Goal: Answer question/provide support

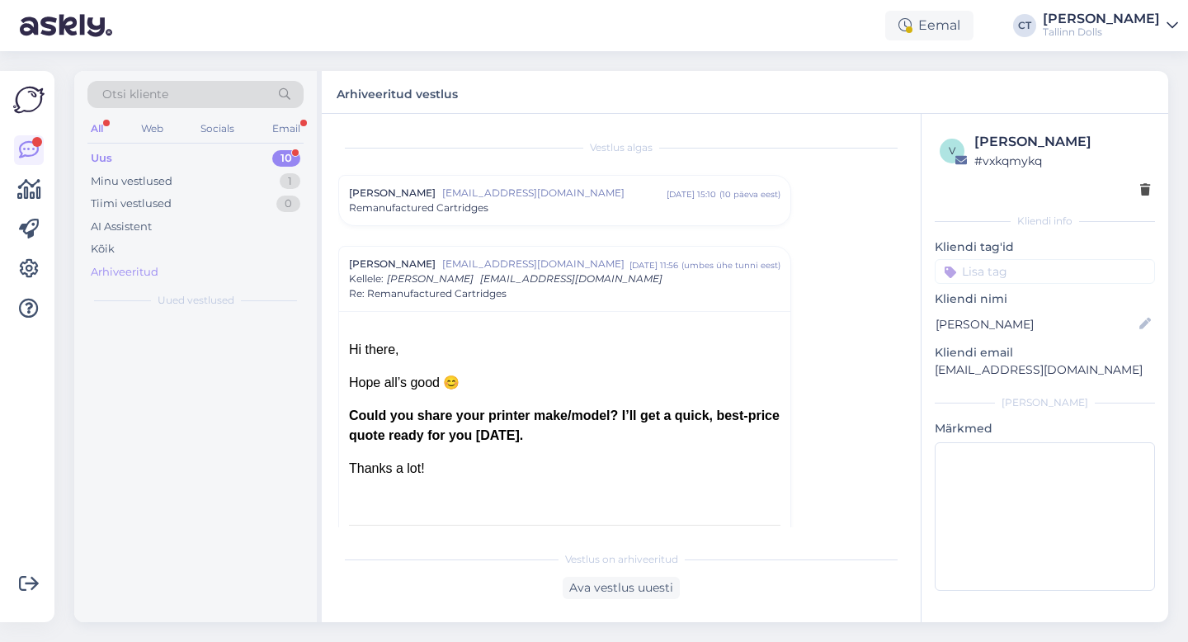
scroll to position [115, 0]
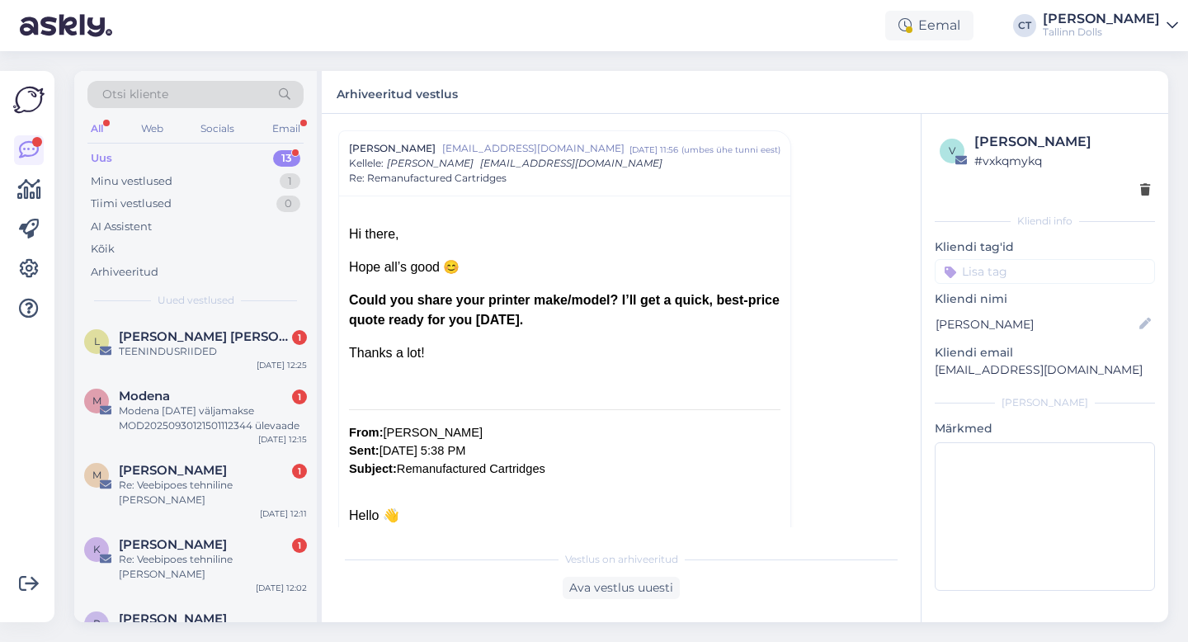
click at [179, 337] on span "[PERSON_NAME] [PERSON_NAME]" at bounding box center [205, 336] width 172 height 15
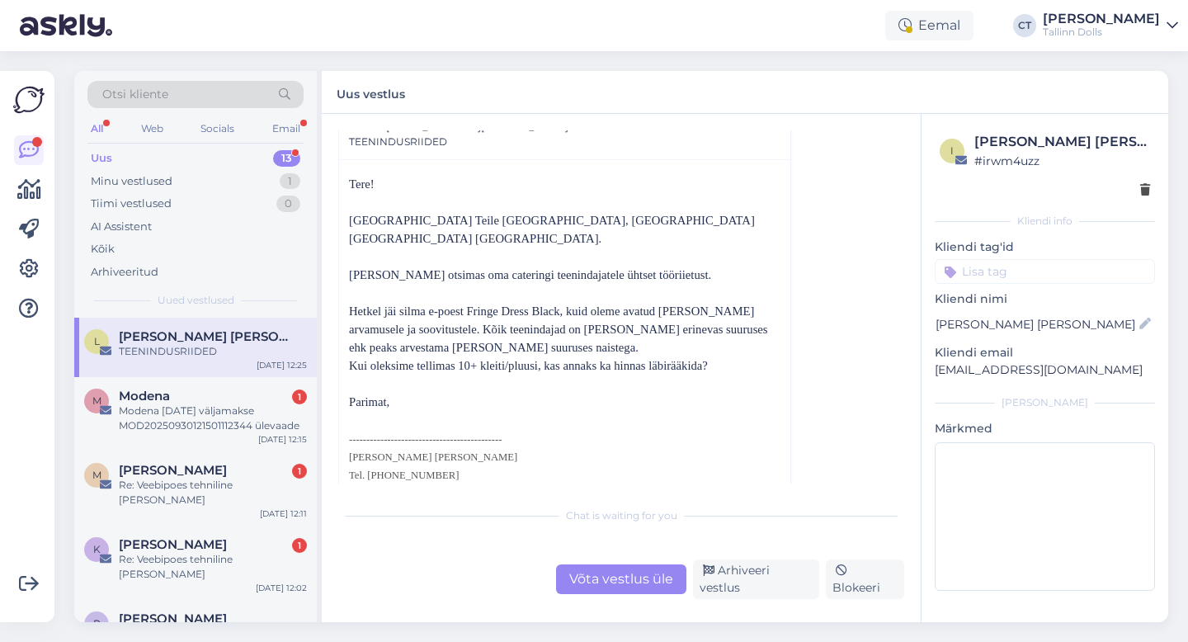
scroll to position [82, 0]
click at [253, 384] on div "M Modena 1 Modena [DATE] väljamakse MOD20250930121501112344 ülevaade [DATE] 12:…" at bounding box center [195, 414] width 242 height 74
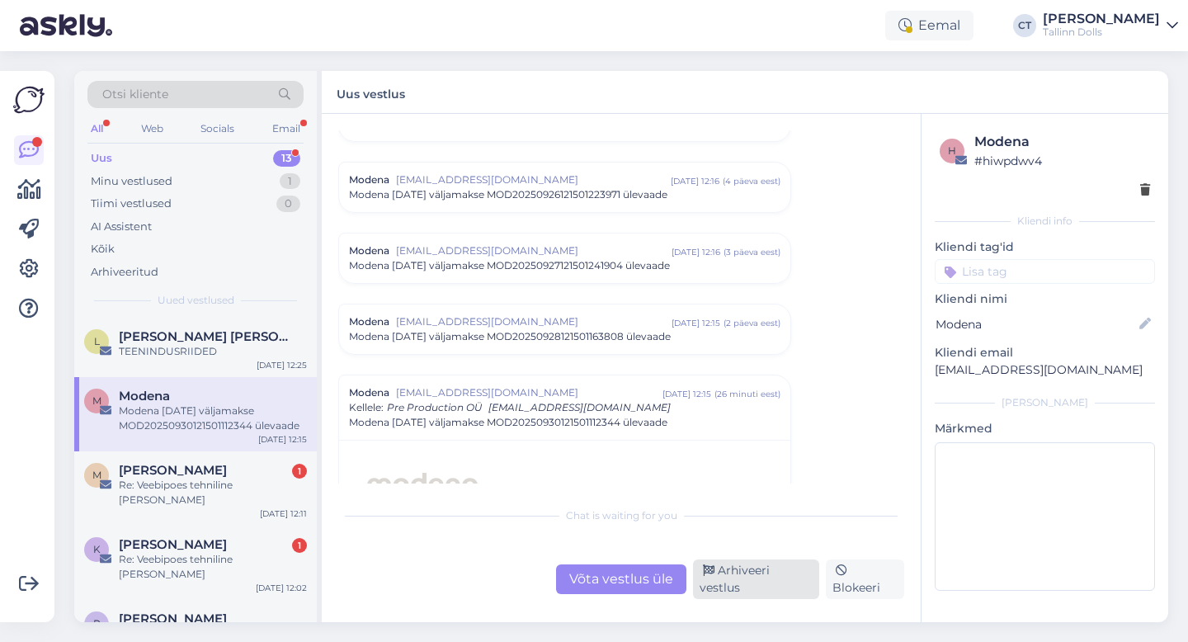
click at [799, 590] on div "Arhiveeri vestlus" at bounding box center [756, 579] width 126 height 40
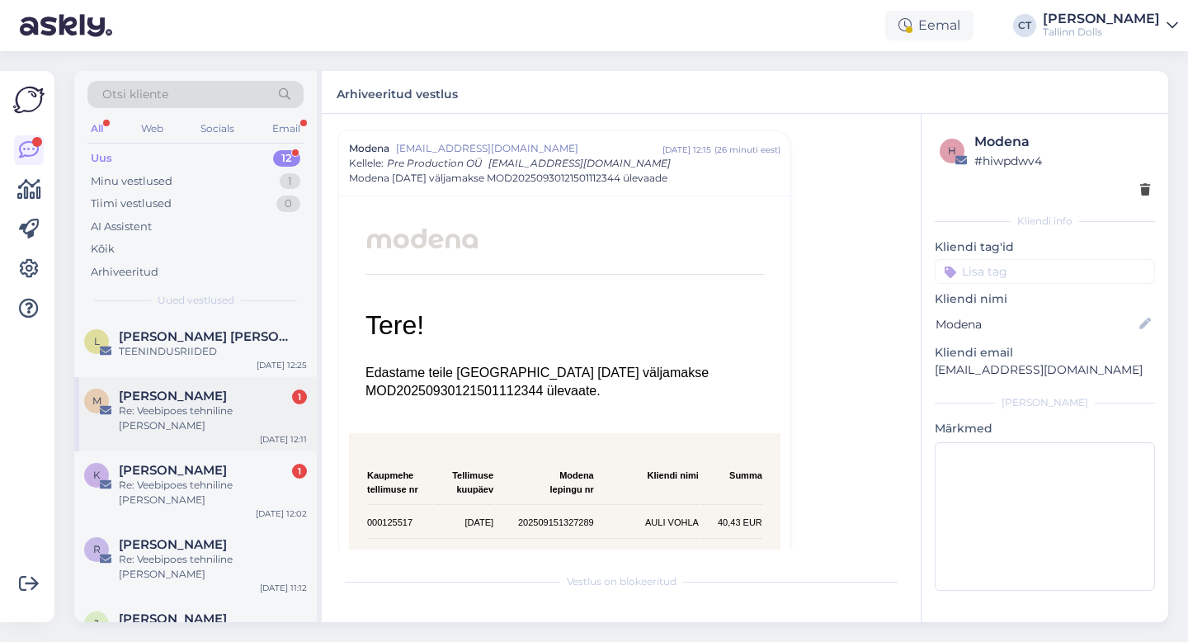
click at [244, 410] on div "Re: Veebipoes tehniline [PERSON_NAME]" at bounding box center [213, 418] width 188 height 30
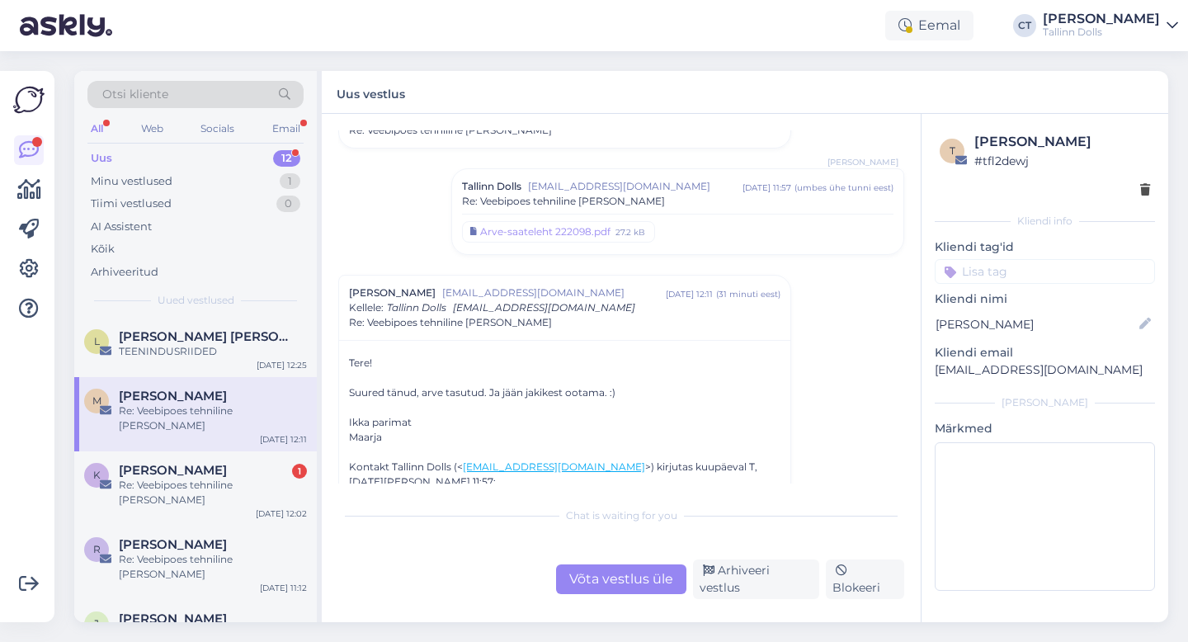
scroll to position [393, 0]
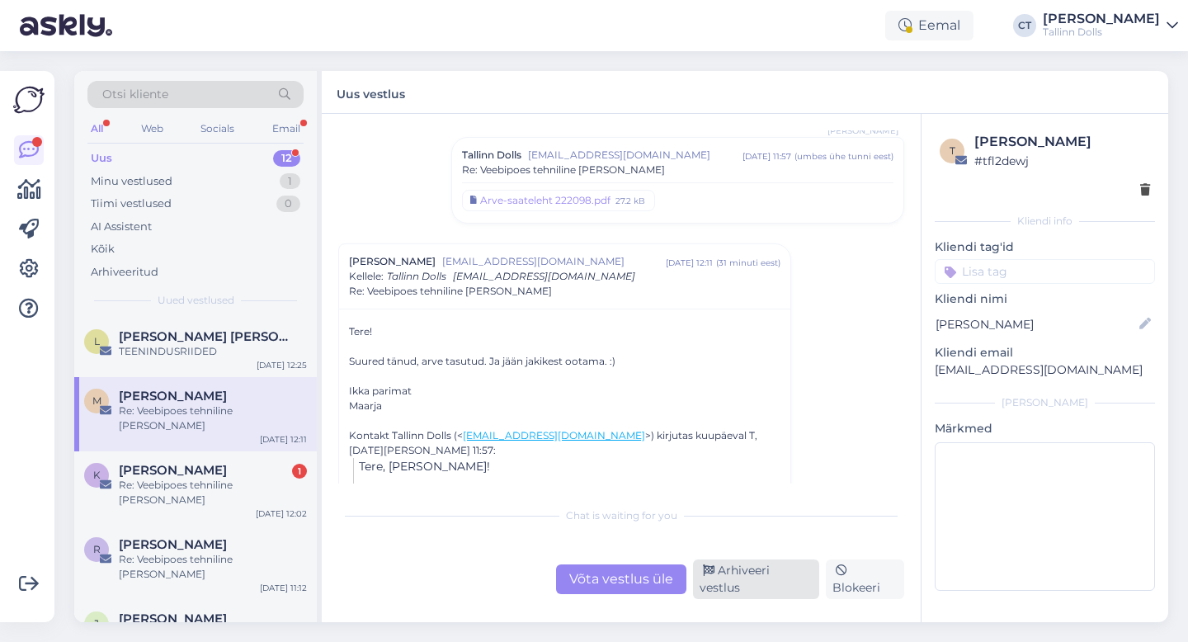
click at [732, 579] on div "Arhiveeri vestlus" at bounding box center [756, 579] width 126 height 40
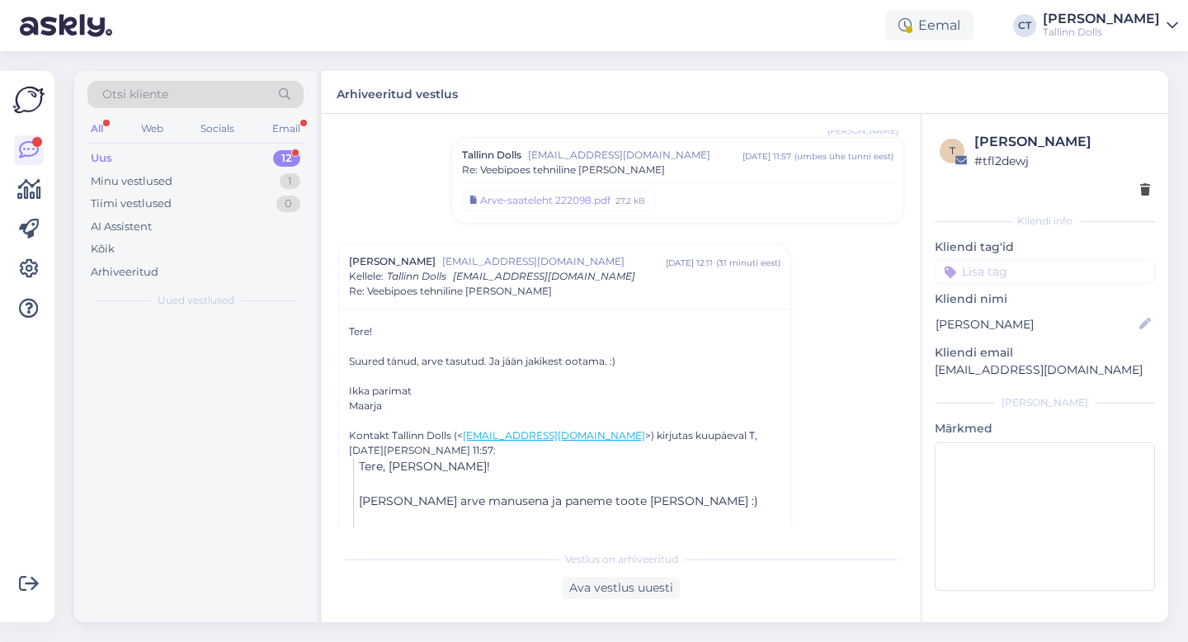
scroll to position [500, 0]
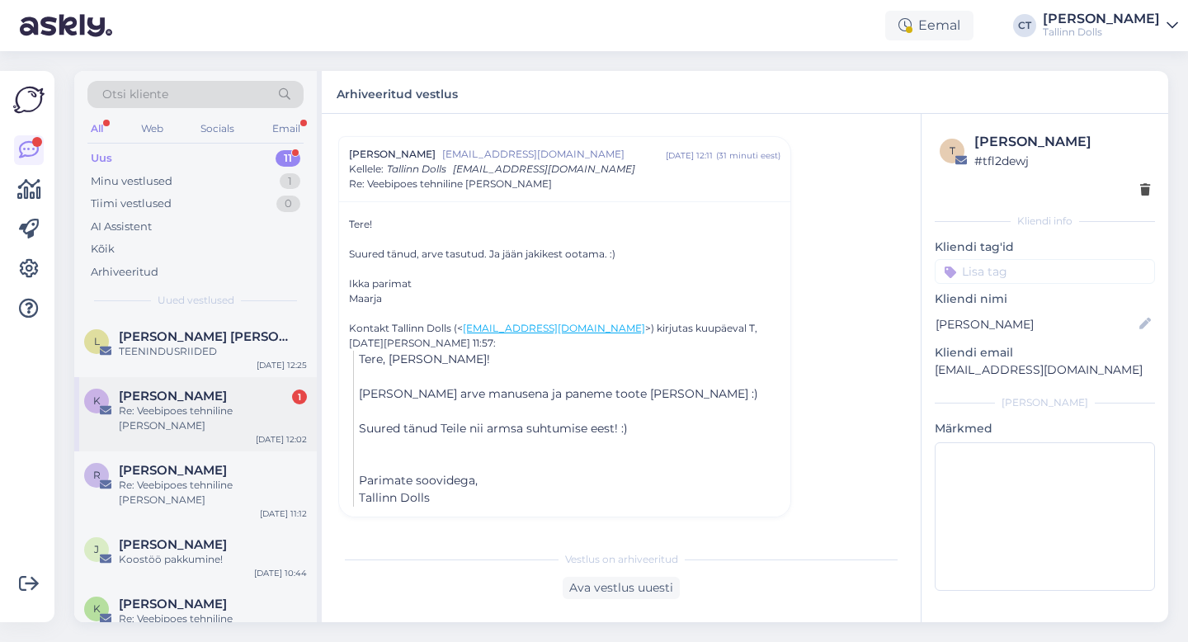
click at [237, 396] on div "Kairi Usin 1" at bounding box center [213, 395] width 188 height 15
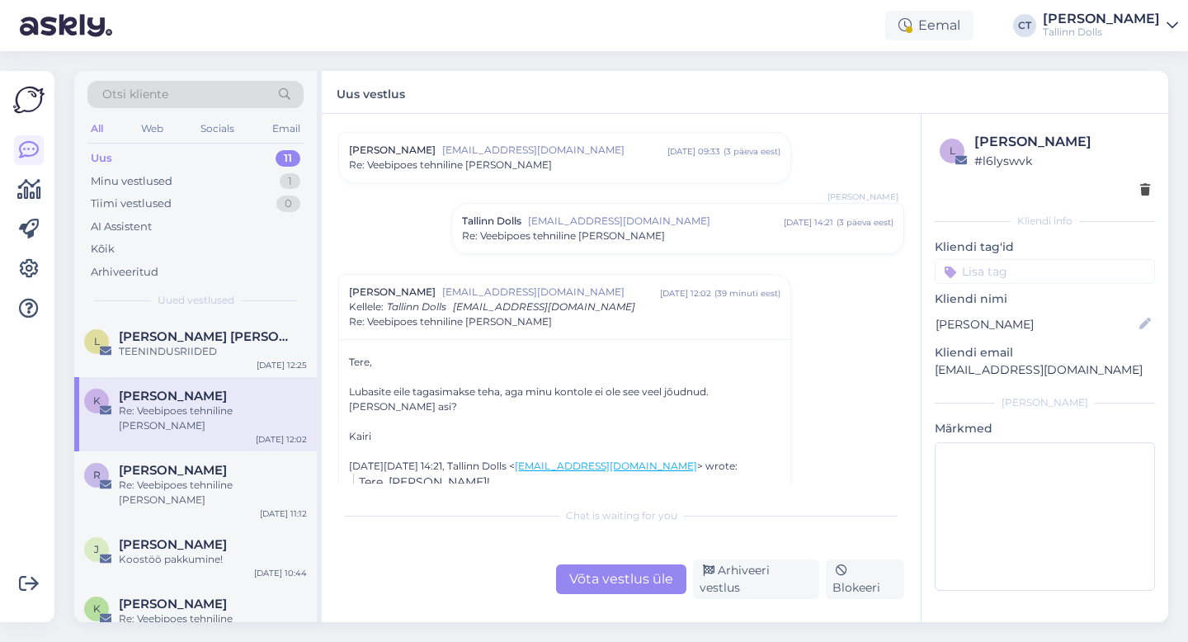
scroll to position [346, 0]
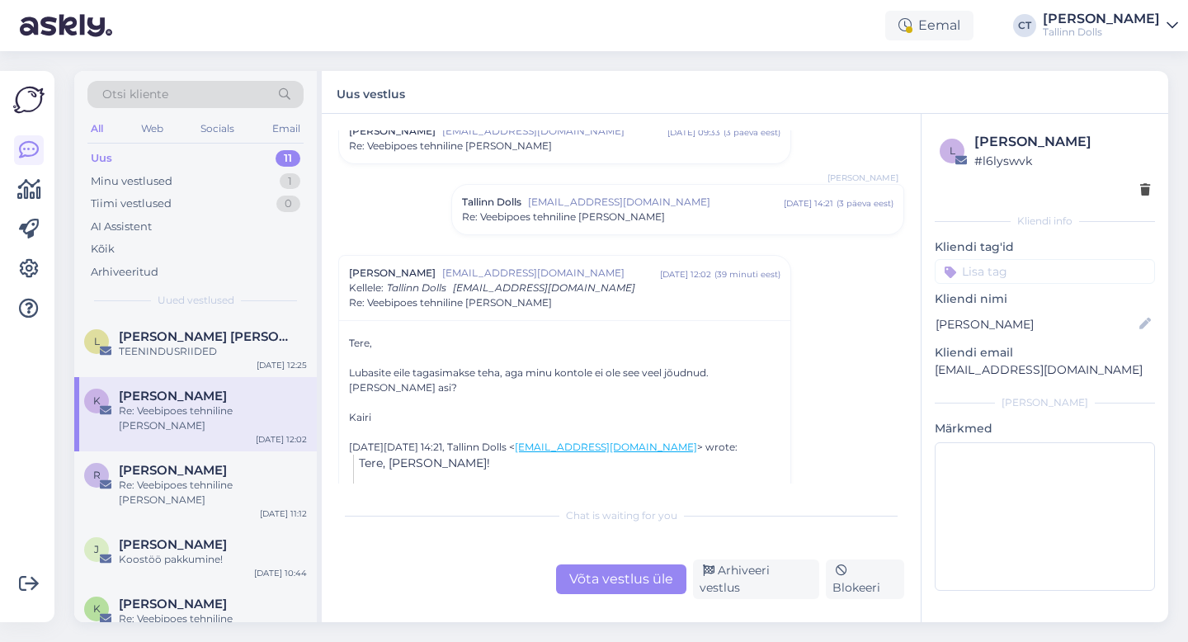
click at [627, 581] on div "Võta vestlus üle" at bounding box center [621, 579] width 130 height 30
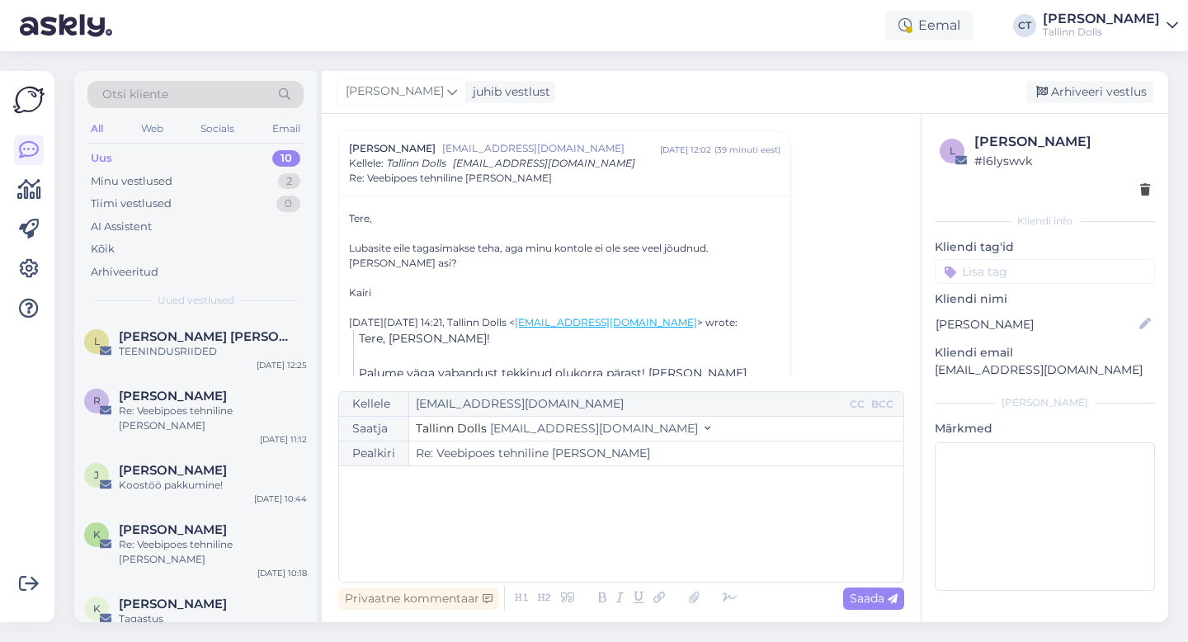
click at [628, 535] on div "﻿" at bounding box center [621, 523] width 548 height 99
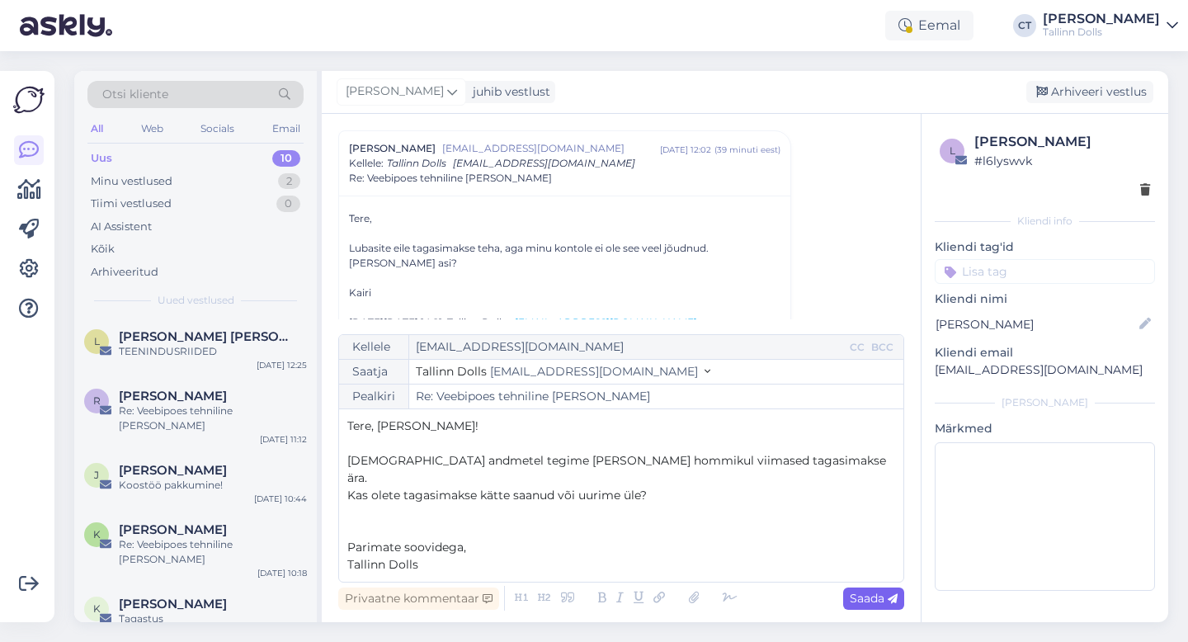
click at [863, 600] on span "Saada" at bounding box center [873, 597] width 48 height 15
type input "Re: Re: Veebipoes tehniline [PERSON_NAME]"
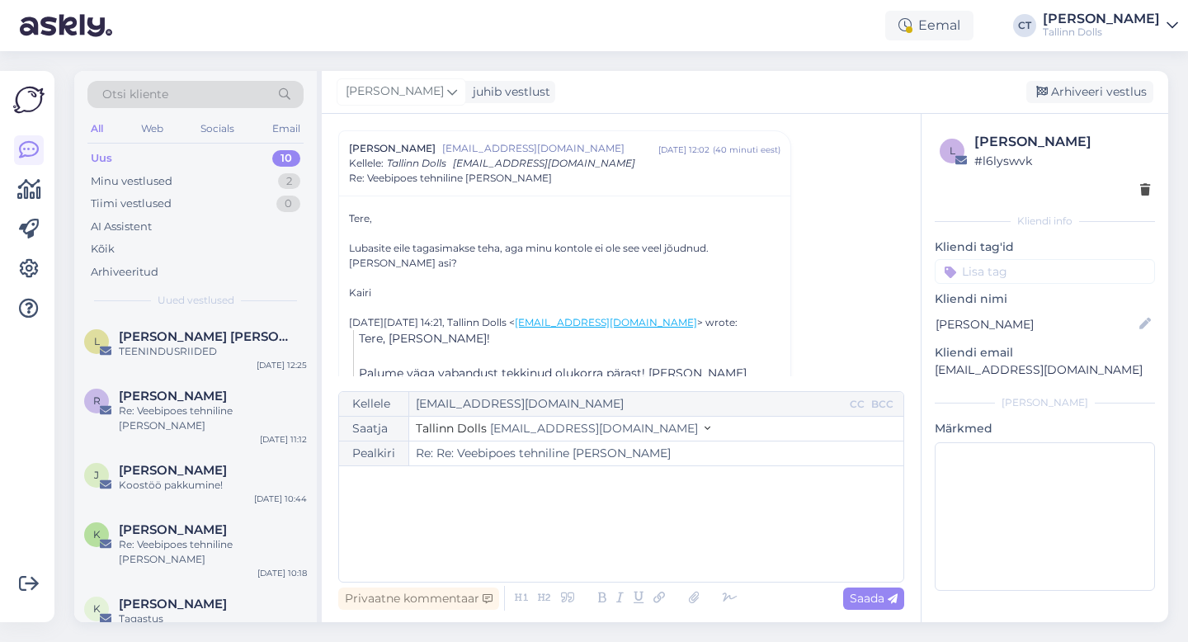
scroll to position [754, 0]
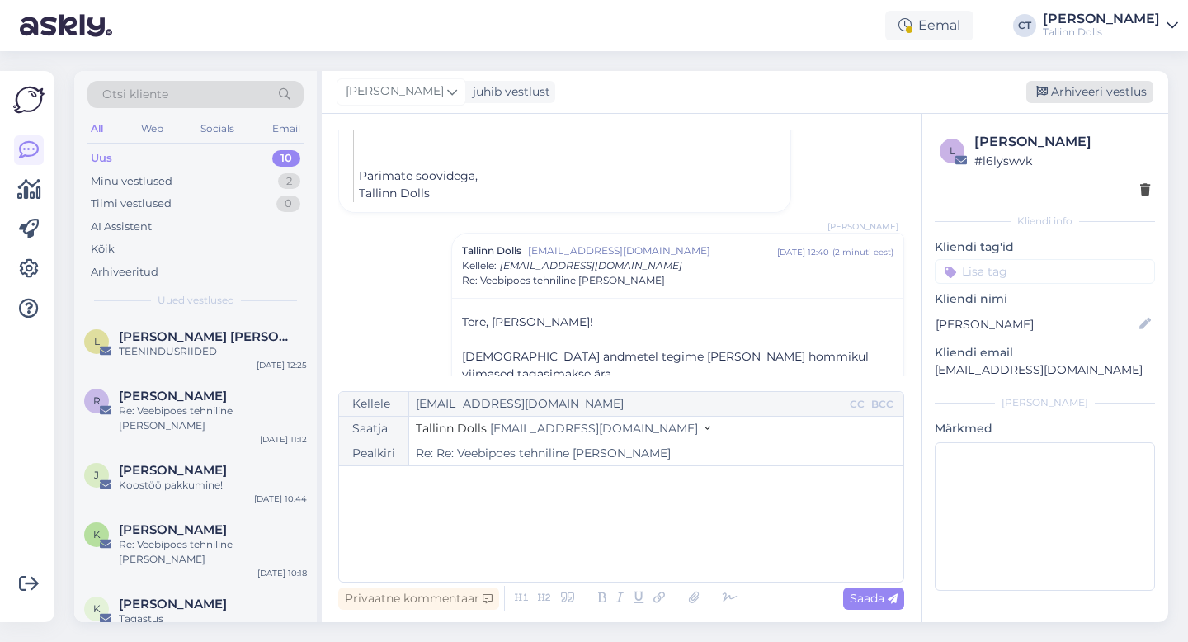
click at [1079, 95] on div "Arhiveeri vestlus" at bounding box center [1089, 92] width 127 height 22
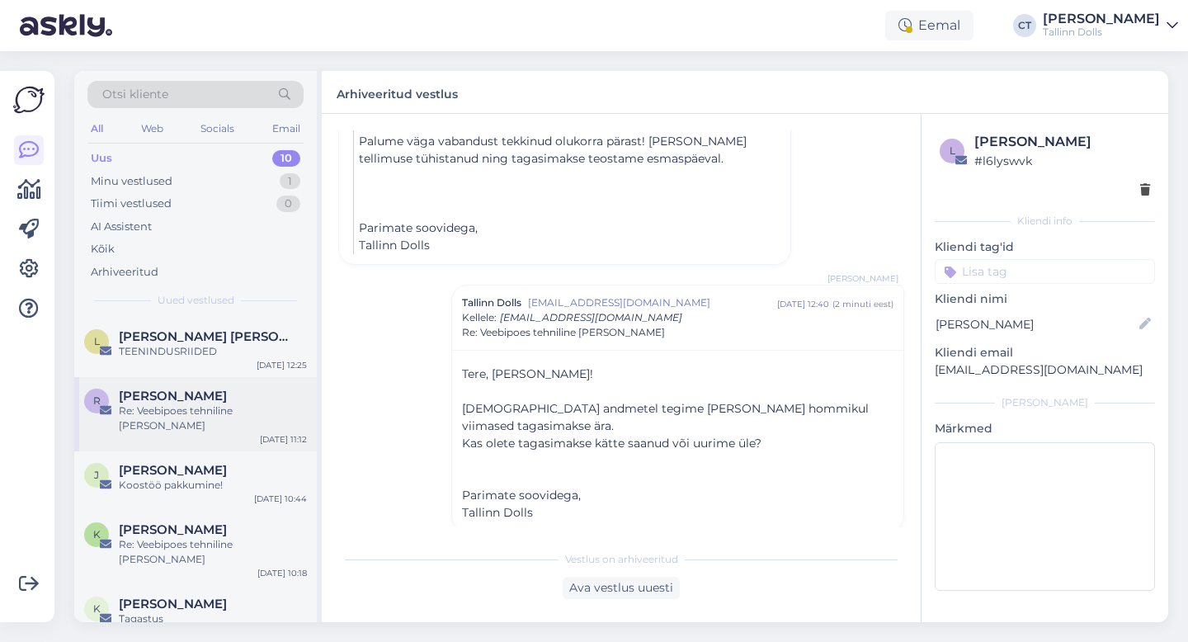
click at [220, 416] on div "Re: Veebipoes tehniline [PERSON_NAME]" at bounding box center [213, 418] width 188 height 30
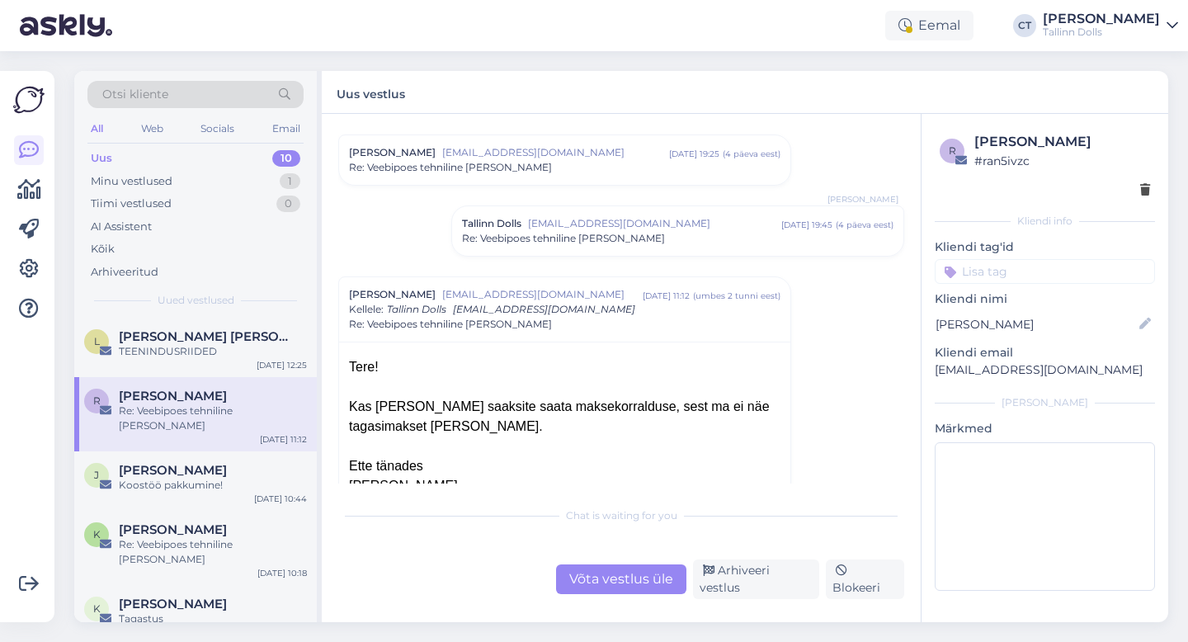
scroll to position [51, 0]
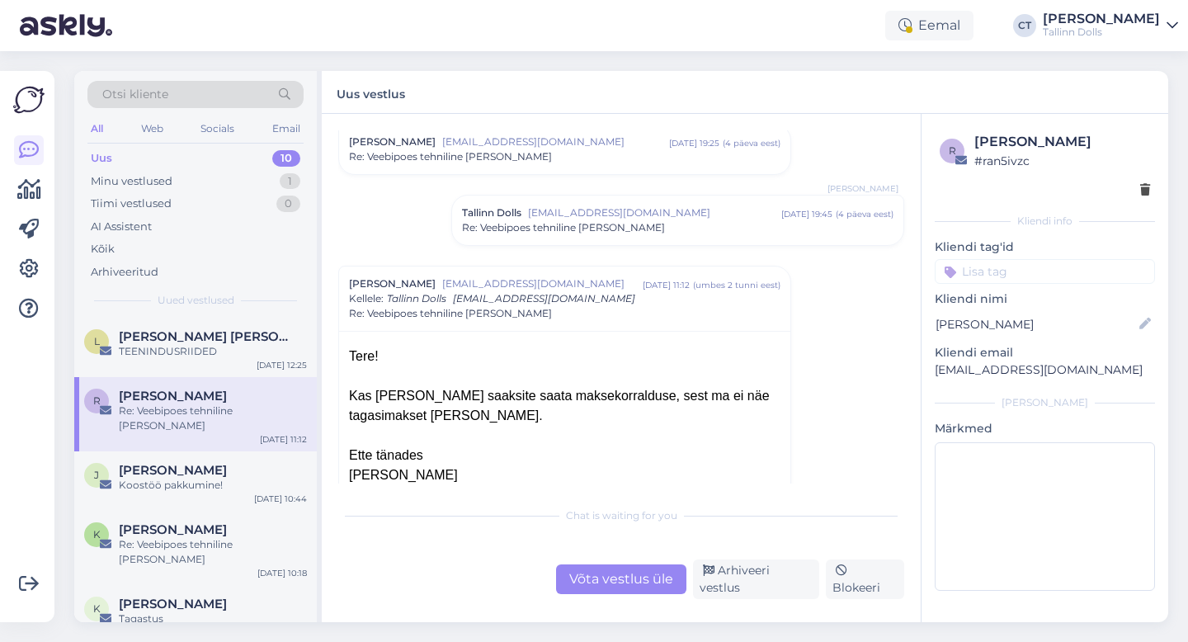
click at [604, 569] on div "Võta vestlus üle" at bounding box center [621, 579] width 130 height 30
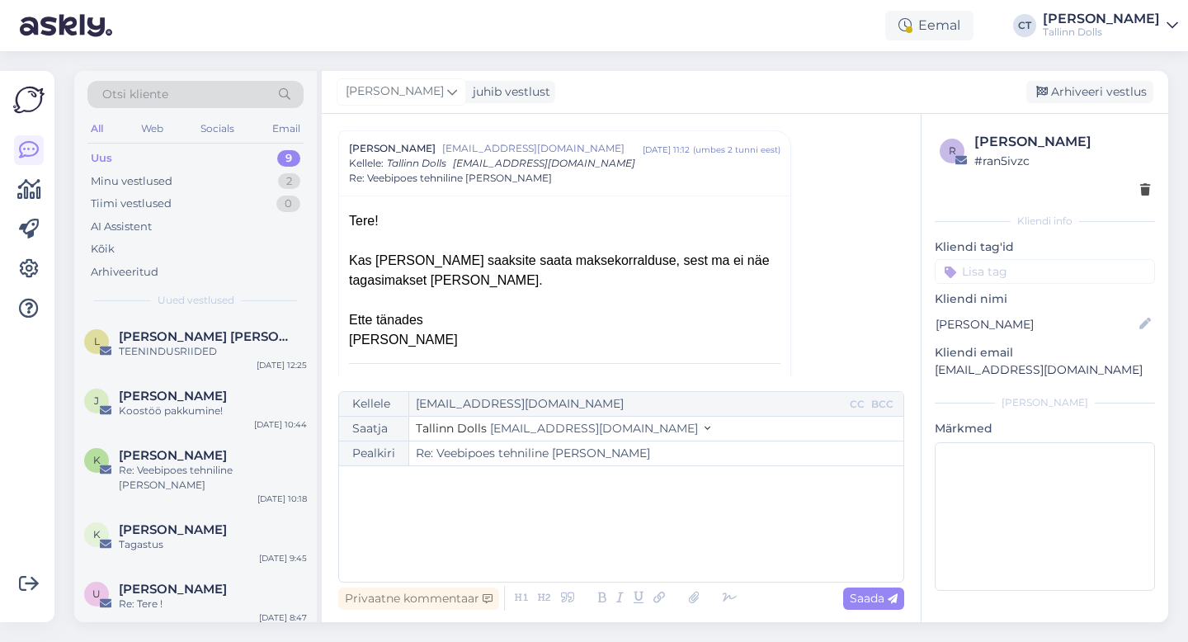
click at [605, 537] on div "﻿" at bounding box center [621, 523] width 548 height 99
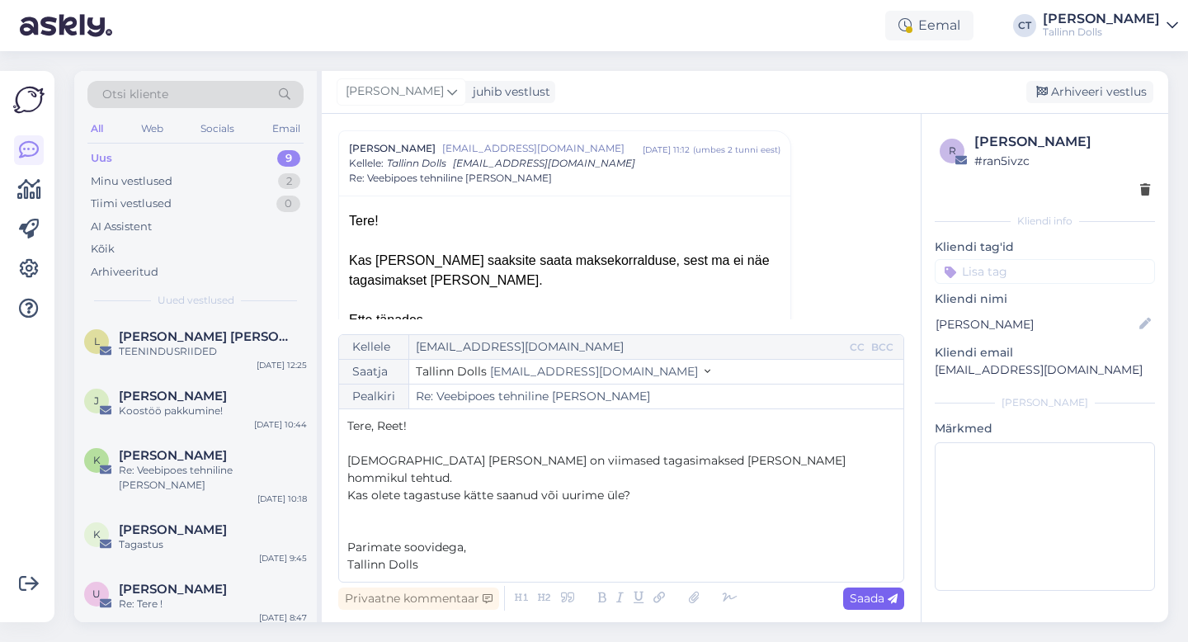
click at [875, 593] on span "Saada" at bounding box center [873, 597] width 48 height 15
type input "Re: Re: Veebipoes tehniline [PERSON_NAME]"
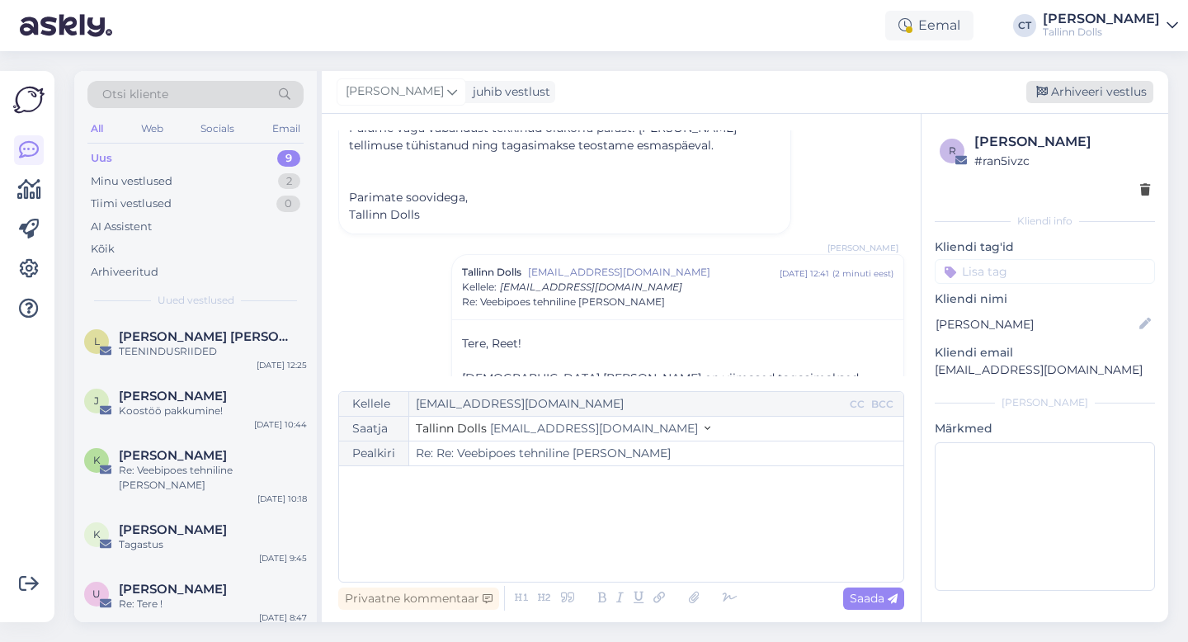
click at [1109, 89] on div "Arhiveeri vestlus" at bounding box center [1089, 92] width 127 height 22
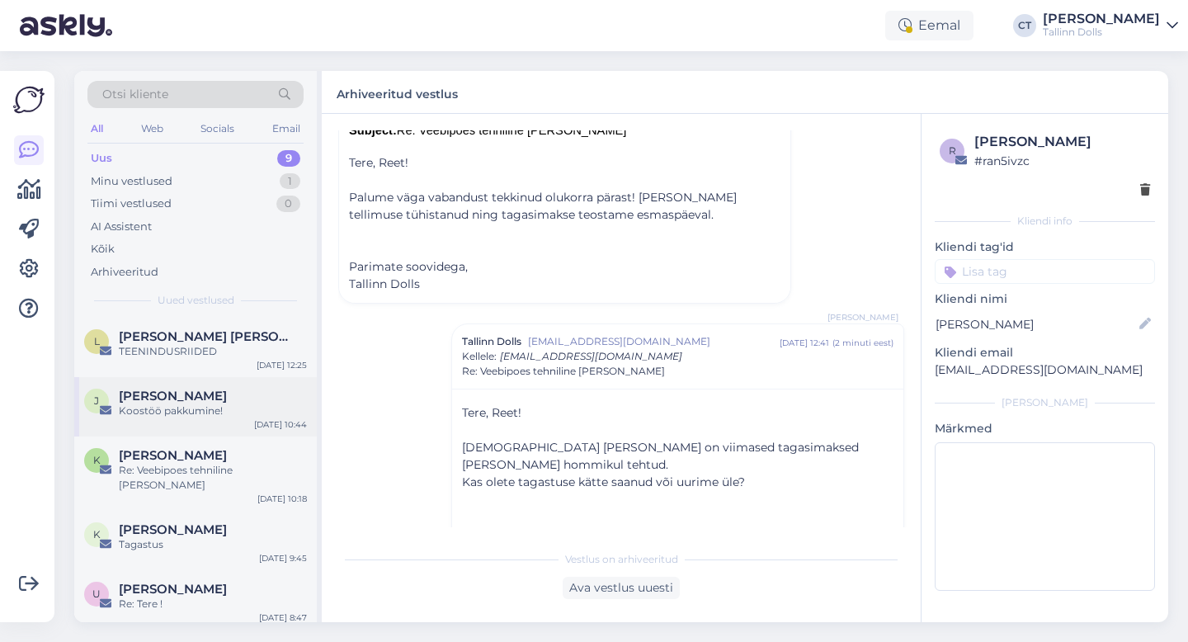
click at [169, 425] on div "J [PERSON_NAME] Koostöö pakkumine! [DATE] 10:44" at bounding box center [195, 406] width 242 height 59
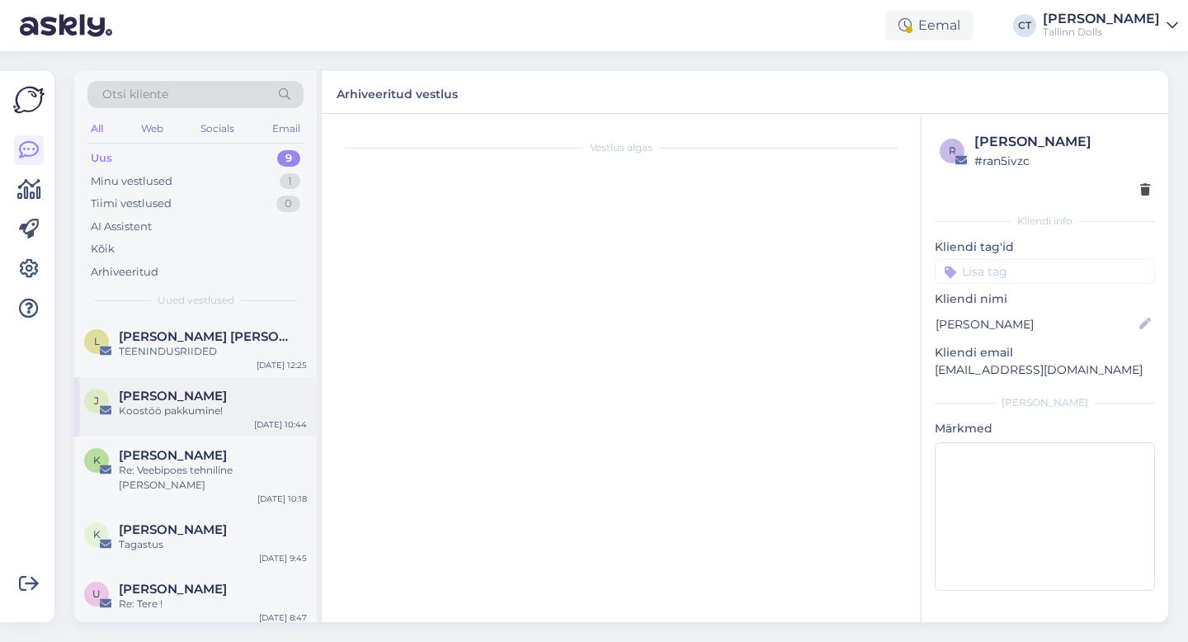
scroll to position [0, 0]
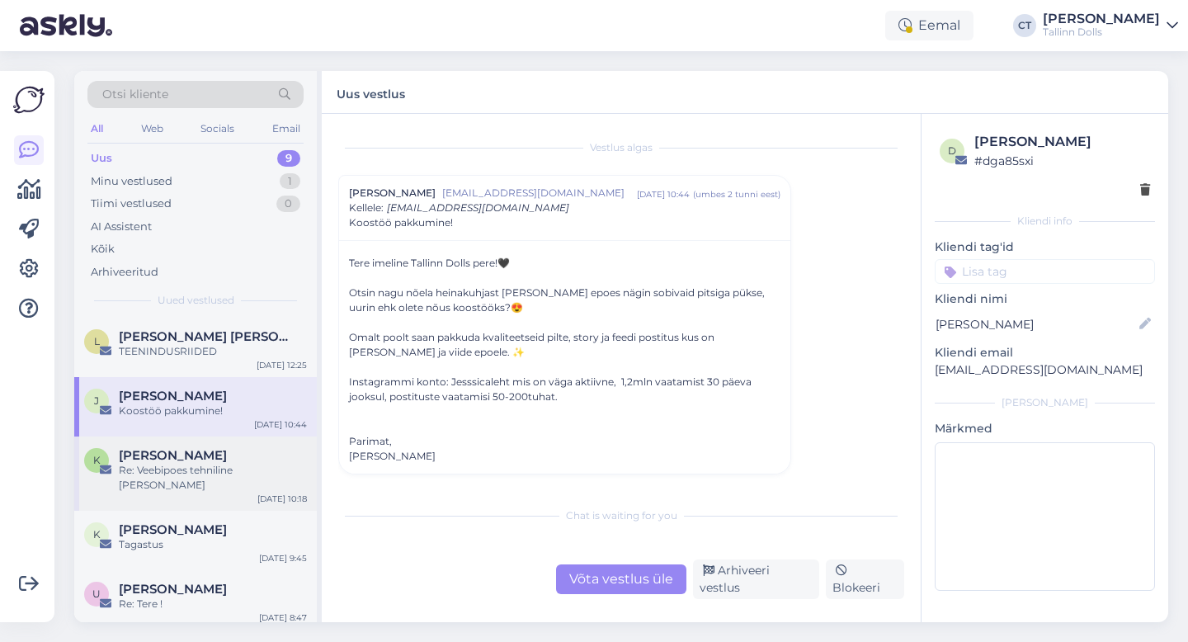
click at [206, 474] on div "Re: Veebipoes tehniline [PERSON_NAME]" at bounding box center [213, 478] width 188 height 30
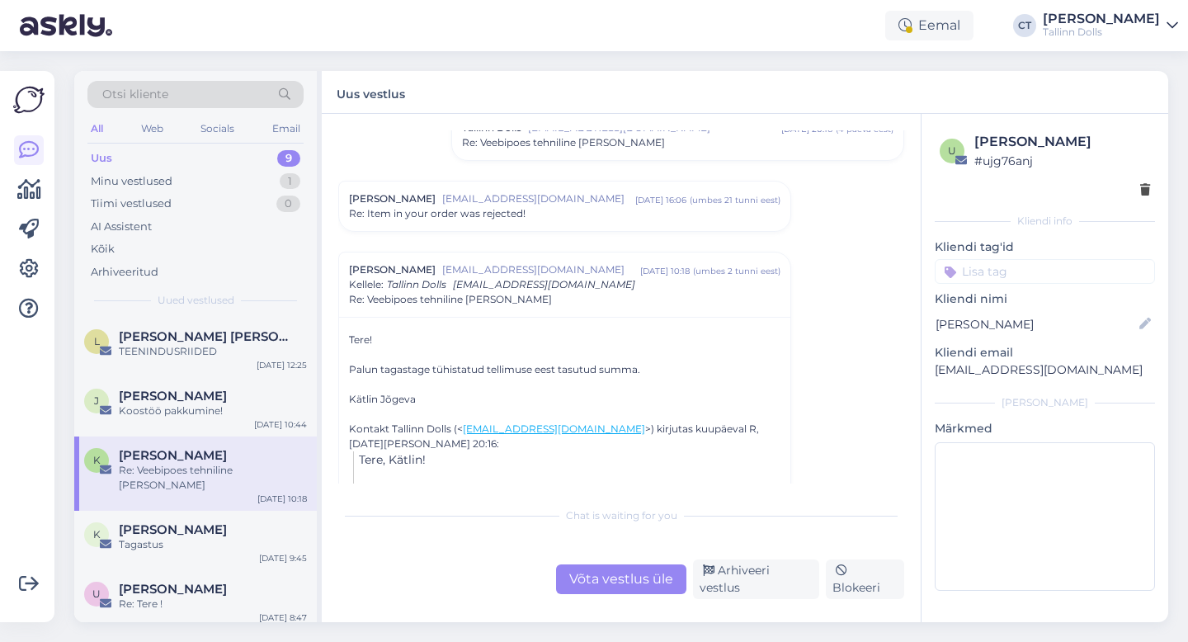
scroll to position [681, 0]
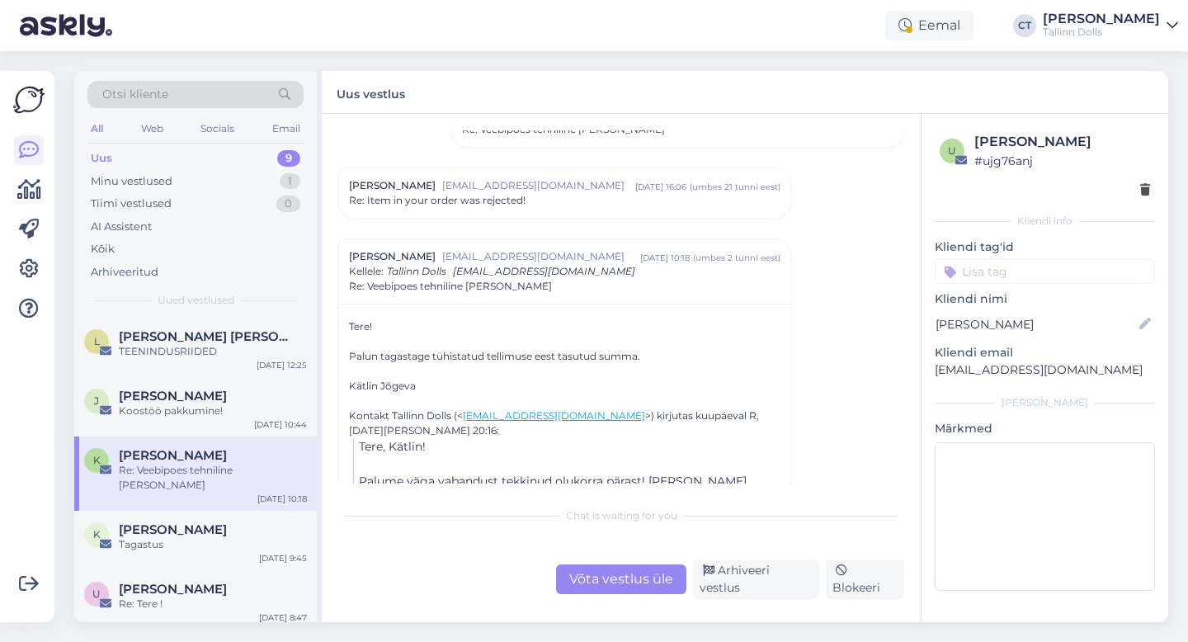
click at [598, 594] on div "Võta vestlus üle" at bounding box center [621, 579] width 130 height 30
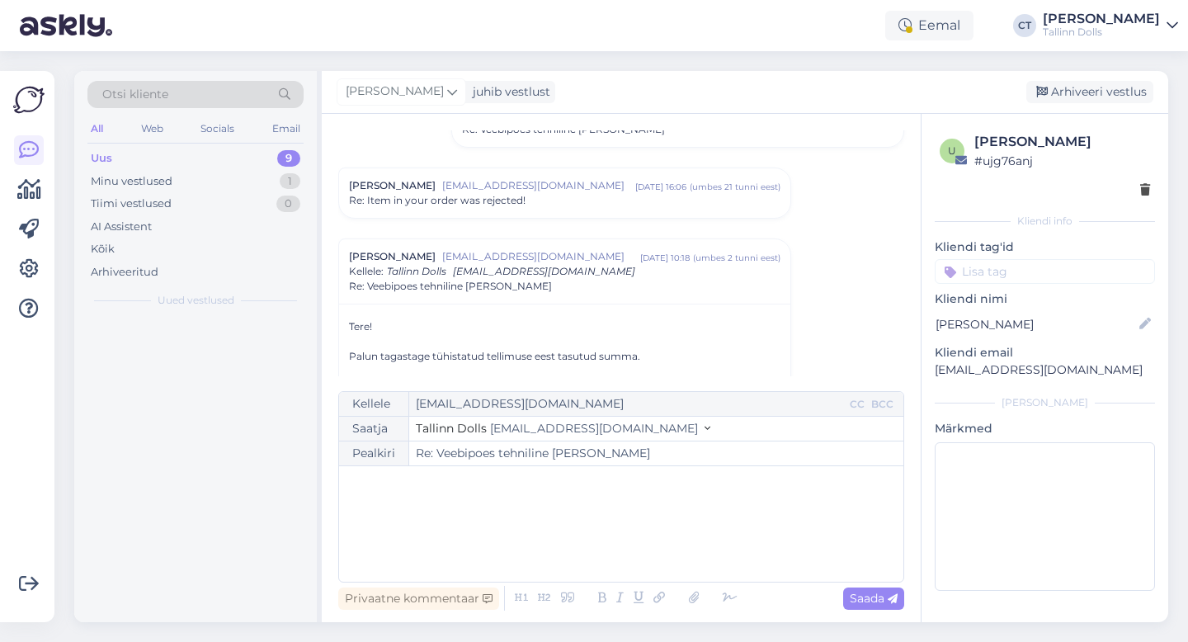
scroll to position [789, 0]
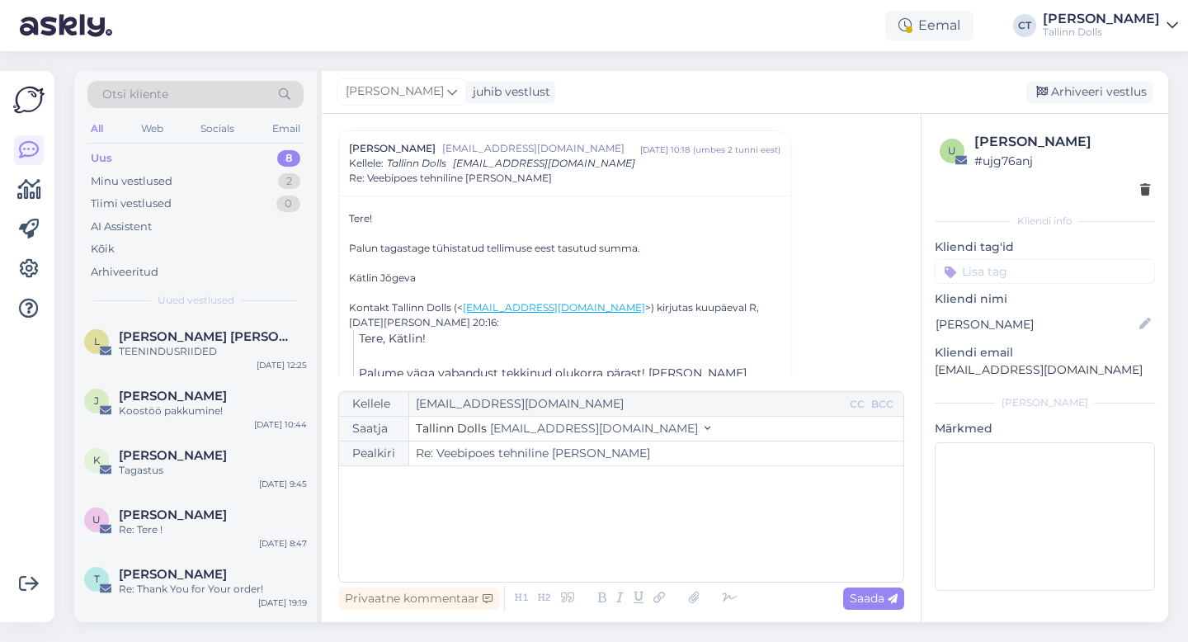
click at [601, 553] on div "﻿" at bounding box center [621, 523] width 548 height 99
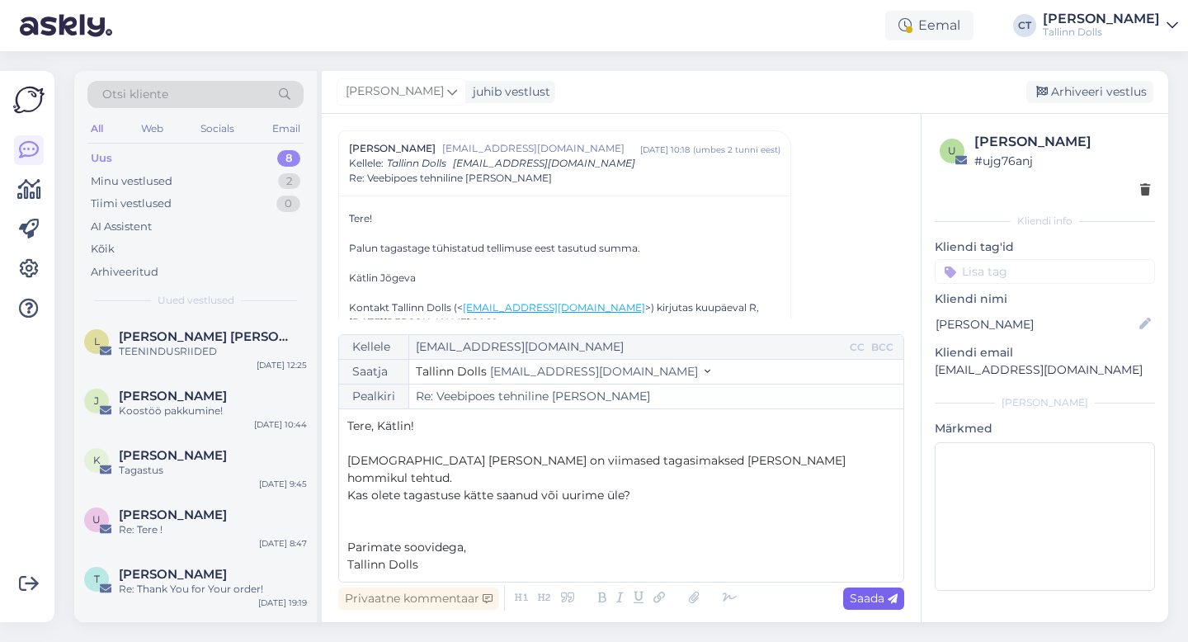
click at [877, 605] on div "Saada" at bounding box center [873, 598] width 61 height 22
type input "Re: Re: Veebipoes tehniline [PERSON_NAME]"
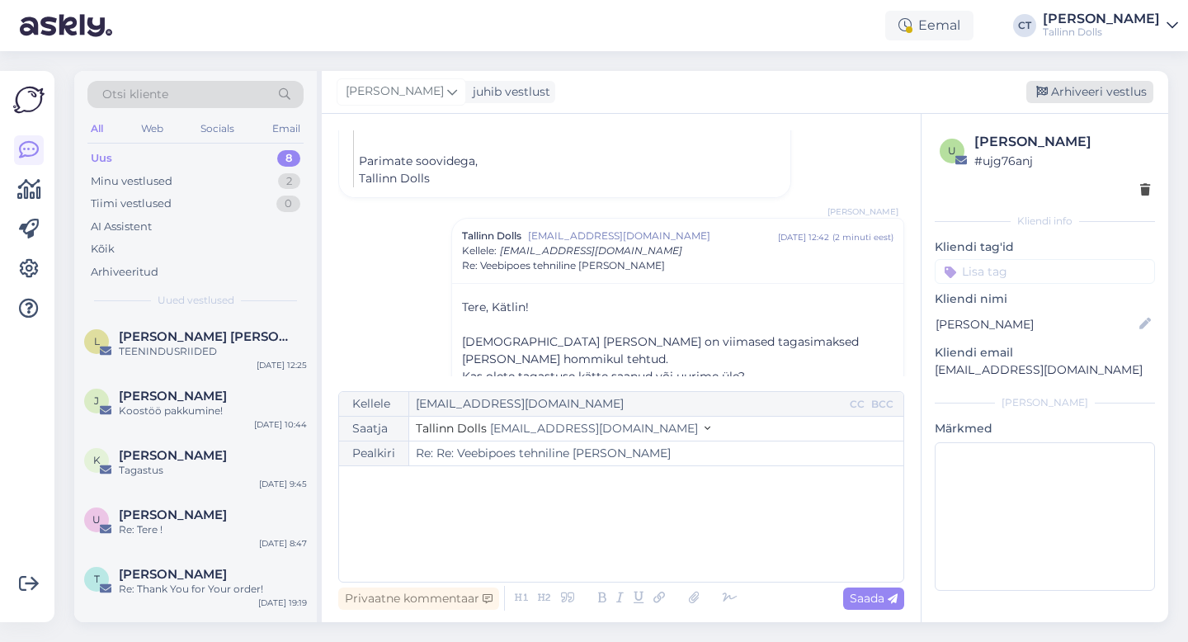
click at [1097, 87] on div "Arhiveeri vestlus" at bounding box center [1089, 92] width 127 height 22
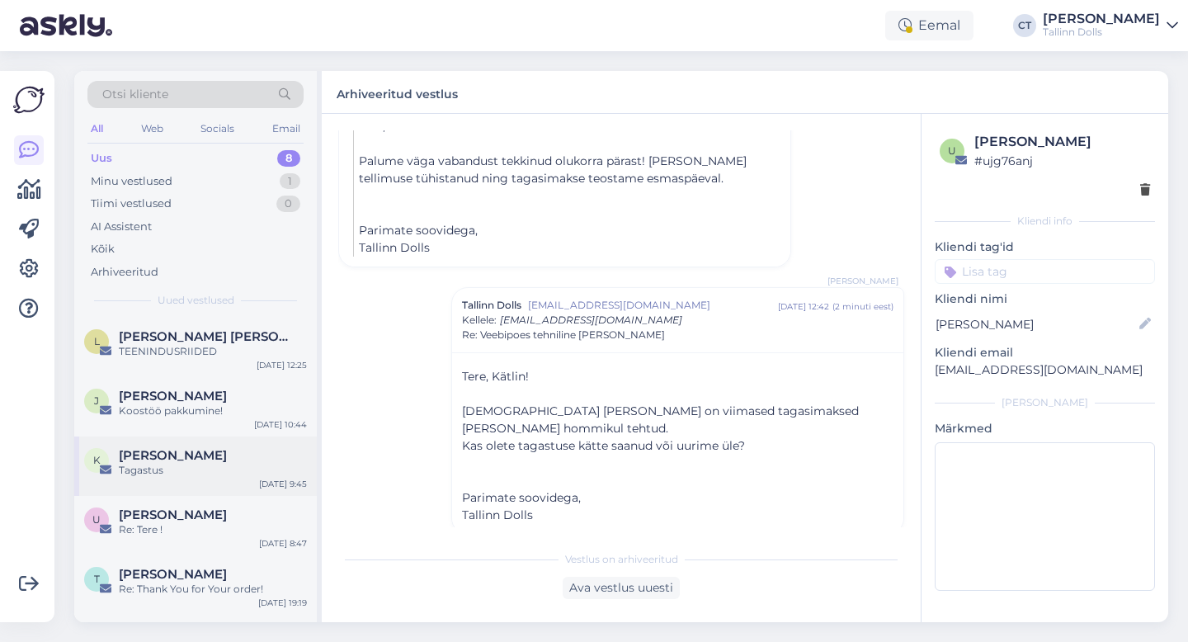
click at [183, 494] on div "K [PERSON_NAME] Tagastus [DATE] 9:45" at bounding box center [195, 465] width 242 height 59
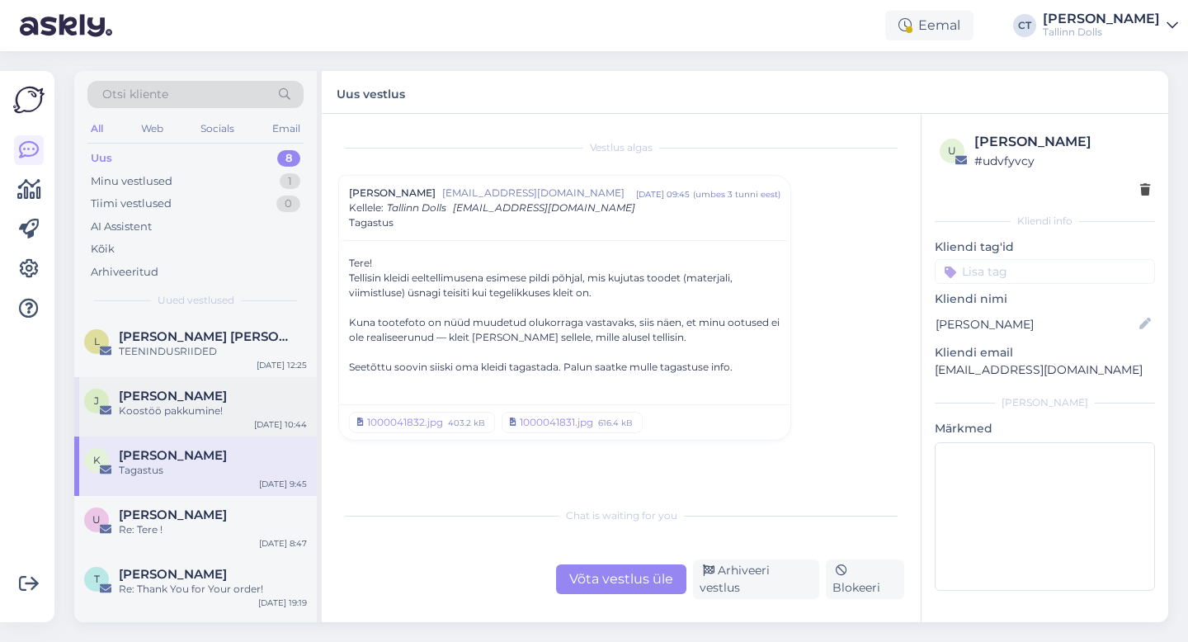
click at [239, 403] on div "Koostöö pakkumine!" at bounding box center [213, 410] width 188 height 15
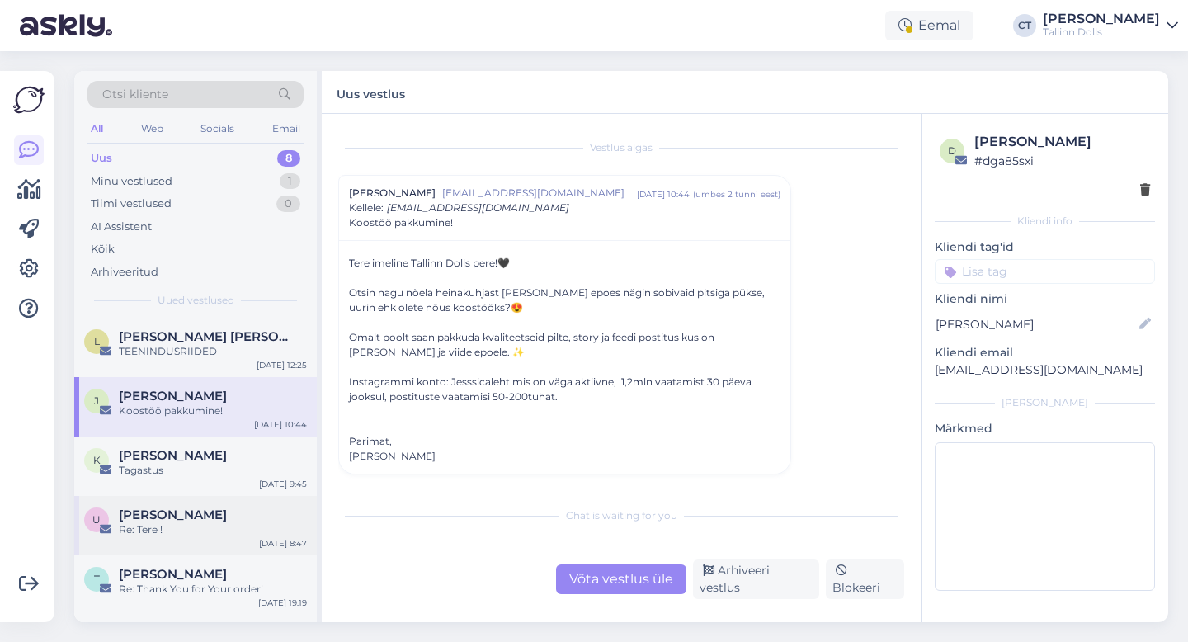
click at [205, 518] on div "[PERSON_NAME]" at bounding box center [213, 514] width 188 height 15
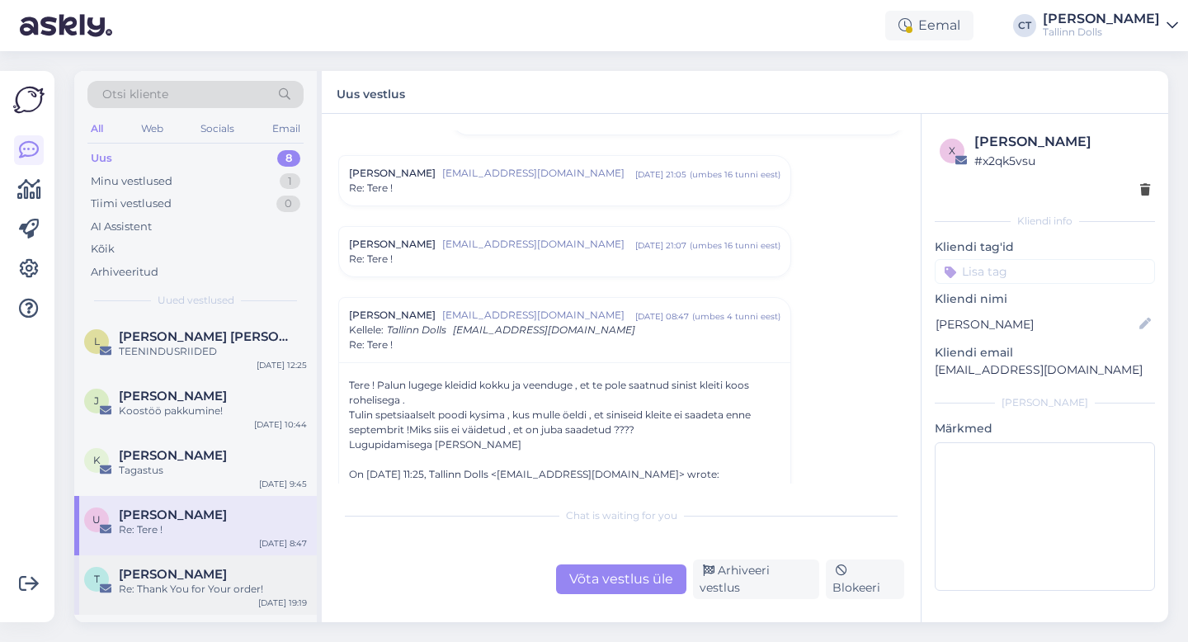
click at [234, 599] on div "[PERSON_NAME] Re: Thank You for Your order! [DATE] 19:19" at bounding box center [195, 584] width 242 height 59
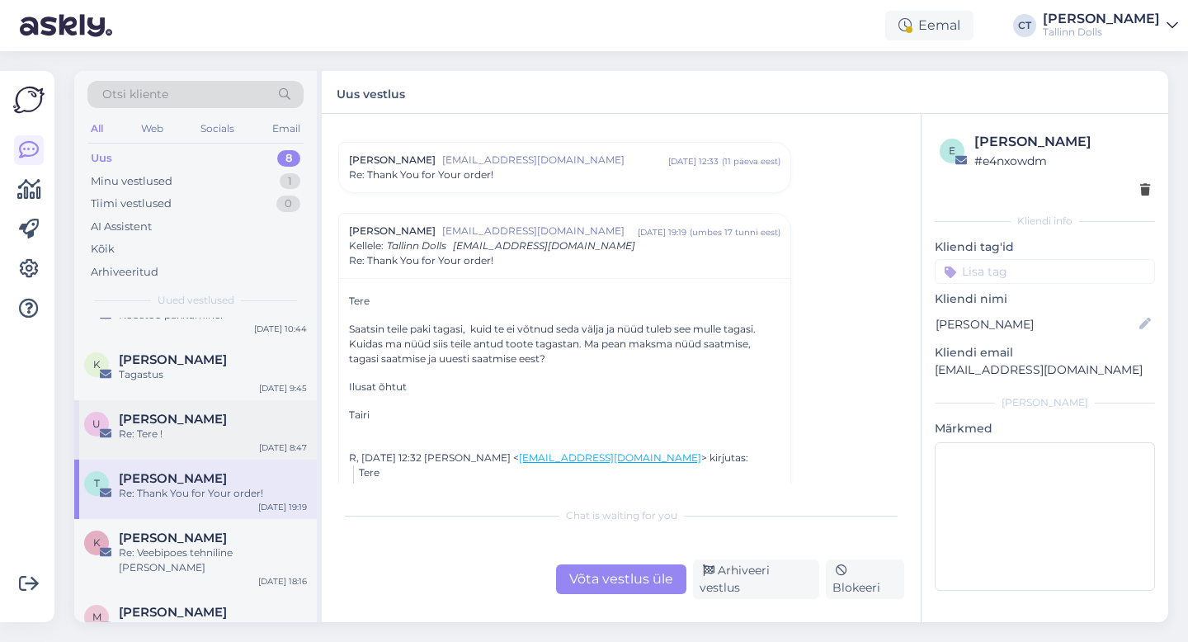
scroll to position [171, 0]
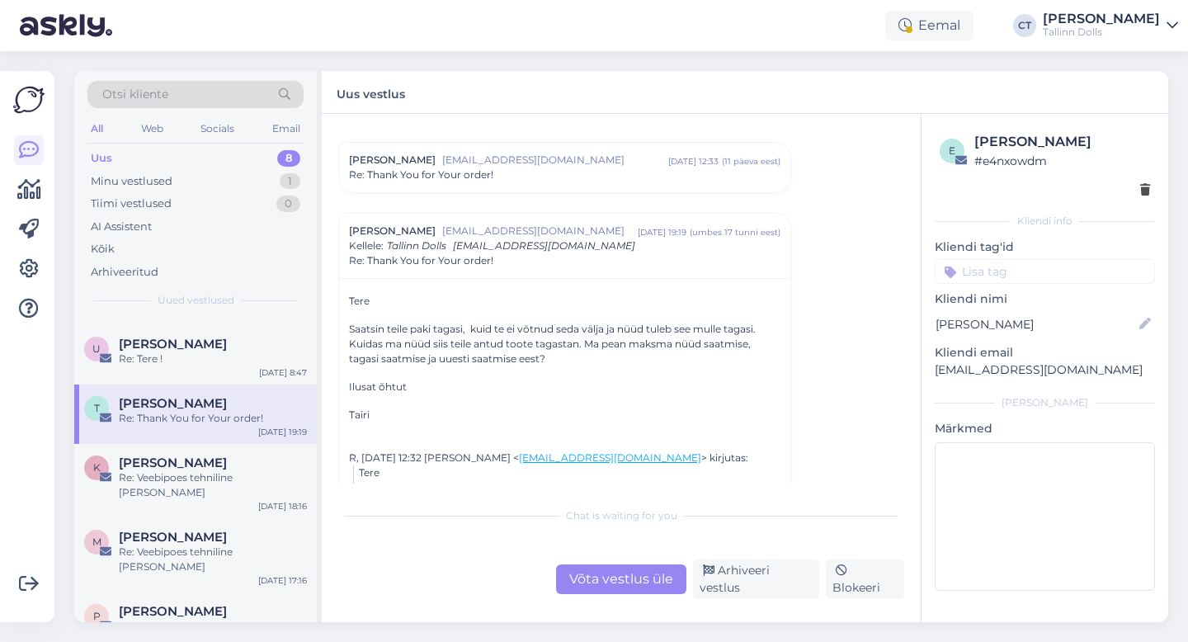
click at [627, 594] on div "Võta vestlus üle" at bounding box center [621, 579] width 130 height 30
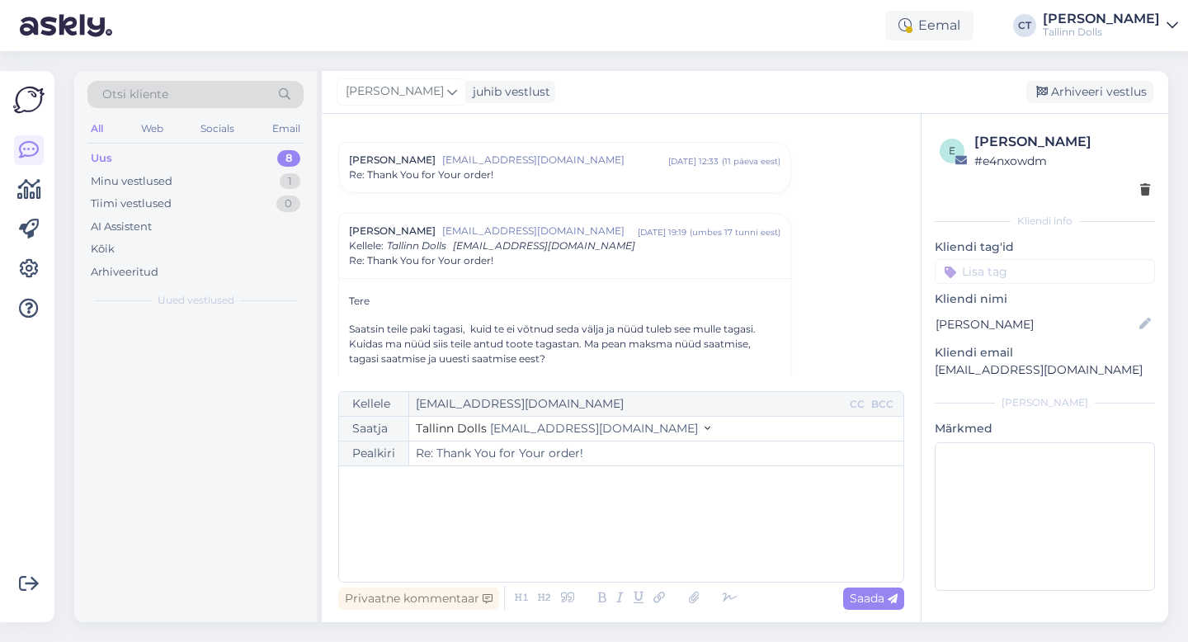
scroll to position [0, 0]
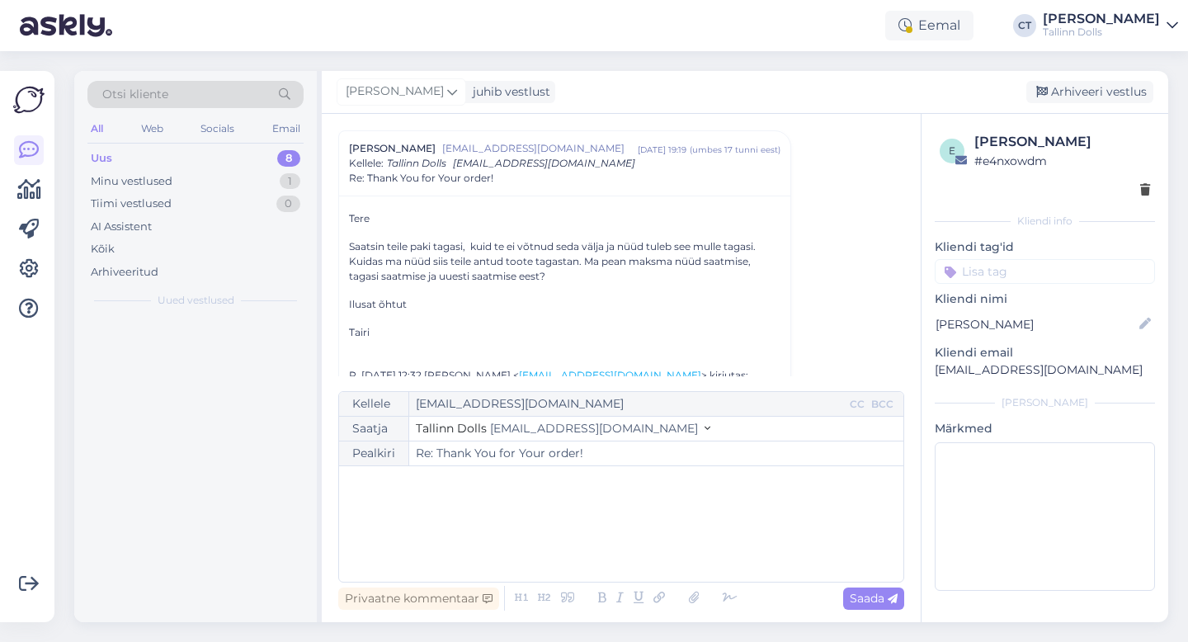
click at [632, 550] on div "﻿" at bounding box center [621, 523] width 548 height 99
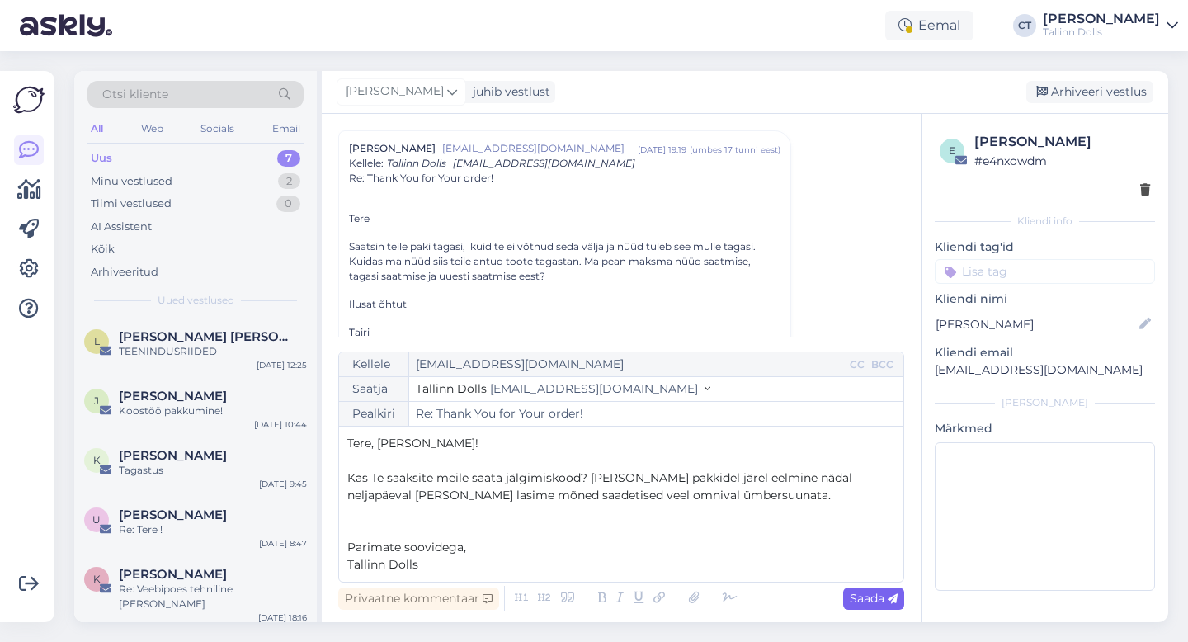
click at [895, 600] on icon at bounding box center [892, 599] width 10 height 10
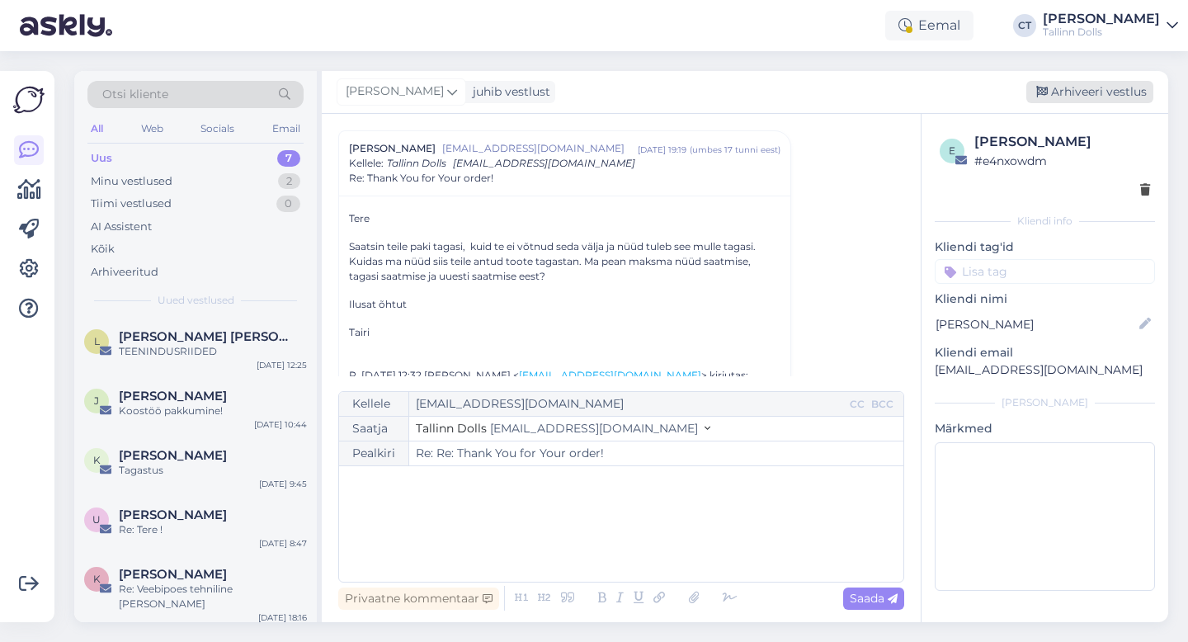
type input "Re: Re: Thank You for Your order!"
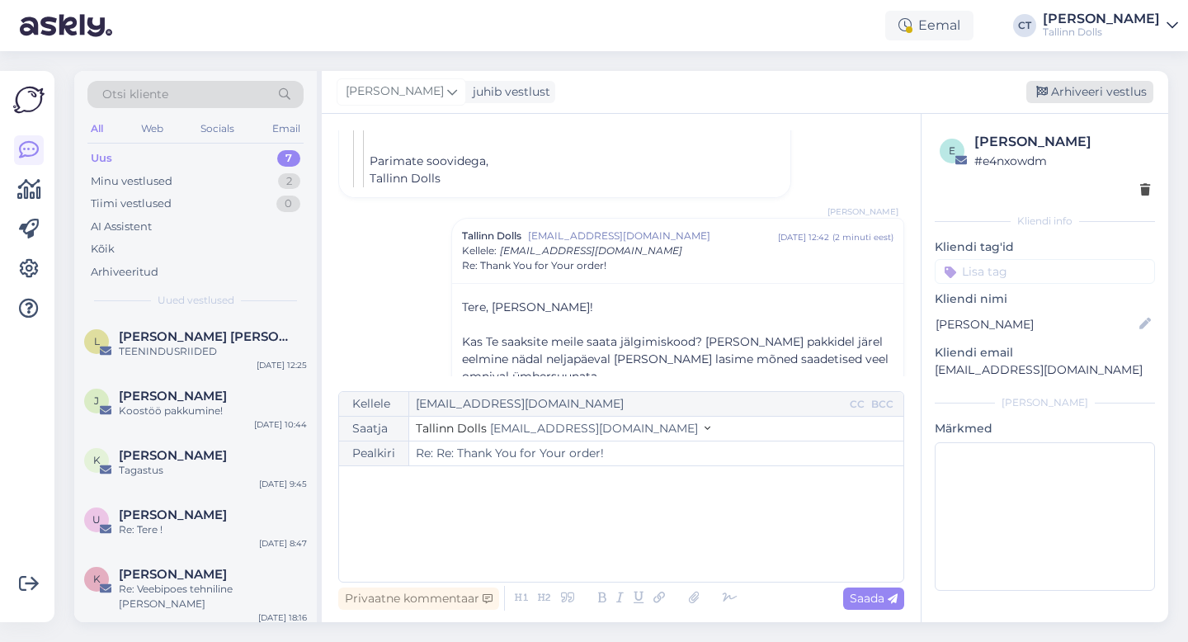
click at [1108, 96] on div "Arhiveeri vestlus" at bounding box center [1089, 92] width 127 height 22
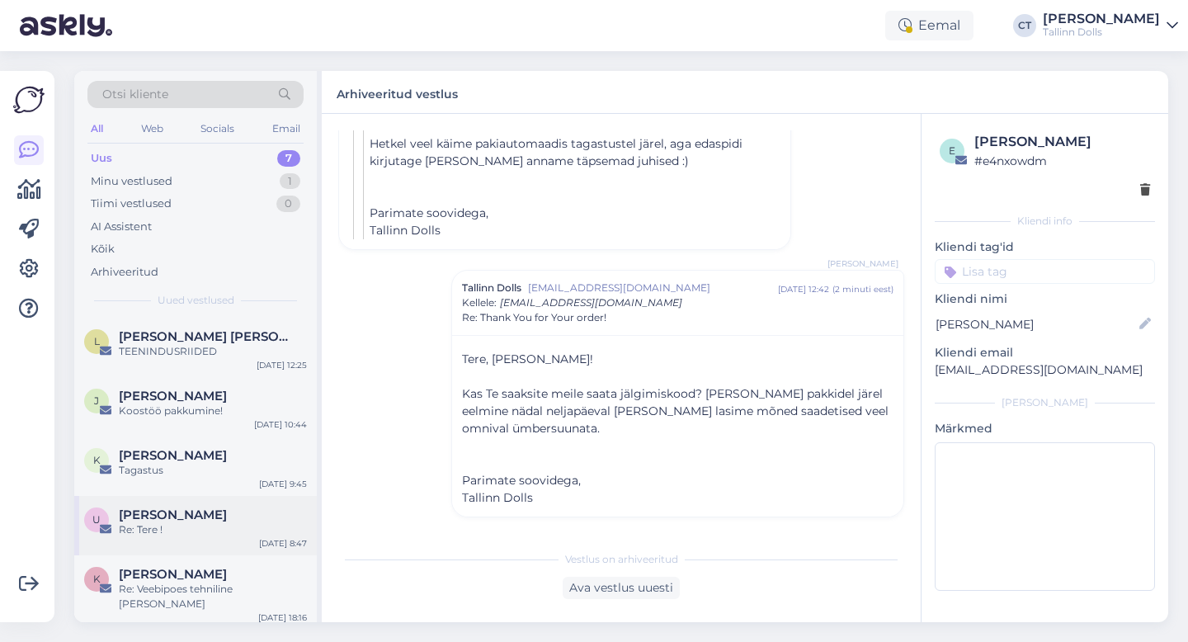
scroll to position [111, 0]
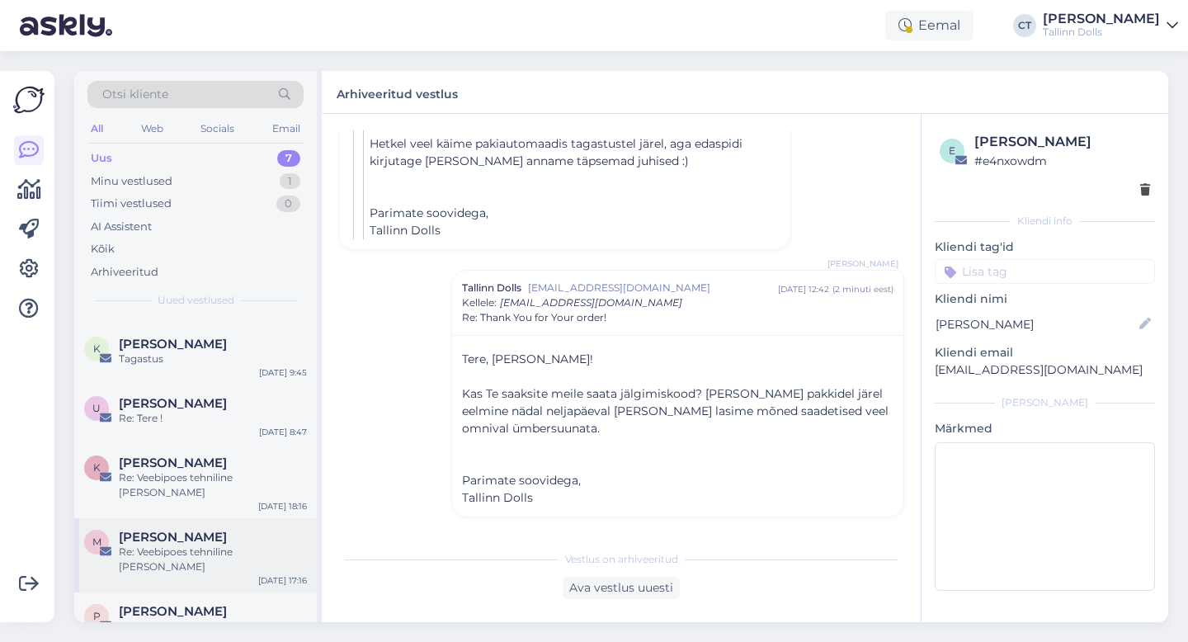
click at [235, 544] on div "Re: Veebipoes tehniline [PERSON_NAME]" at bounding box center [213, 559] width 188 height 30
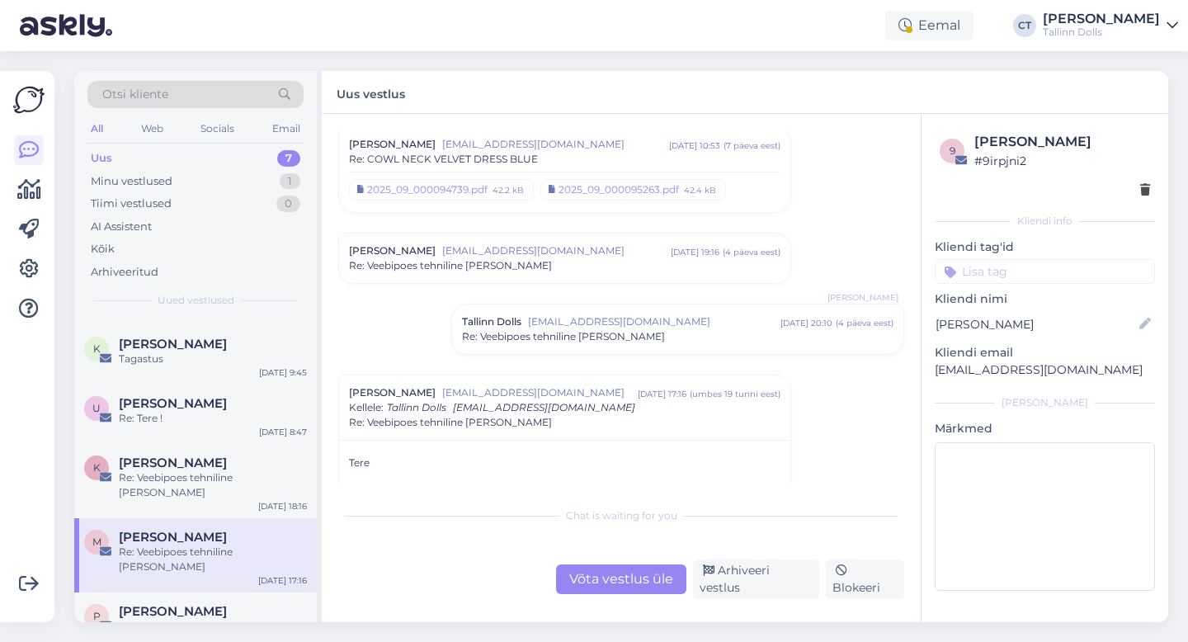
click at [647, 590] on div "Võta vestlus üle" at bounding box center [621, 579] width 130 height 30
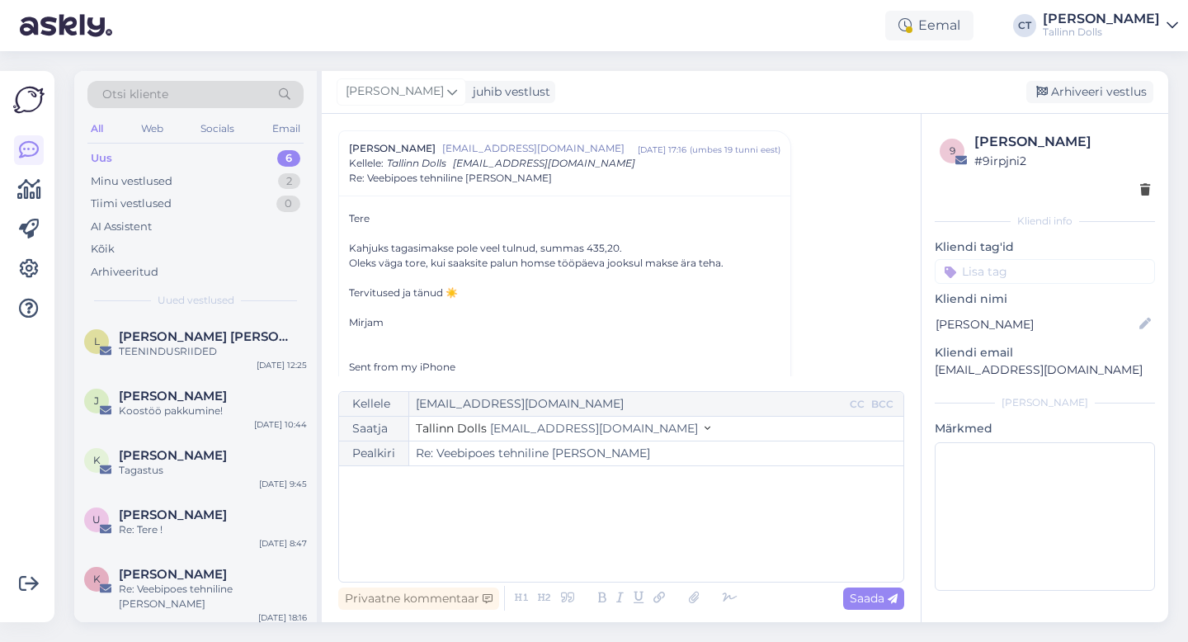
click at [648, 531] on div "﻿" at bounding box center [621, 523] width 548 height 99
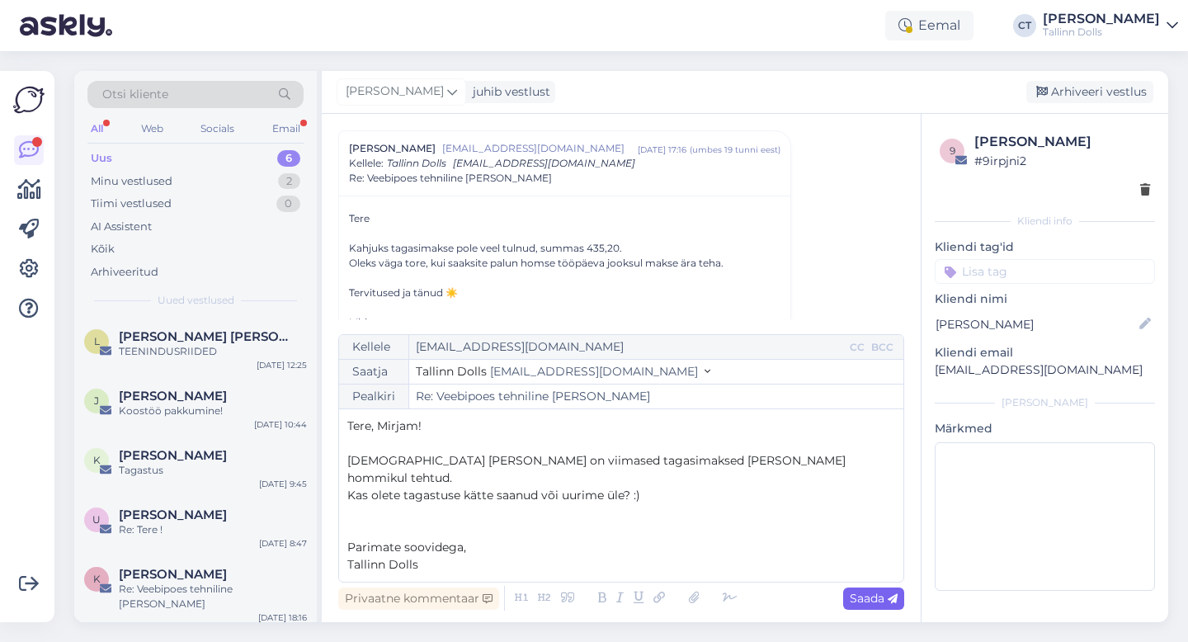
click at [900, 602] on div "Saada" at bounding box center [873, 598] width 61 height 22
type input "Re: Veebipoes tehniline [PERSON_NAME]"
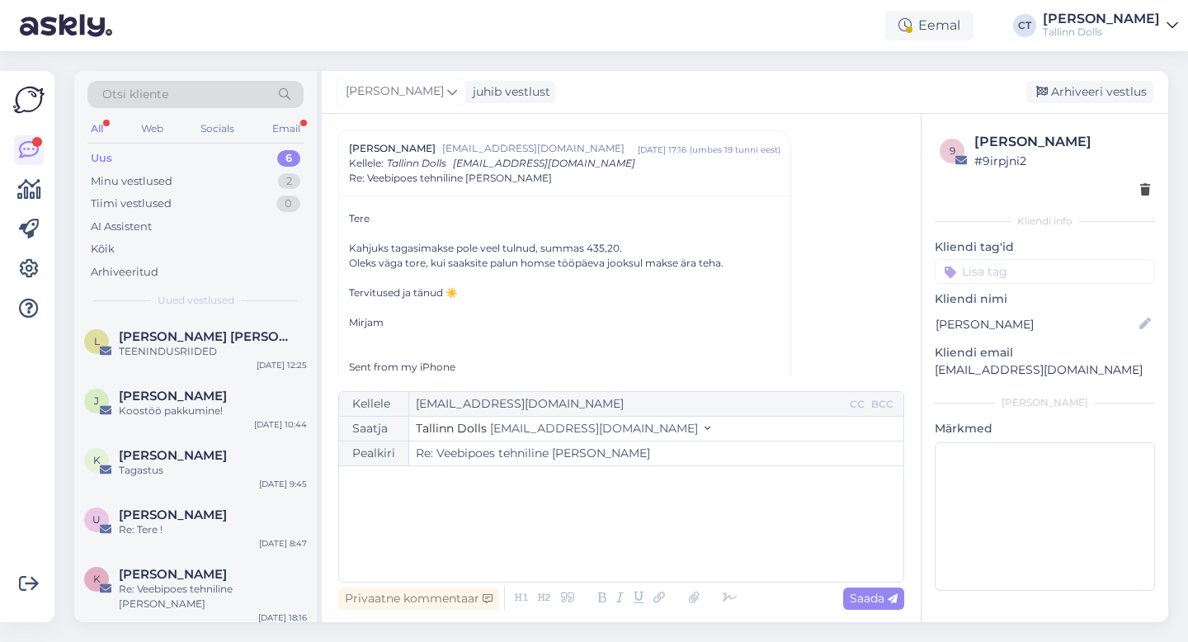
scroll to position [2261, 0]
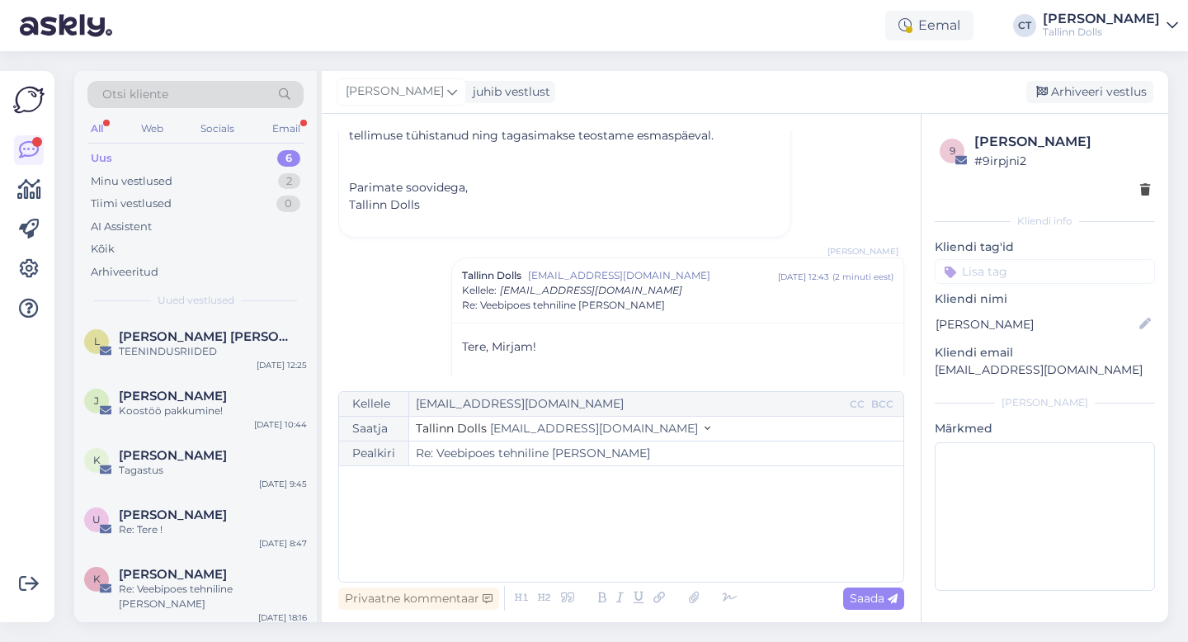
click at [1124, 103] on div "[PERSON_NAME] juhib vestlust [GEOGRAPHIC_DATA] vestlus" at bounding box center [745, 92] width 846 height 43
click at [1124, 86] on div "Arhiveeri vestlus" at bounding box center [1089, 92] width 127 height 22
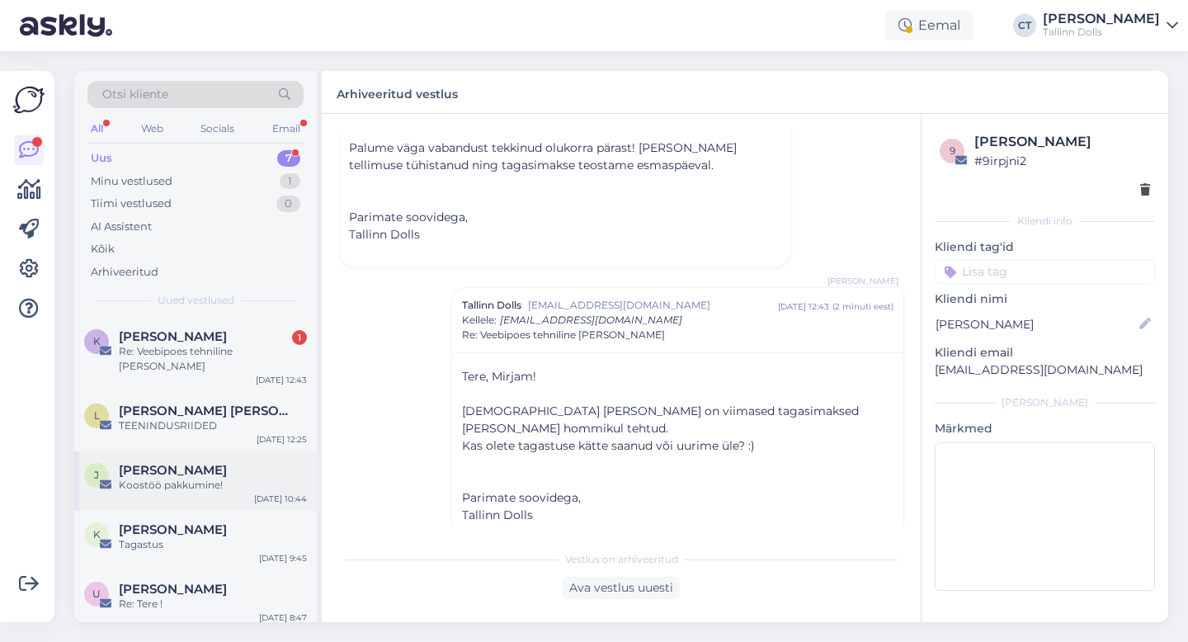
scroll to position [111, 0]
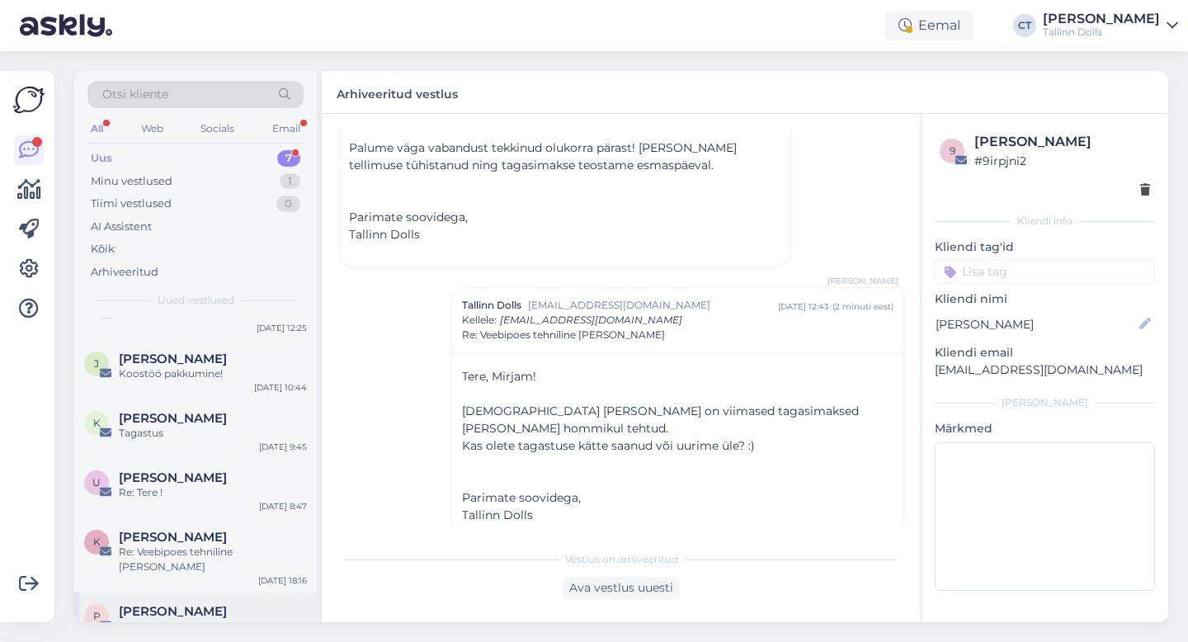
click at [198, 604] on div "[PERSON_NAME]" at bounding box center [213, 611] width 188 height 15
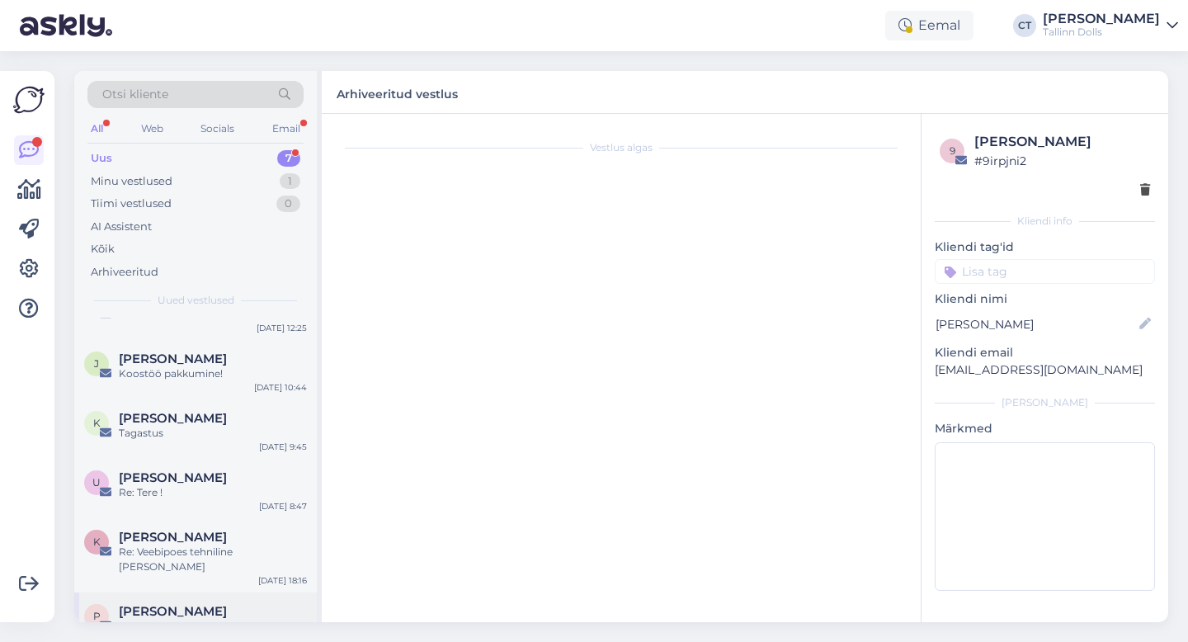
scroll to position [0, 0]
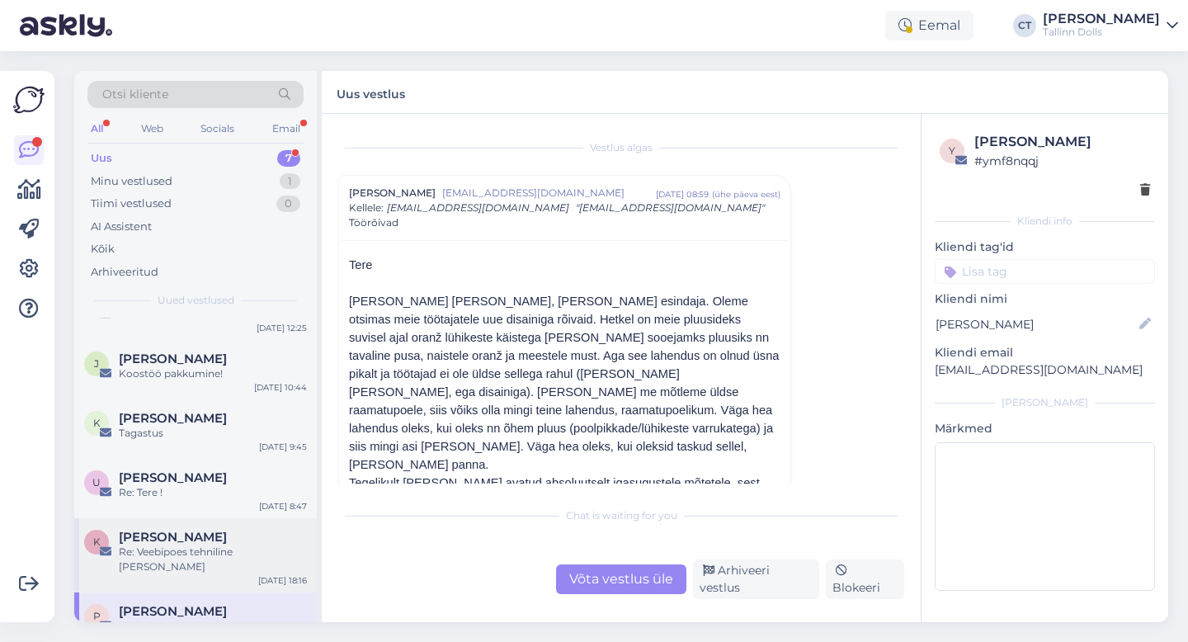
click at [243, 529] on div "[PERSON_NAME]" at bounding box center [213, 536] width 188 height 15
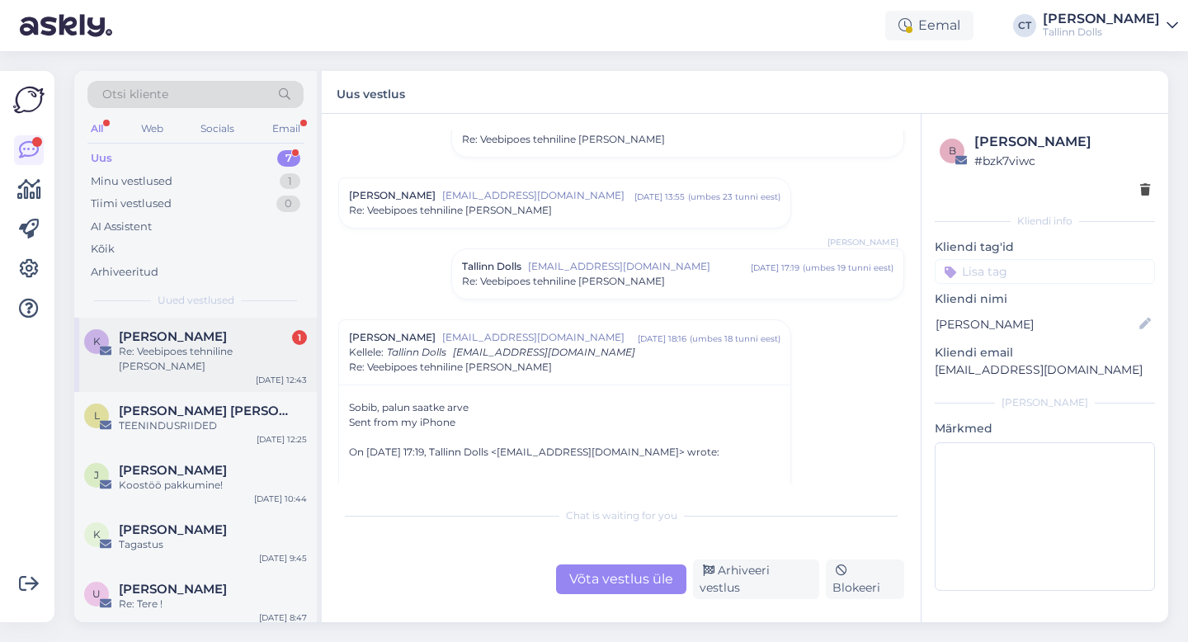
click at [237, 351] on div "Re: Veebipoes tehniline [PERSON_NAME]" at bounding box center [213, 359] width 188 height 30
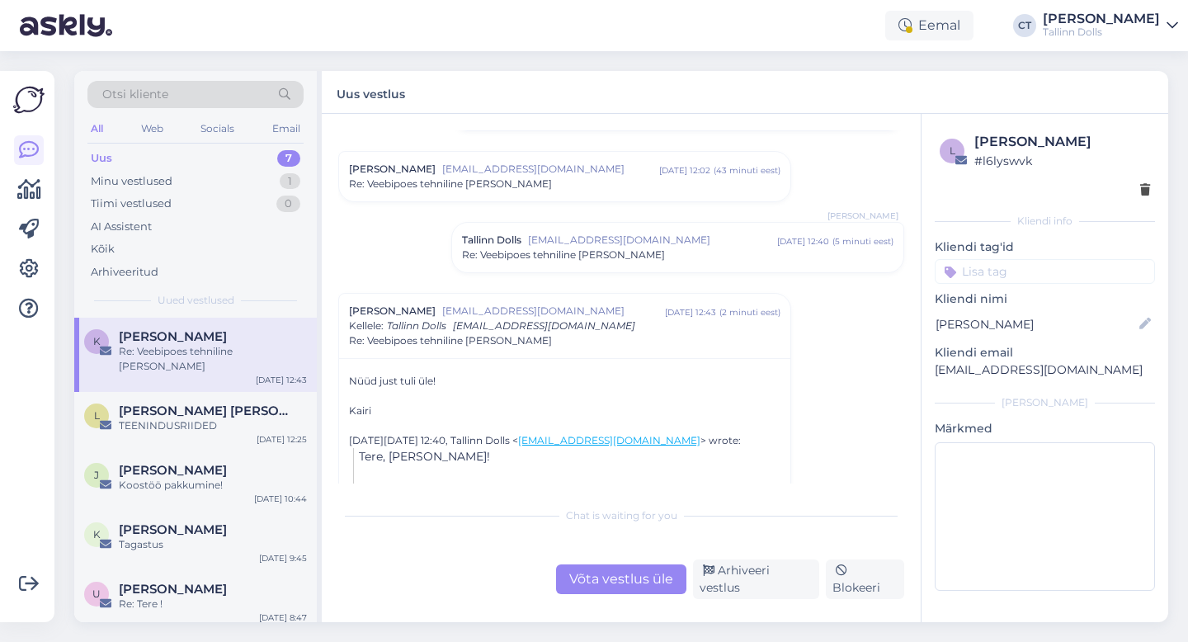
scroll to position [450, 0]
click at [625, 584] on div "Võta vestlus üle" at bounding box center [621, 579] width 130 height 30
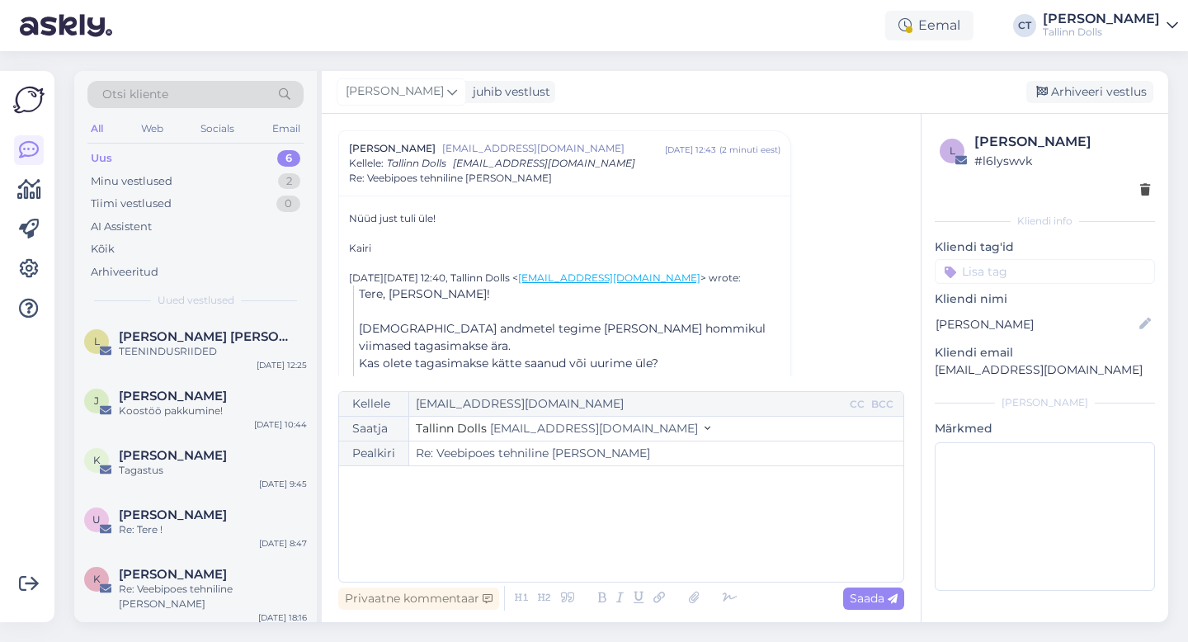
click at [623, 546] on div "﻿" at bounding box center [621, 523] width 548 height 99
click at [878, 593] on span "Saada" at bounding box center [873, 597] width 48 height 15
type input "Re: Veebipoes tehniline [PERSON_NAME]"
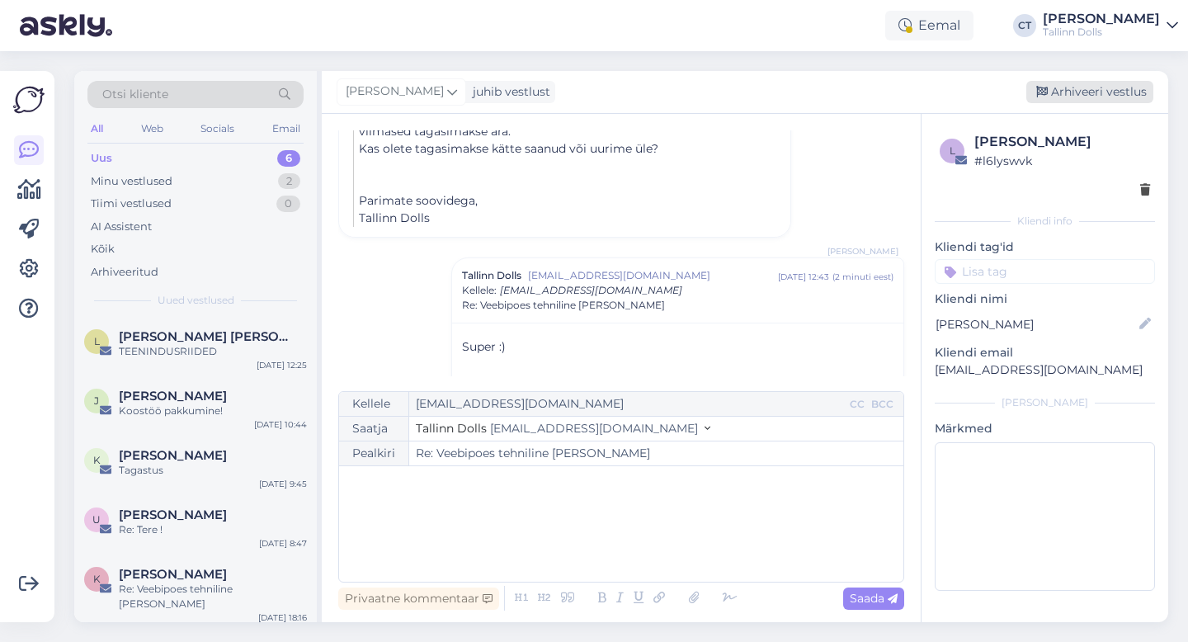
click at [1111, 95] on div "Arhiveeri vestlus" at bounding box center [1089, 92] width 127 height 22
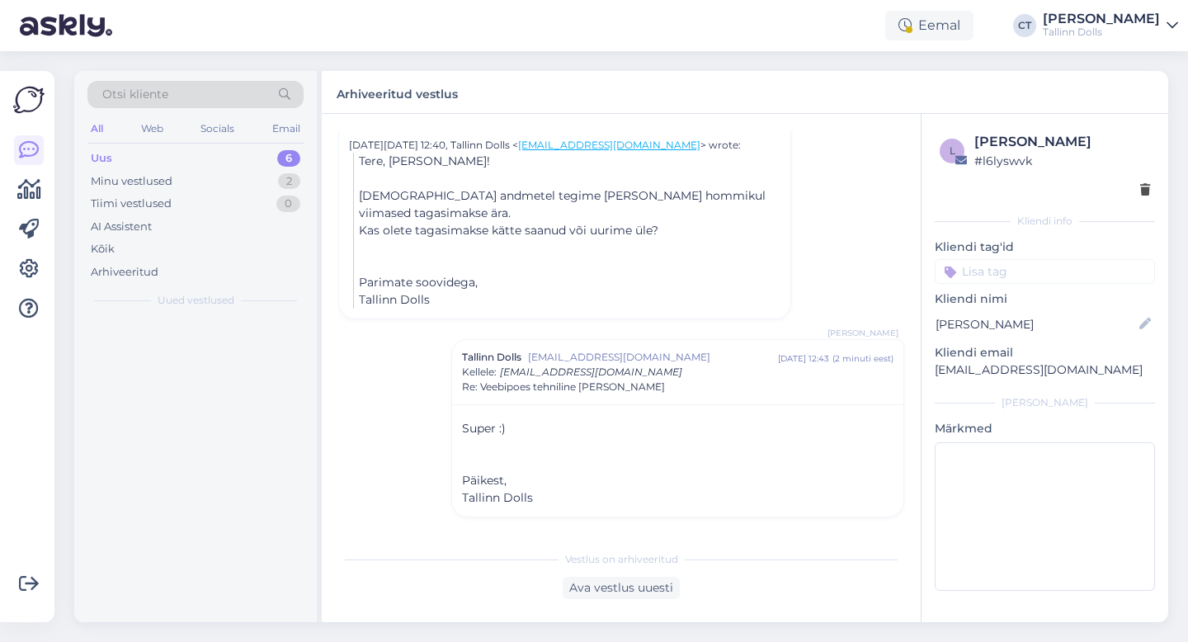
scroll to position [745, 0]
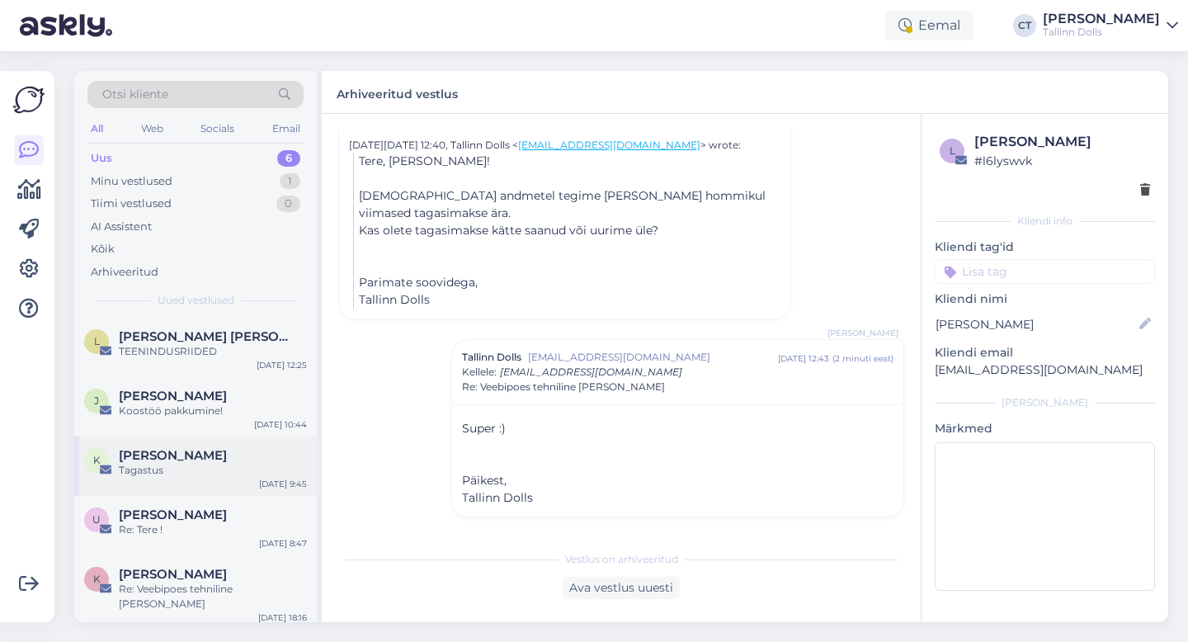
click at [184, 471] on div "Tagastus" at bounding box center [213, 470] width 188 height 15
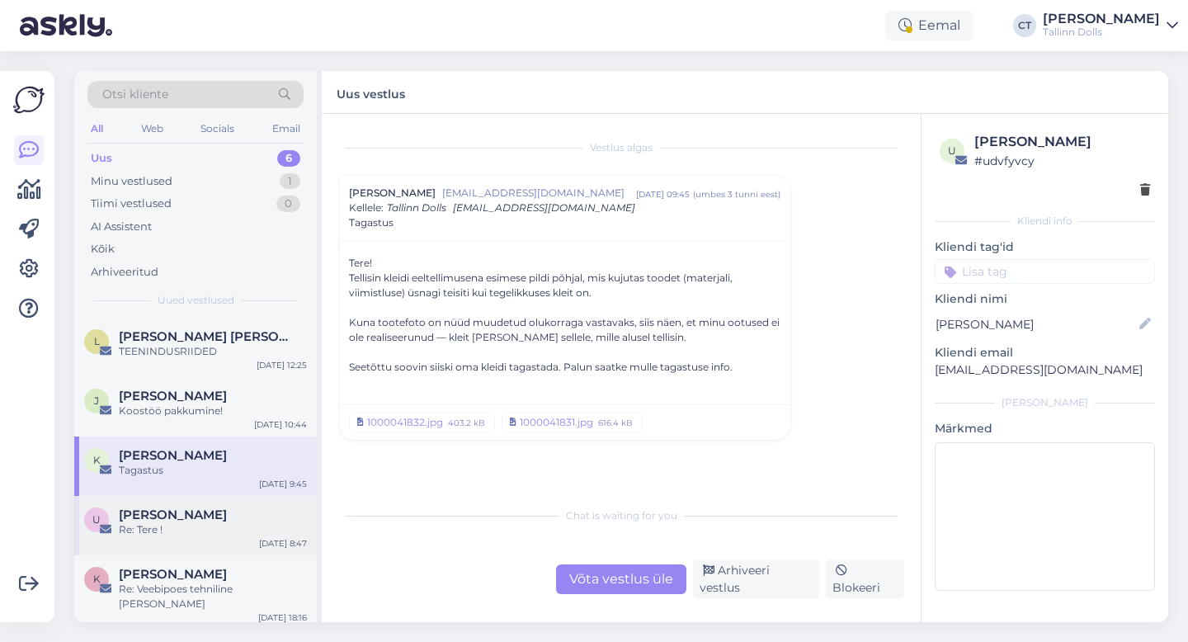
click at [247, 524] on div "Re: Tere !" at bounding box center [213, 529] width 188 height 15
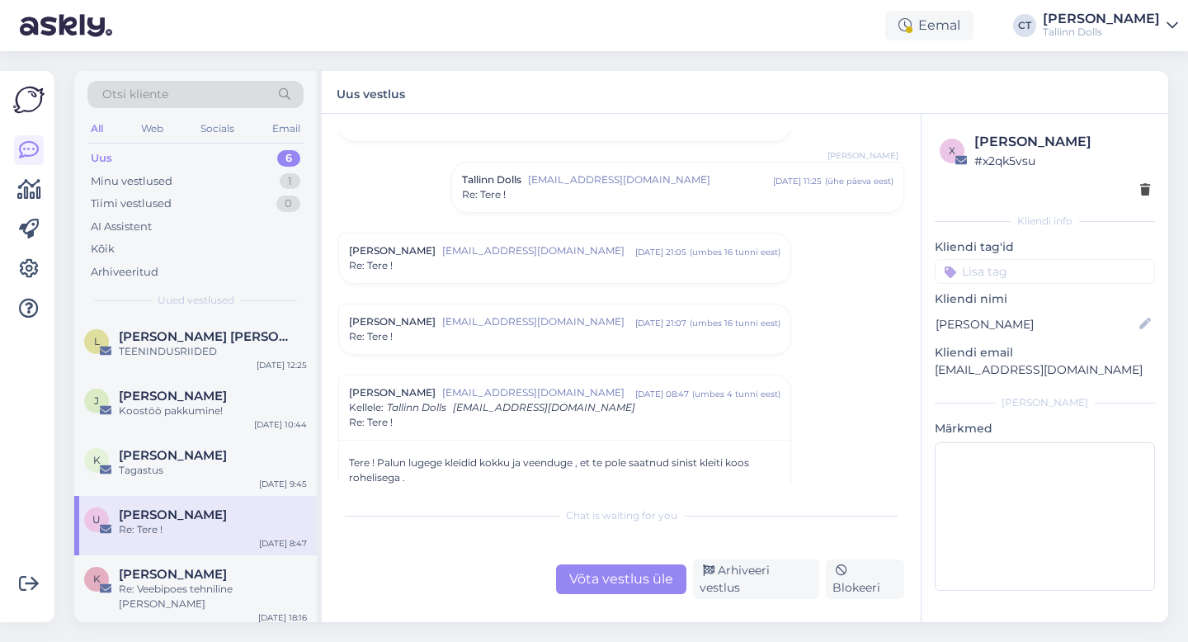
scroll to position [487, 0]
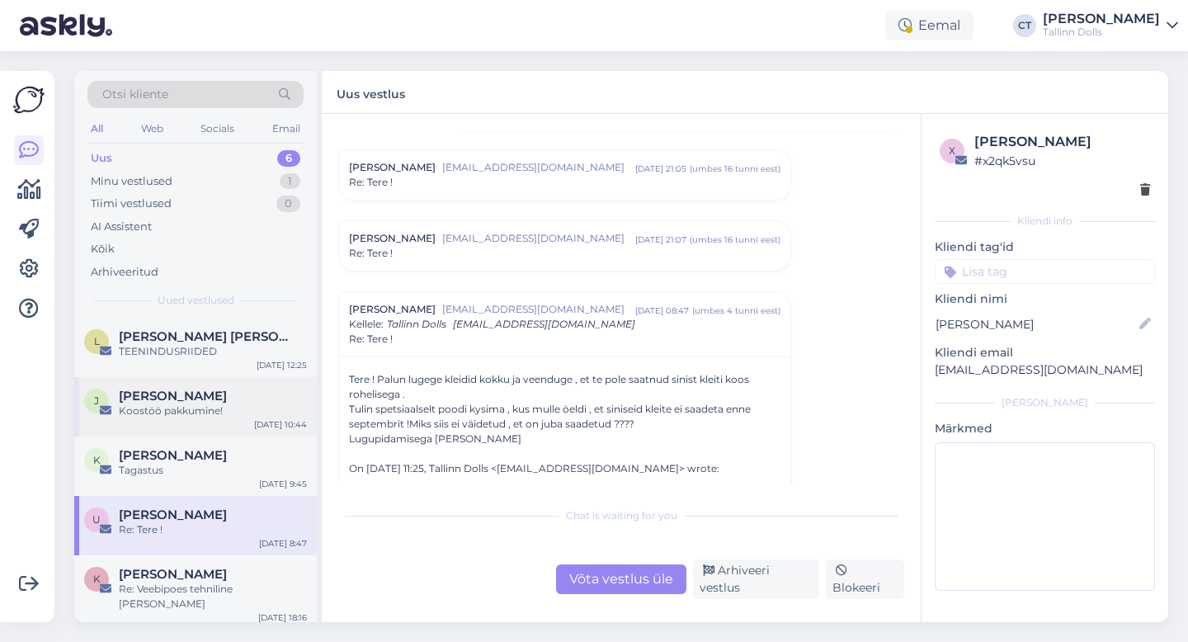
click at [191, 426] on div "J [PERSON_NAME] Koostöö pakkumine! [DATE] 10:44" at bounding box center [195, 406] width 242 height 59
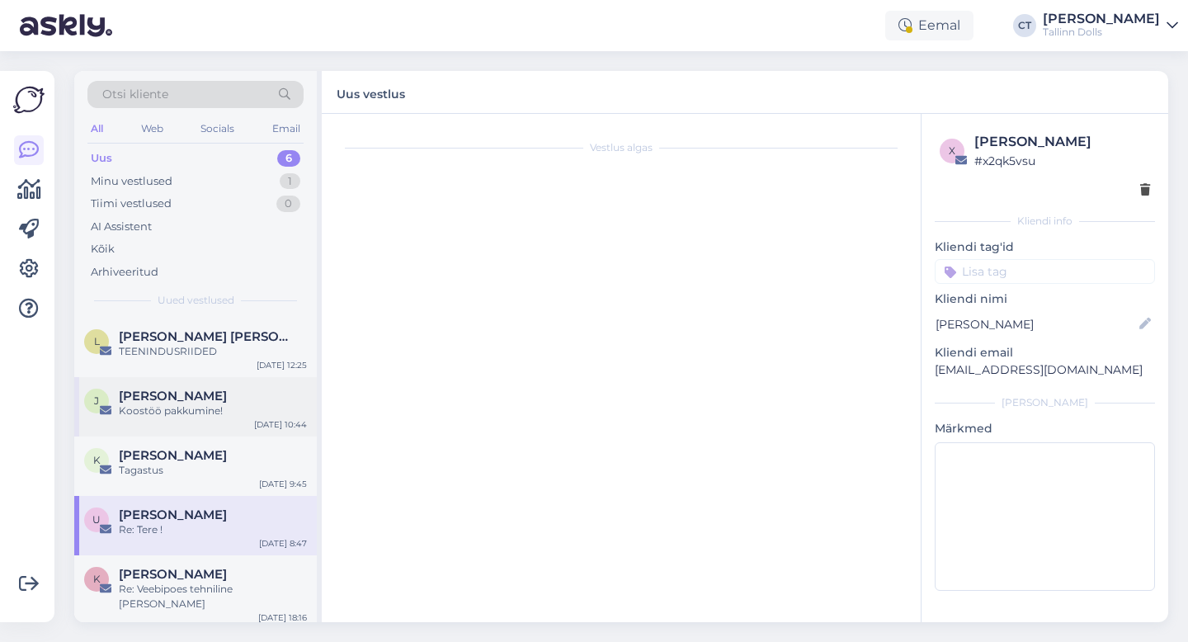
scroll to position [0, 0]
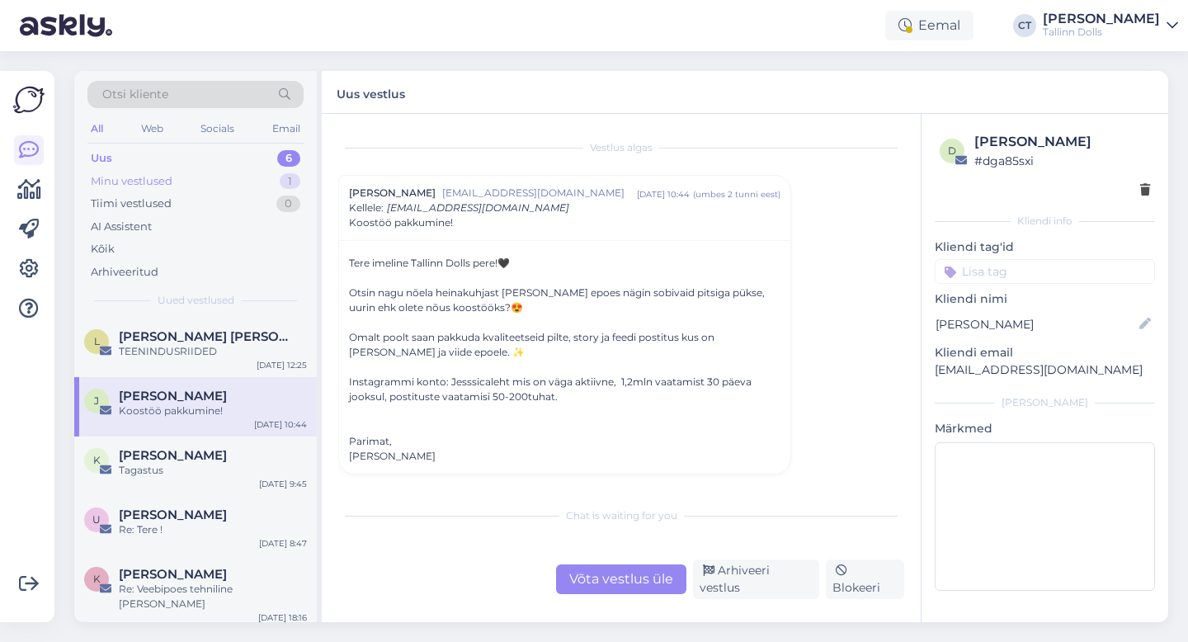
click at [181, 185] on div "Minu vestlused 1" at bounding box center [195, 181] width 216 height 23
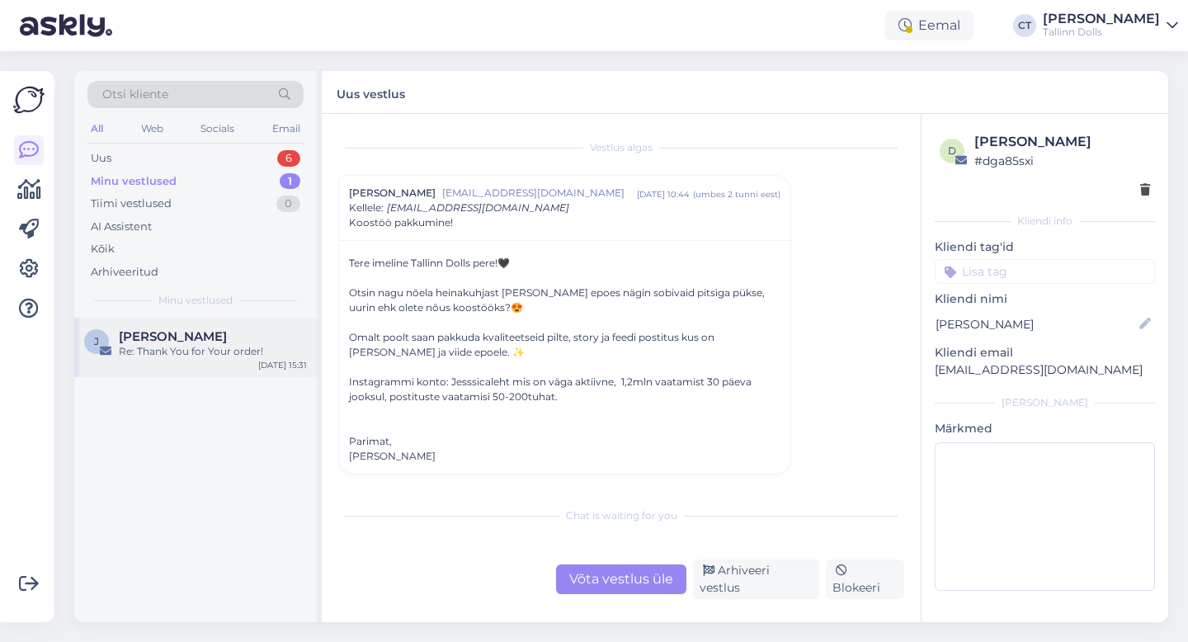
click at [189, 327] on div "J [PERSON_NAME] Re: Thank You for Your order! [DATE] 15:31" at bounding box center [195, 347] width 242 height 59
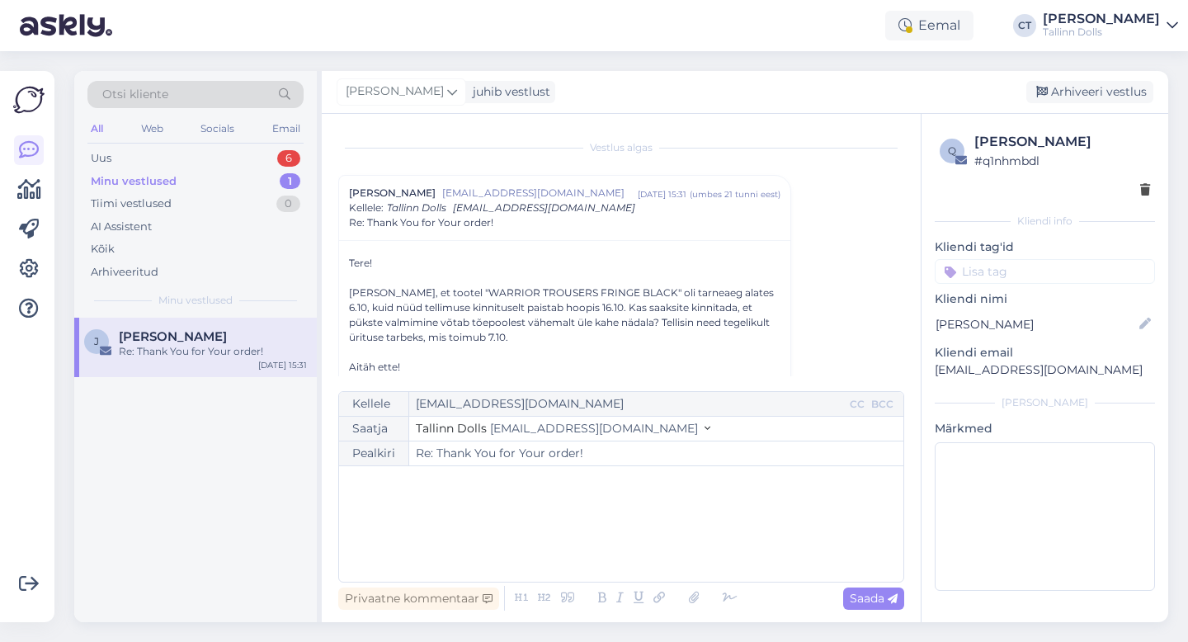
scroll to position [39, 0]
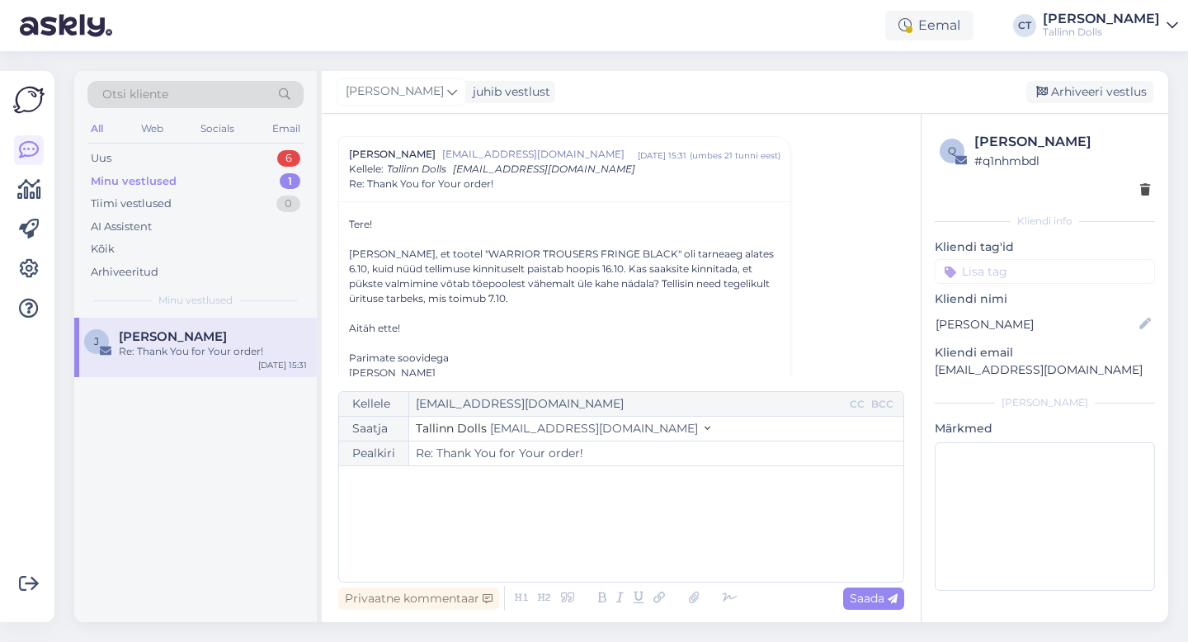
click at [479, 505] on div "﻿" at bounding box center [621, 523] width 548 height 99
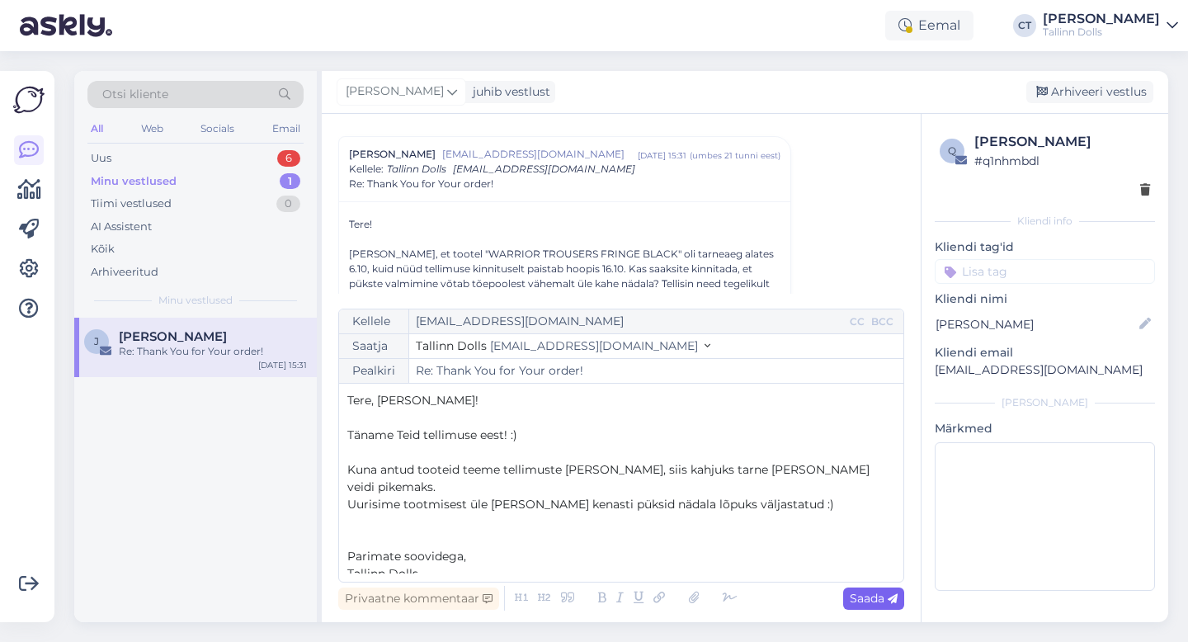
click at [856, 608] on div "Saada" at bounding box center [873, 598] width 61 height 22
type input "Re: Thank You for Your order!"
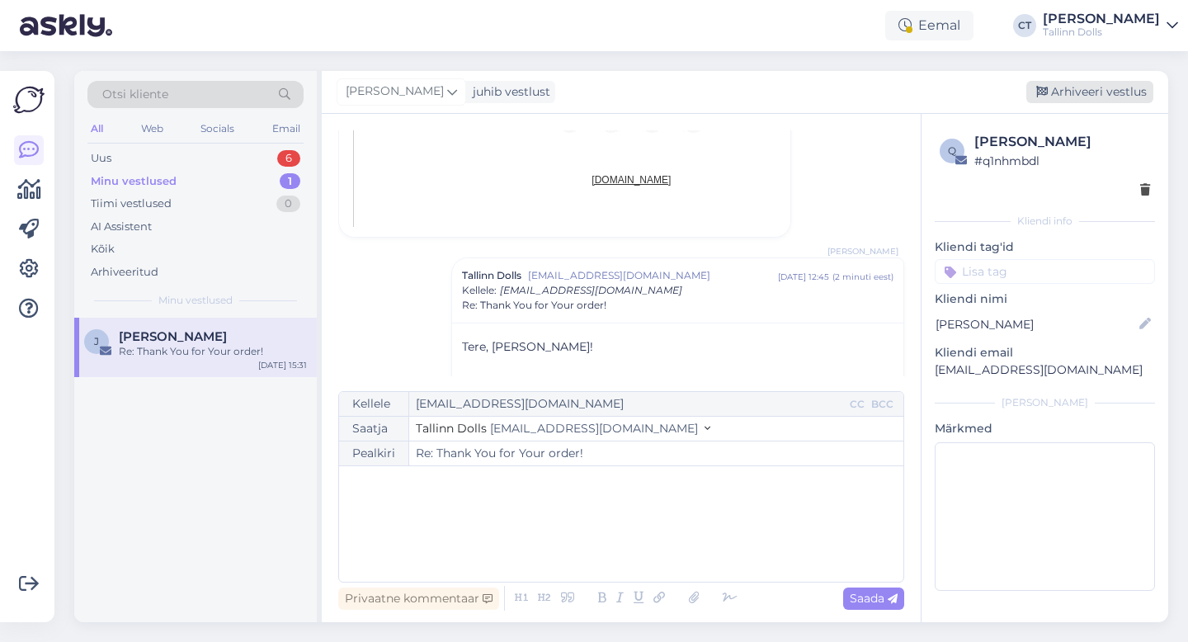
click at [1116, 92] on div "Arhiveeri vestlus" at bounding box center [1089, 92] width 127 height 22
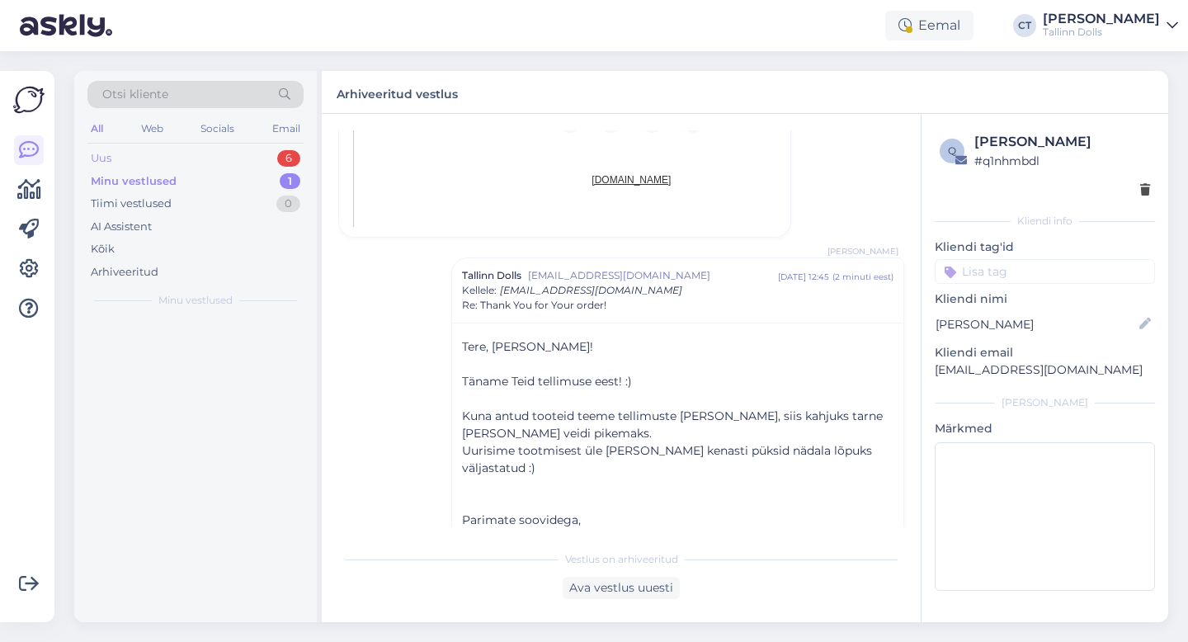
scroll to position [1211, 0]
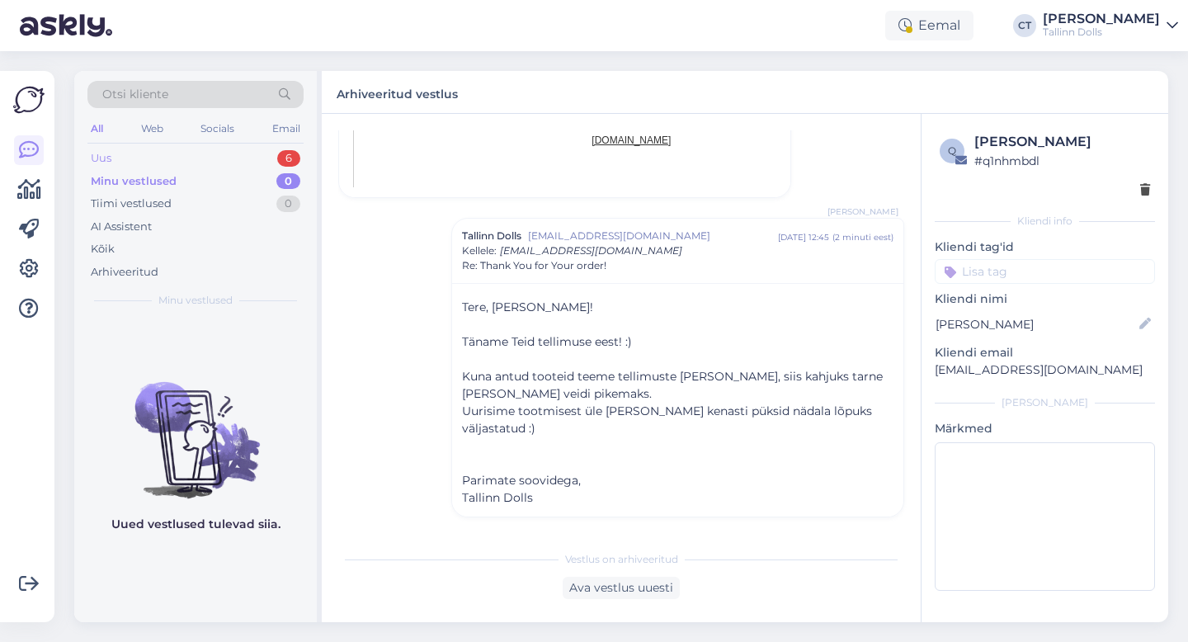
click at [174, 148] on div "Uus 6" at bounding box center [195, 158] width 216 height 23
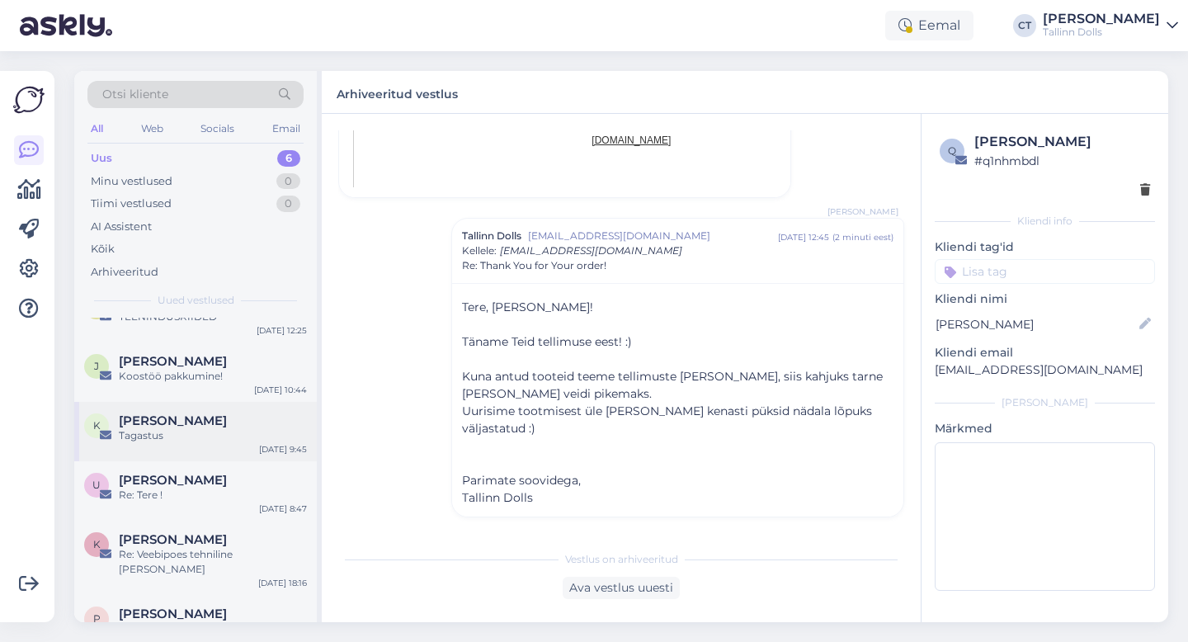
scroll to position [52, 0]
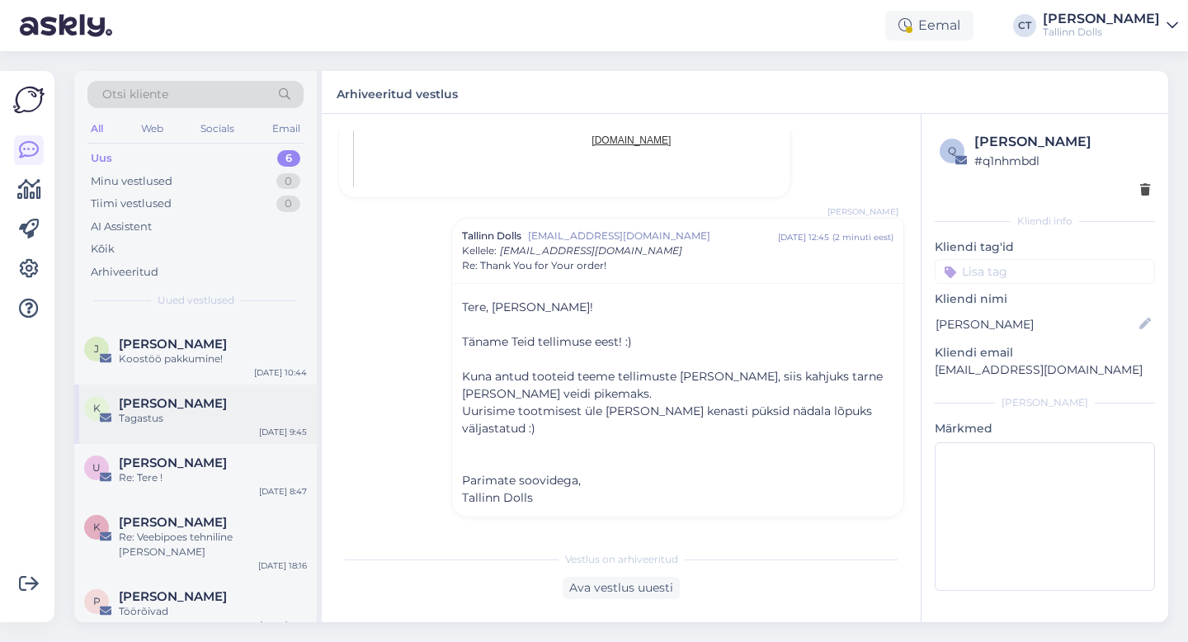
click at [194, 409] on div "[PERSON_NAME]" at bounding box center [213, 403] width 188 height 15
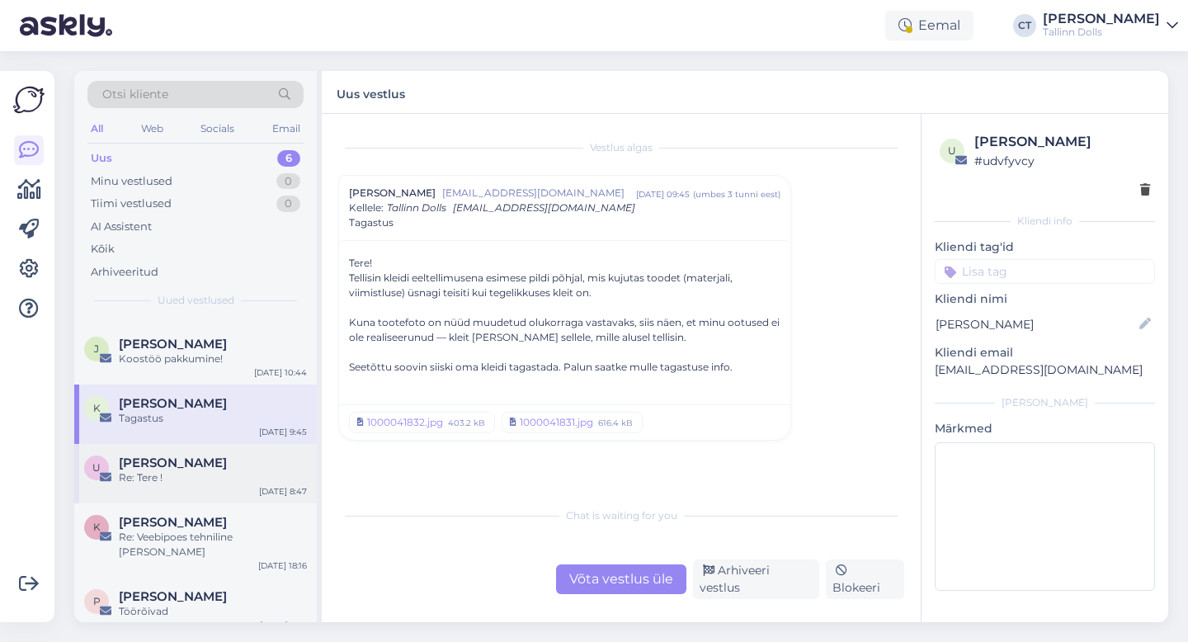
click at [242, 460] on div "[PERSON_NAME]" at bounding box center [213, 462] width 188 height 15
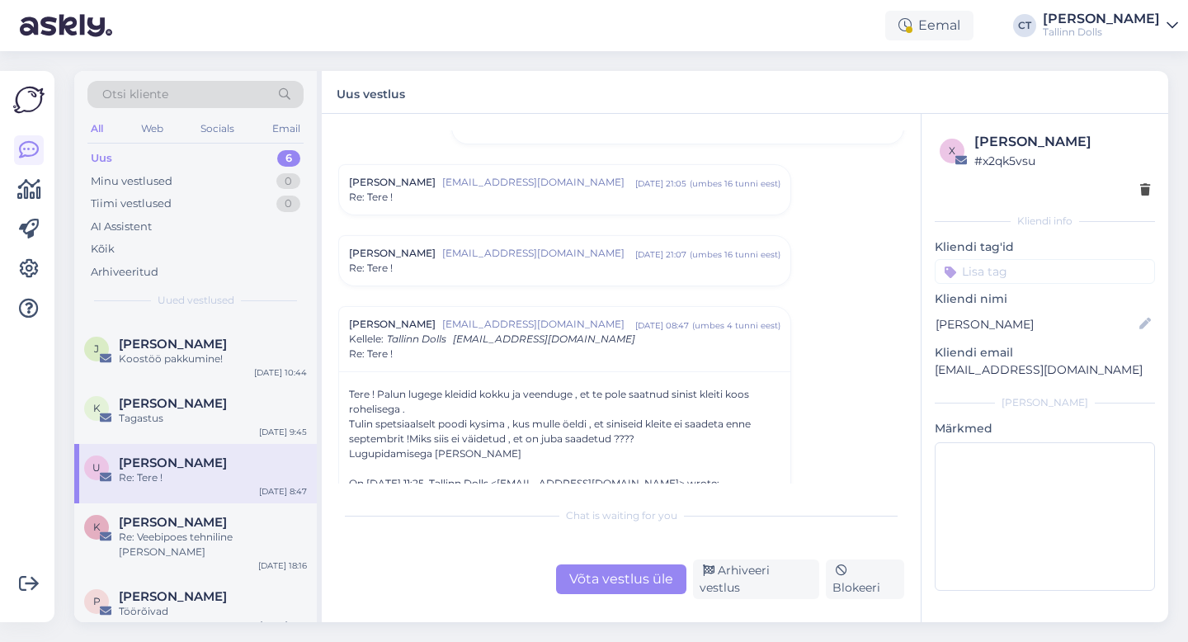
scroll to position [445, 0]
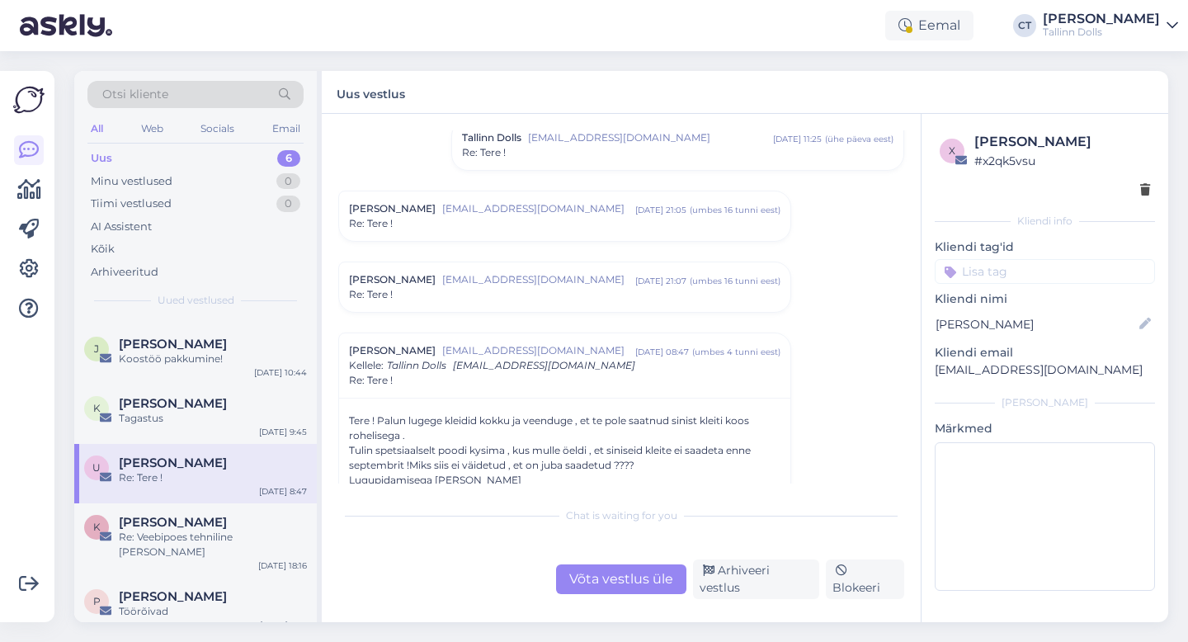
click at [459, 223] on div "Re: Tere !" at bounding box center [564, 223] width 431 height 15
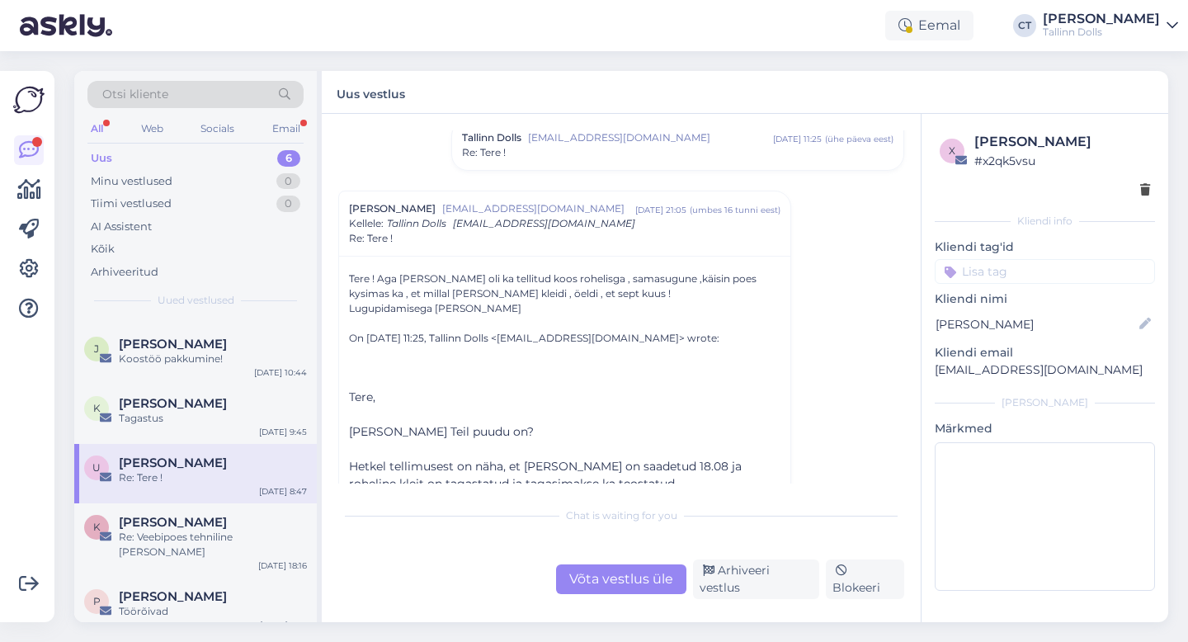
scroll to position [474, 0]
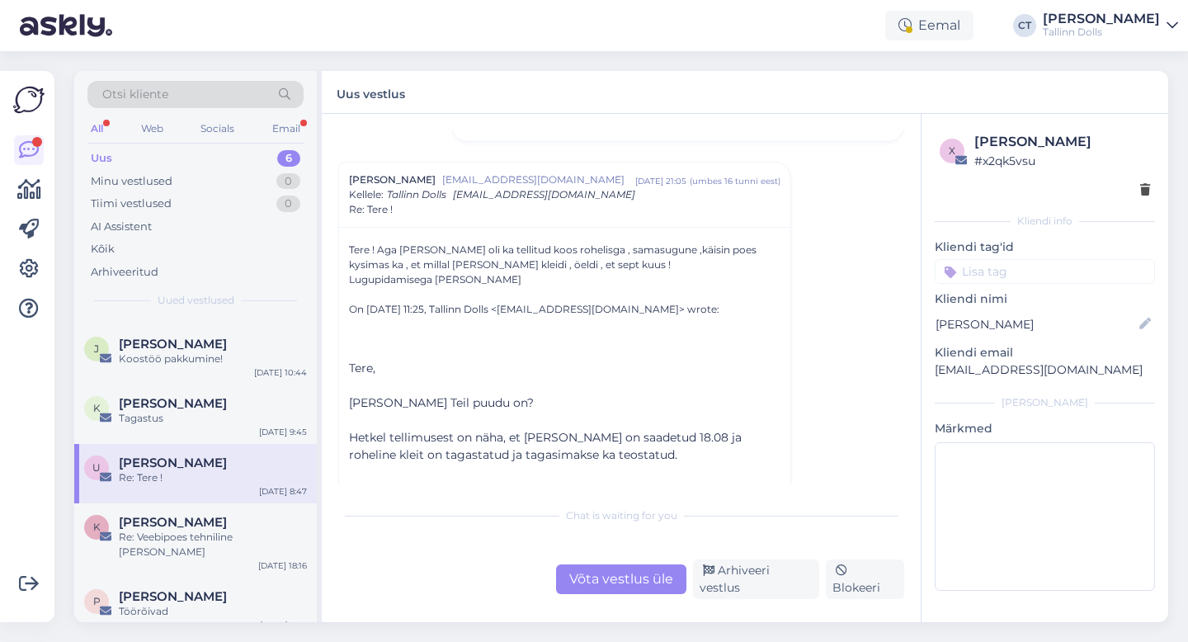
click at [139, 154] on div "Uus 6" at bounding box center [195, 158] width 216 height 23
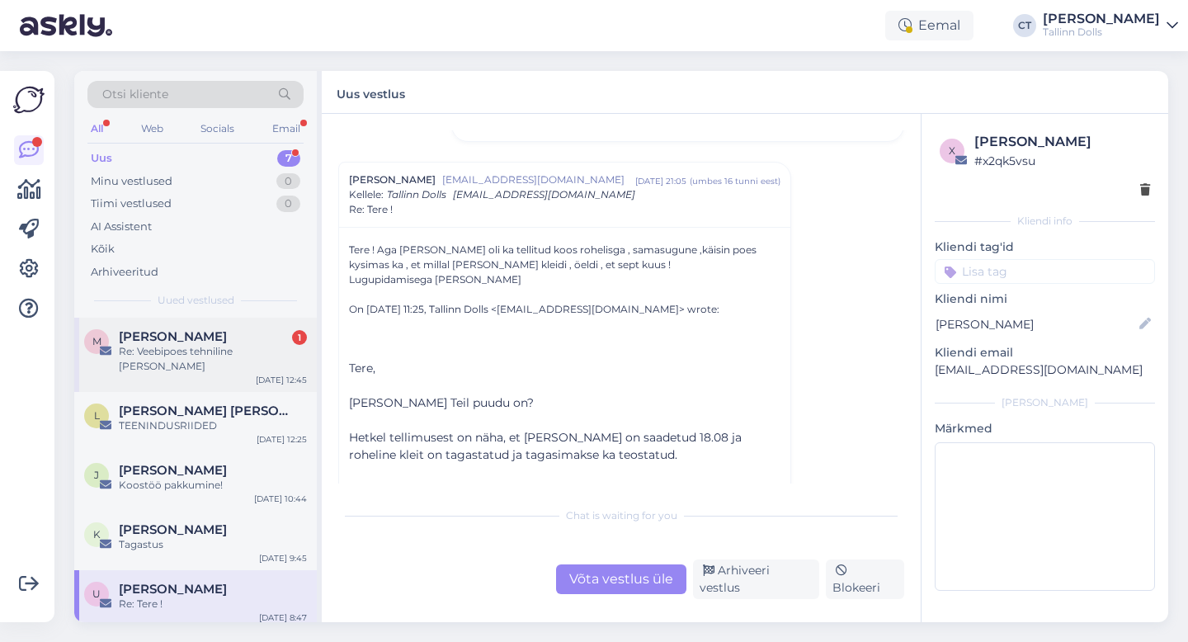
click at [145, 335] on span "[PERSON_NAME]" at bounding box center [173, 336] width 108 height 15
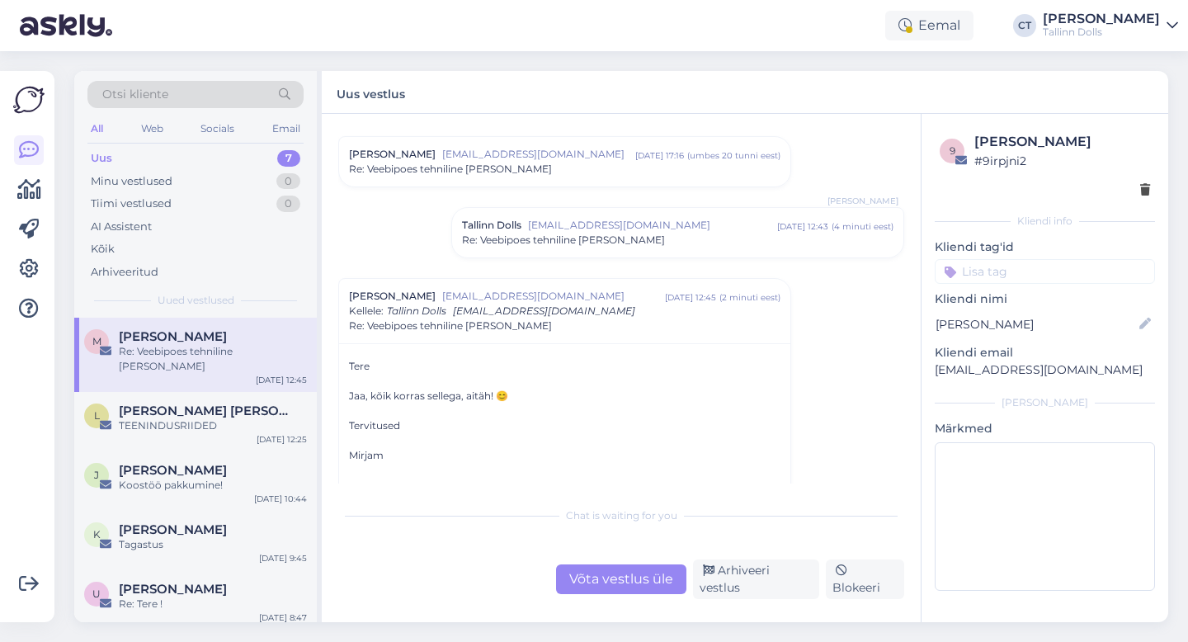
scroll to position [1884, 0]
click at [626, 582] on div "Võta vestlus üle" at bounding box center [621, 579] width 130 height 30
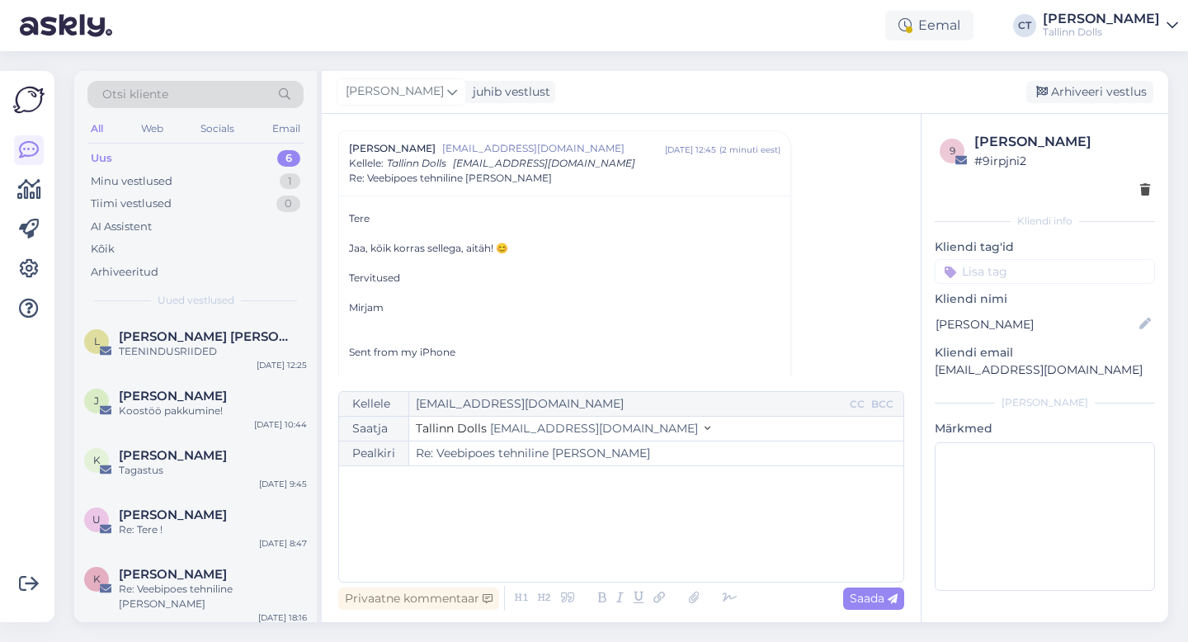
click at [636, 554] on div "﻿" at bounding box center [621, 523] width 548 height 99
click at [844, 594] on div "Saada" at bounding box center [873, 598] width 61 height 22
type input "Re: Veebipoes tehniline [PERSON_NAME]"
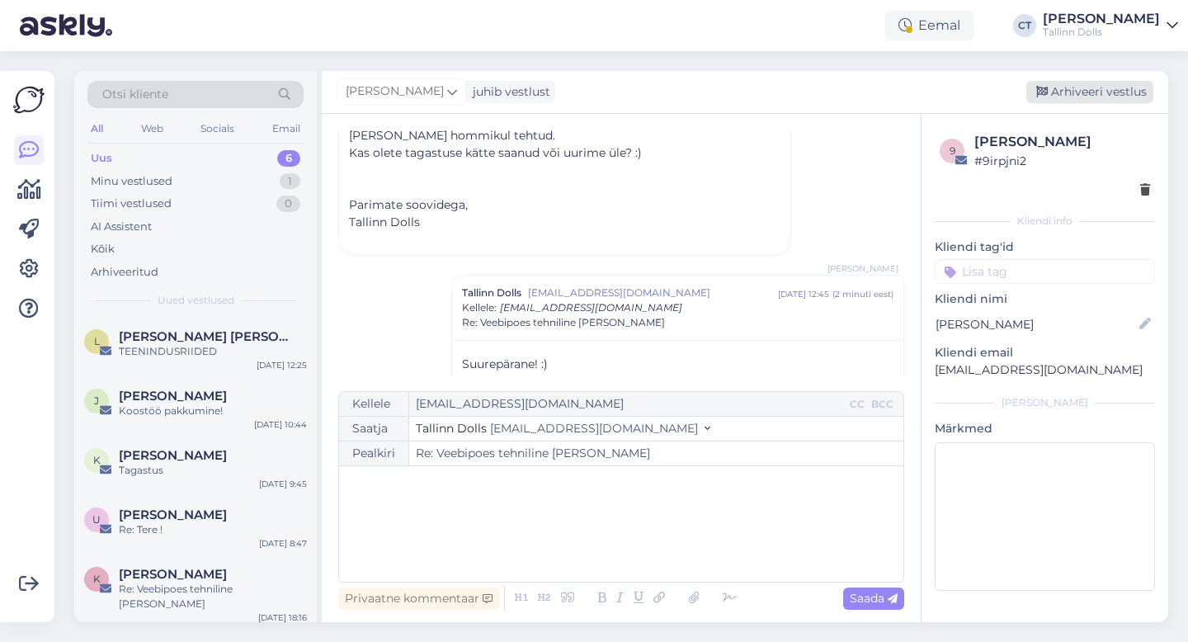
click at [1117, 94] on div "Arhiveeri vestlus" at bounding box center [1089, 92] width 127 height 22
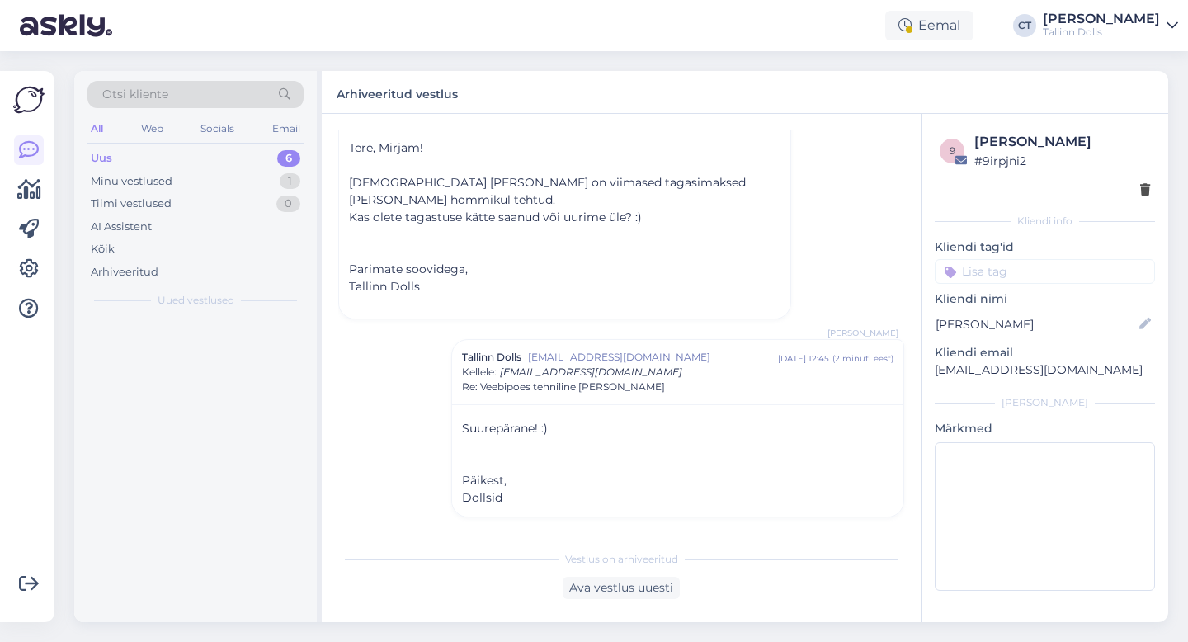
scroll to position [2306, 0]
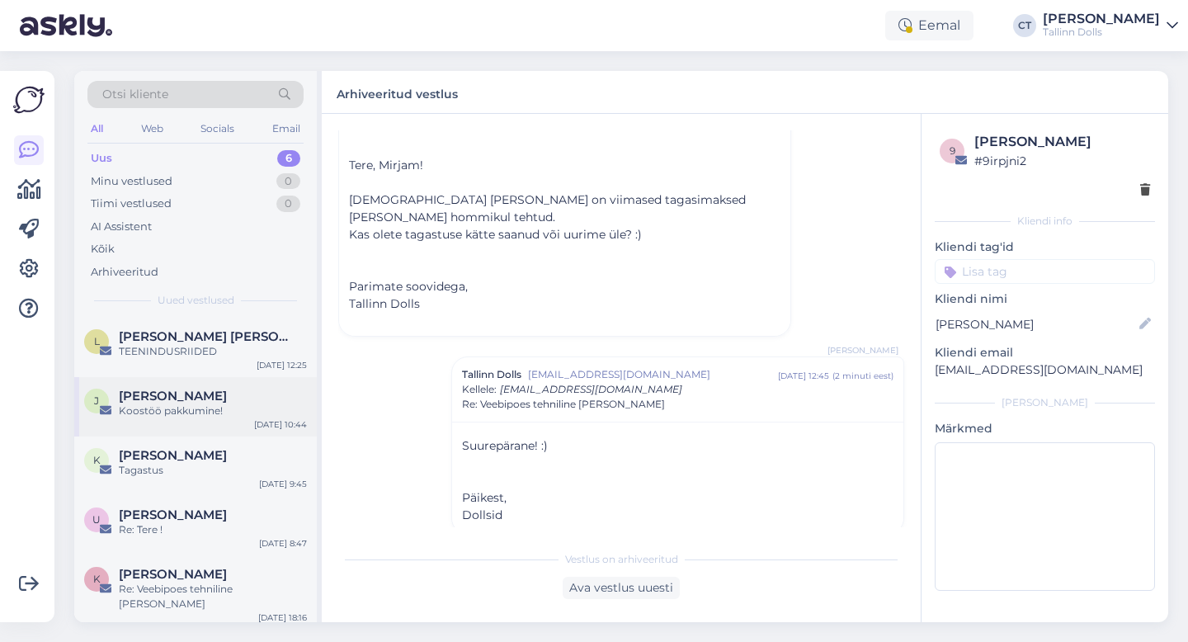
click at [182, 408] on div "Koostöö pakkumine!" at bounding box center [213, 410] width 188 height 15
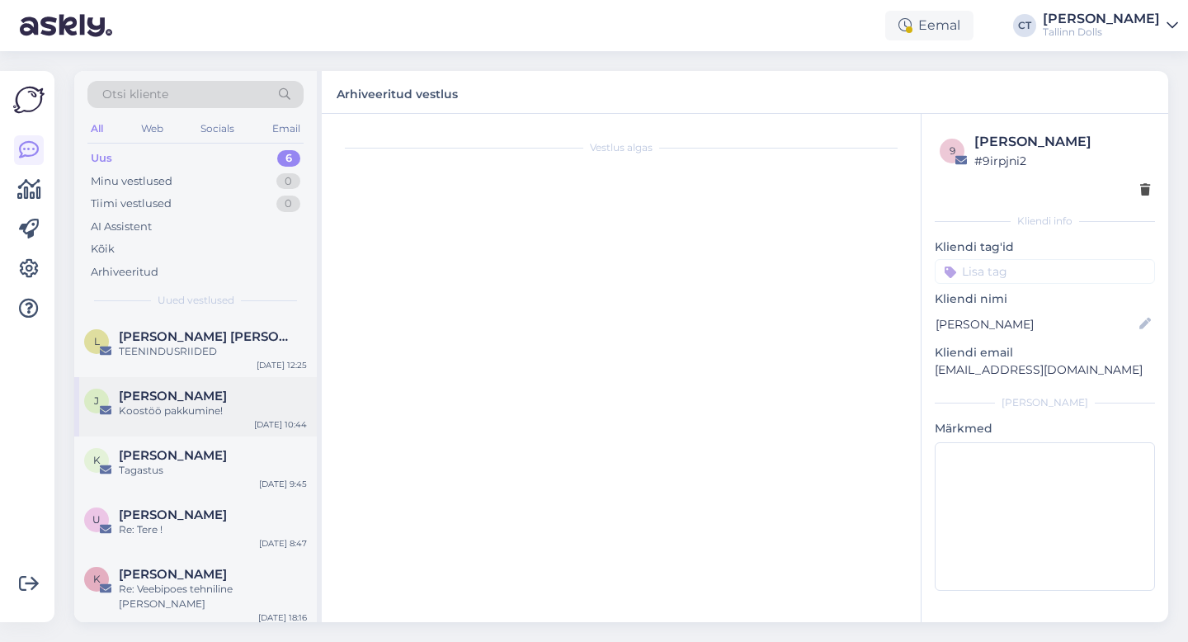
scroll to position [0, 0]
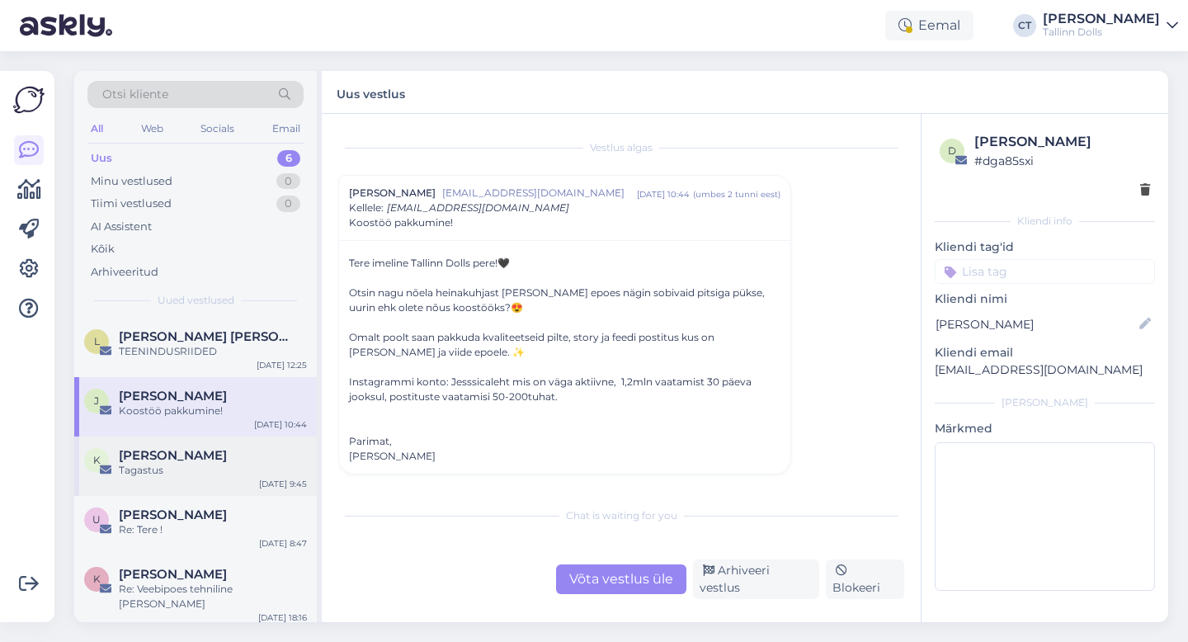
click at [192, 456] on div "[PERSON_NAME]" at bounding box center [213, 455] width 188 height 15
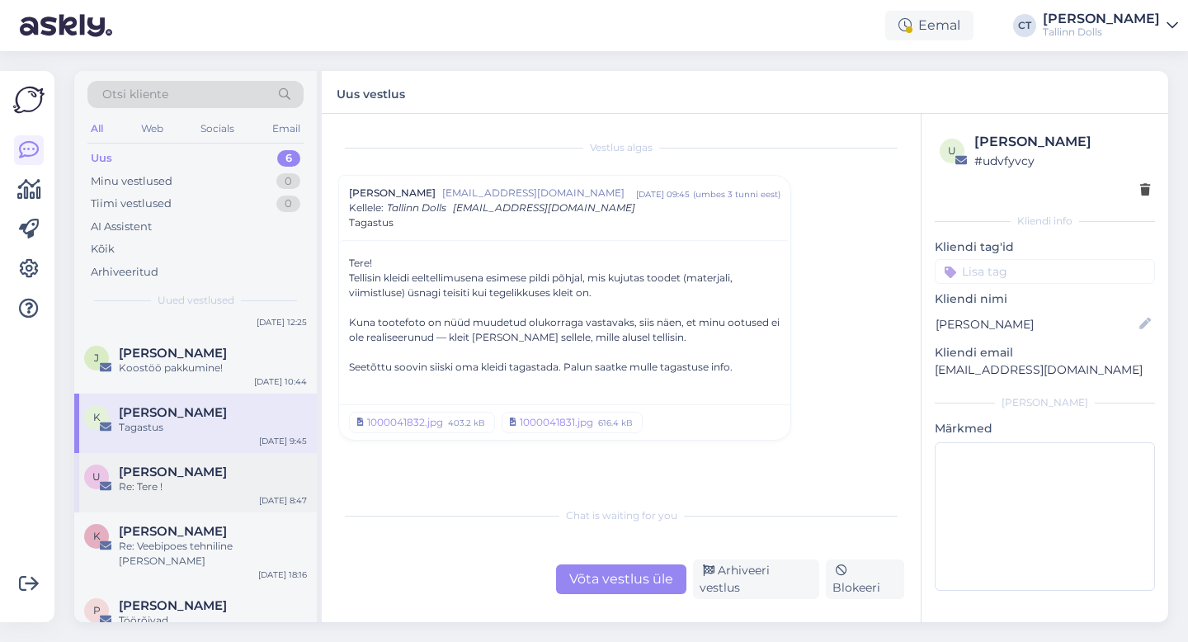
scroll to position [52, 0]
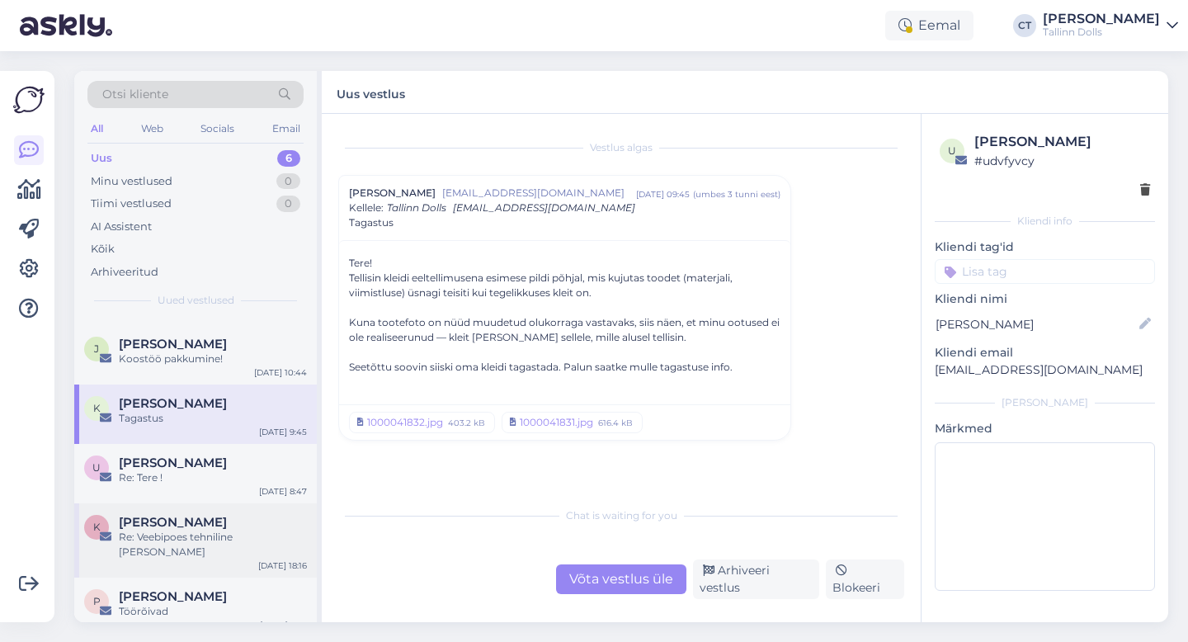
click at [190, 551] on div "K [PERSON_NAME] Re: Veebipoes tehniline [PERSON_NAME] [DATE] 18:16" at bounding box center [195, 540] width 242 height 74
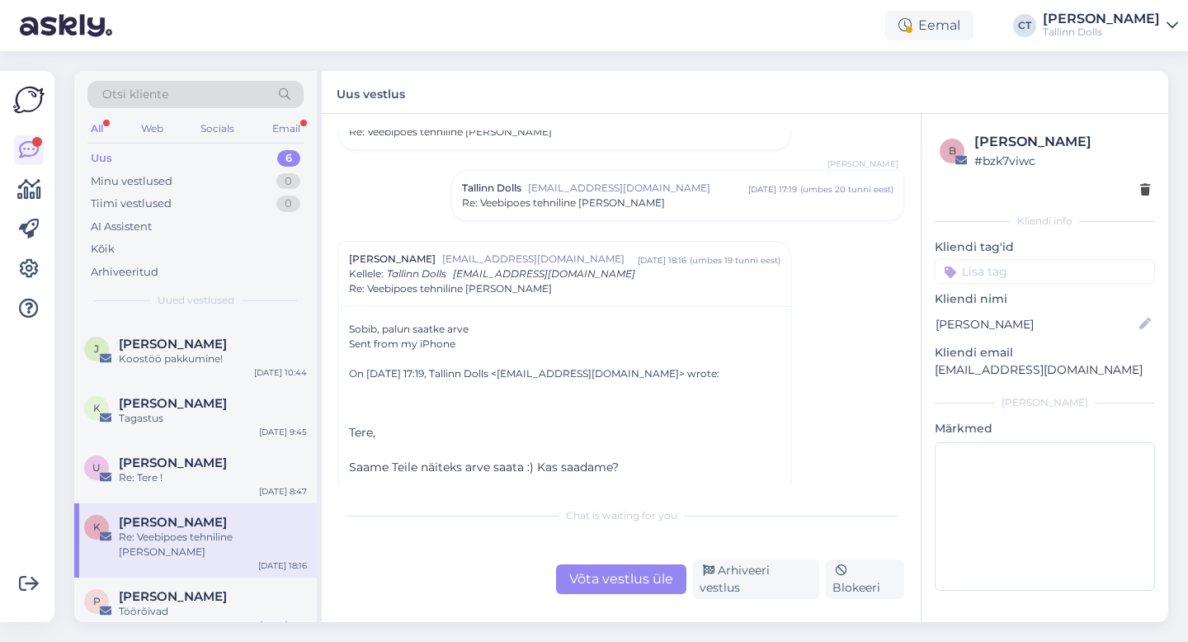
scroll to position [365, 0]
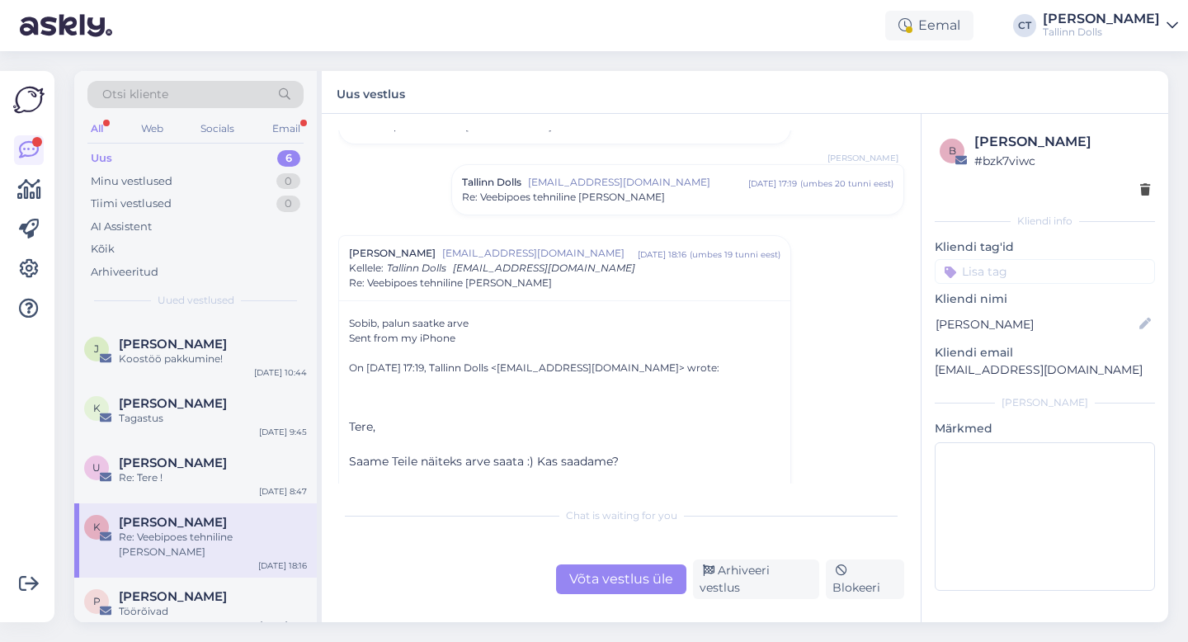
click at [150, 167] on div "Uus 6" at bounding box center [195, 158] width 216 height 23
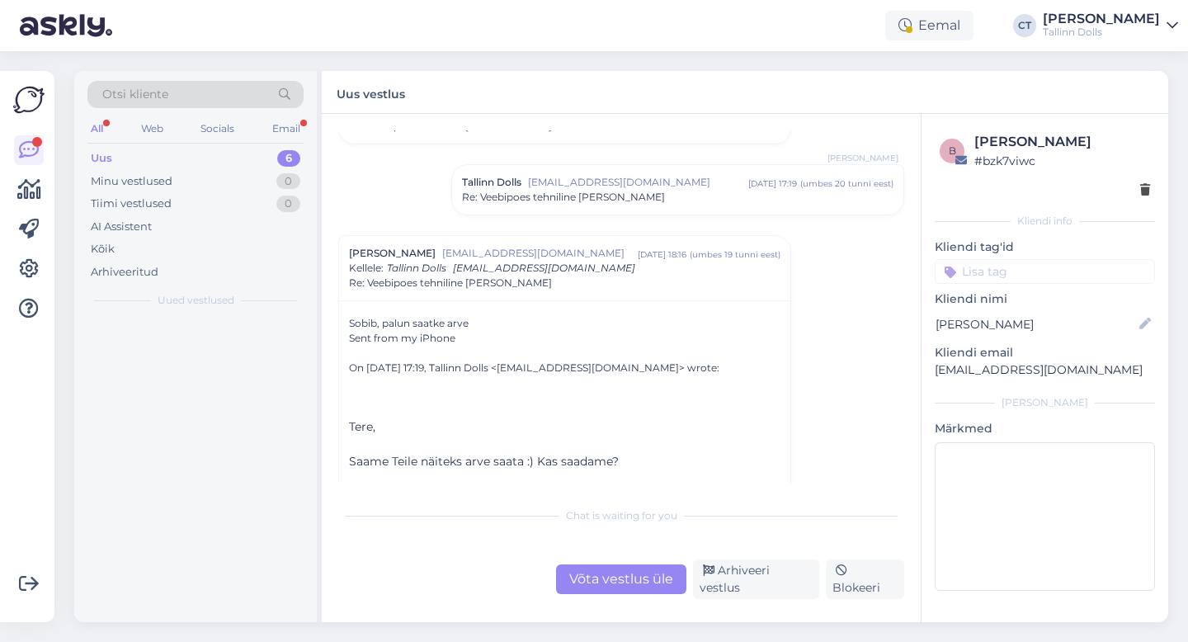
scroll to position [0, 0]
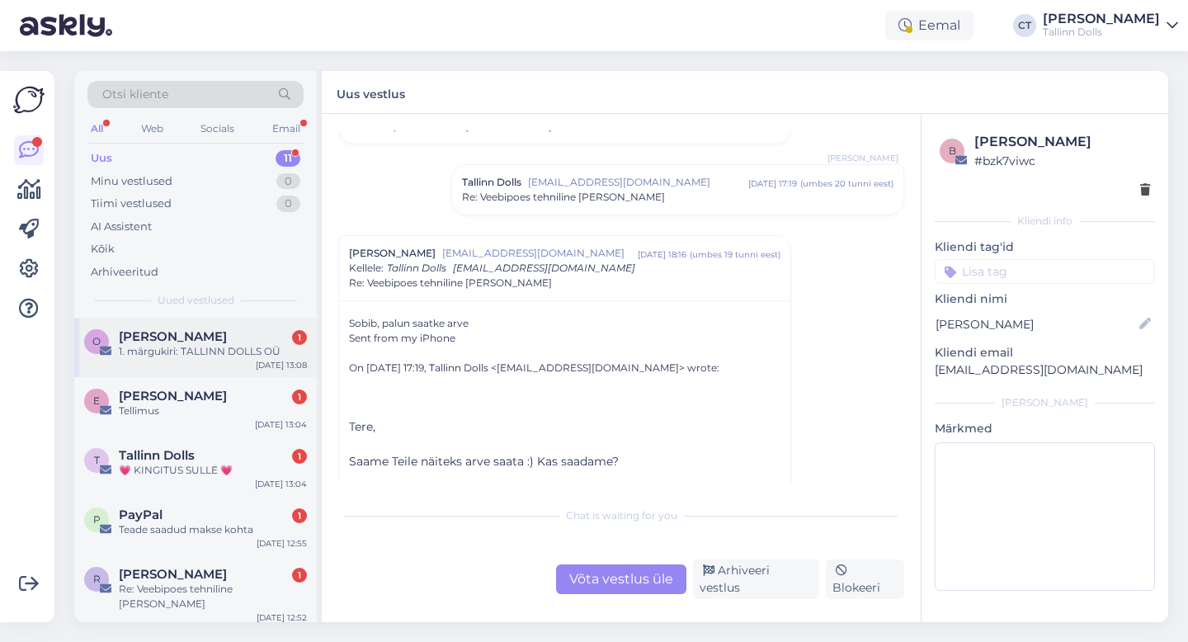
click at [181, 327] on div "O Omniva Noreply 1 1. märgukiri: TALLINN DOLLS OÜ [DATE] 13:08" at bounding box center [195, 347] width 242 height 59
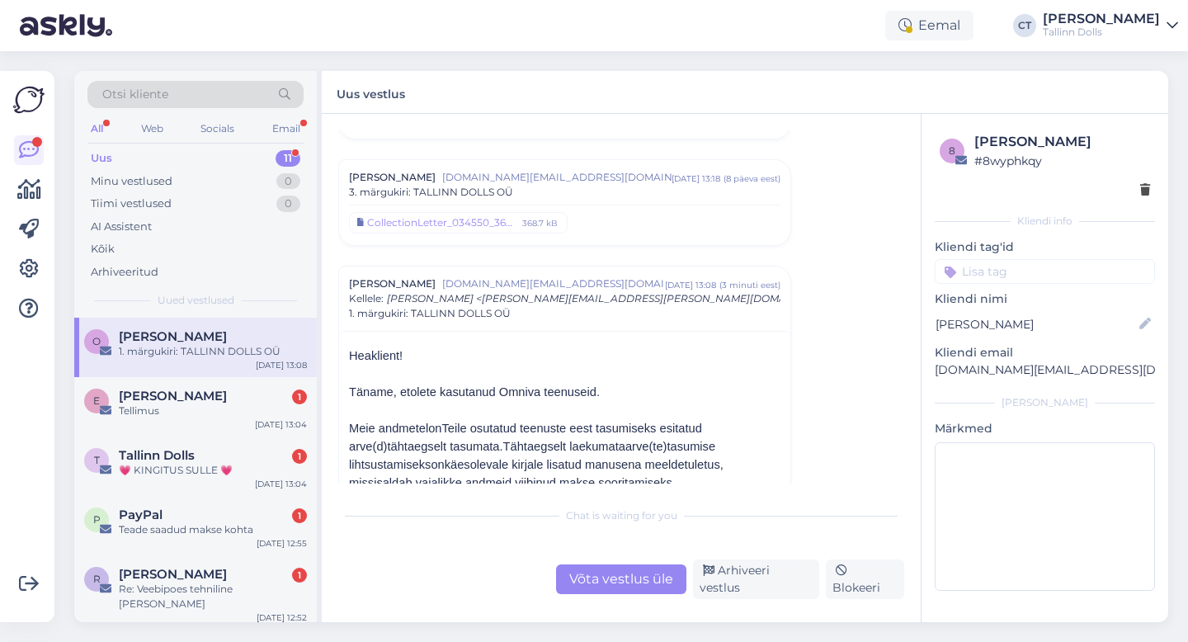
scroll to position [3327, 0]
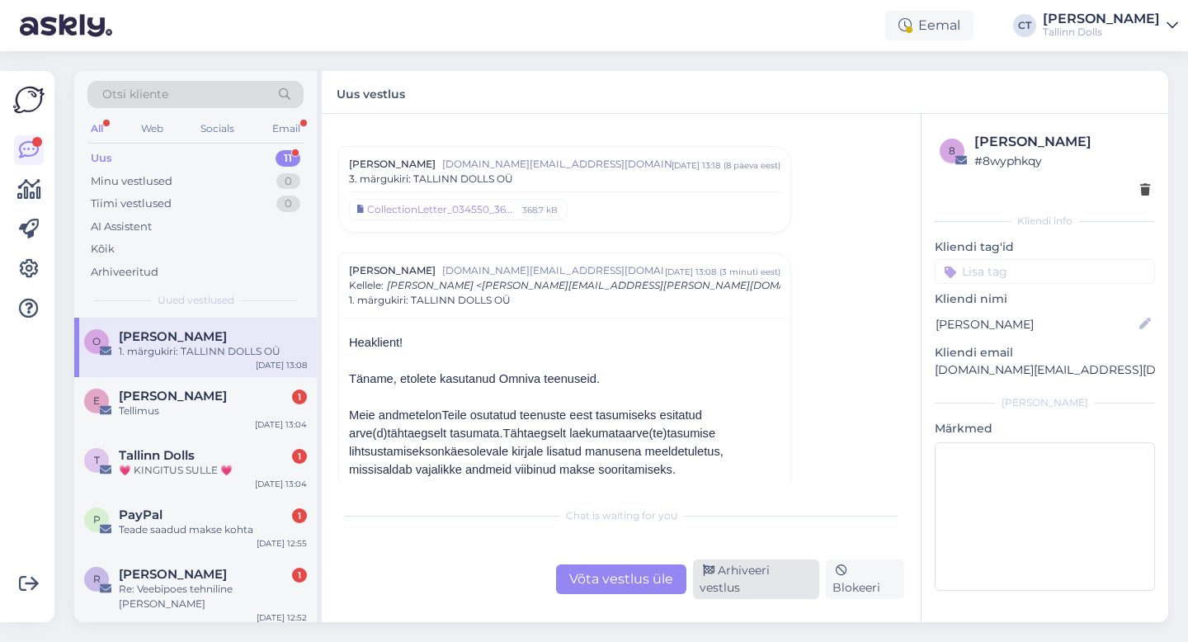
click at [744, 587] on div "Arhiveeri vestlus" at bounding box center [756, 579] width 126 height 40
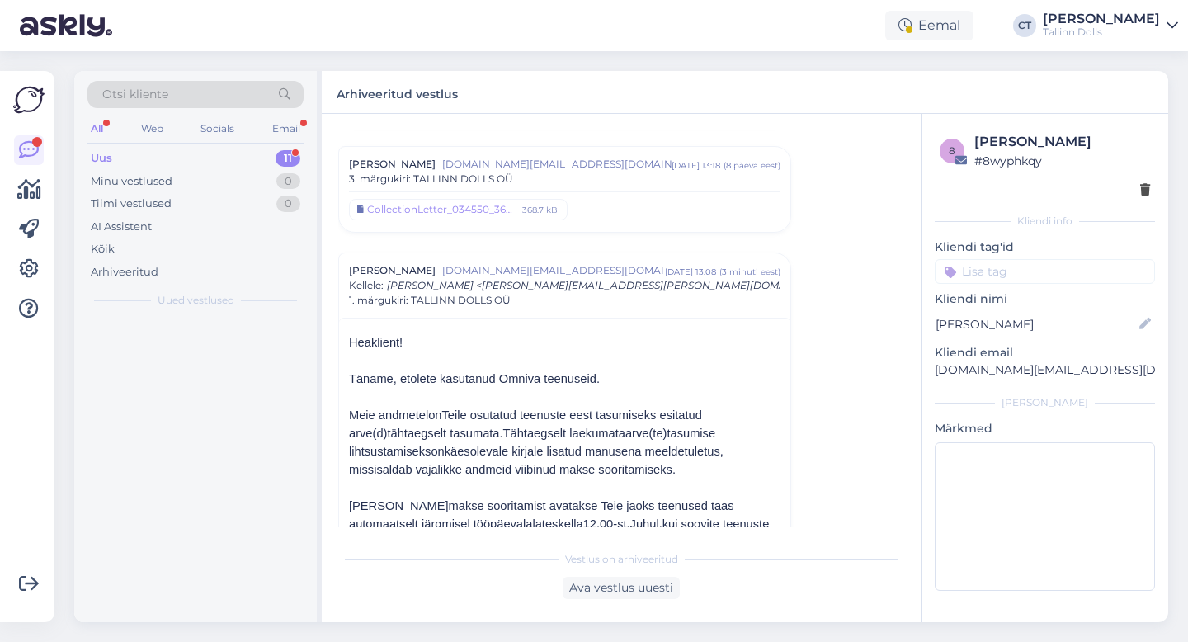
scroll to position [3449, 0]
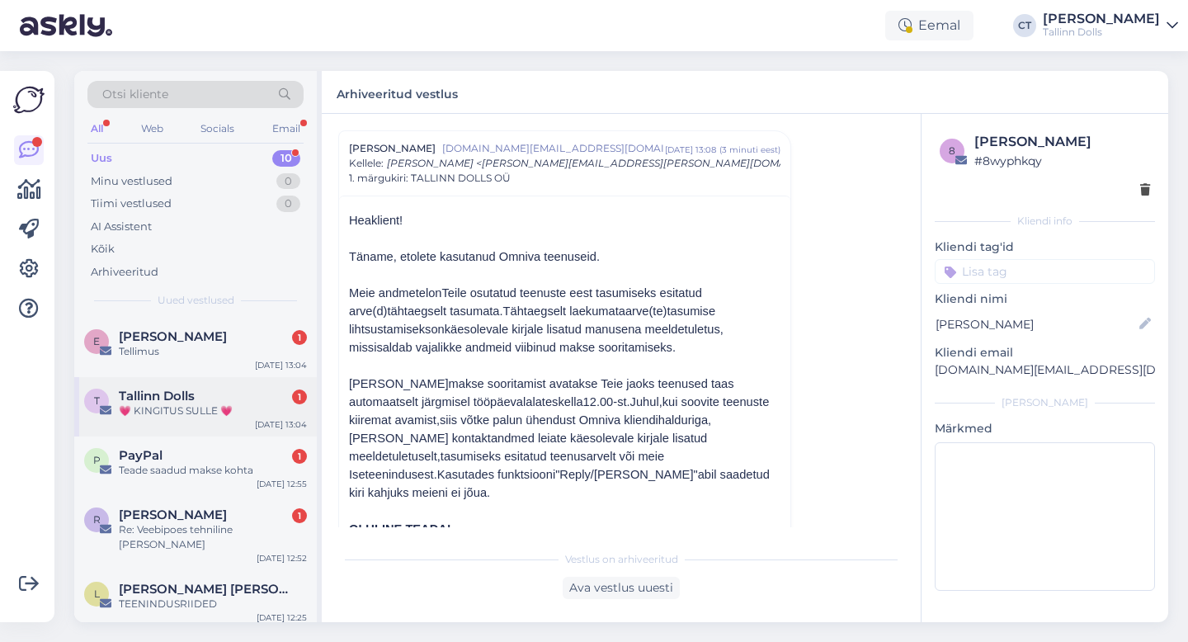
click at [238, 409] on div "💗 KINGITUS SULLE 💗" at bounding box center [213, 410] width 188 height 15
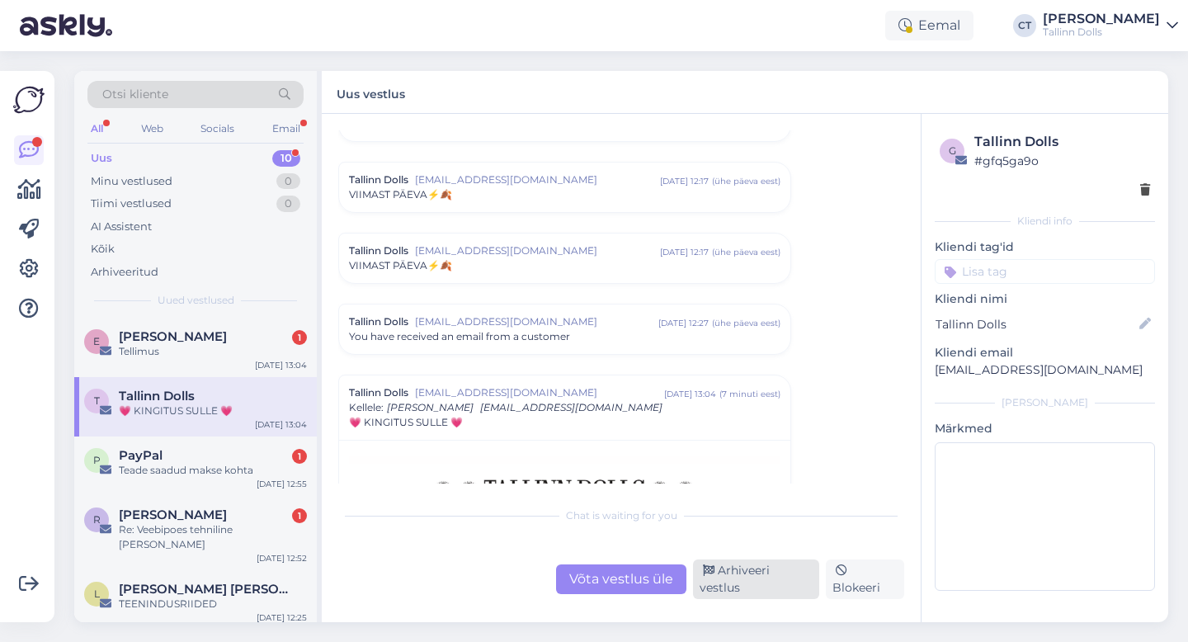
click at [805, 583] on div "Arhiveeri vestlus" at bounding box center [756, 579] width 126 height 40
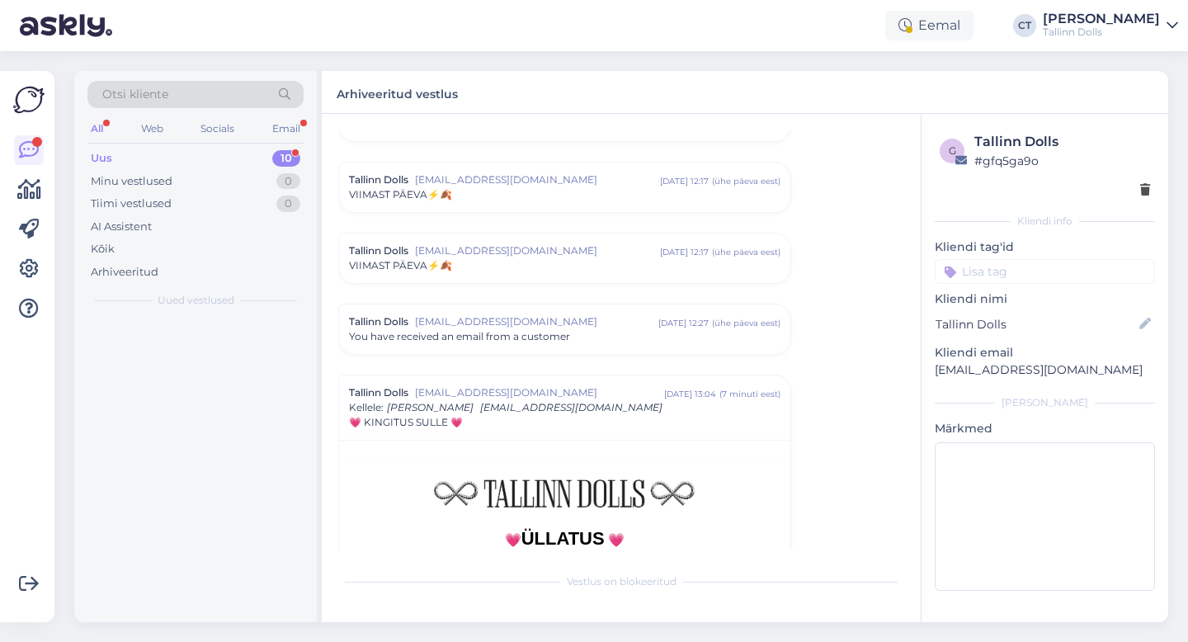
scroll to position [7066, 0]
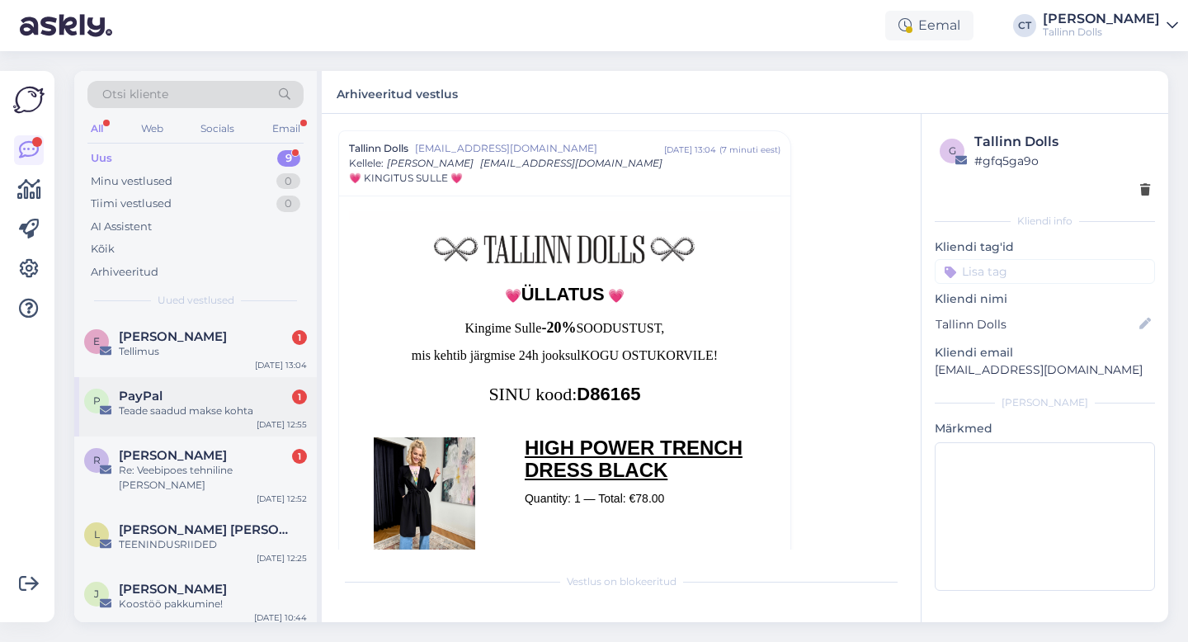
click at [220, 395] on div "PayPal 1" at bounding box center [213, 395] width 188 height 15
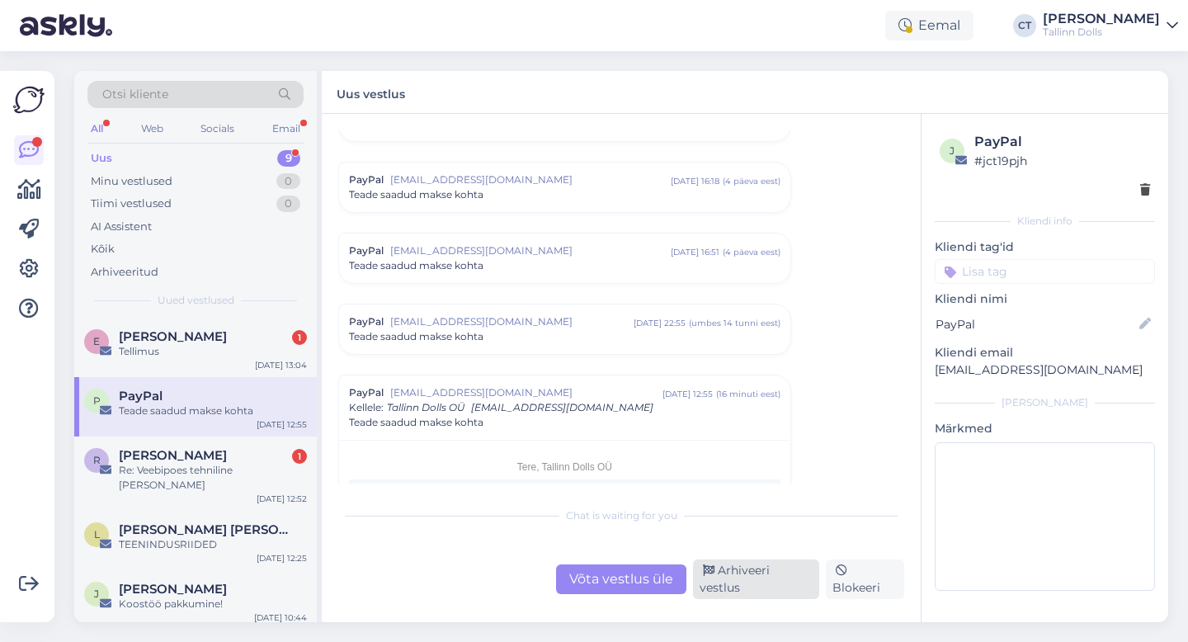
click at [752, 582] on div "Arhiveeri vestlus" at bounding box center [756, 579] width 126 height 40
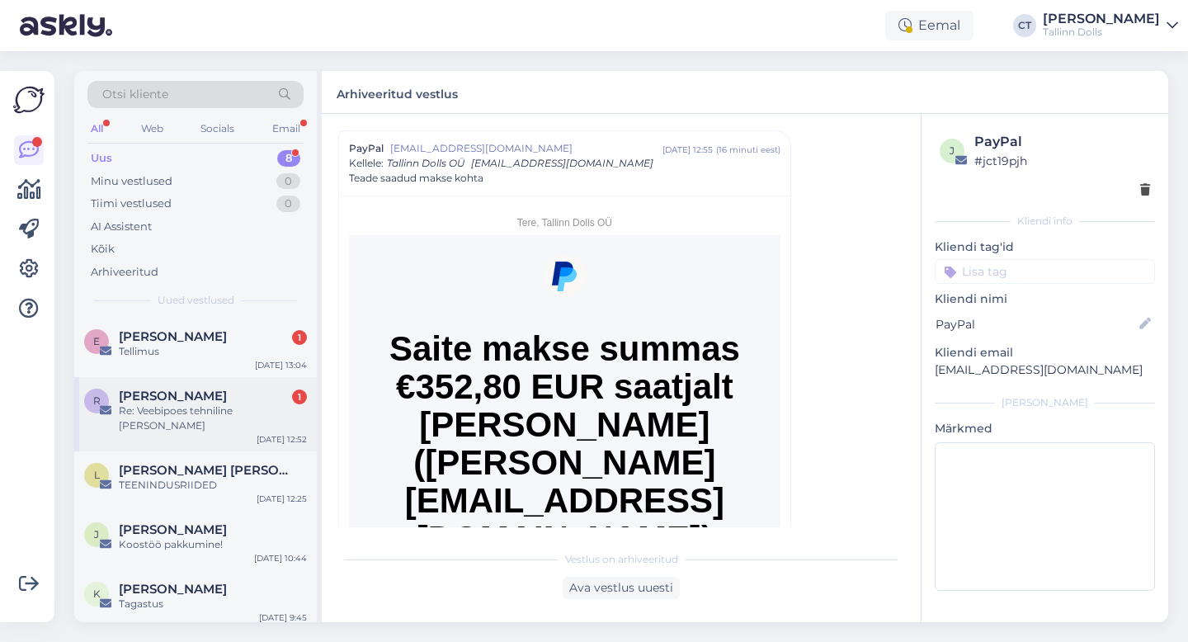
click at [231, 397] on div "Reet Reili 1" at bounding box center [213, 395] width 188 height 15
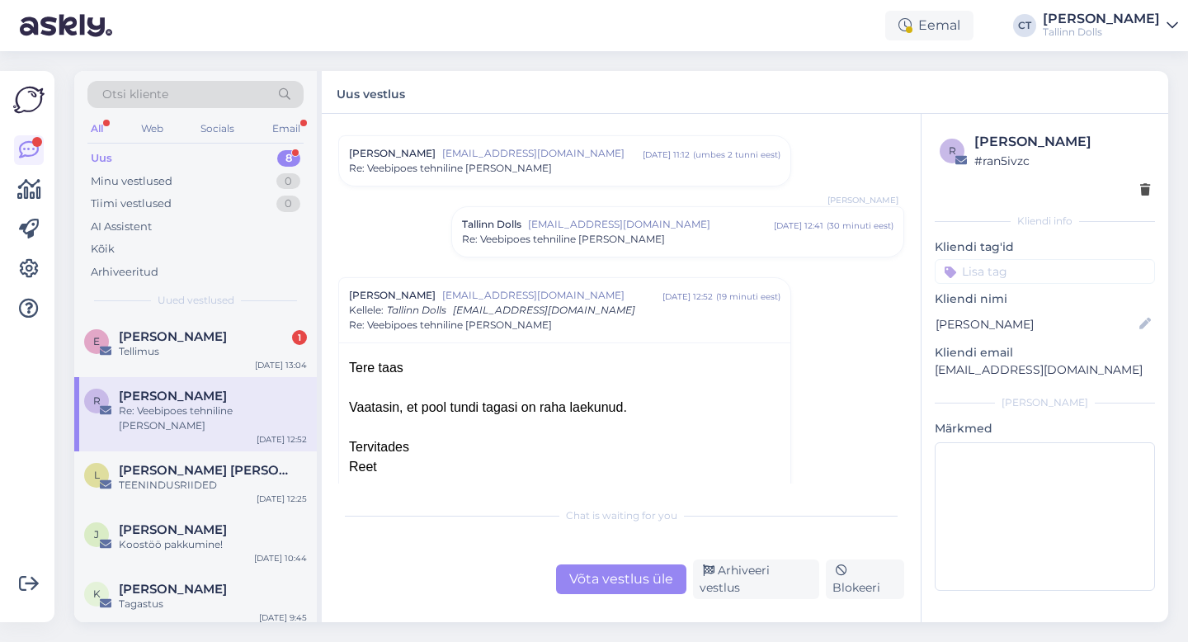
scroll to position [182, 0]
click at [592, 578] on div "Võta vestlus üle" at bounding box center [621, 579] width 130 height 30
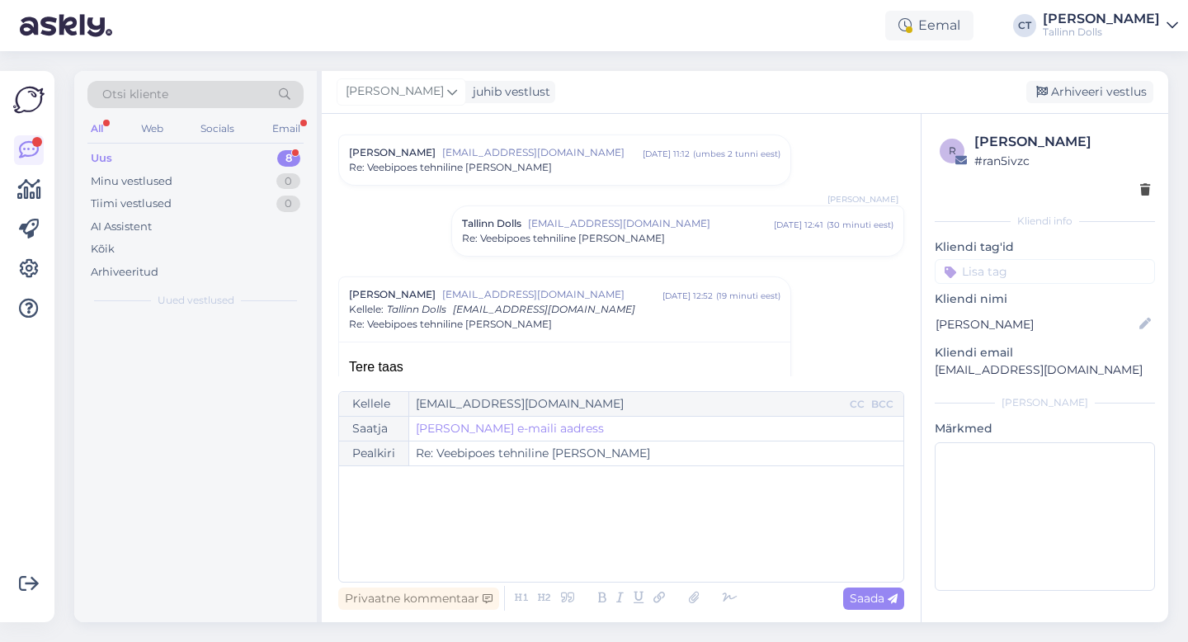
scroll to position [328, 0]
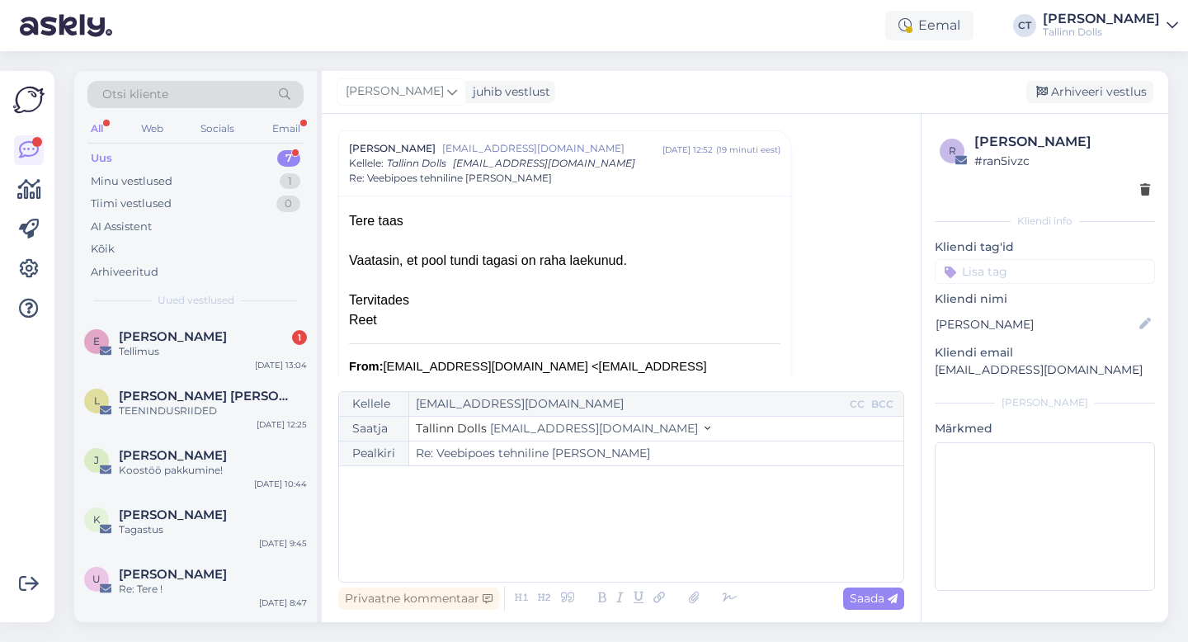
click at [590, 534] on div "﻿" at bounding box center [621, 523] width 548 height 99
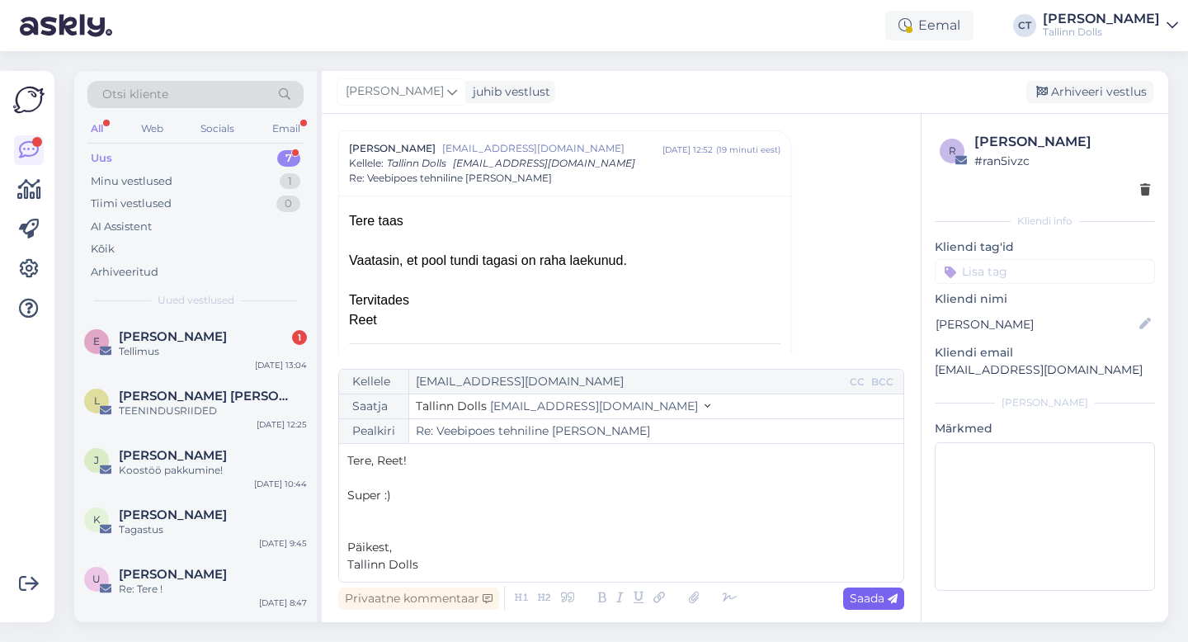
click at [878, 593] on span "Saada" at bounding box center [873, 597] width 48 height 15
type input "Re: Re: Veebipoes tehniline [PERSON_NAME]"
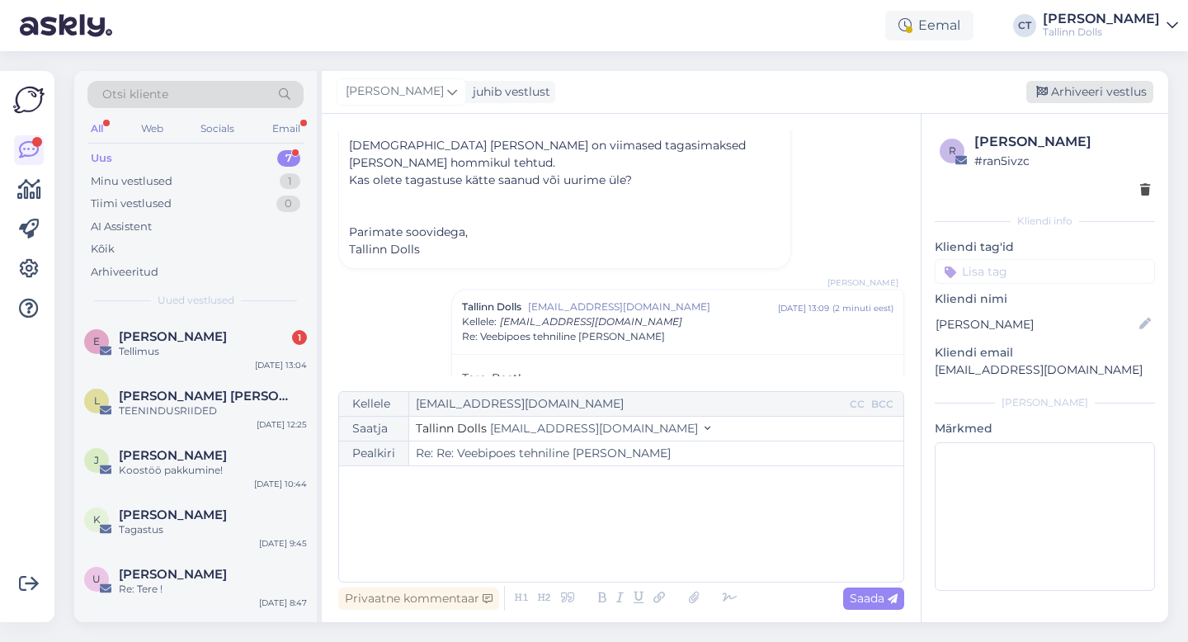
click at [1102, 91] on div "Arhiveeri vestlus" at bounding box center [1089, 92] width 127 height 22
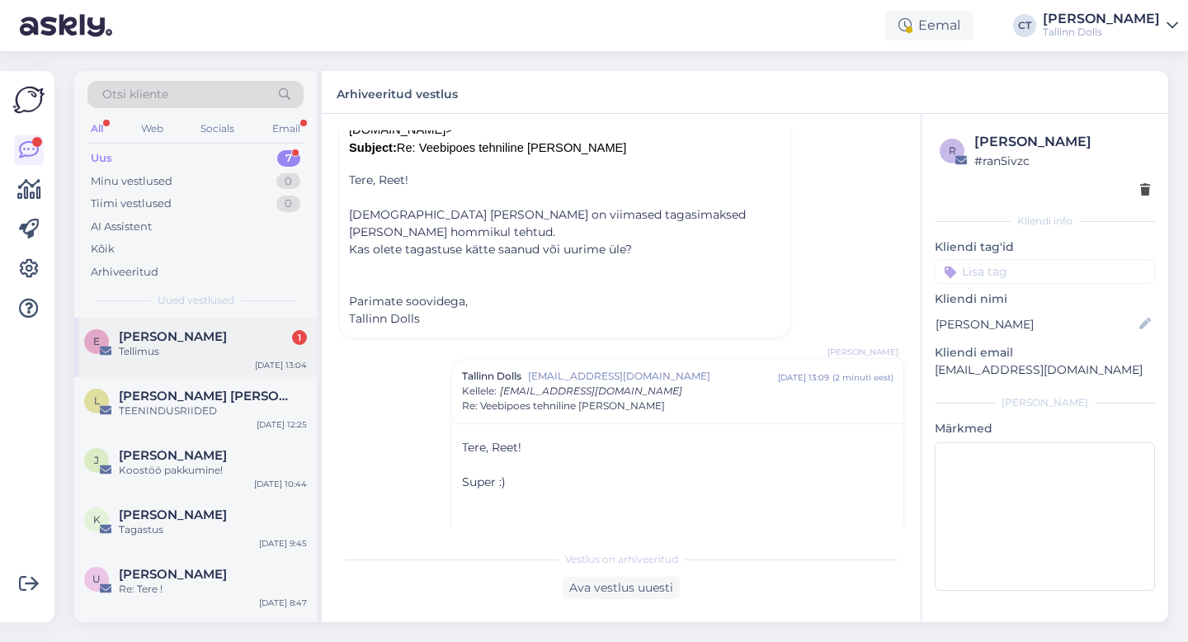
click at [186, 338] on span "[PERSON_NAME]" at bounding box center [173, 336] width 108 height 15
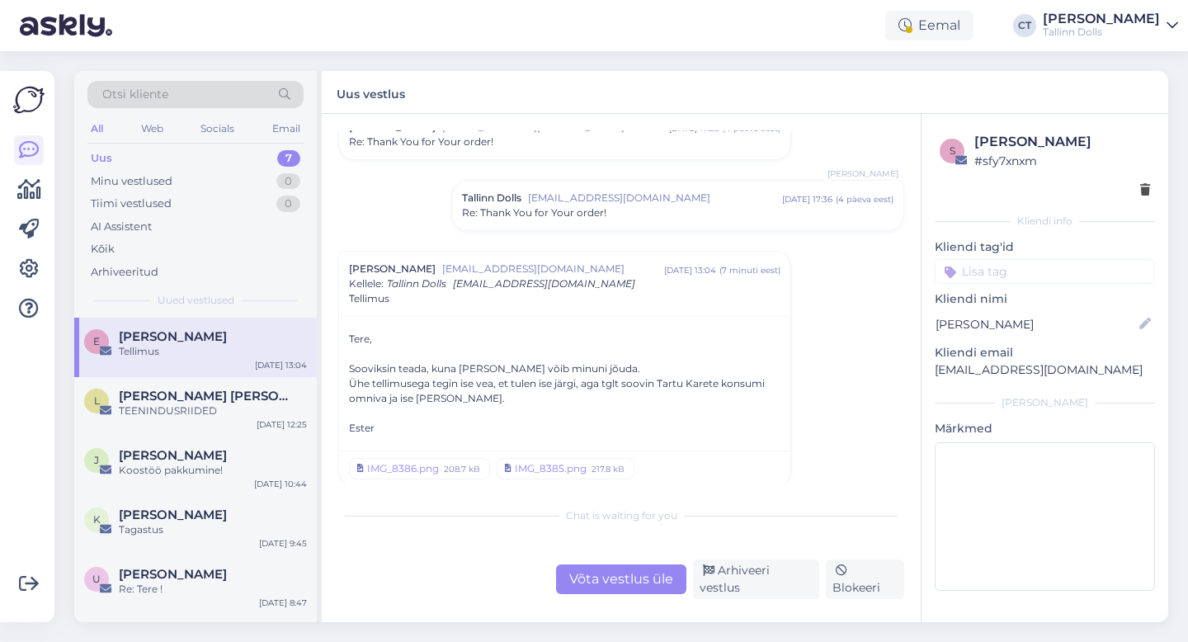
scroll to position [209, 0]
click at [590, 574] on div "Võta vestlus üle" at bounding box center [621, 579] width 130 height 30
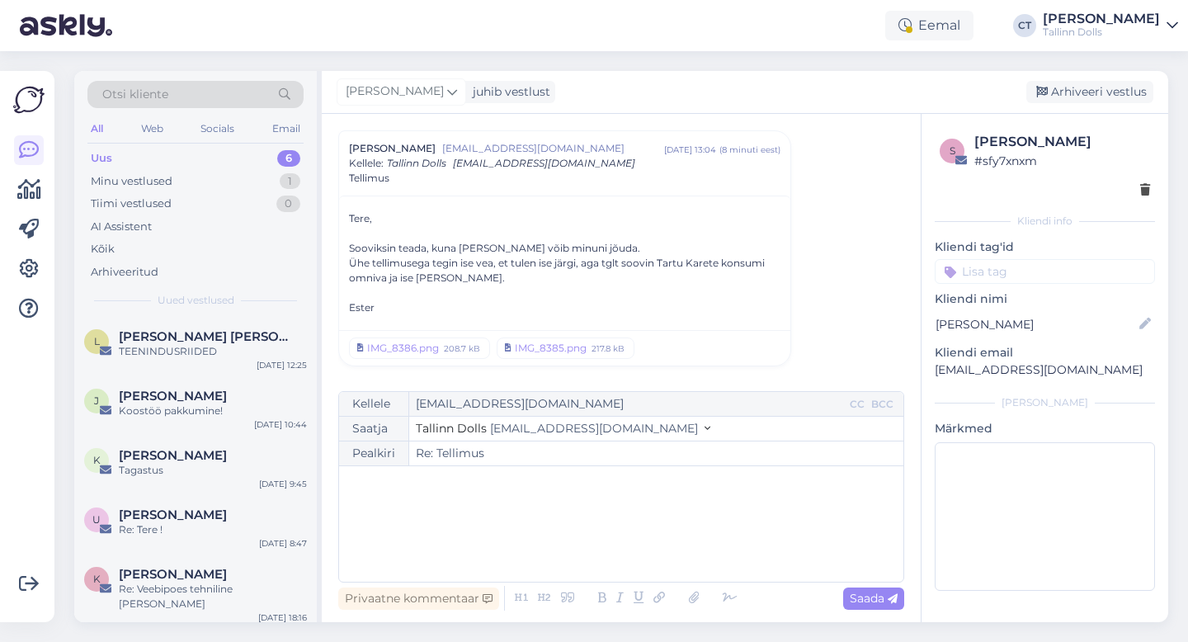
click at [587, 546] on div "﻿" at bounding box center [621, 523] width 548 height 99
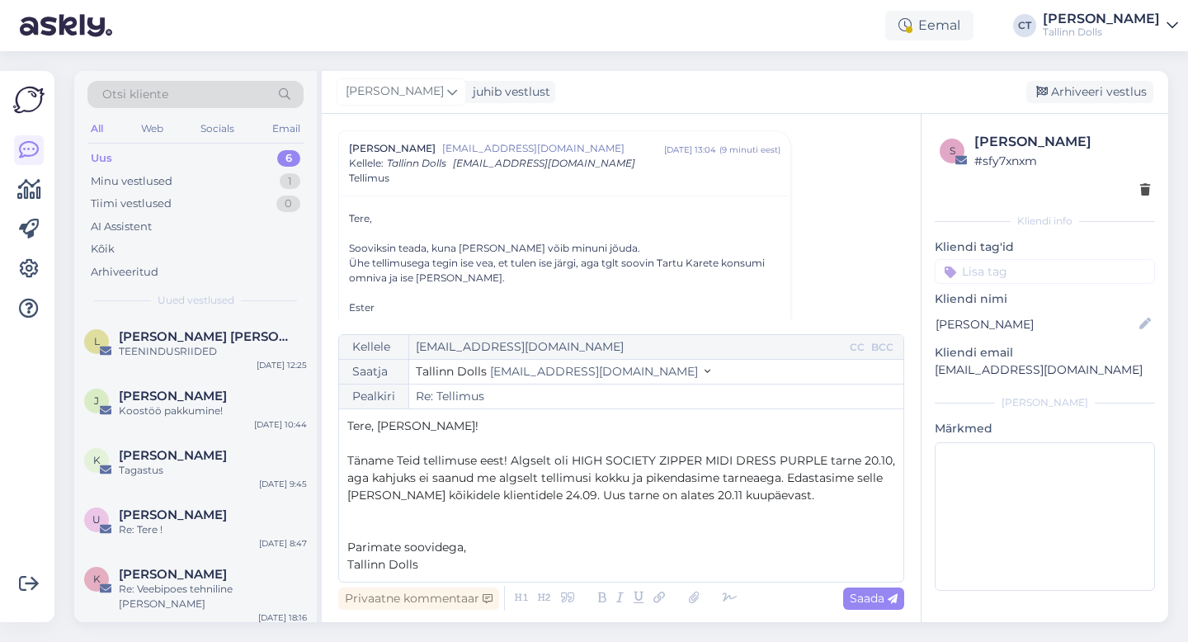
click at [509, 461] on span "Täname Teid tellimuse eest! Algselt oli HIGH SOCIETY ZIPPER MIDI DRESS PURPLE t…" at bounding box center [622, 477] width 551 height 49
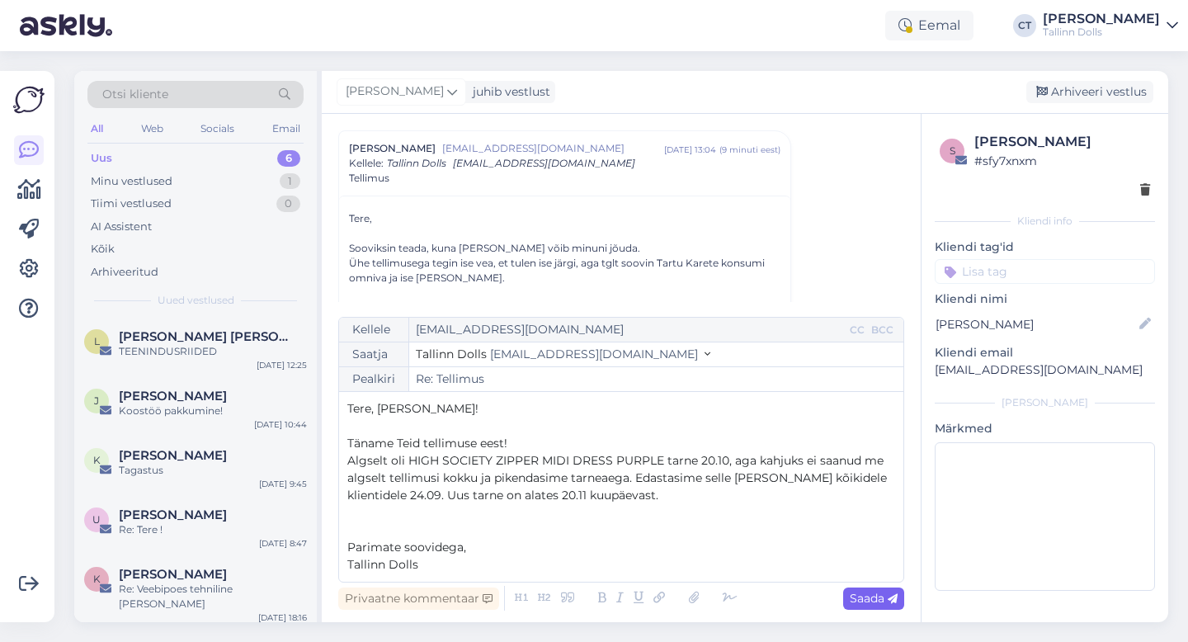
click at [882, 602] on span "Saada" at bounding box center [873, 597] width 48 height 15
type input "Re: Re: Tellimus"
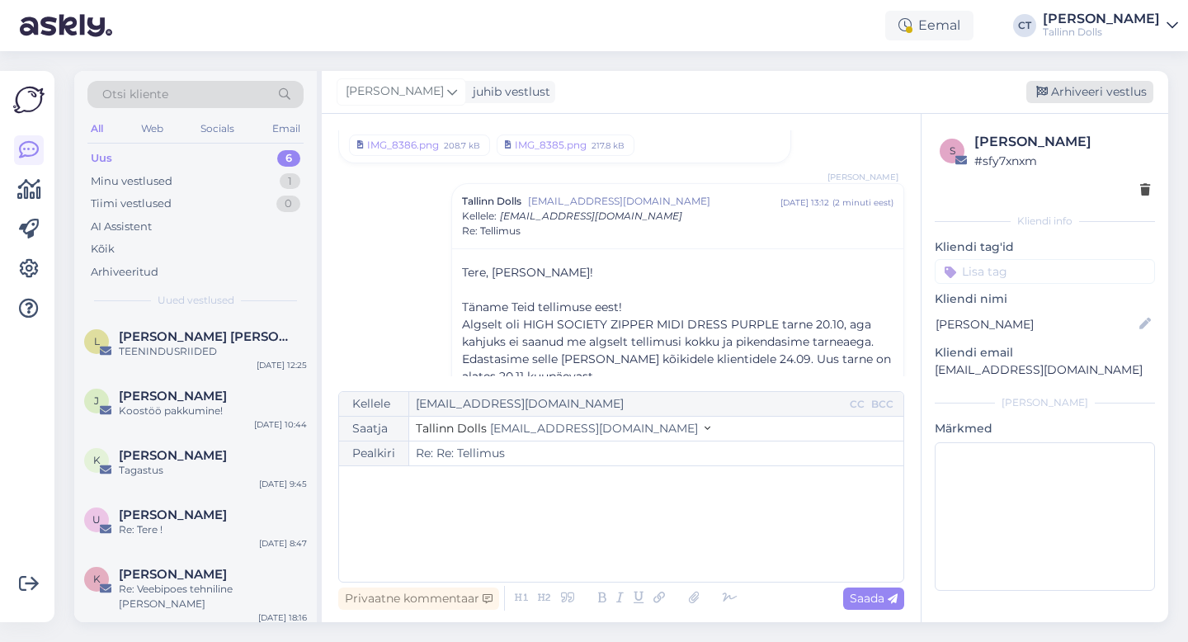
click at [1083, 86] on div "Arhiveeri vestlus" at bounding box center [1089, 92] width 127 height 22
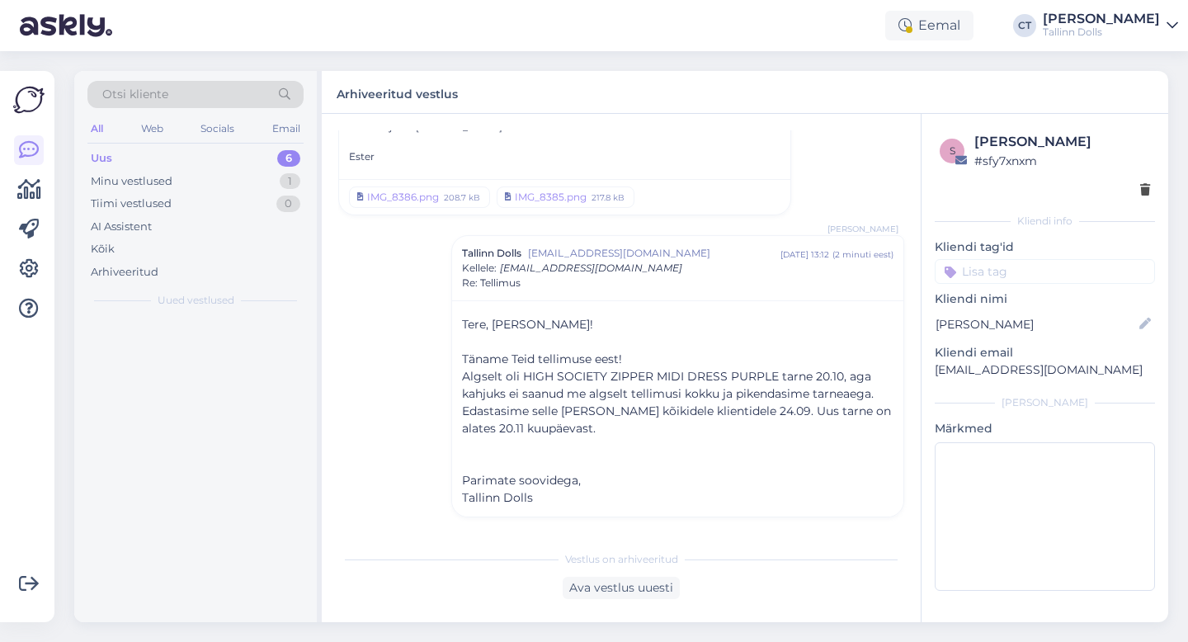
scroll to position [479, 0]
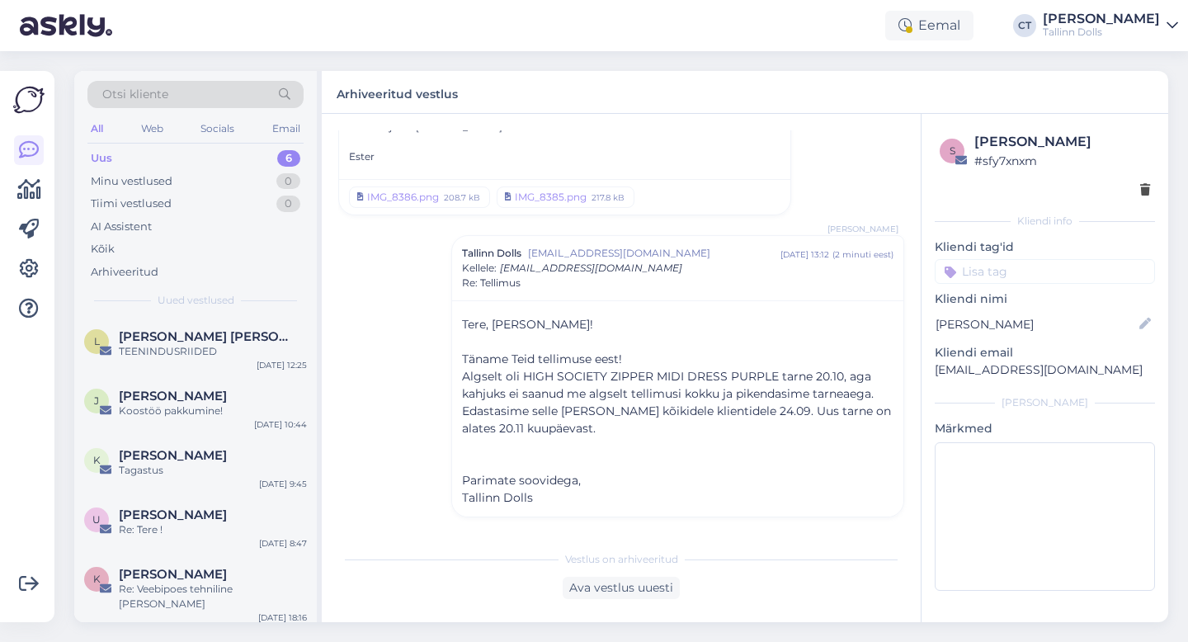
click at [205, 375] on div "L [PERSON_NAME] [PERSON_NAME] TEENINDUSRIIDED [DATE] 12:25" at bounding box center [195, 347] width 242 height 59
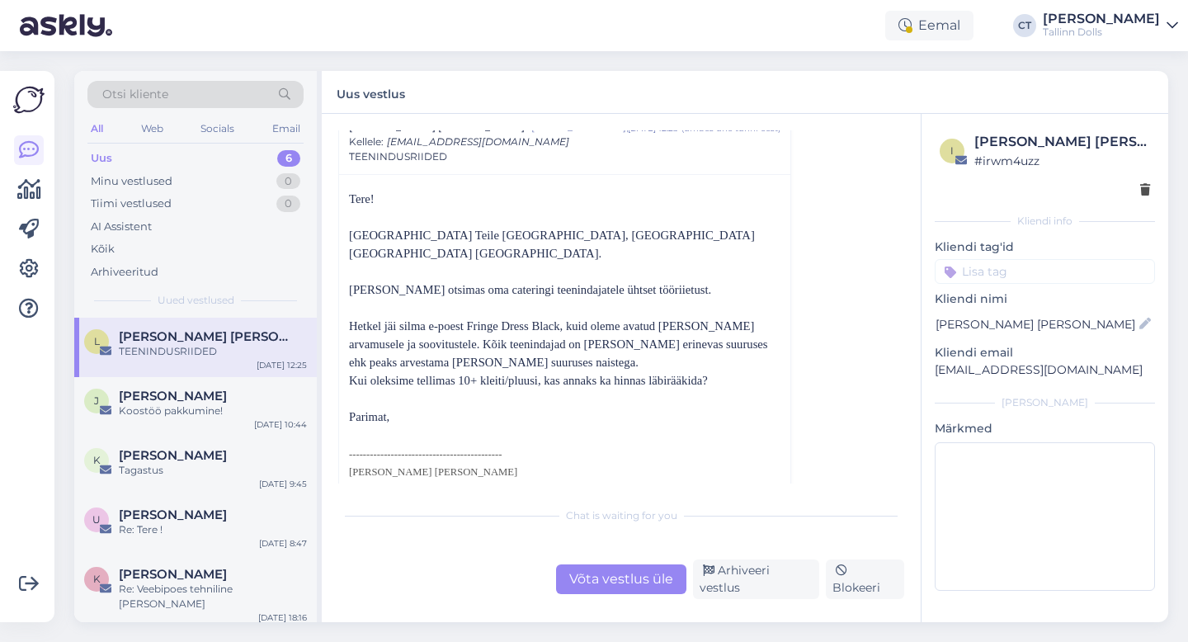
scroll to position [70, 0]
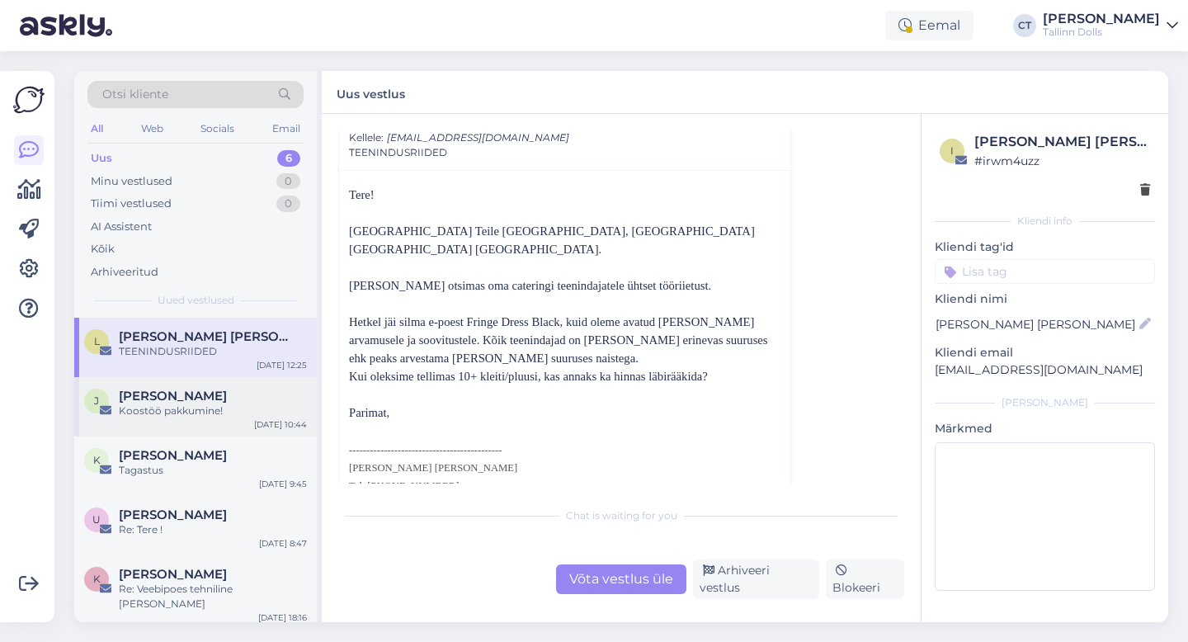
click at [169, 396] on span "[PERSON_NAME]" at bounding box center [173, 395] width 108 height 15
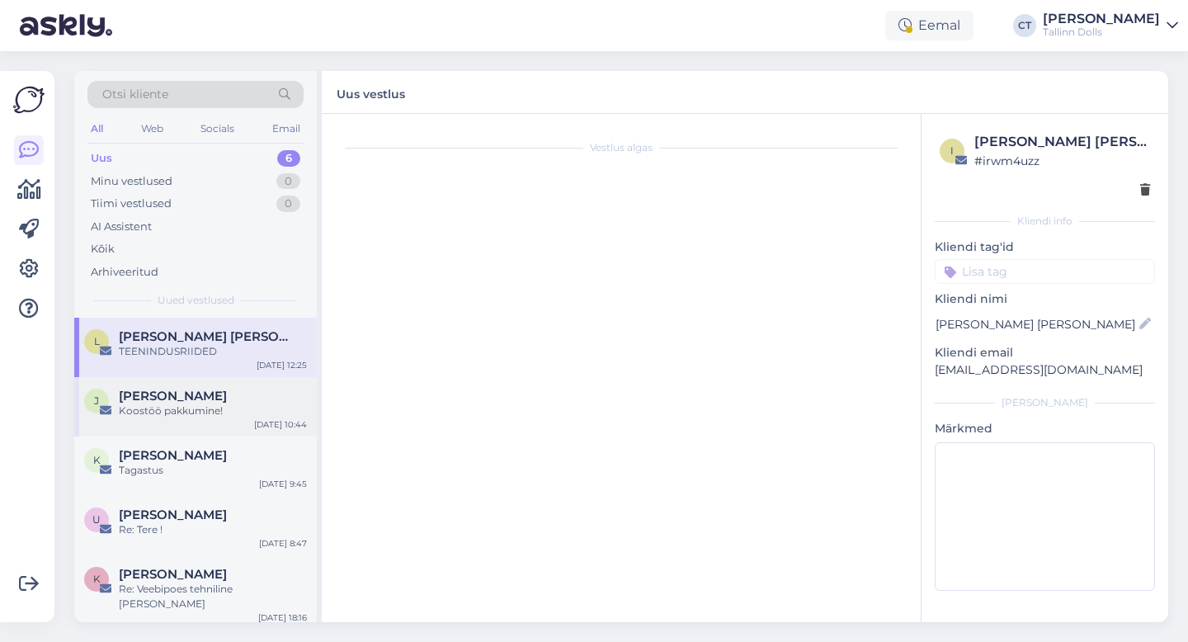
scroll to position [0, 0]
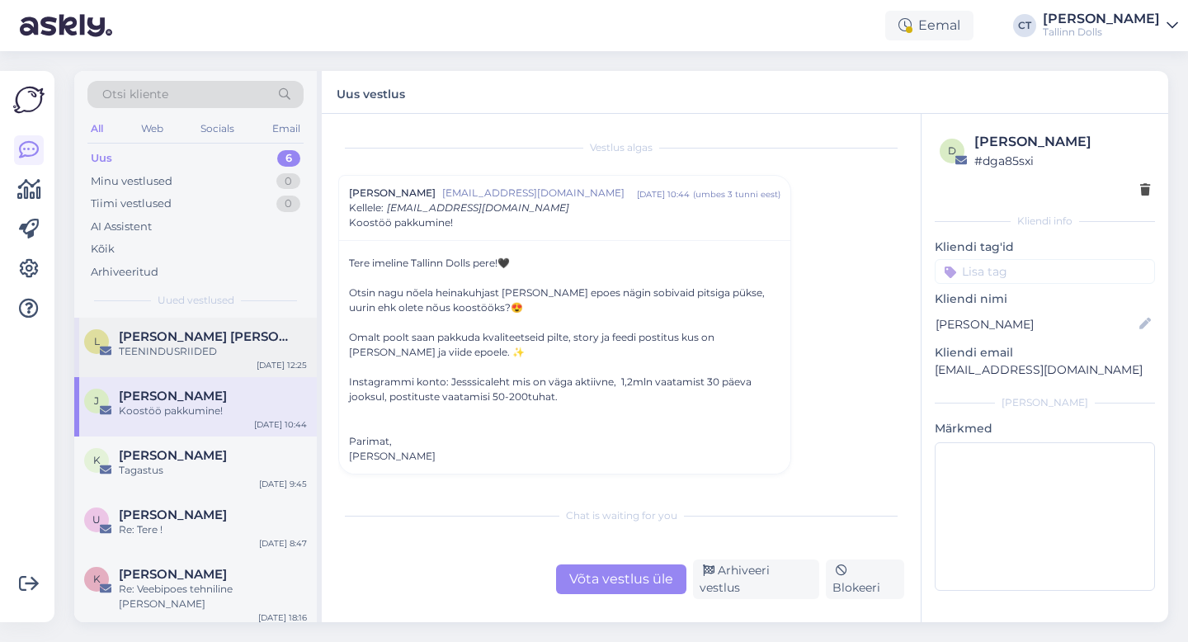
click at [223, 346] on div "TEENINDUSRIIDED" at bounding box center [213, 351] width 188 height 15
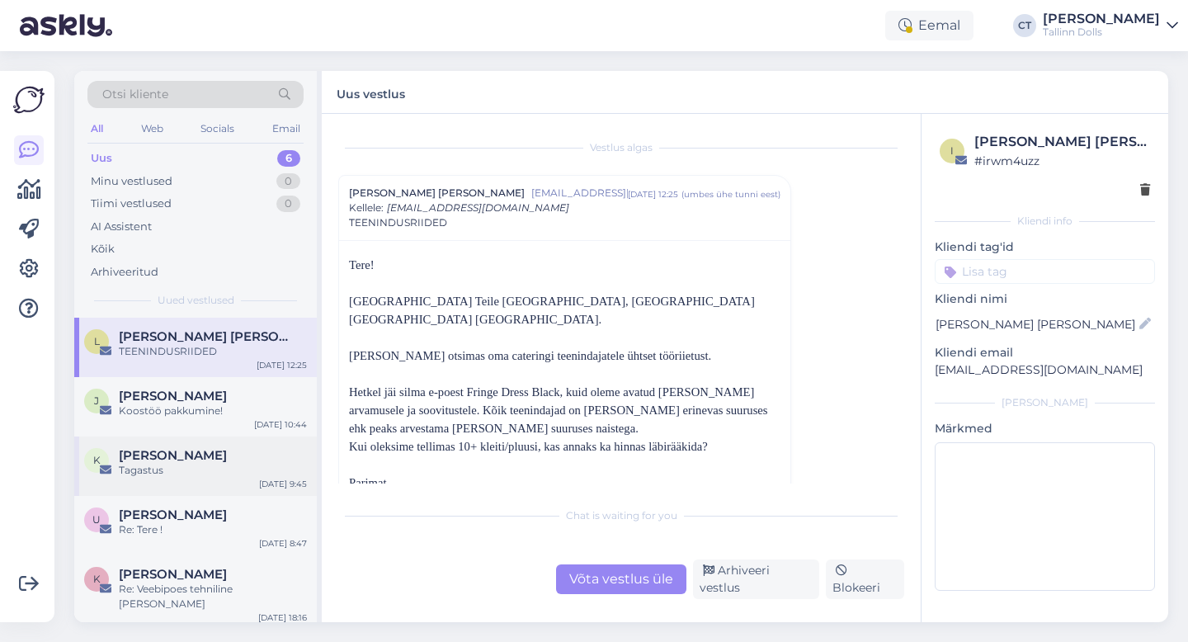
click at [219, 436] on div "K [PERSON_NAME] Tagastus [DATE] 9:45" at bounding box center [195, 465] width 242 height 59
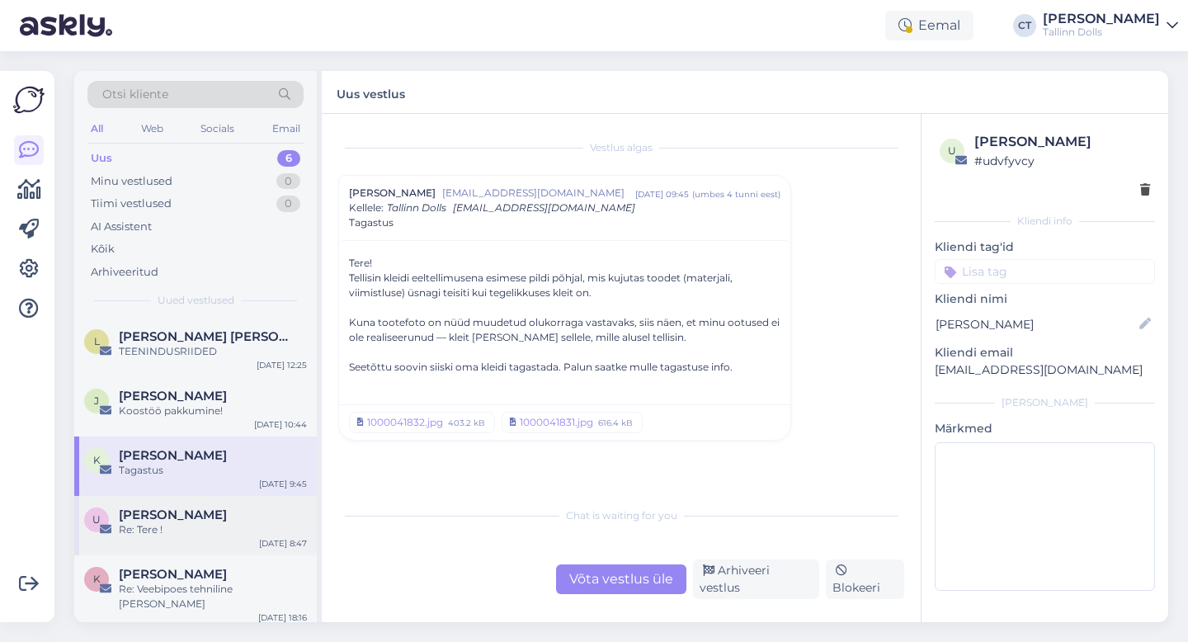
click at [192, 520] on div "[PERSON_NAME]" at bounding box center [213, 514] width 188 height 15
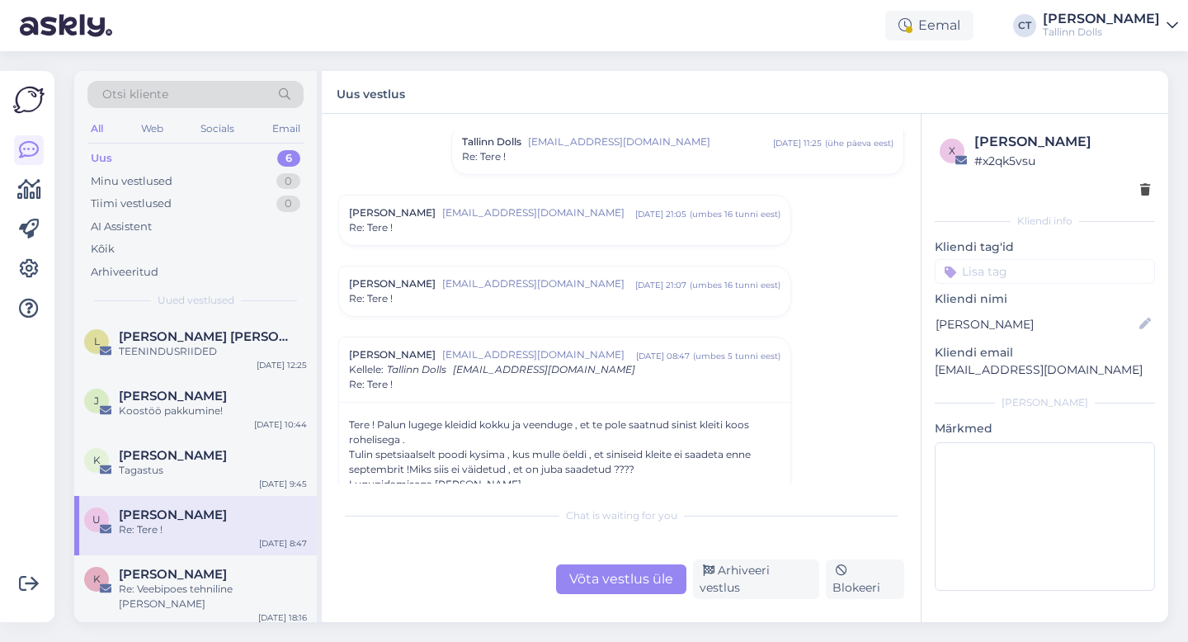
scroll to position [443, 0]
click at [210, 590] on div "Re: Veebipoes tehniline [PERSON_NAME]" at bounding box center [213, 596] width 188 height 30
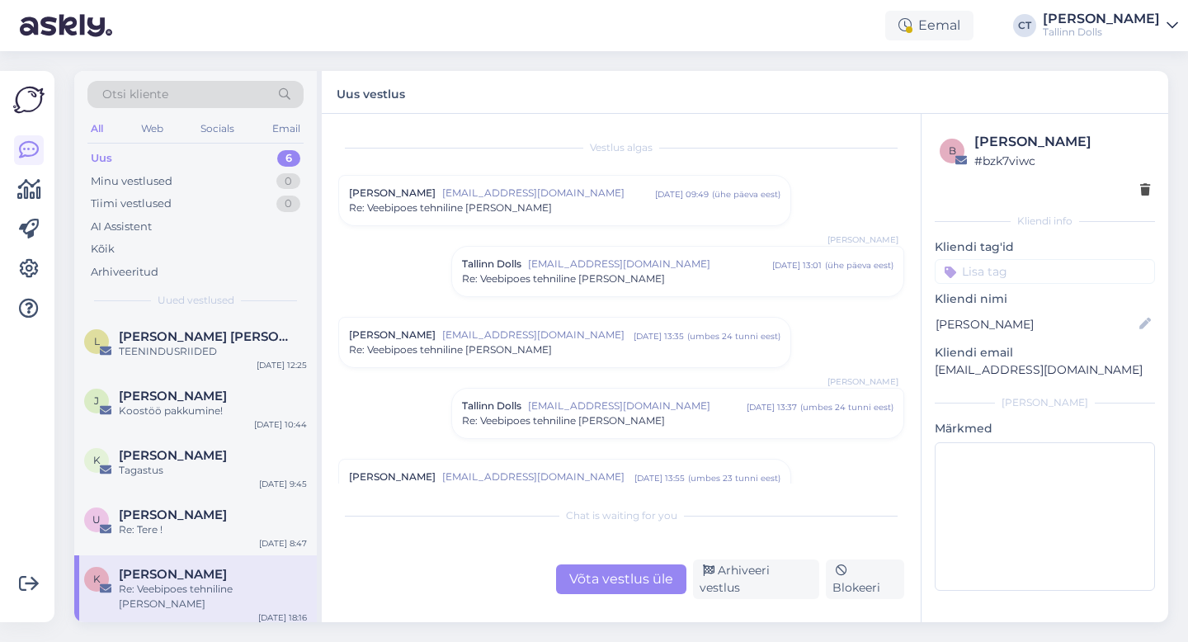
scroll to position [226, 0]
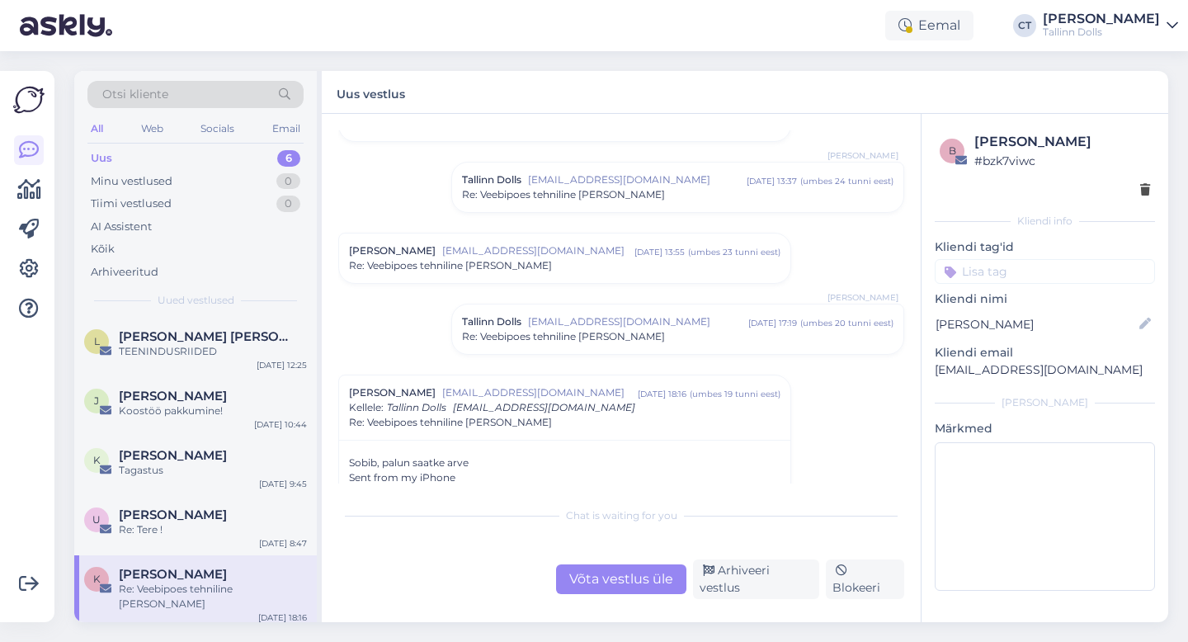
click at [558, 336] on span "Re: Veebipoes tehniline [PERSON_NAME]" at bounding box center [563, 336] width 203 height 15
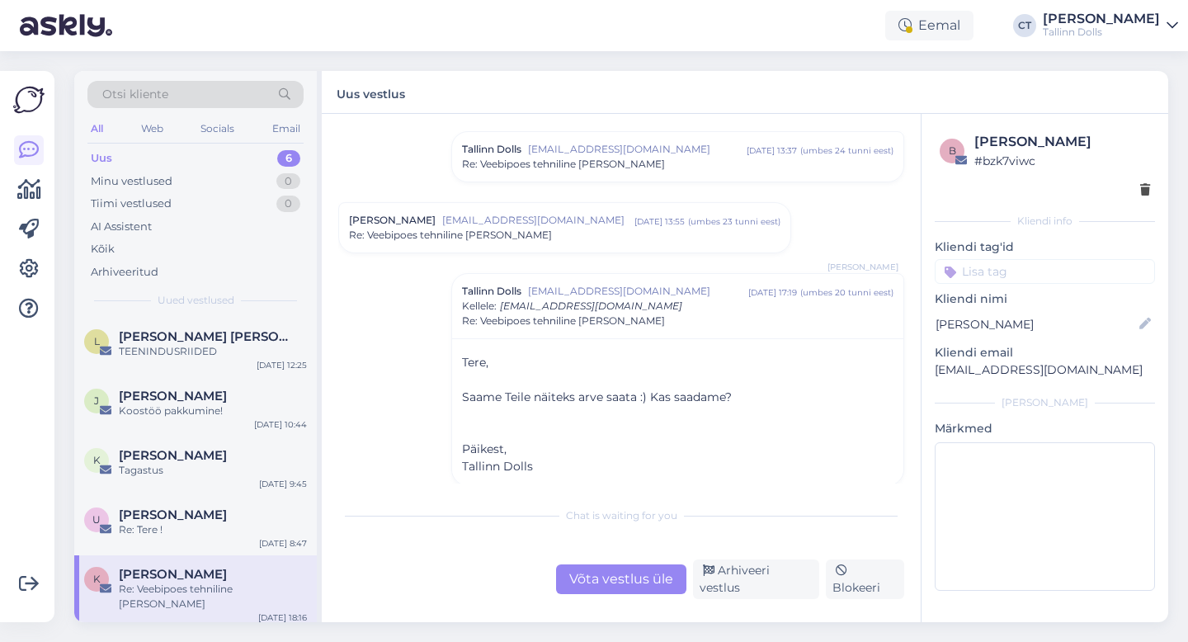
click at [594, 167] on span "Re: Veebipoes tehniline [PERSON_NAME]" at bounding box center [563, 164] width 203 height 15
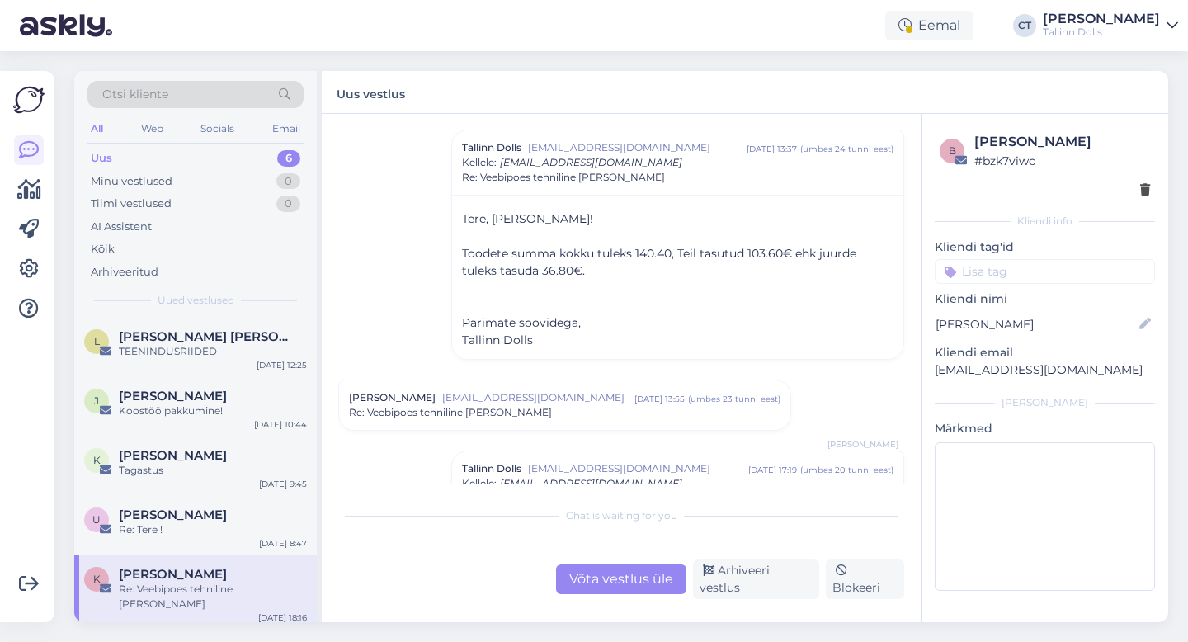
scroll to position [252, 0]
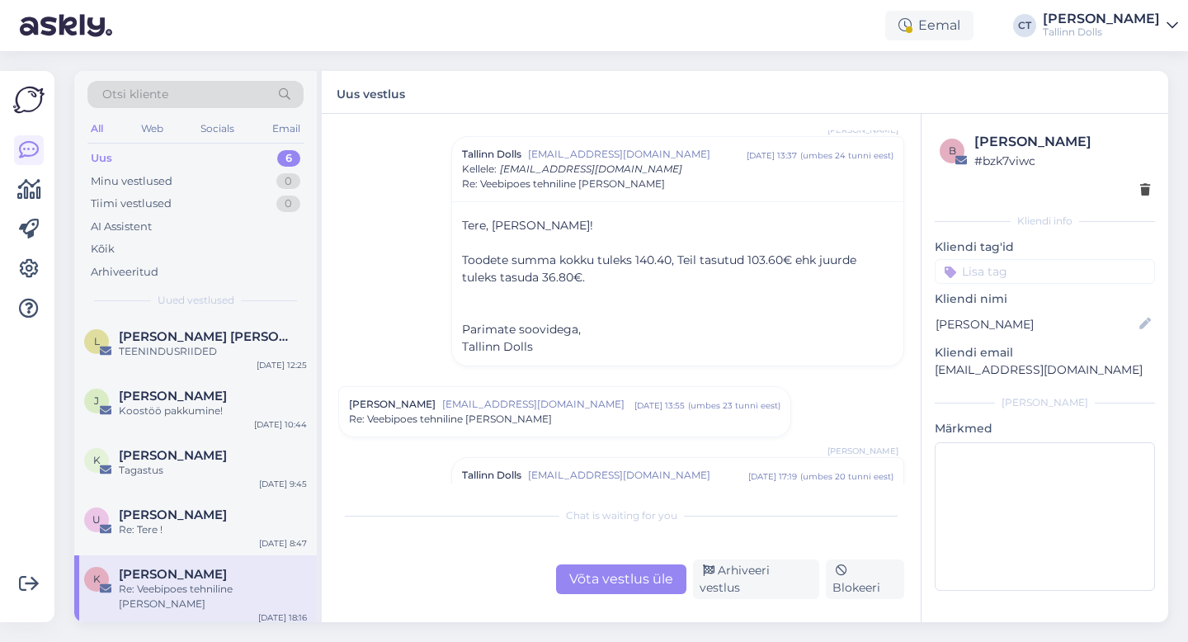
click at [600, 583] on div "Võta vestlus üle" at bounding box center [621, 579] width 130 height 30
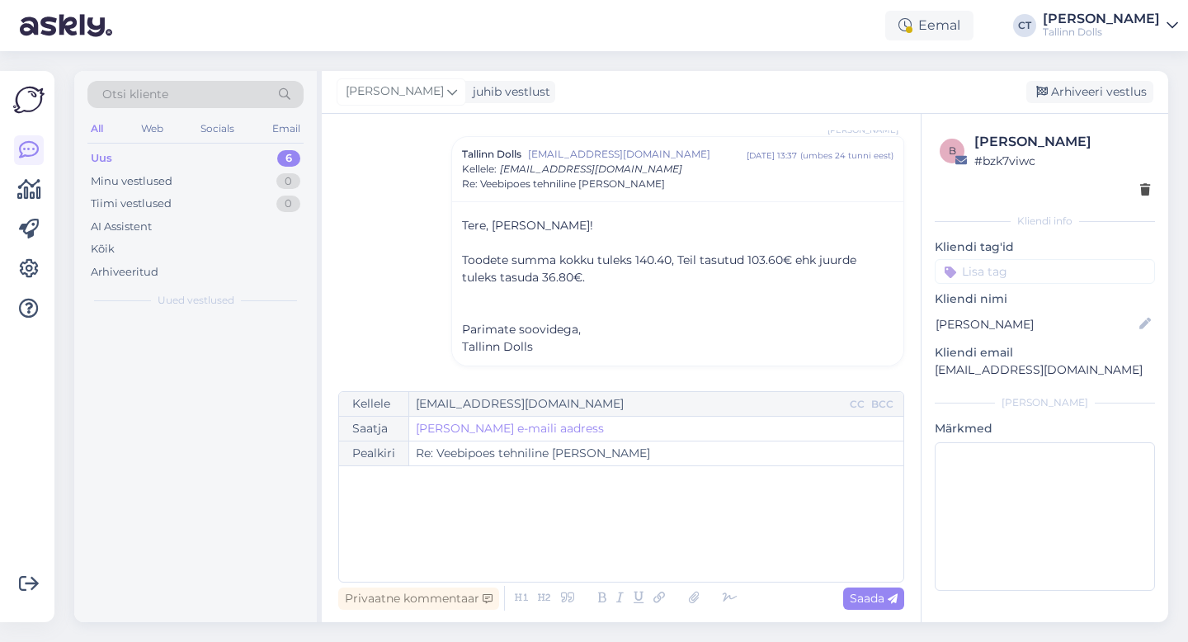
scroll to position [811, 0]
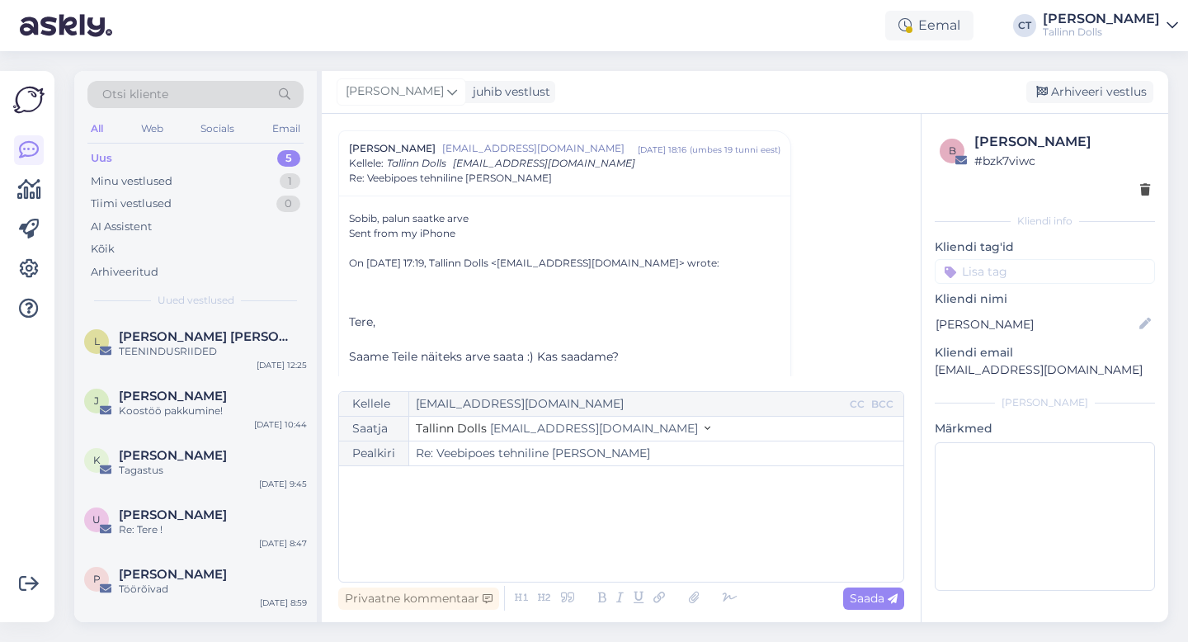
click at [602, 553] on div "﻿" at bounding box center [621, 523] width 548 height 99
click at [600, 600] on icon at bounding box center [601, 597] width 19 height 23
click at [683, 595] on icon at bounding box center [693, 597] width 21 height 23
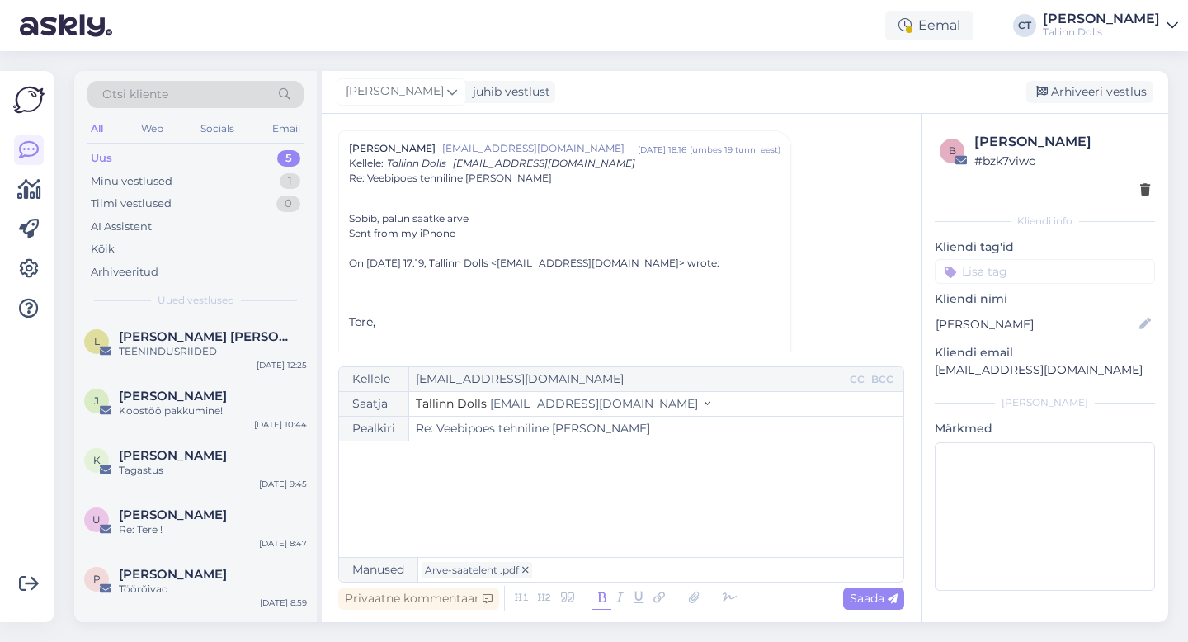
click at [728, 38] on div "Eemal CT [PERSON_NAME] Tallinn Dolls" at bounding box center [594, 25] width 1188 height 51
click at [542, 499] on div "﻿" at bounding box center [621, 498] width 548 height 99
click at [604, 598] on icon at bounding box center [601, 597] width 19 height 23
click at [582, 514] on div "﻿" at bounding box center [621, 498] width 548 height 99
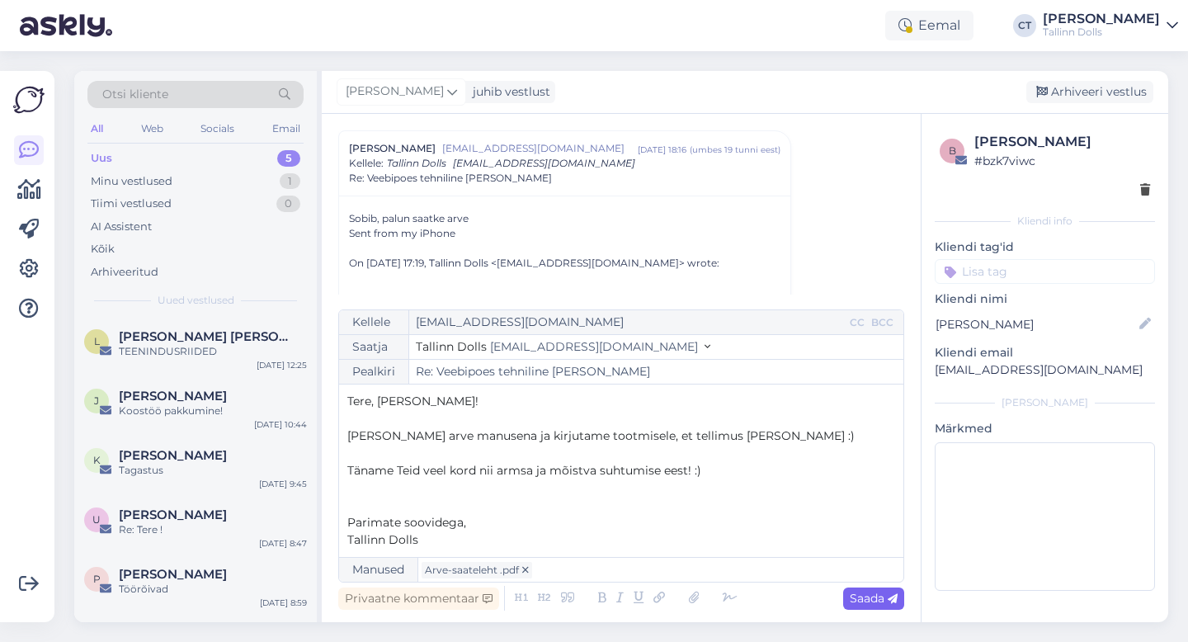
click at [880, 592] on span "Saada" at bounding box center [873, 597] width 48 height 15
type input "Re: Re: Veebipoes tehniline [PERSON_NAME]"
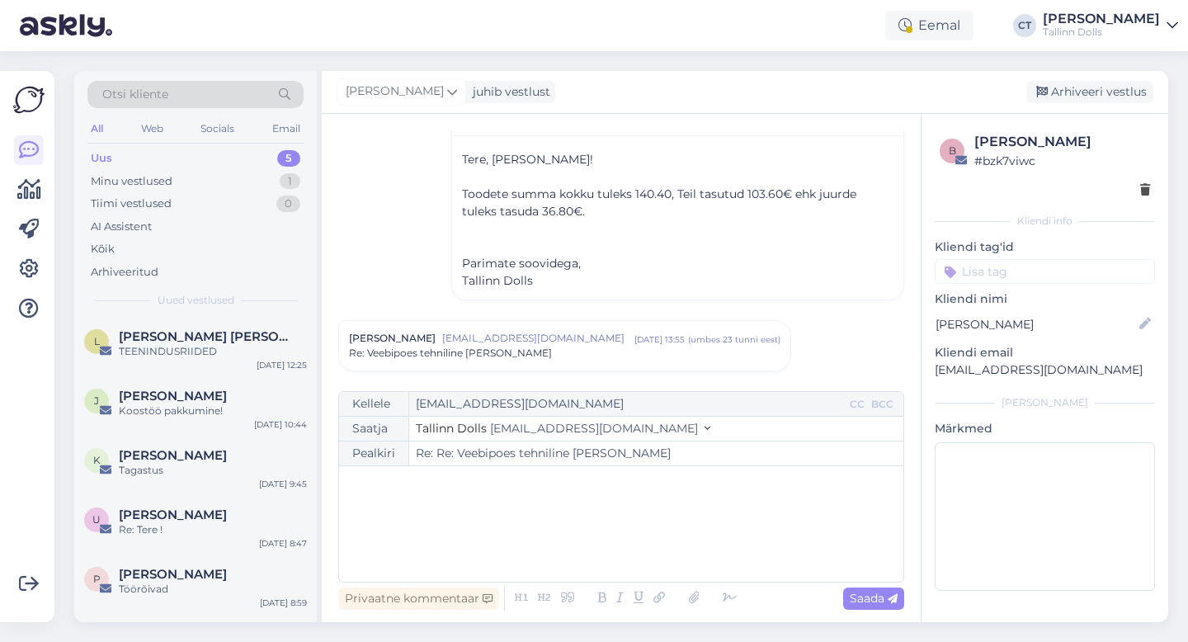
scroll to position [315, 0]
click at [1100, 87] on div "Arhiveeri vestlus" at bounding box center [1089, 92] width 127 height 22
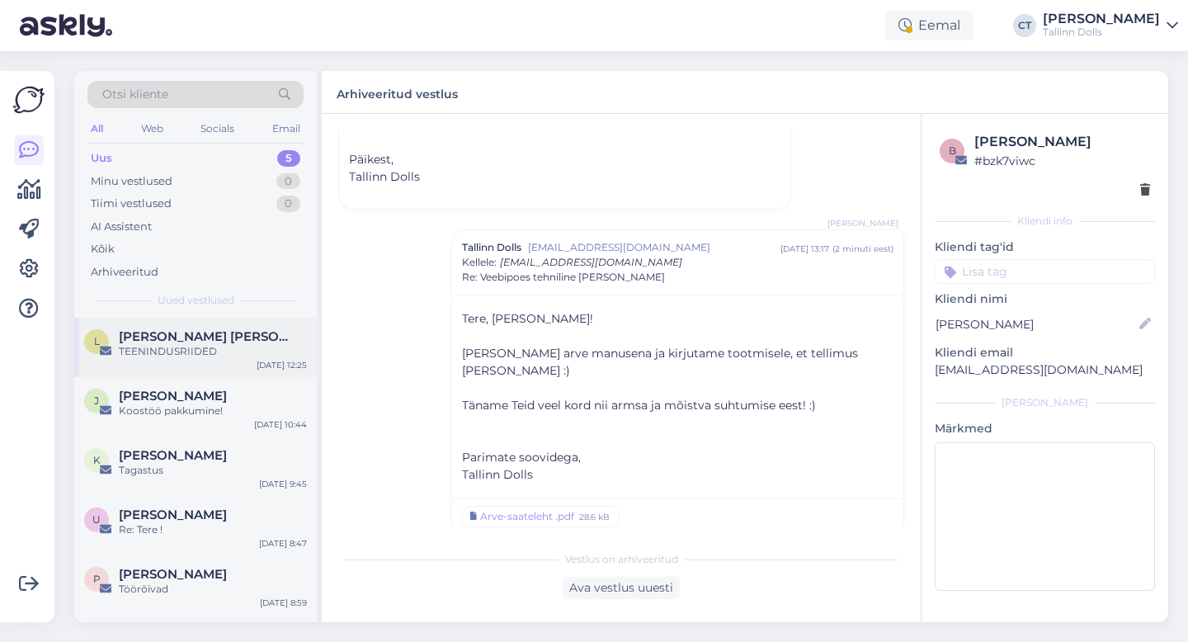
click at [174, 351] on div "TEENINDUSRIIDED" at bounding box center [213, 351] width 188 height 15
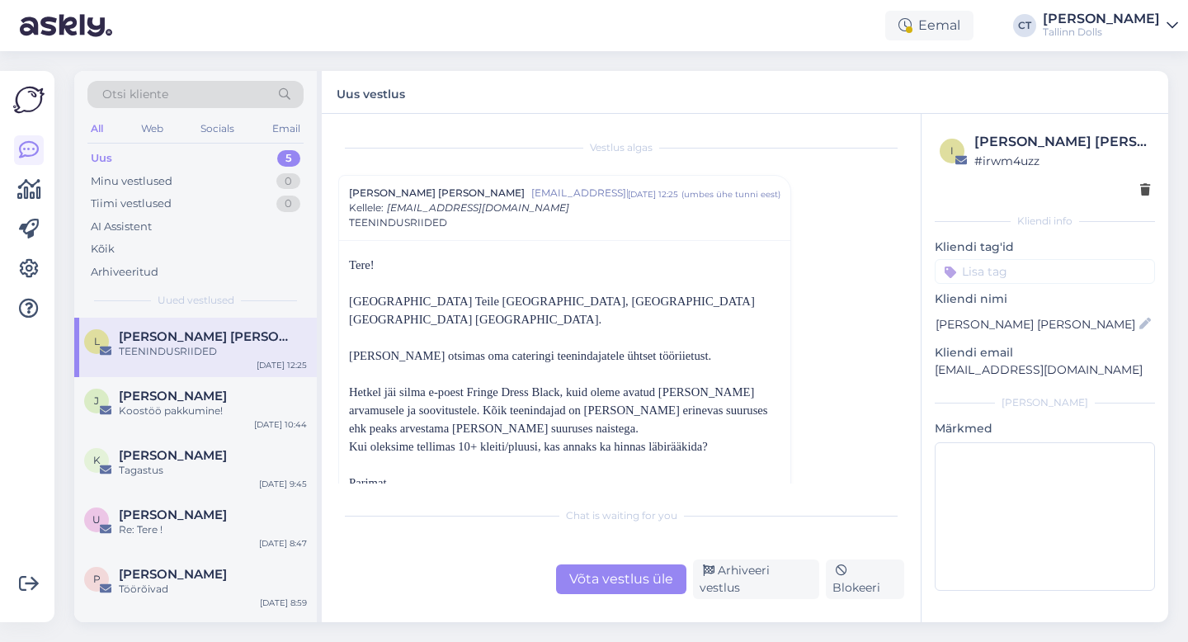
scroll to position [41, 0]
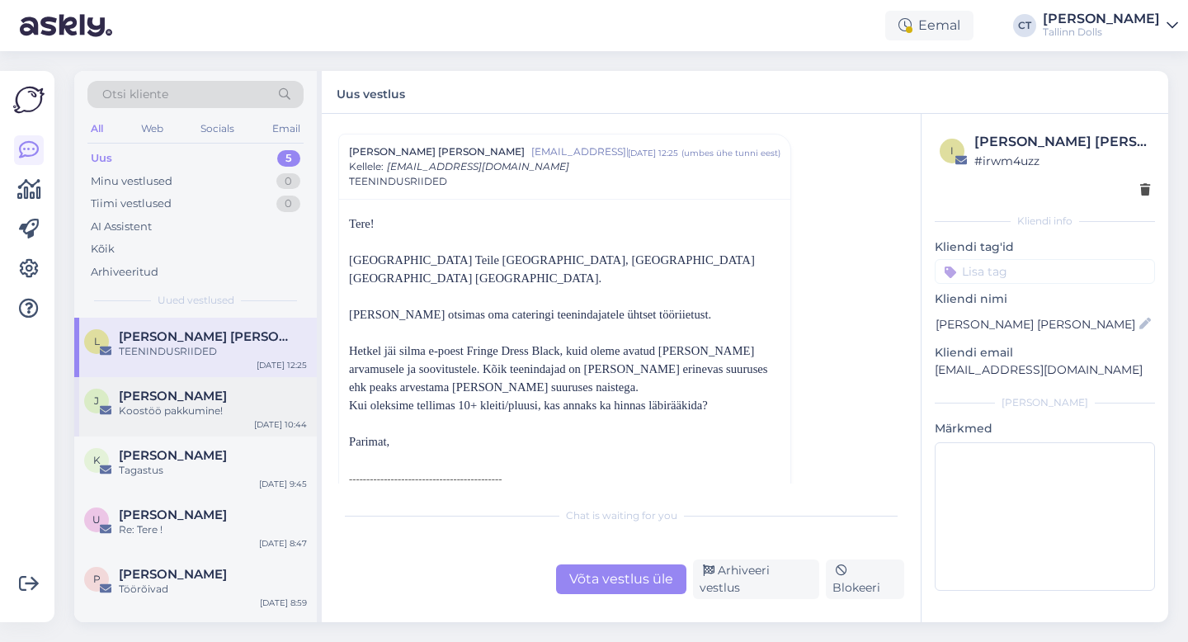
click at [211, 405] on div "Koostöö pakkumine!" at bounding box center [213, 410] width 188 height 15
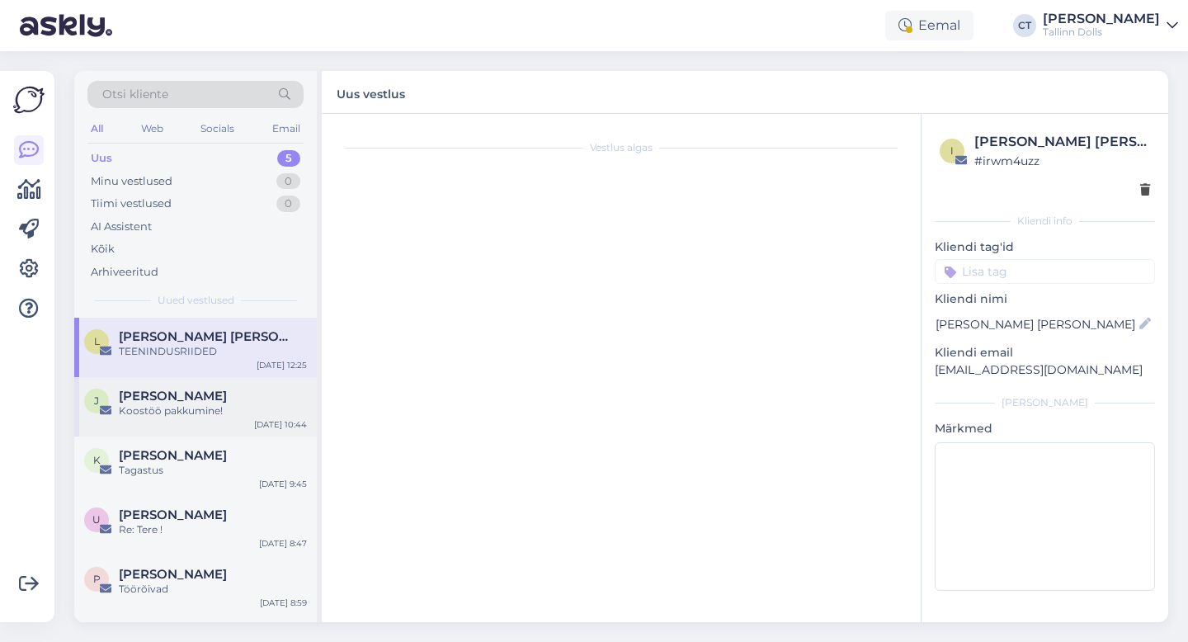
scroll to position [0, 0]
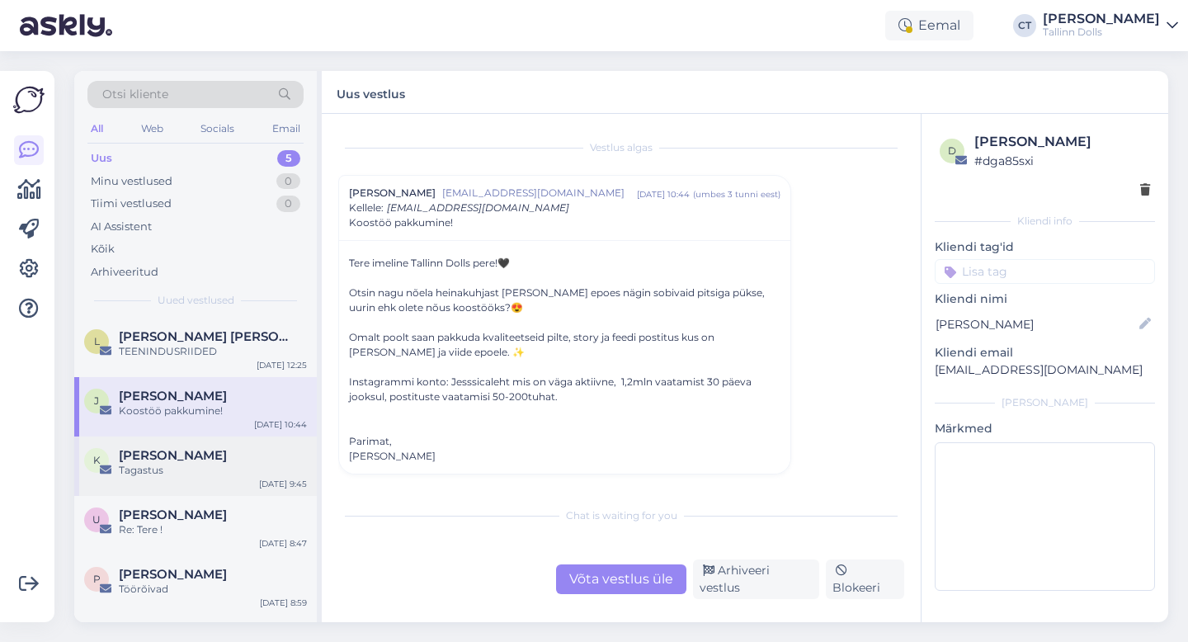
click at [168, 473] on div "Tagastus" at bounding box center [213, 470] width 188 height 15
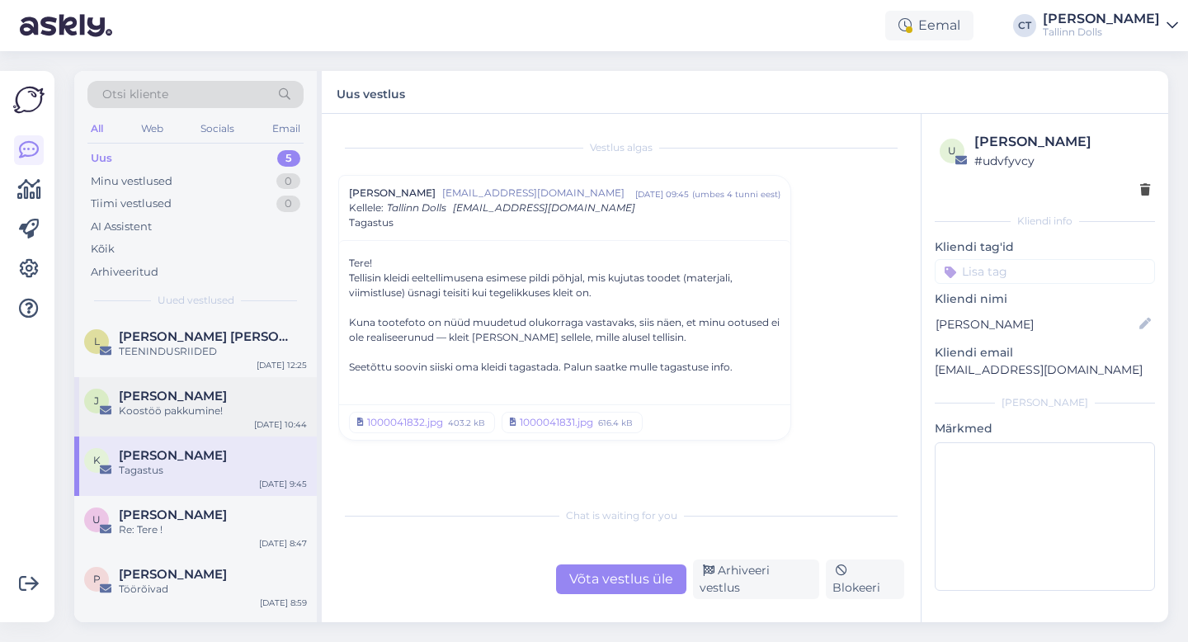
click at [208, 395] on div "[PERSON_NAME]" at bounding box center [213, 395] width 188 height 15
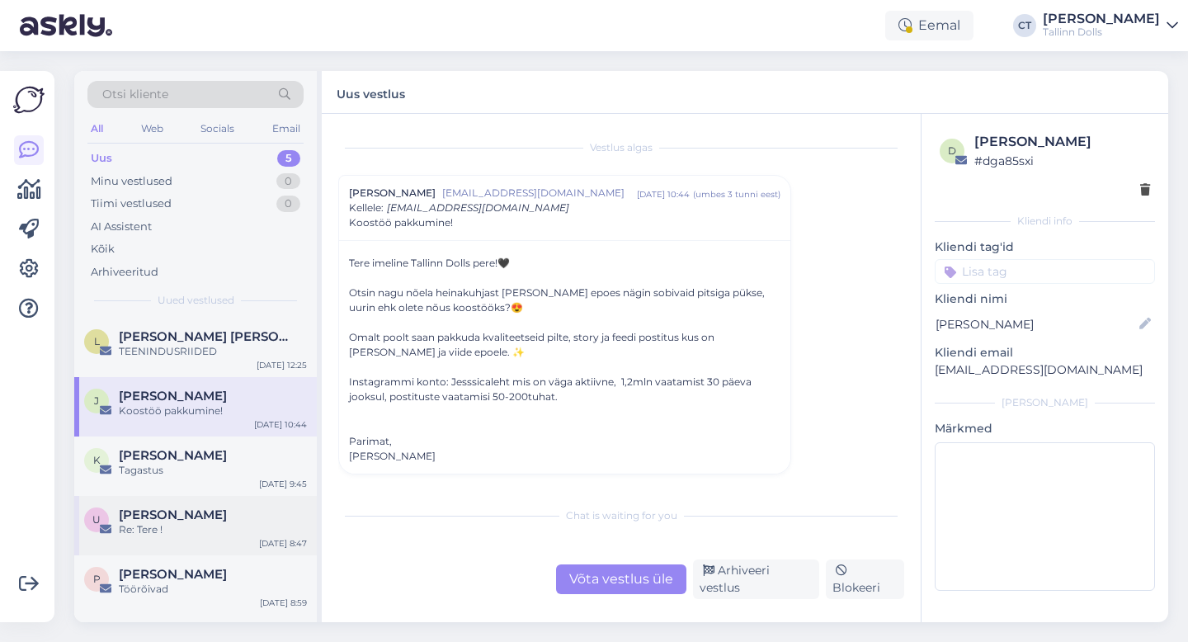
click at [164, 514] on span "[PERSON_NAME]" at bounding box center [173, 514] width 108 height 15
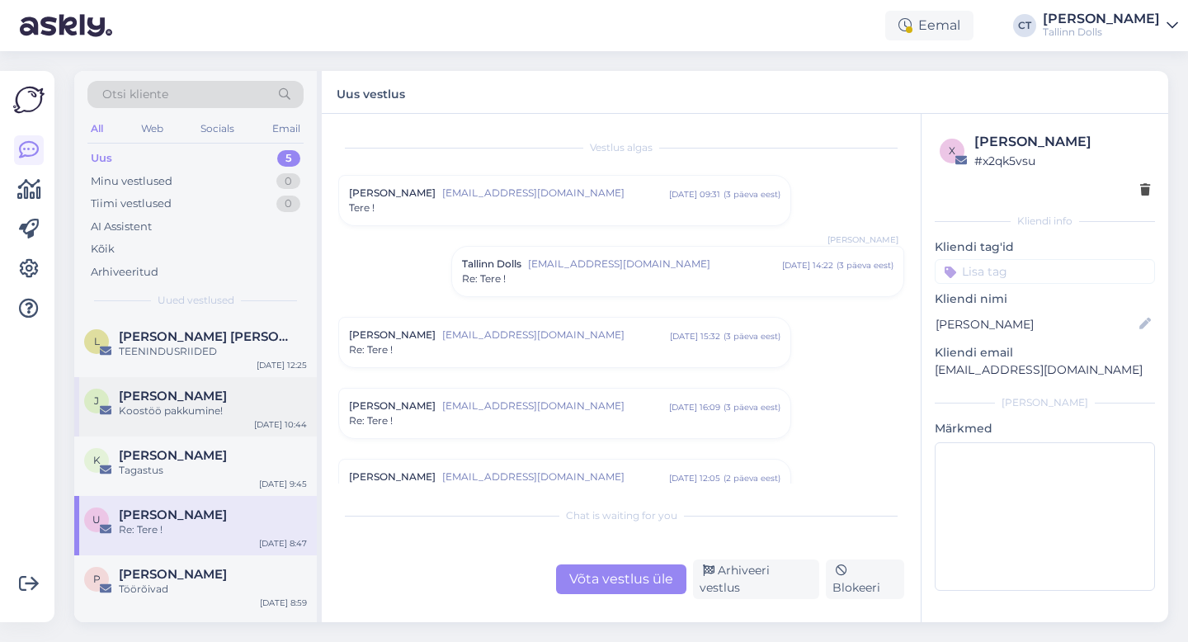
scroll to position [403, 0]
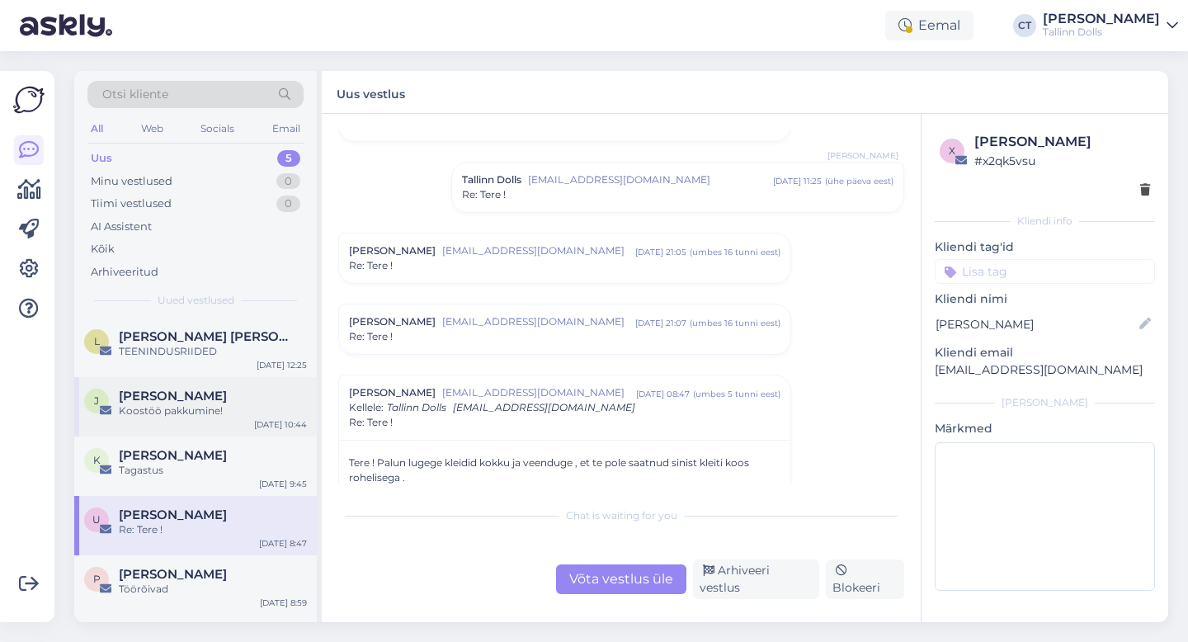
click at [199, 411] on div "Koostöö pakkumine!" at bounding box center [213, 410] width 188 height 15
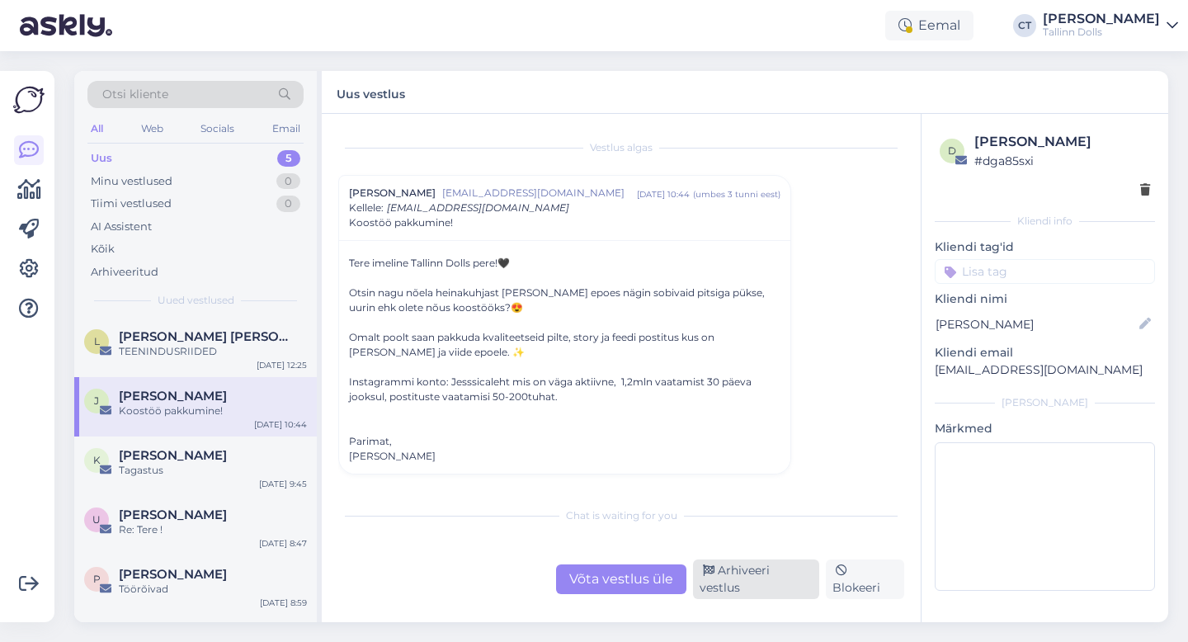
click at [761, 586] on div "Arhiveeri vestlus" at bounding box center [756, 579] width 126 height 40
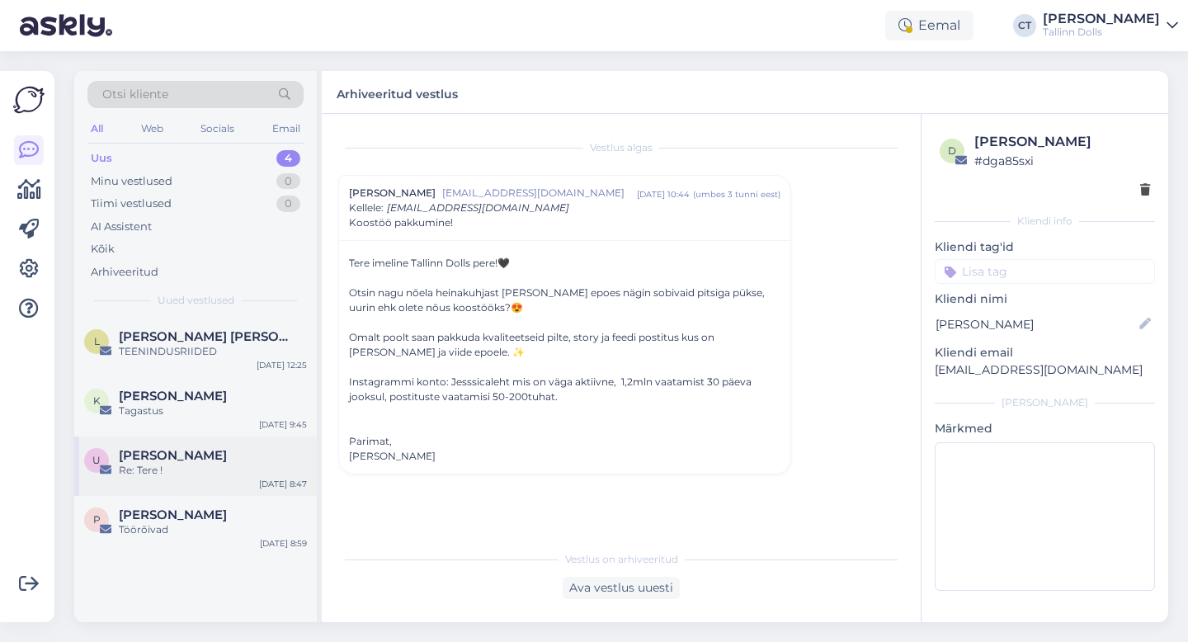
click at [245, 482] on div "U Ulvi Usgam Re: Tere ! [DATE] 8:47" at bounding box center [195, 465] width 242 height 59
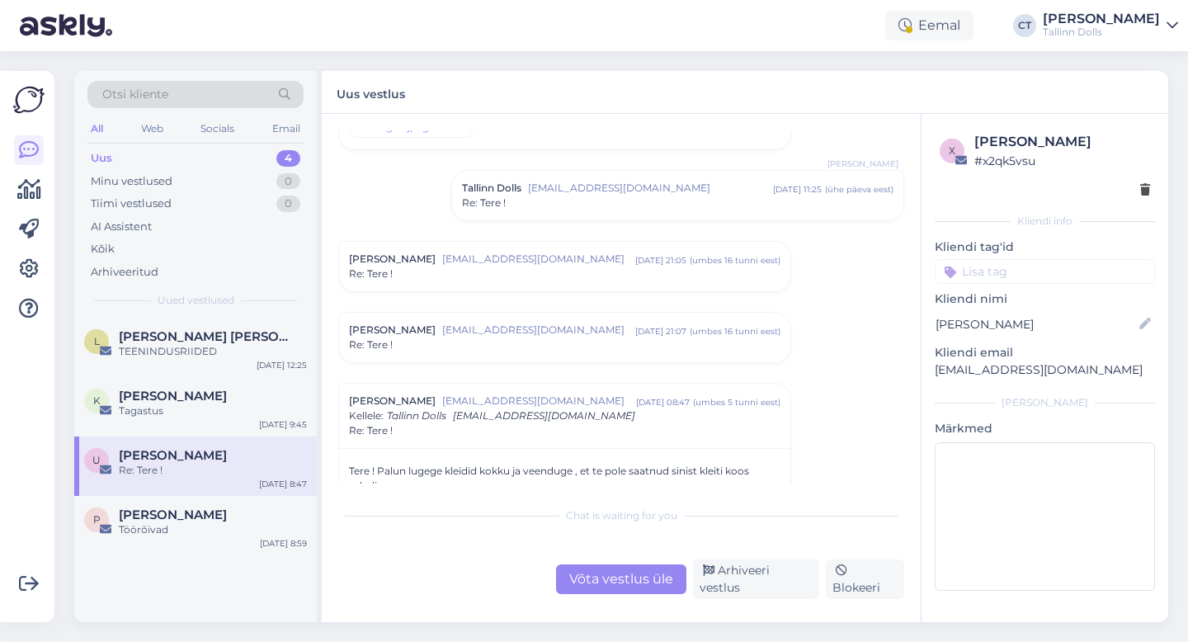
scroll to position [392, 0]
click at [535, 199] on div "Re: Tere !" at bounding box center [677, 206] width 431 height 15
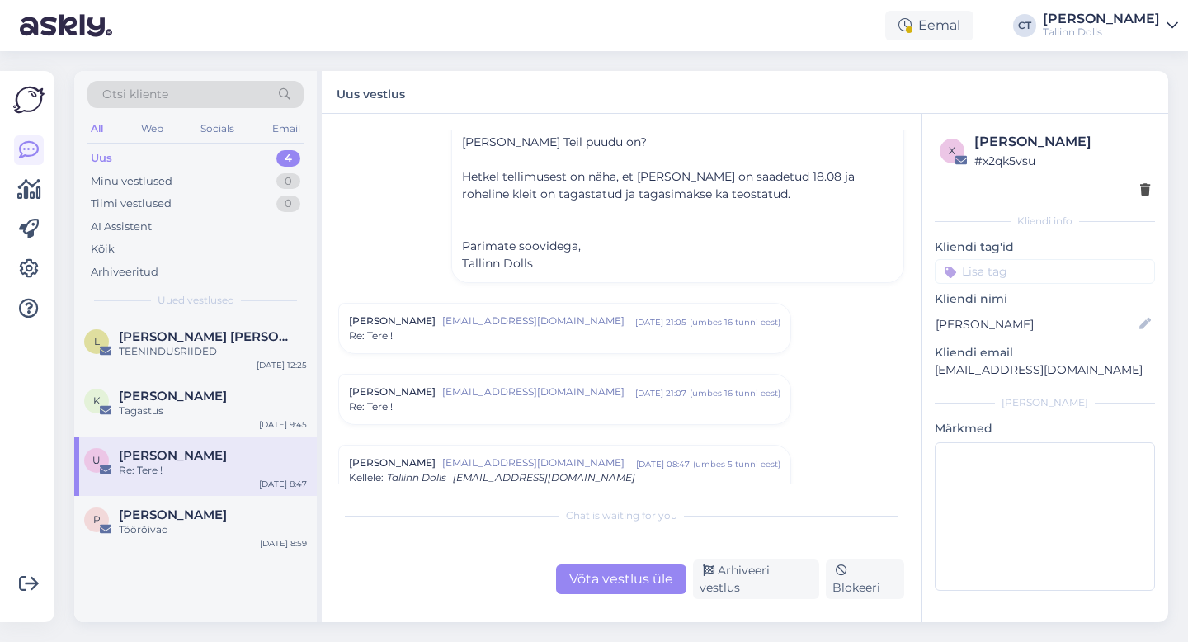
click at [478, 340] on div "Re: Tere !" at bounding box center [564, 335] width 431 height 15
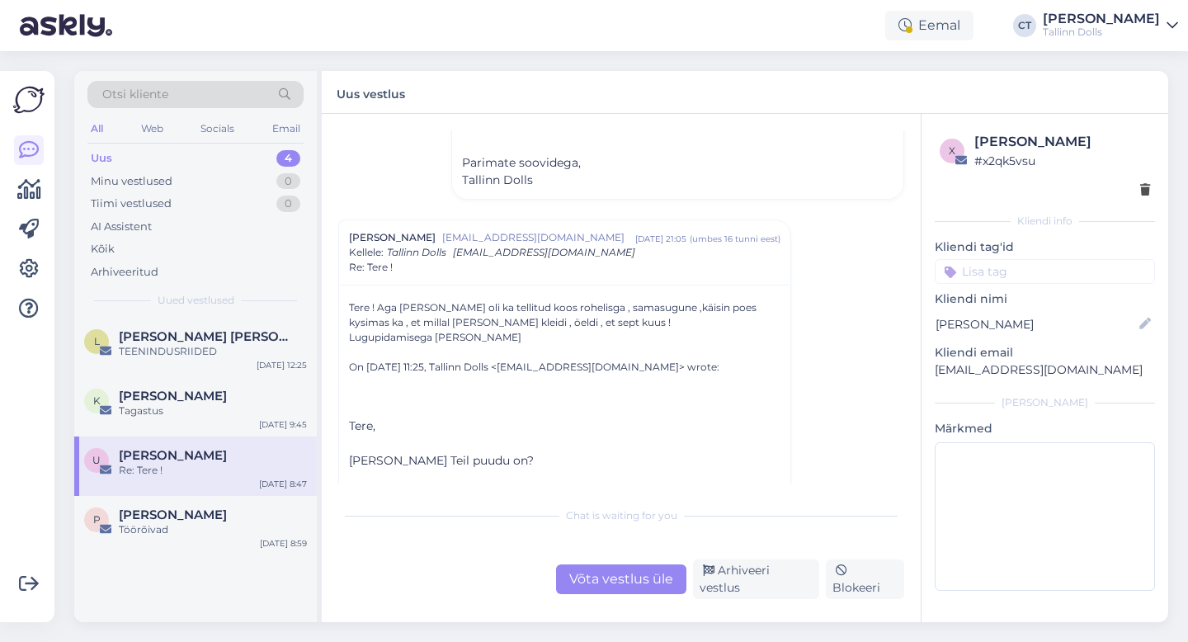
scroll to position [634, 0]
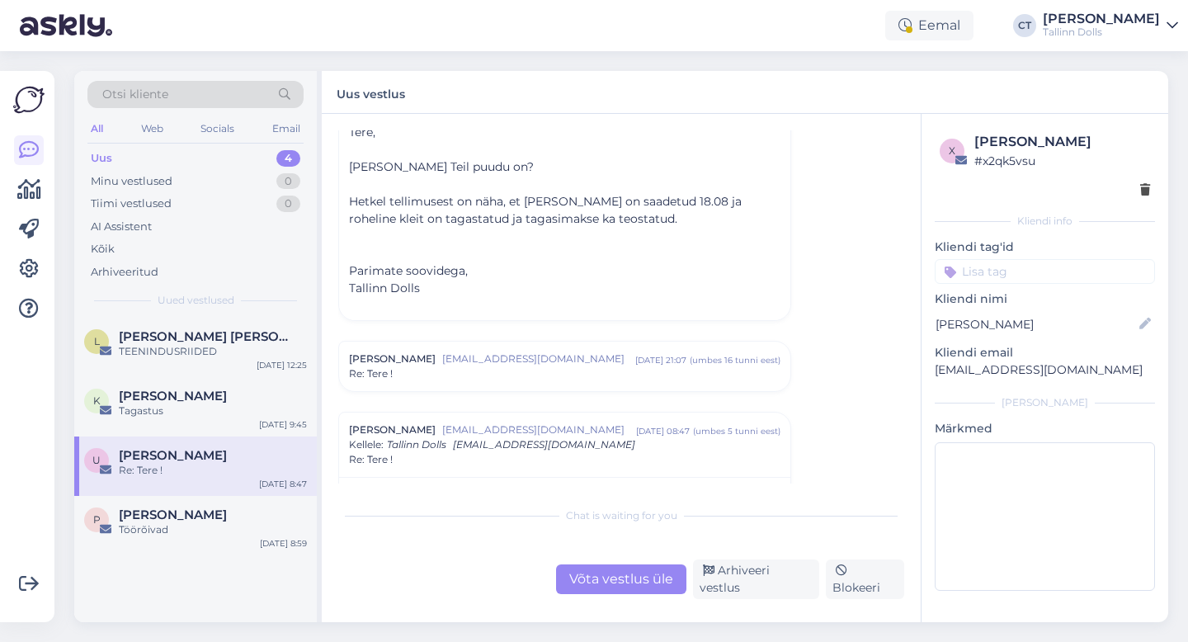
click at [559, 364] on span "[EMAIL_ADDRESS][DOMAIN_NAME]" at bounding box center [538, 358] width 193 height 15
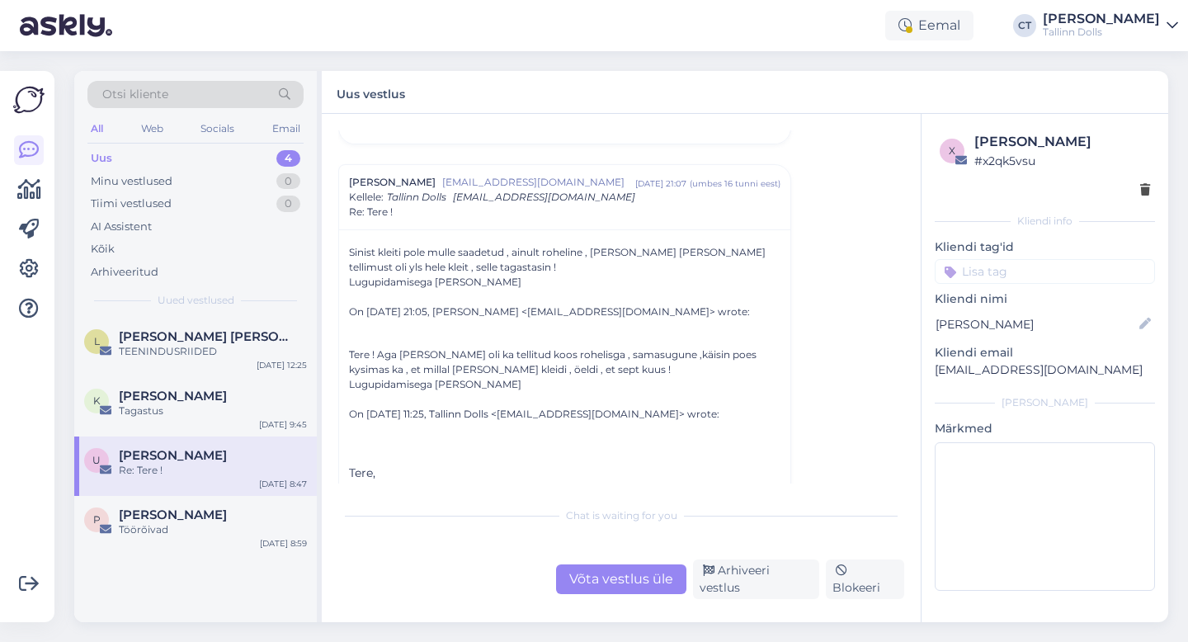
scroll to position [1103, 0]
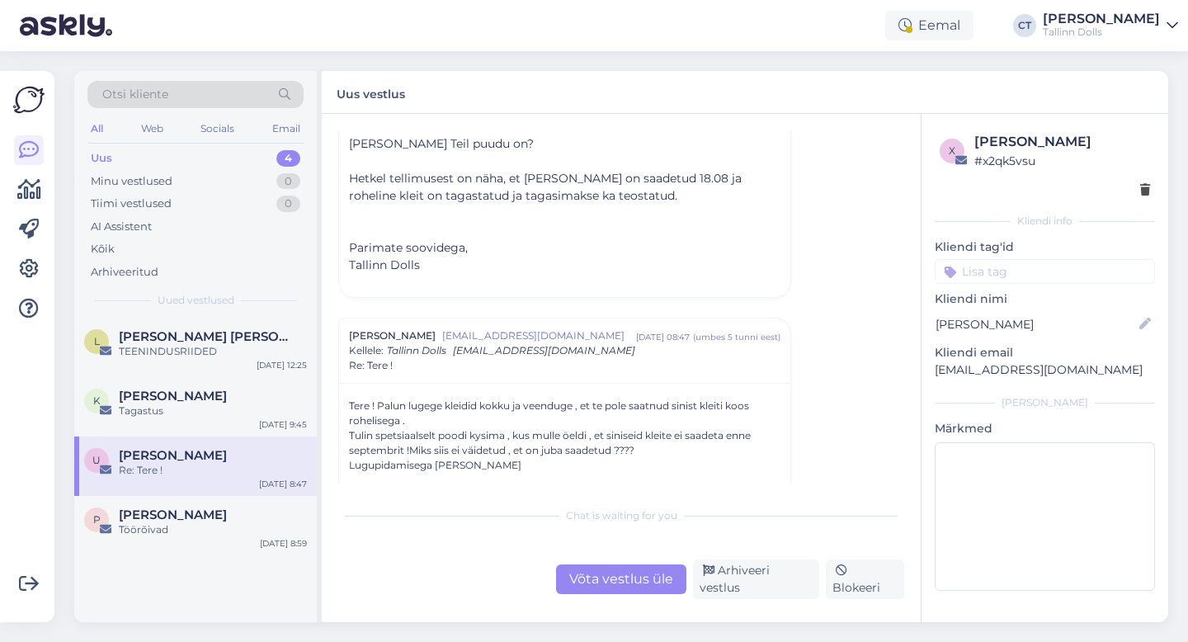
click at [530, 362] on div "Re: Tere !" at bounding box center [564, 365] width 431 height 15
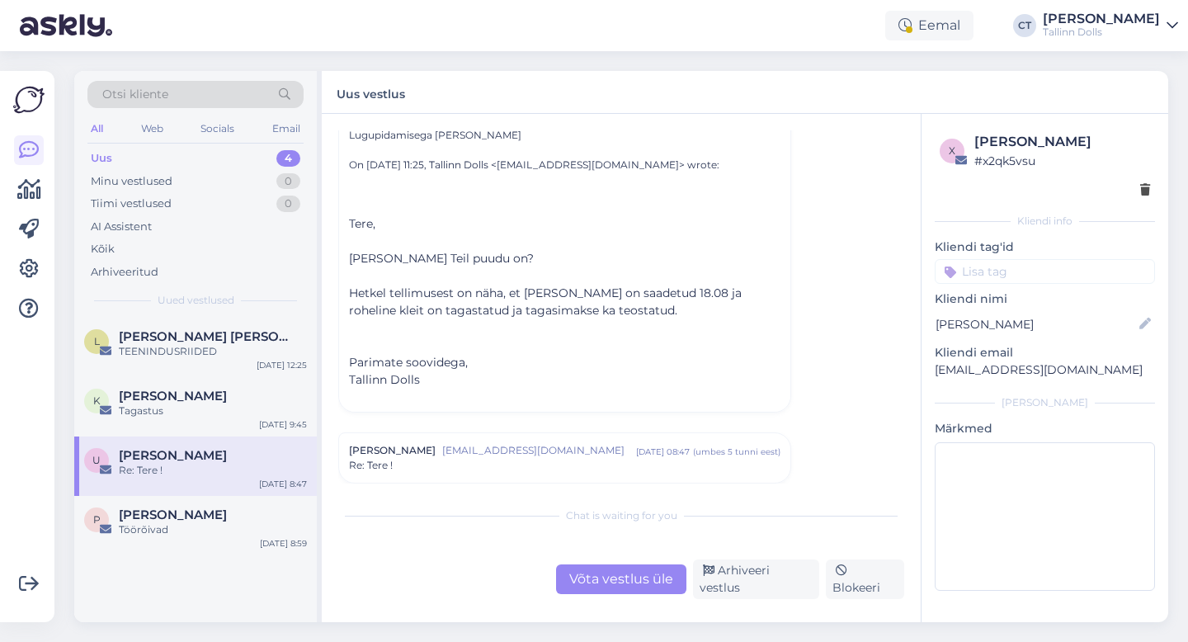
click at [540, 454] on span "[EMAIL_ADDRESS][DOMAIN_NAME]" at bounding box center [539, 450] width 194 height 15
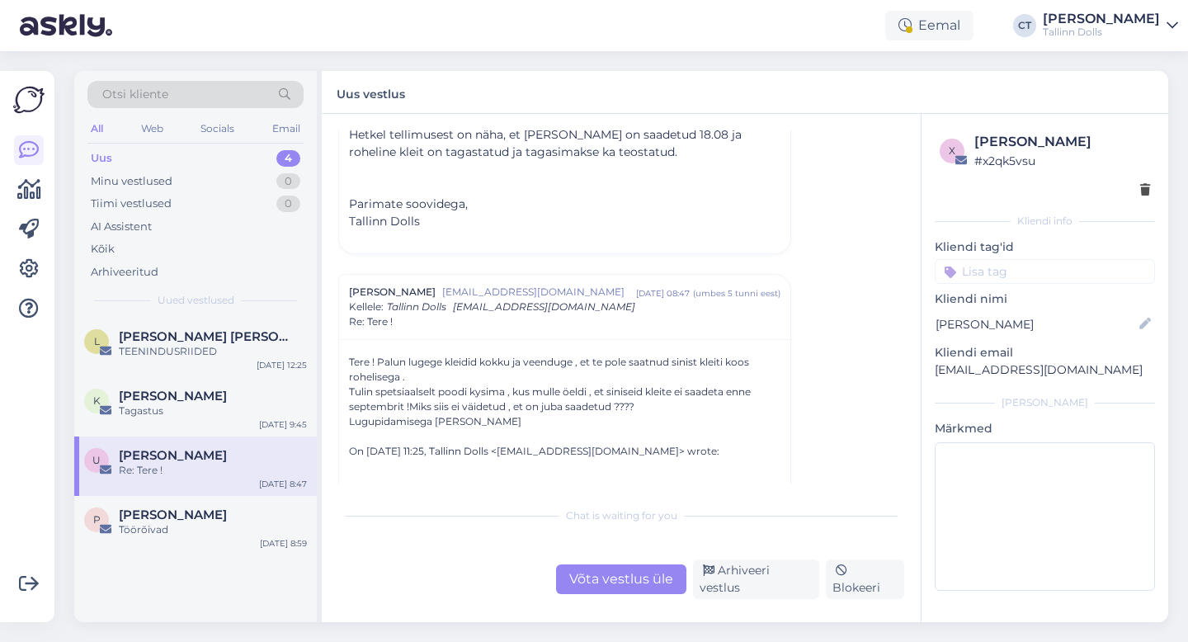
scroll to position [1538, 0]
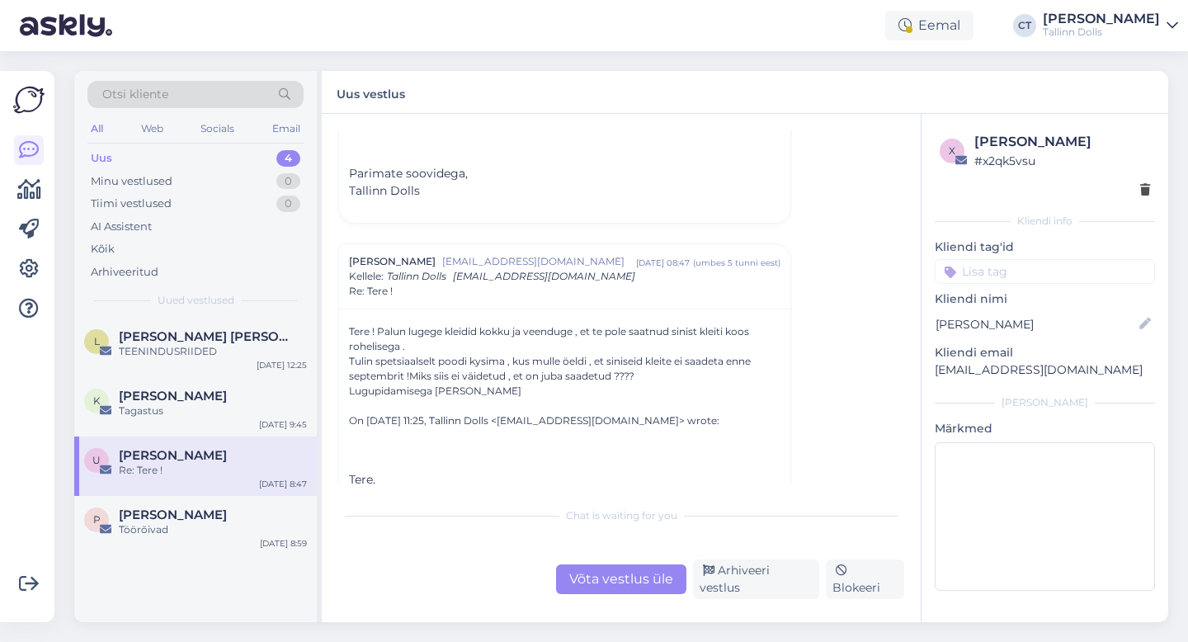
click at [609, 586] on div "Võta vestlus üle" at bounding box center [621, 579] width 130 height 30
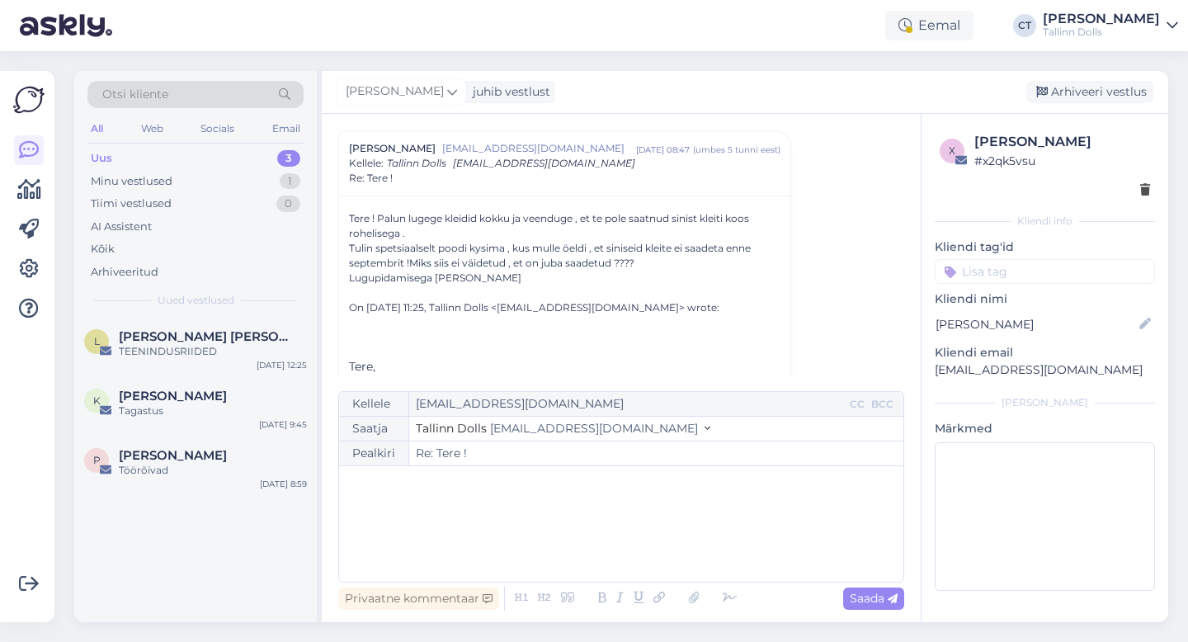
click at [597, 542] on div "﻿" at bounding box center [621, 523] width 548 height 99
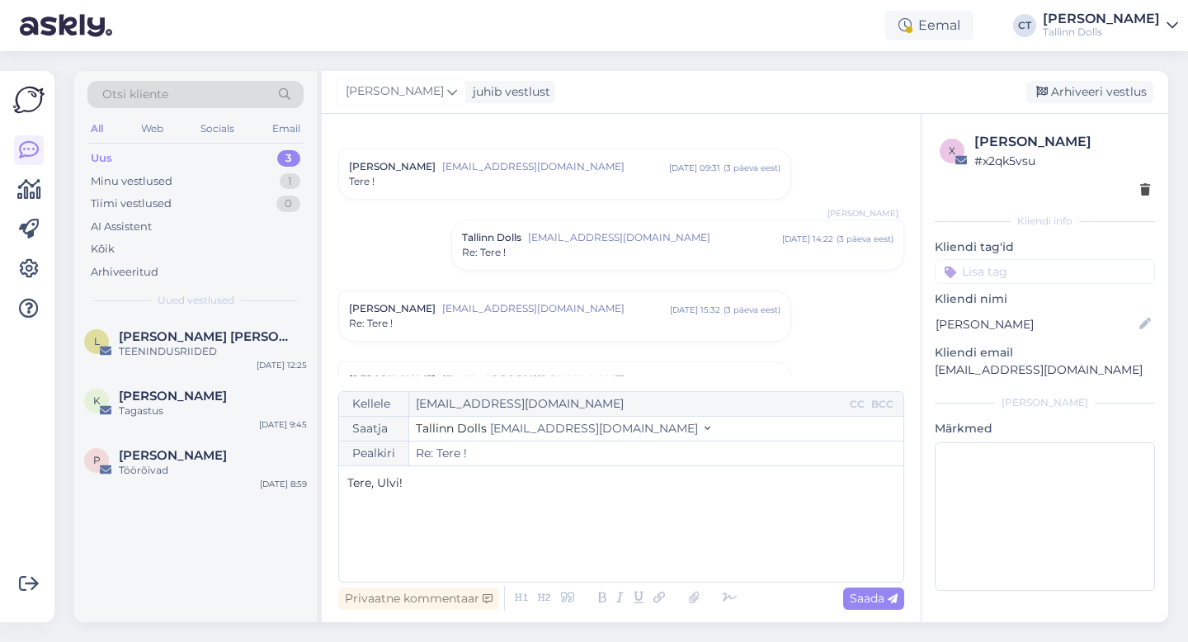
scroll to position [24, 0]
click at [493, 195] on div "[PERSON_NAME] [PERSON_NAME][EMAIL_ADDRESS][DOMAIN_NAME] [DATE] 09:31 ( 3 päeva …" at bounding box center [564, 176] width 451 height 49
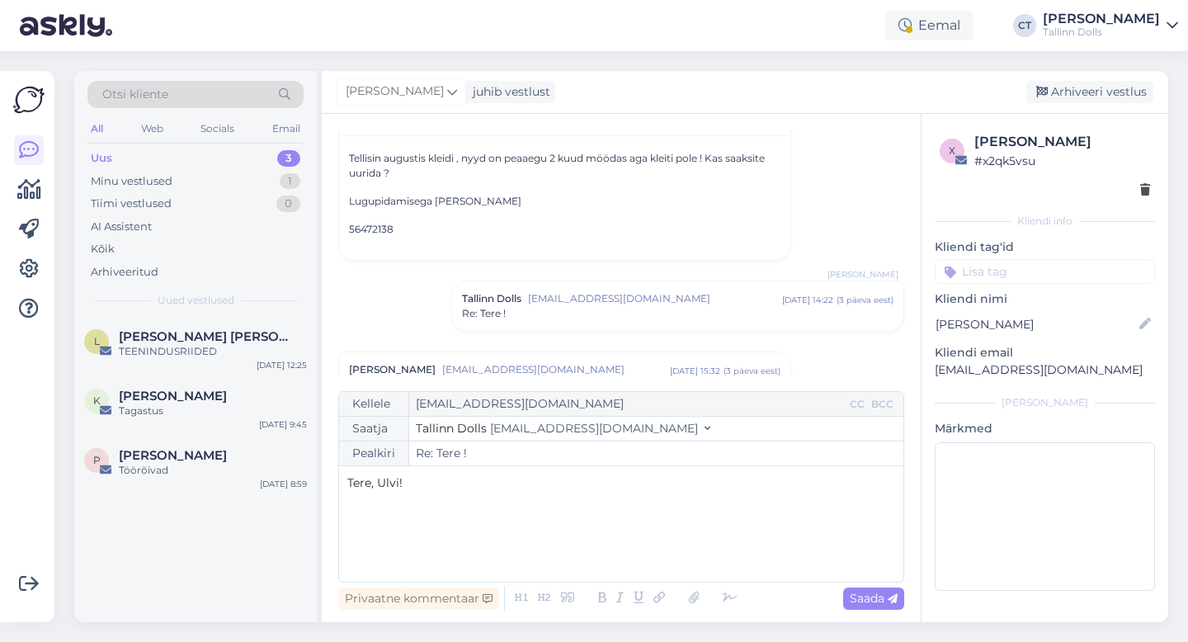
scroll to position [106, 0]
click at [510, 327] on div "Tallinn Dolls [EMAIL_ADDRESS][DOMAIN_NAME] [DATE] 14:22 ( 3 päeva eest ) Re: Te…" at bounding box center [677, 304] width 451 height 49
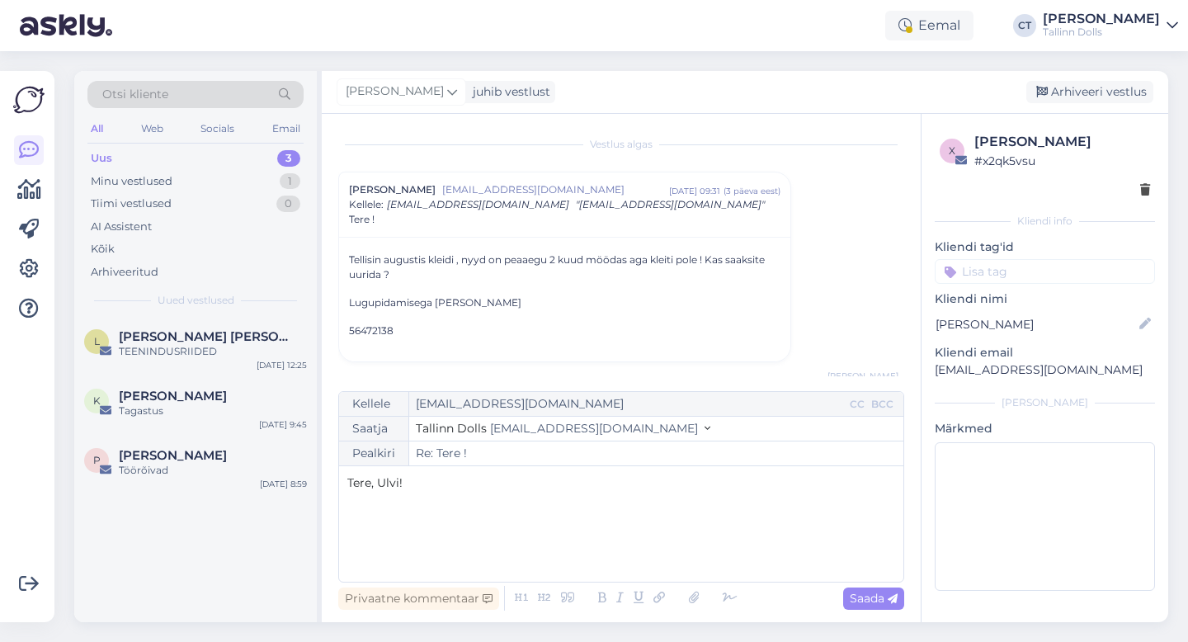
scroll to position [0, 0]
click at [219, 87] on div "Otsi kliente" at bounding box center [195, 94] width 216 height 27
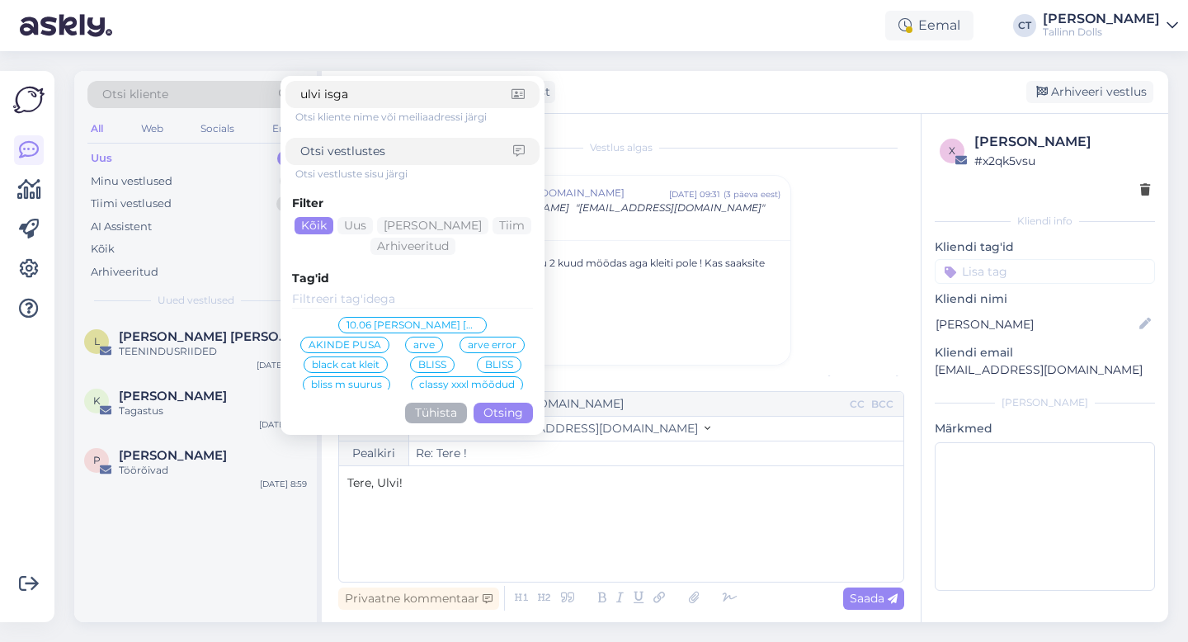
type input "ulvi isgam"
click button "Otsing" at bounding box center [502, 412] width 59 height 21
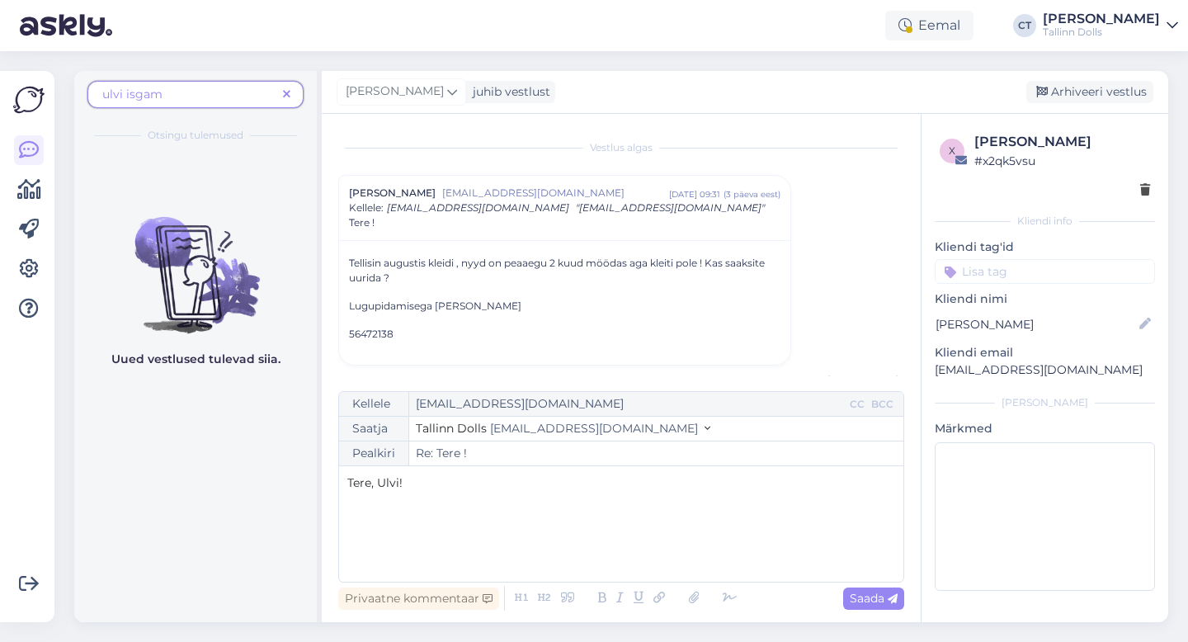
click at [170, 97] on span "ulvi isgam" at bounding box center [189, 94] width 174 height 17
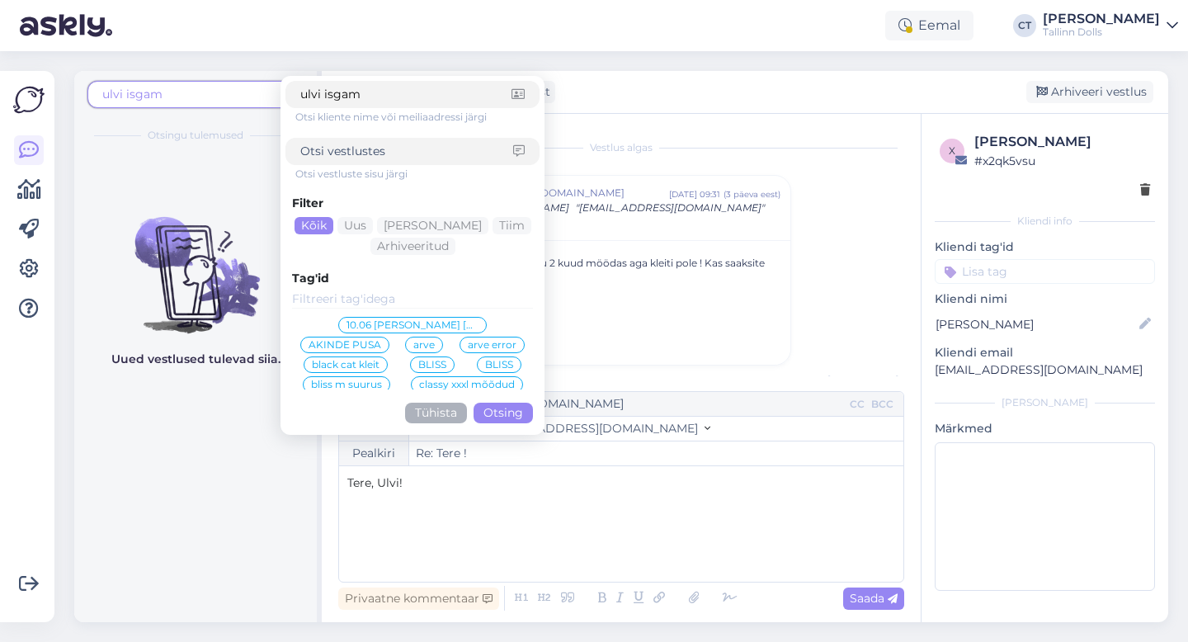
click at [327, 96] on input "ulvi isgam" at bounding box center [405, 94] width 211 height 17
type input "[PERSON_NAME]"
click button "Otsing" at bounding box center [502, 412] width 59 height 21
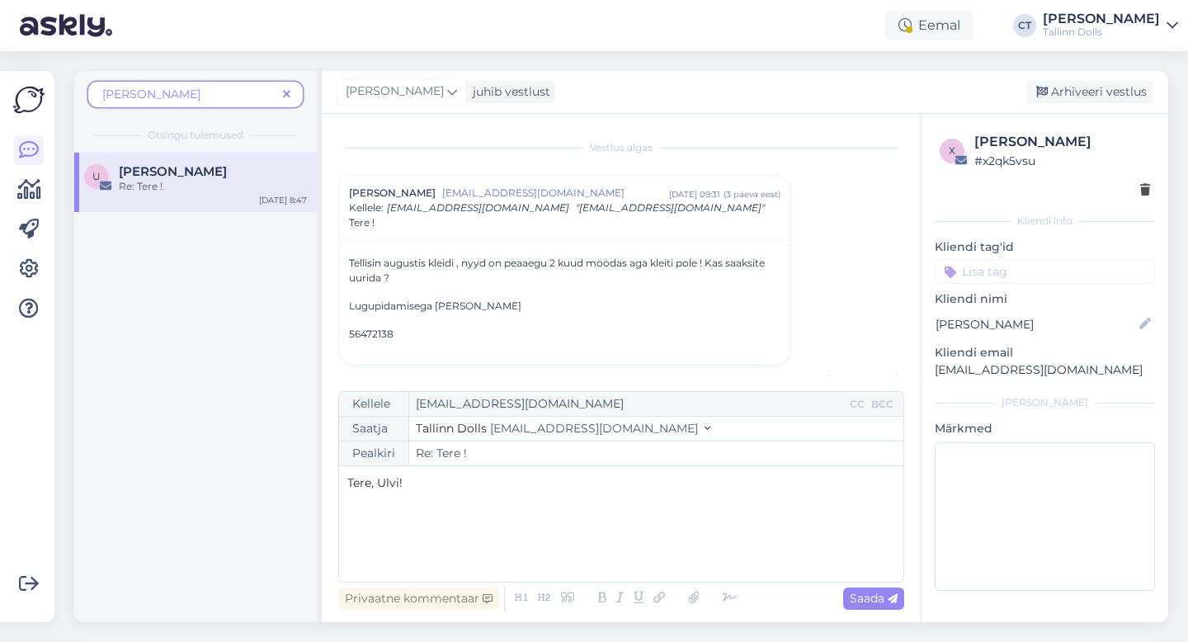
click at [212, 177] on div "[PERSON_NAME]" at bounding box center [213, 171] width 188 height 15
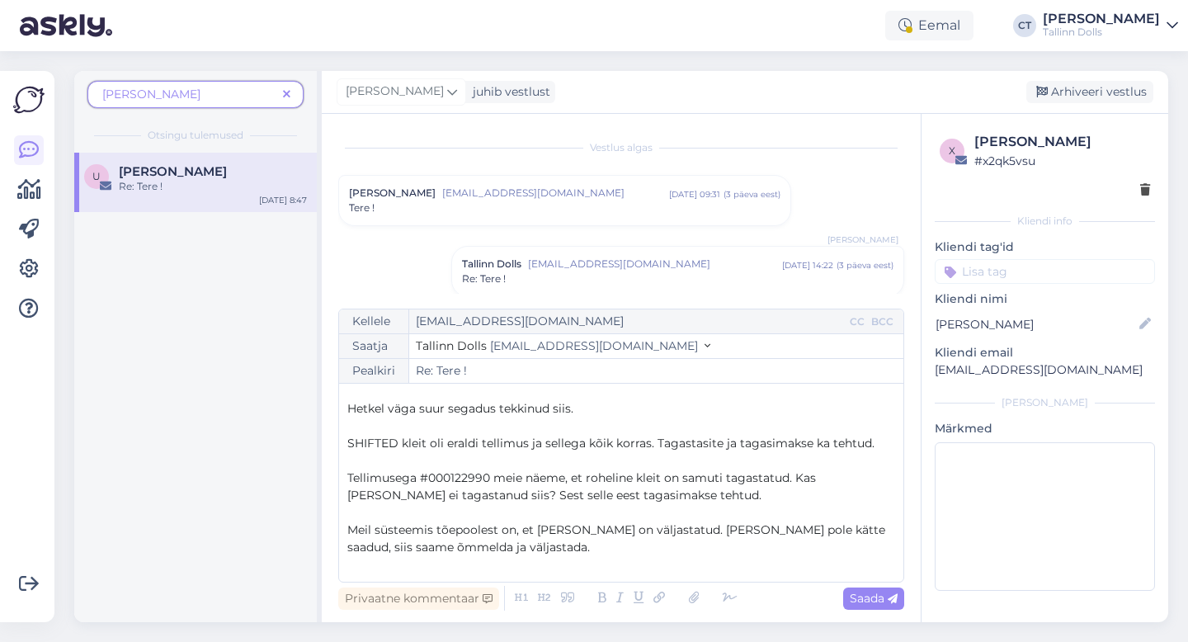
scroll to position [44, 0]
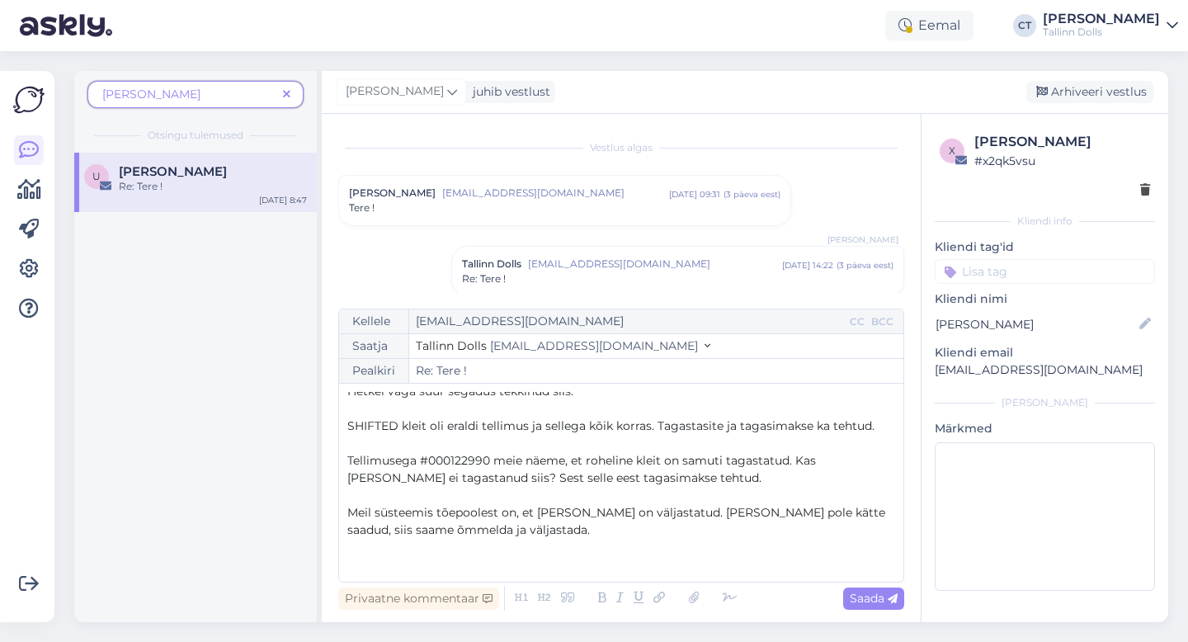
click at [484, 210] on div "Tere !" at bounding box center [564, 207] width 431 height 15
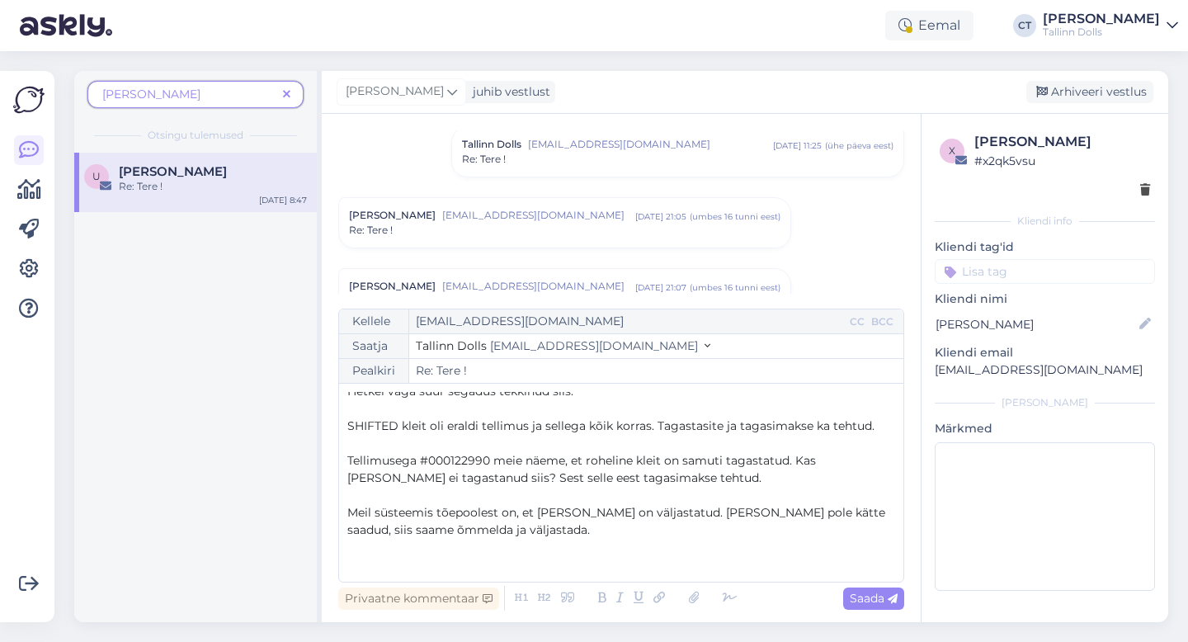
scroll to position [596, 0]
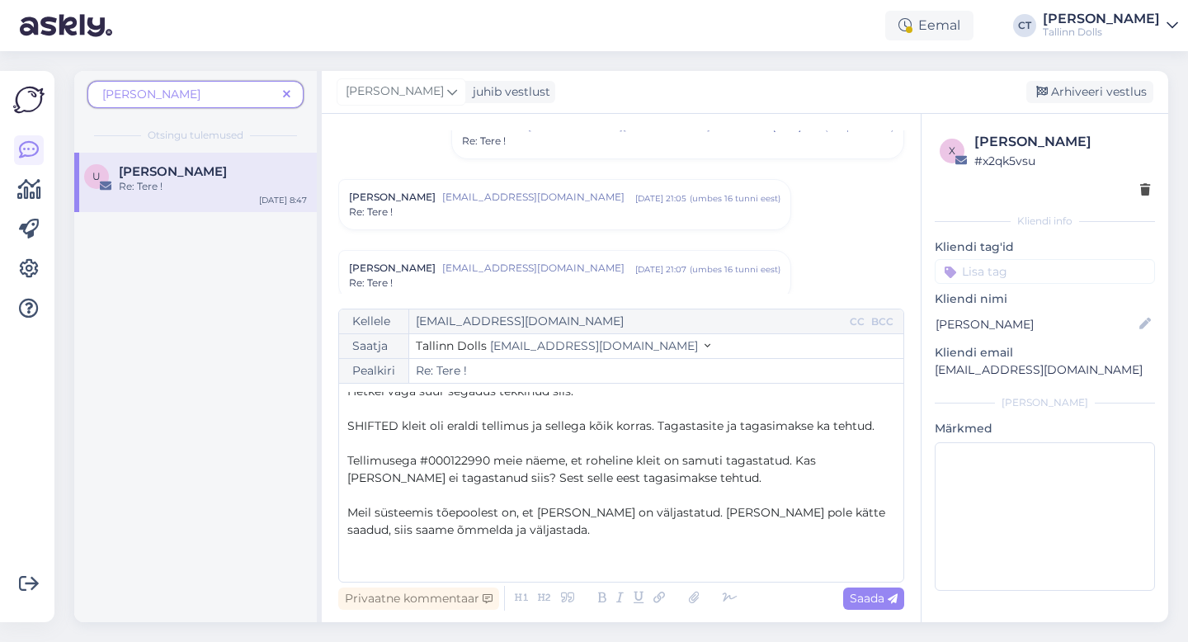
click at [484, 210] on div "Re: Tere !" at bounding box center [564, 212] width 431 height 15
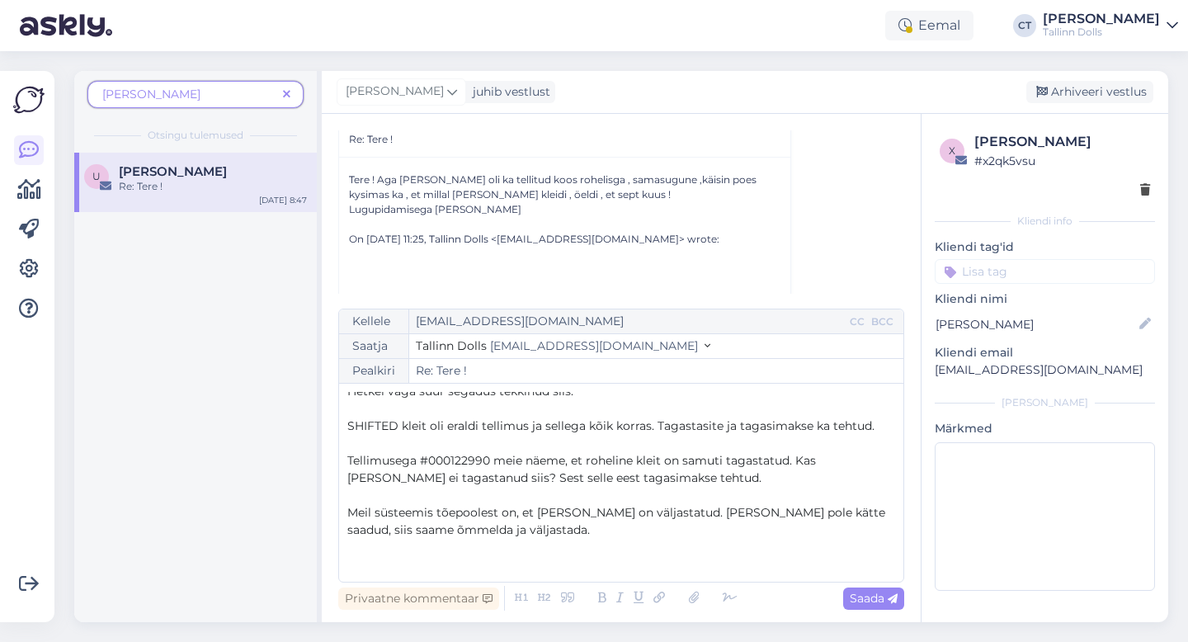
scroll to position [688, 0]
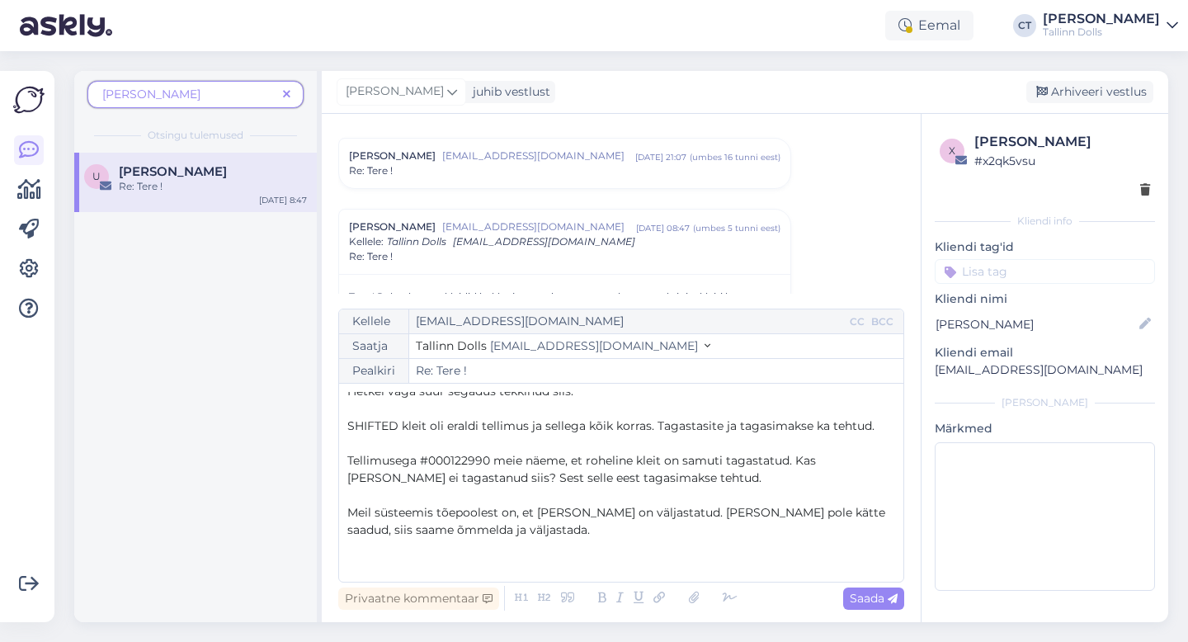
click at [540, 181] on div "[PERSON_NAME] [PERSON_NAME][EMAIL_ADDRESS][DOMAIN_NAME] [DATE] 21:07 ( umbes 16…" at bounding box center [564, 163] width 451 height 49
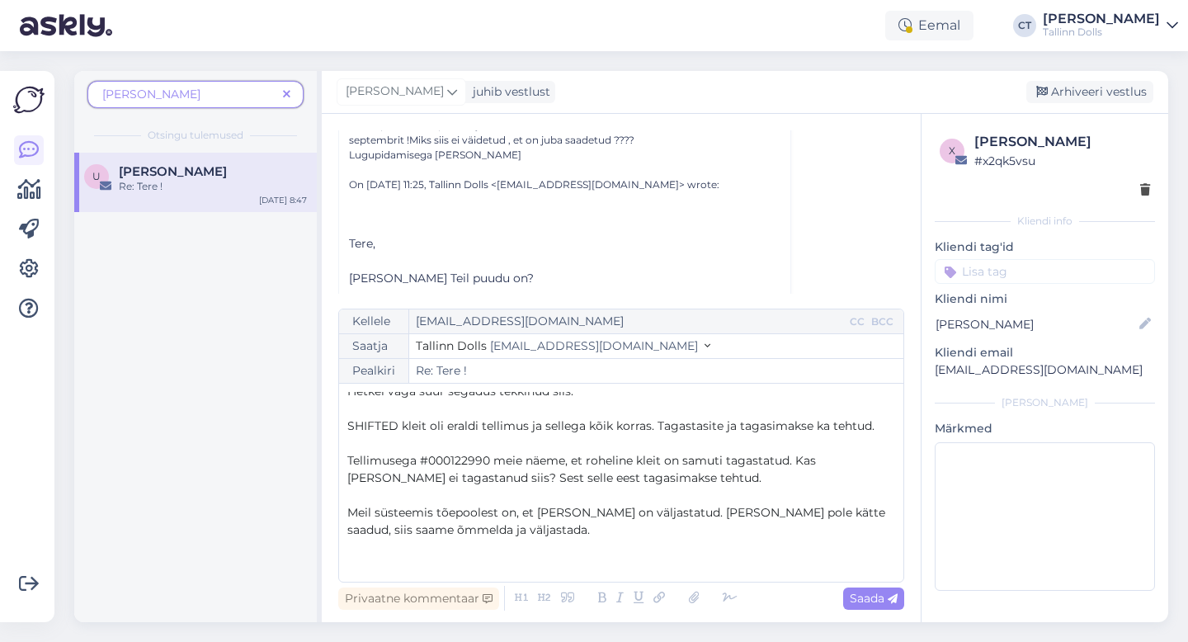
scroll to position [1848, 0]
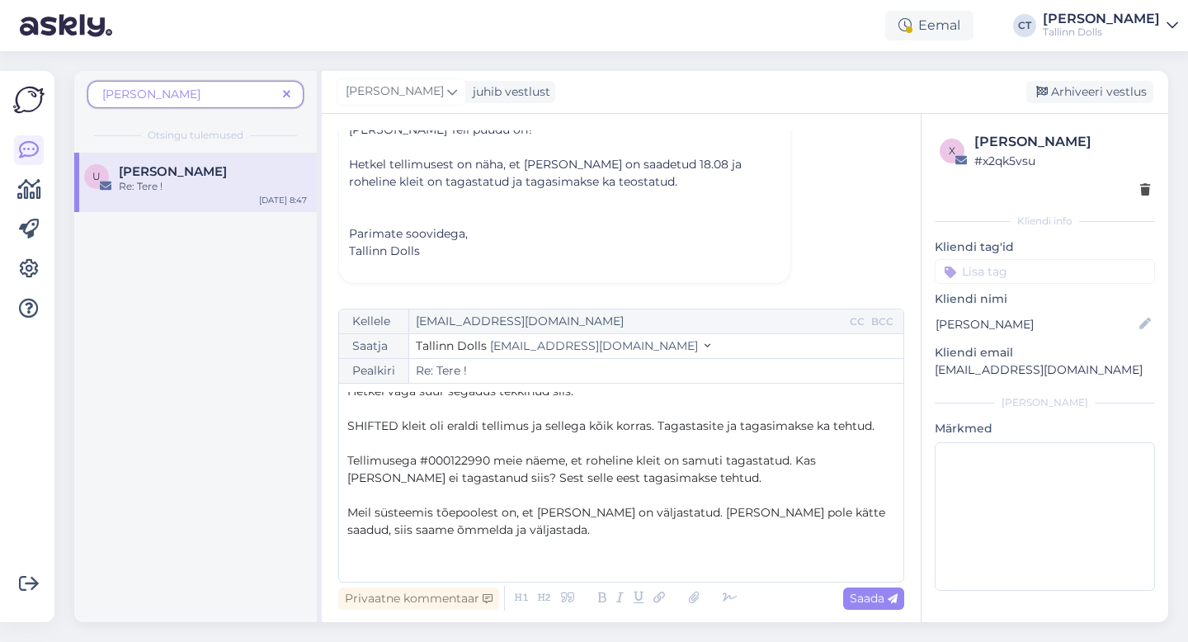
click at [620, 511] on span "Meil süsteemis tõepoolest on, et [PERSON_NAME] on väljastatud. [PERSON_NAME] po…" at bounding box center [617, 521] width 541 height 32
click at [606, 530] on p "Meil süsteemis tõepoolest on, et [PERSON_NAME] on augustis väljastatud. [PERSON…" at bounding box center [621, 521] width 548 height 35
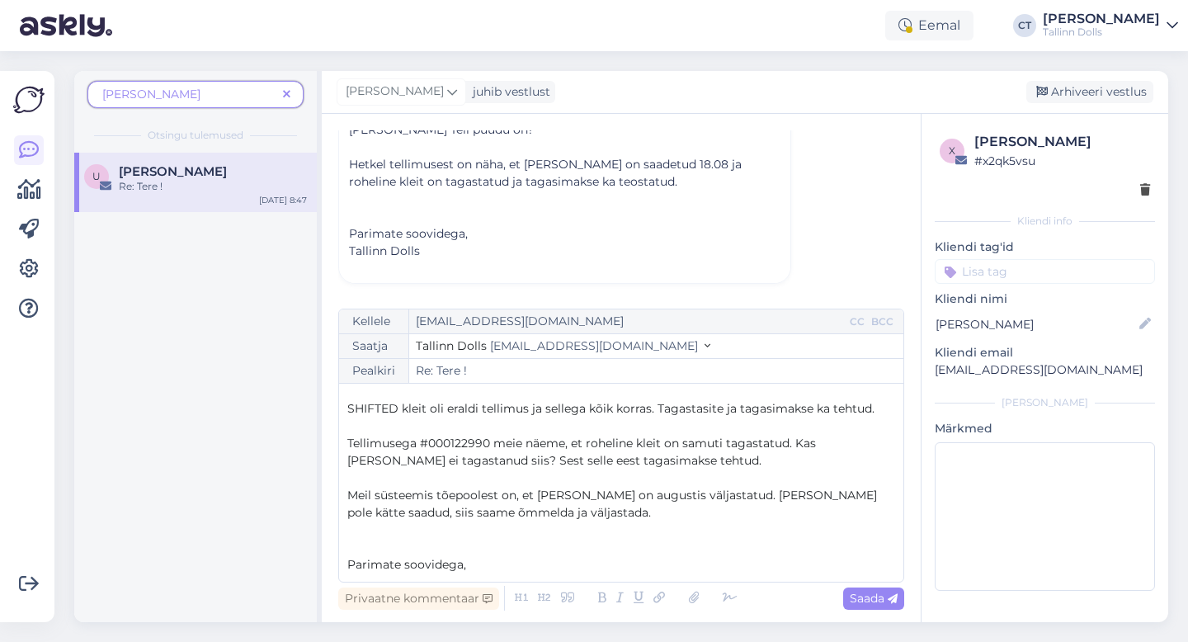
scroll to position [78, 0]
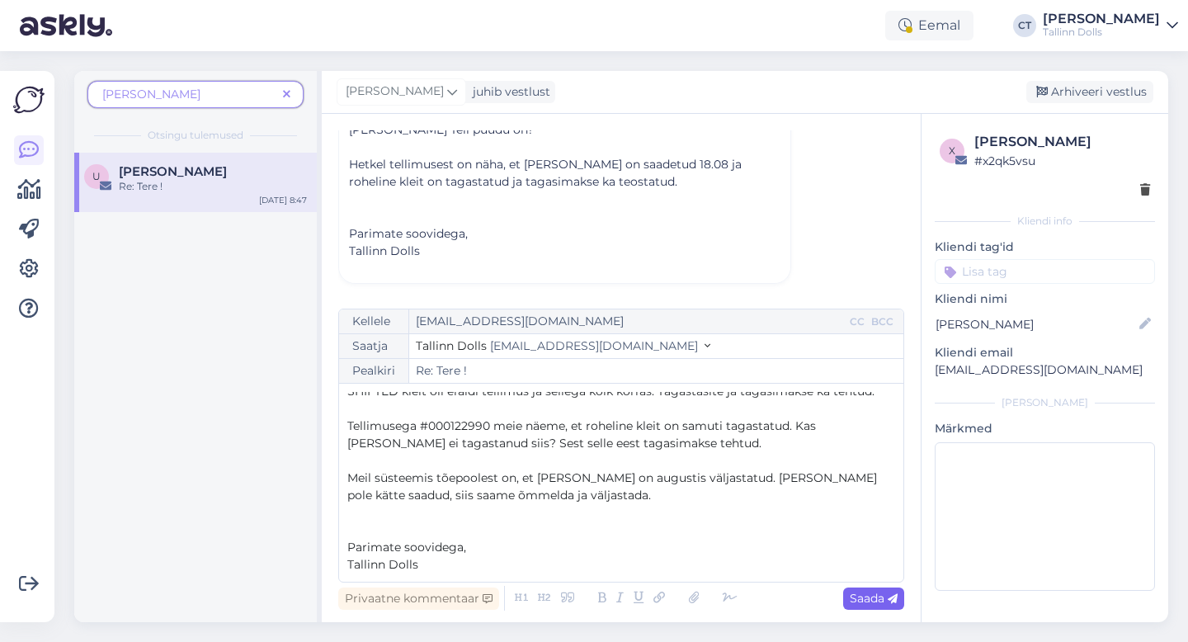
click at [887, 596] on icon at bounding box center [892, 599] width 10 height 10
type input "Re: Re: Tere !"
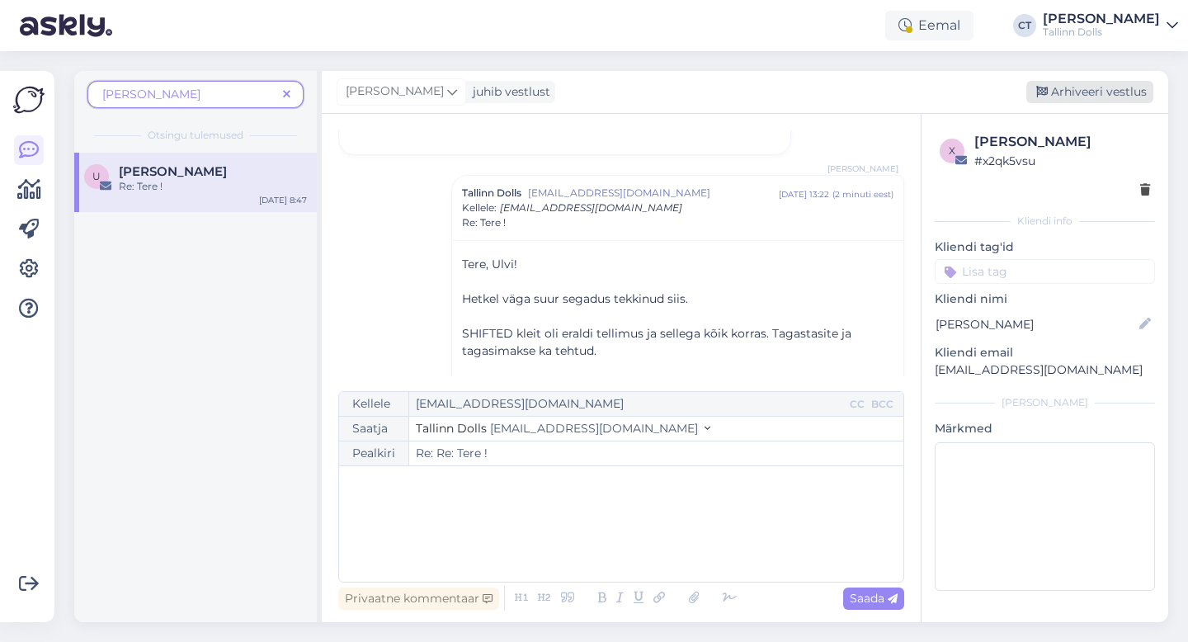
click at [1116, 82] on div "Arhiveeri vestlus" at bounding box center [1089, 92] width 127 height 22
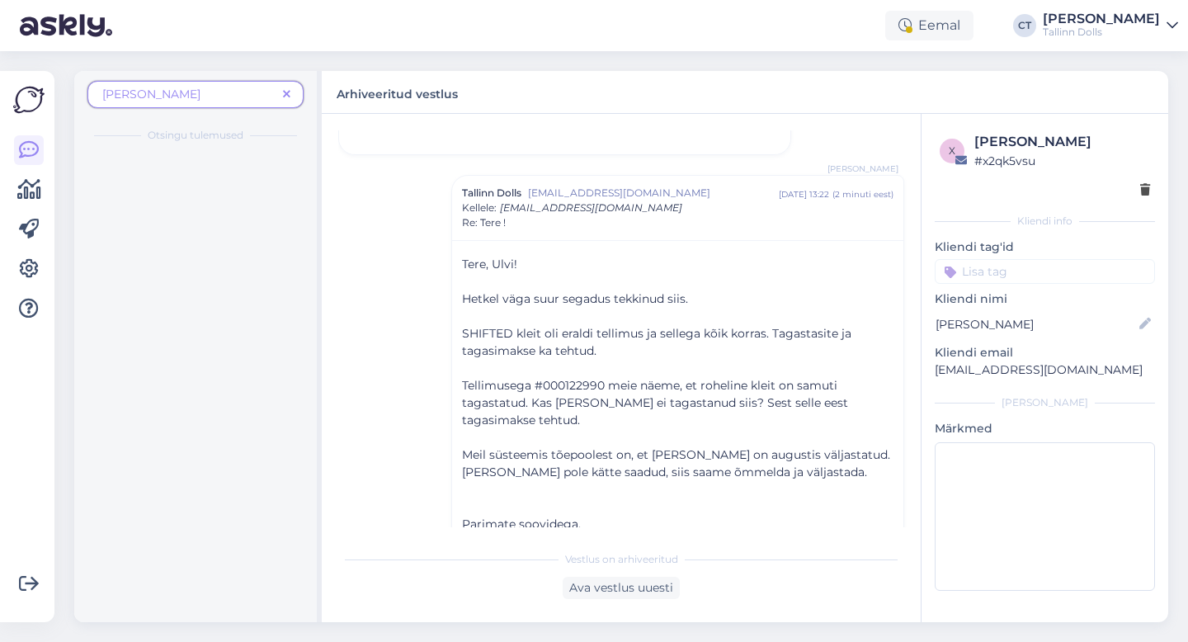
scroll to position [2021, 0]
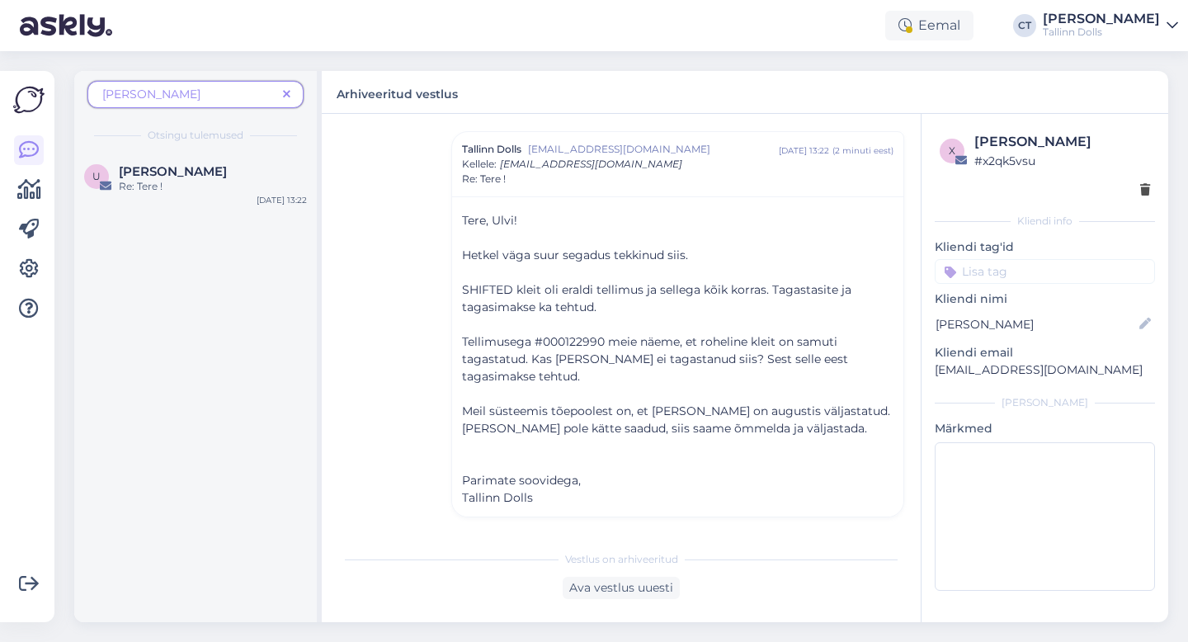
click at [289, 92] on icon at bounding box center [286, 95] width 7 height 12
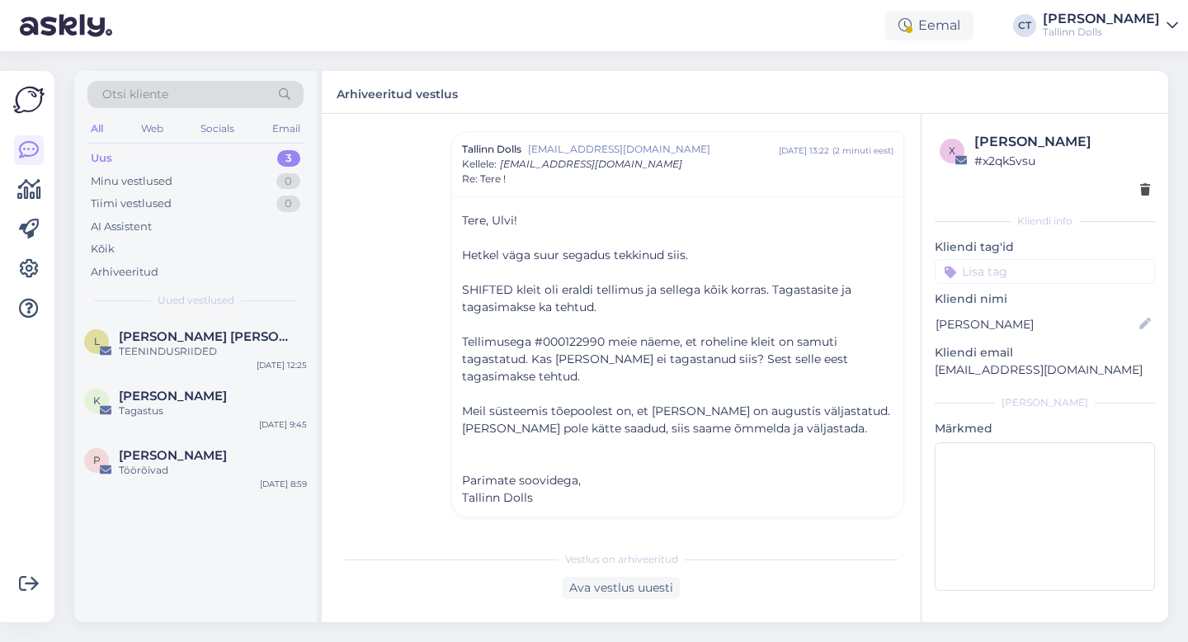
click at [176, 156] on div "Uus 3" at bounding box center [195, 158] width 216 height 23
click at [221, 347] on div "TEENINDUSRIIDED" at bounding box center [213, 351] width 188 height 15
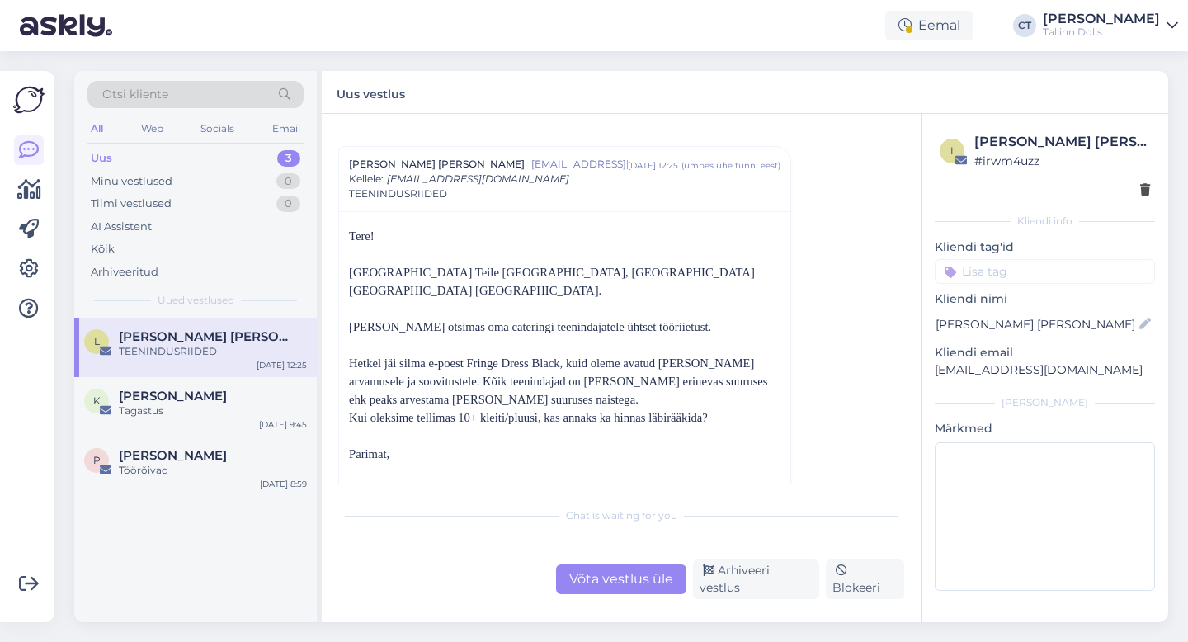
scroll to position [36, 0]
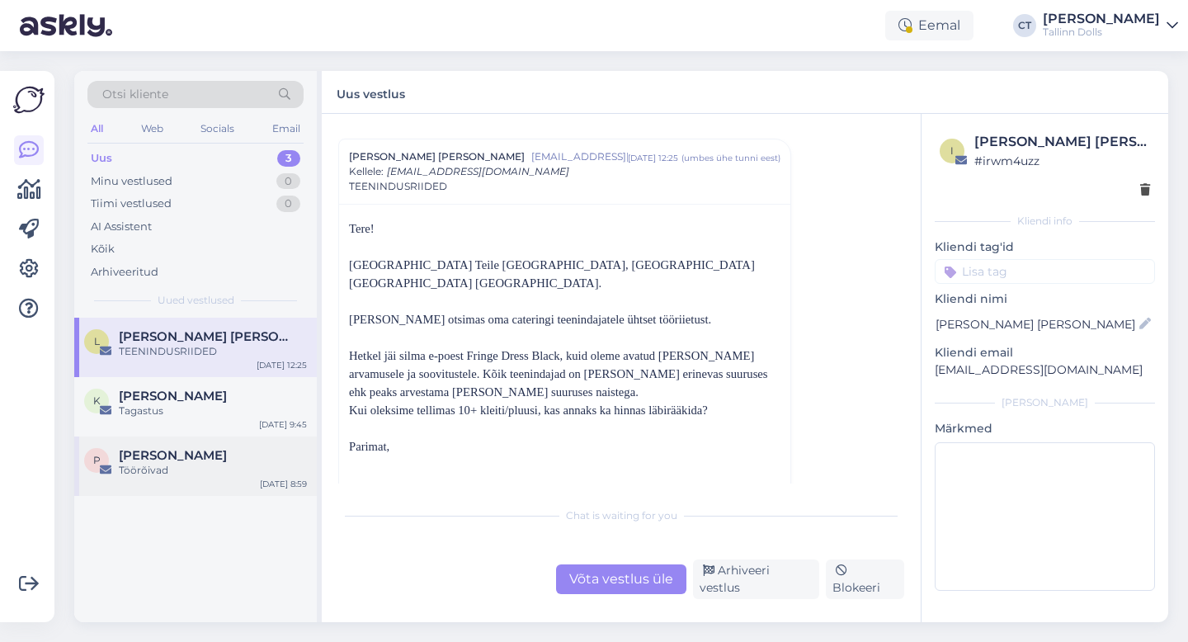
click at [219, 495] on div "P [PERSON_NAME] Töörõivad [DATE] 8:59" at bounding box center [195, 465] width 242 height 59
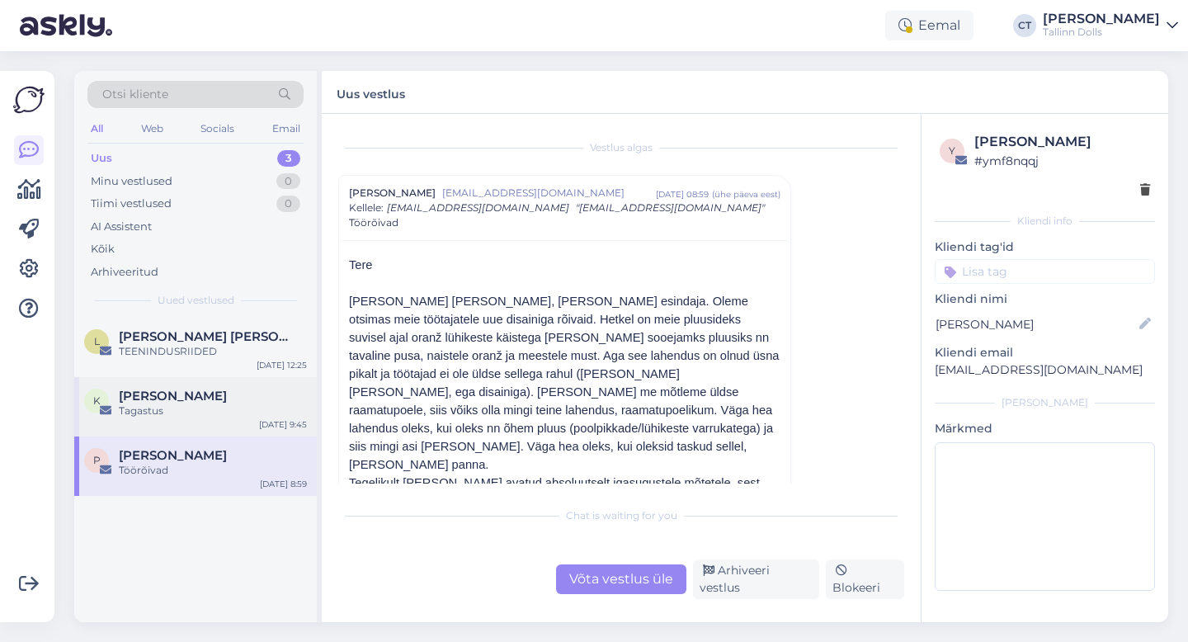
click at [200, 385] on div "K [PERSON_NAME] Tagastus [DATE] 9:45" at bounding box center [195, 406] width 242 height 59
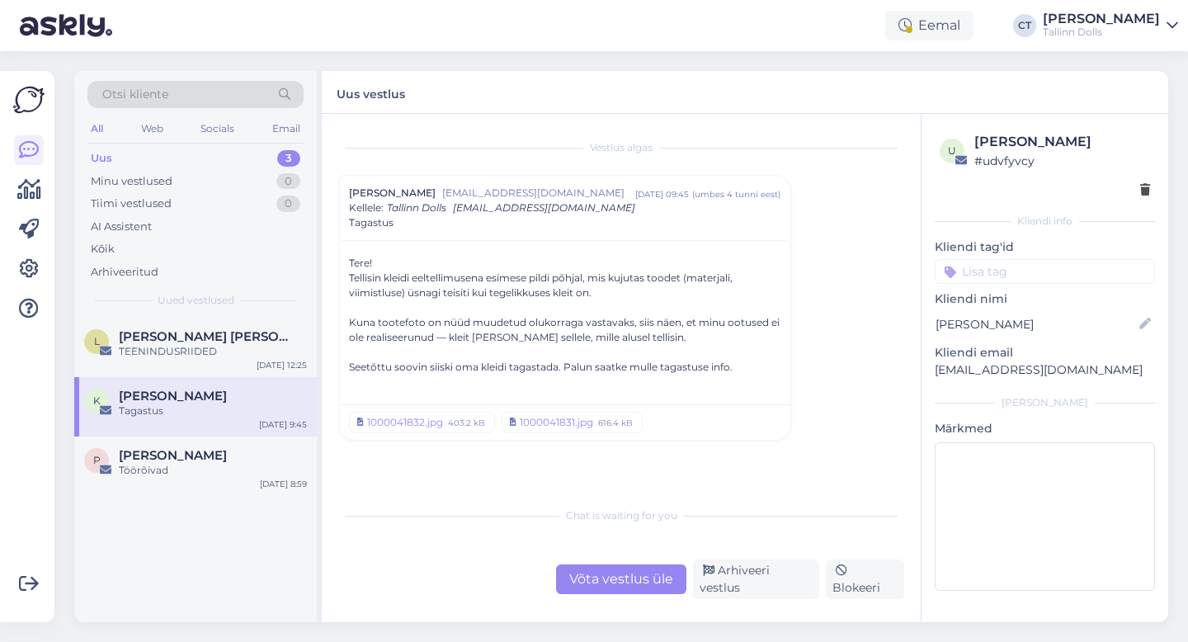
click at [185, 150] on div "Uus 3" at bounding box center [195, 158] width 216 height 23
click at [223, 337] on div "[PERSON_NAME] [PERSON_NAME]" at bounding box center [213, 336] width 188 height 15
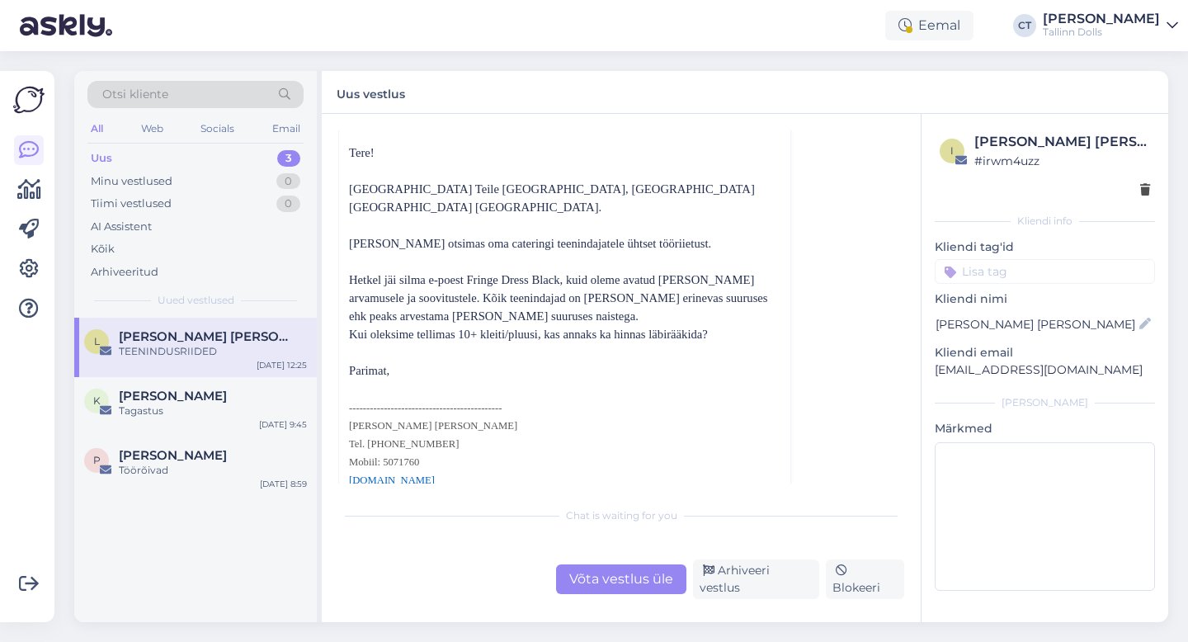
scroll to position [113, 0]
click at [593, 585] on div "Võta vestlus üle" at bounding box center [621, 579] width 130 height 30
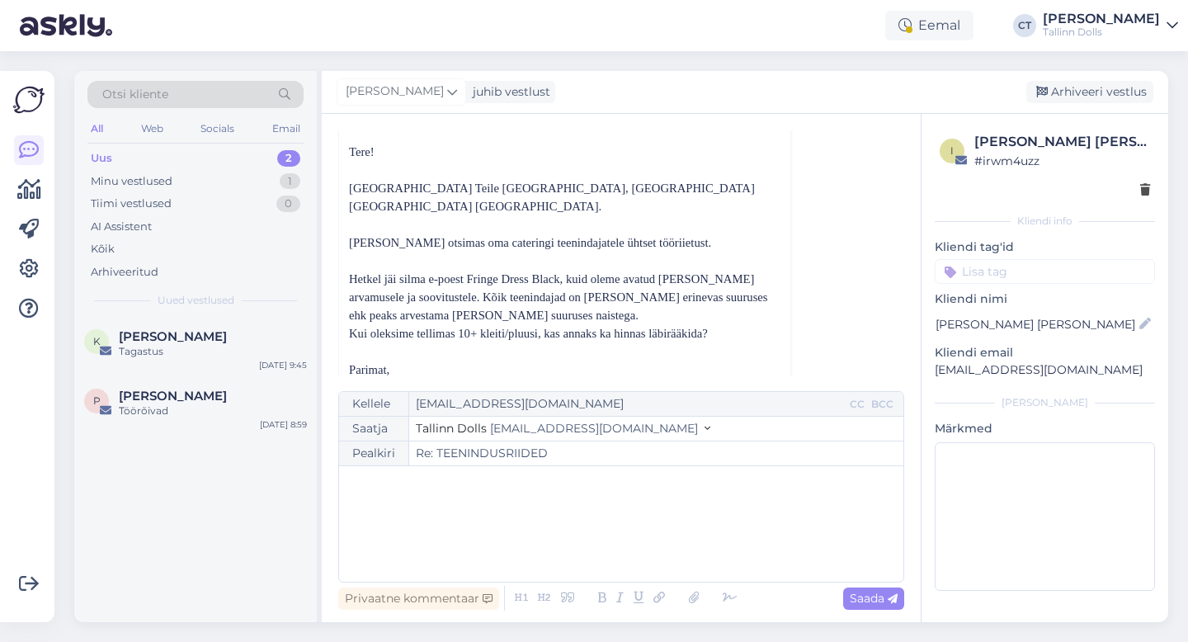
scroll to position [45, 0]
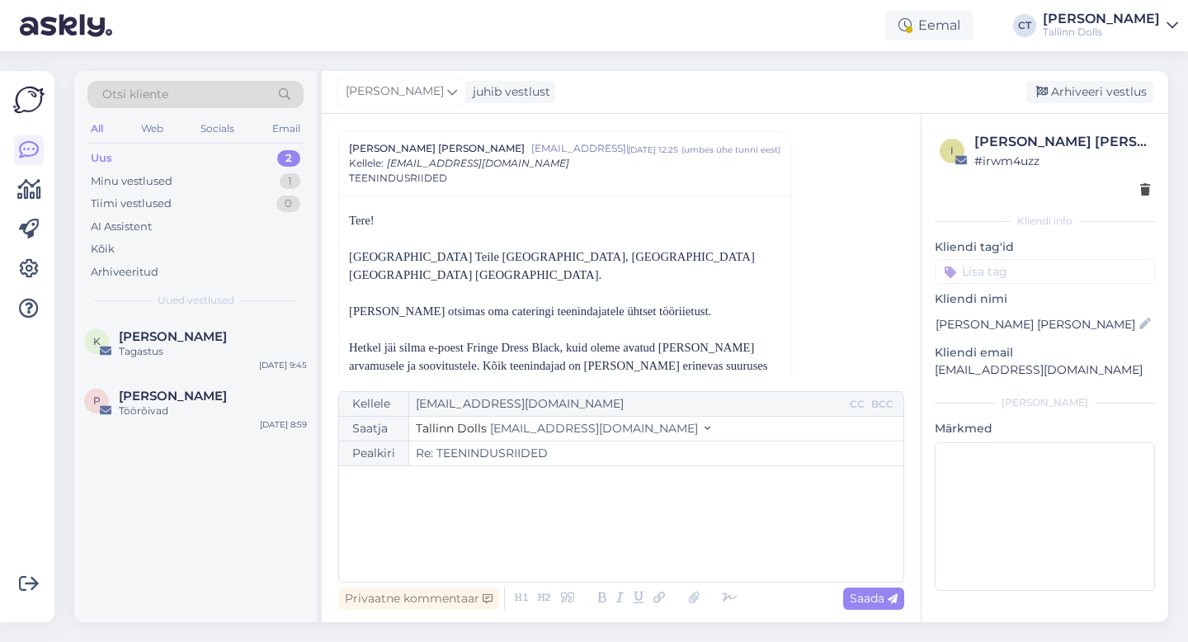
click at [593, 558] on div "﻿" at bounding box center [621, 523] width 548 height 99
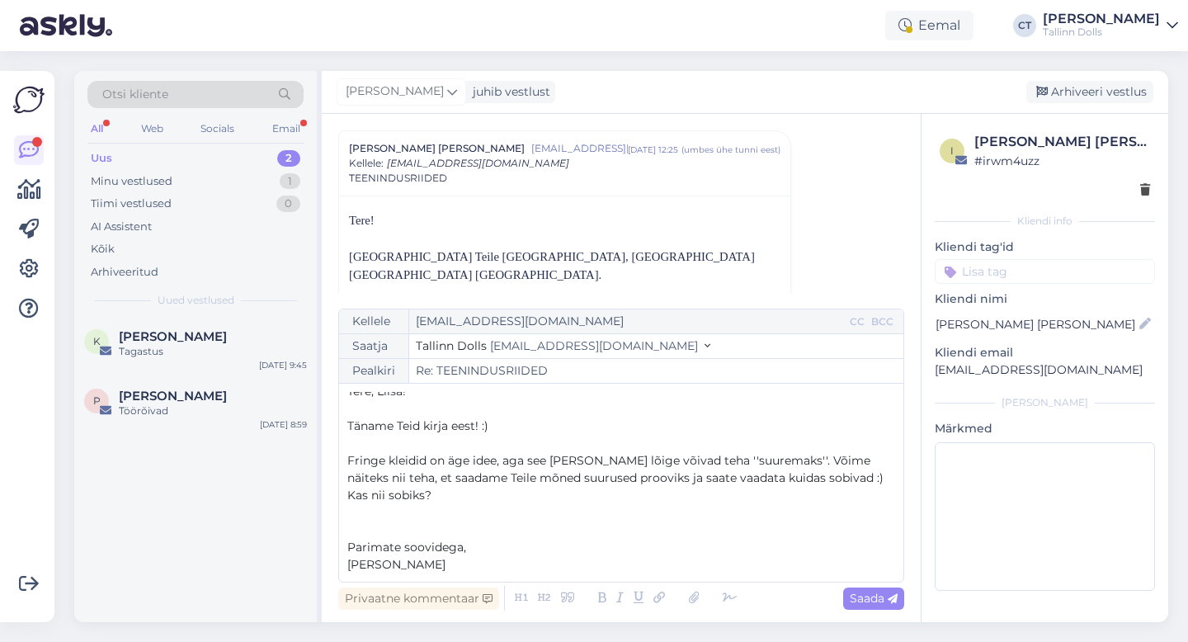
scroll to position [26, 0]
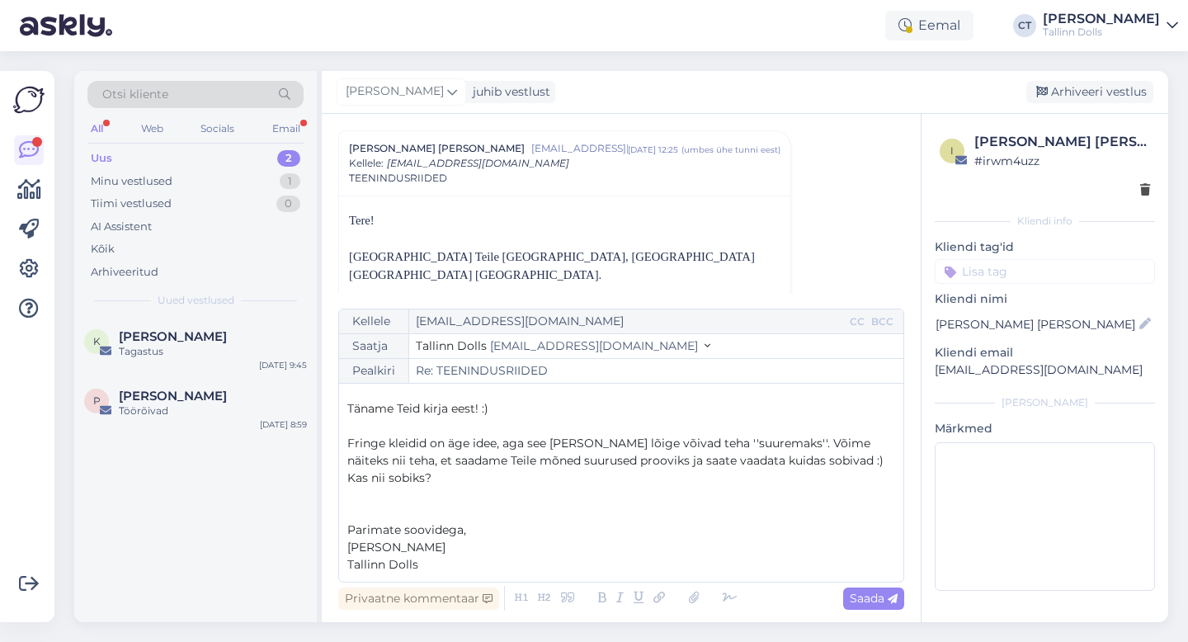
click at [705, 443] on span "Fringe kleidid on äge idee, aga see [PERSON_NAME] lõige võivad teha ''suuremaks…" at bounding box center [615, 451] width 536 height 32
click at [529, 441] on span "Fringe kleidid on äge idee, aga see [PERSON_NAME] lõige võivad teha ''suuremaks…" at bounding box center [615, 451] width 536 height 32
click at [390, 464] on span "Fringe kleidid on äge idee, aga klientide tagasisidet arvesse võttes võib see […" at bounding box center [615, 459] width 537 height 49
click at [455, 460] on span "Fringe kleidid on äge idee, aga klientide tagasisidet arvesse võttes võib see […" at bounding box center [617, 459] width 540 height 49
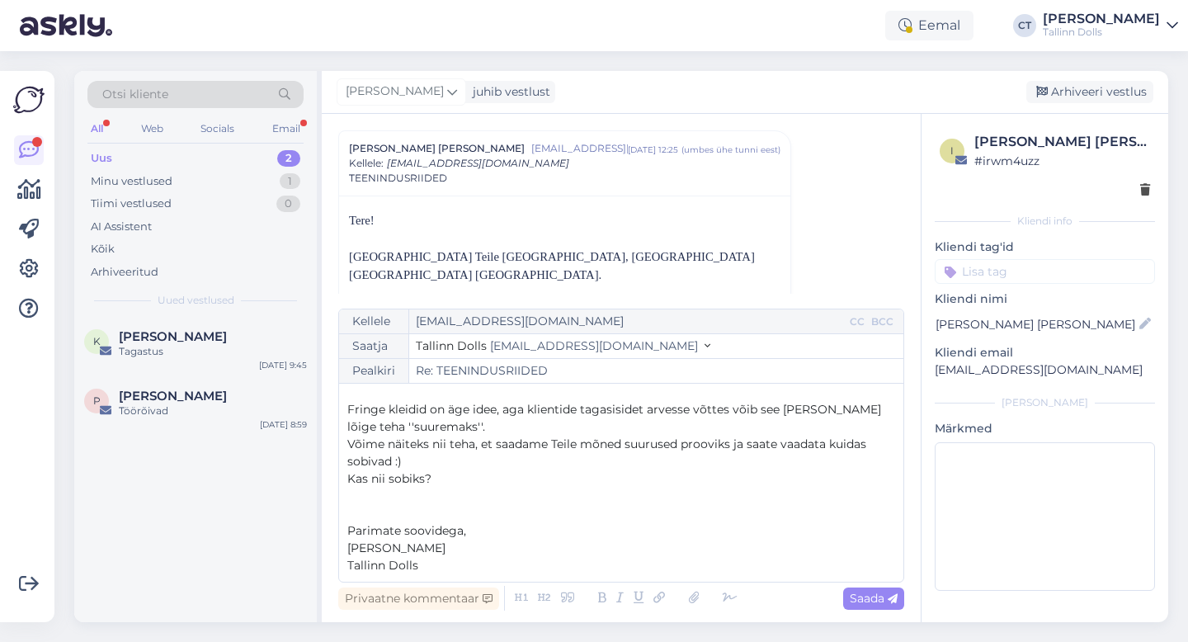
scroll to position [61, 0]
click at [478, 428] on p "Fringe kleidid on äge idee, aga klientide tagasisidet arvesse võttes võib see […" at bounding box center [621, 417] width 548 height 35
click at [368, 430] on span "Fringe kleidid on äge idee, aga klientide tagasisidet arvesse võttes võib see […" at bounding box center [615, 417] width 537 height 32
click at [430, 459] on p "Võime näiteks nii teha, et saadame Teile mõned suurused prooviks ja saate vaada…" at bounding box center [621, 452] width 548 height 35
click at [450, 442] on span "Võime näiteks nii teha, et saadame Teile mõned suurused prooviks ja saate vaada…" at bounding box center [608, 451] width 522 height 32
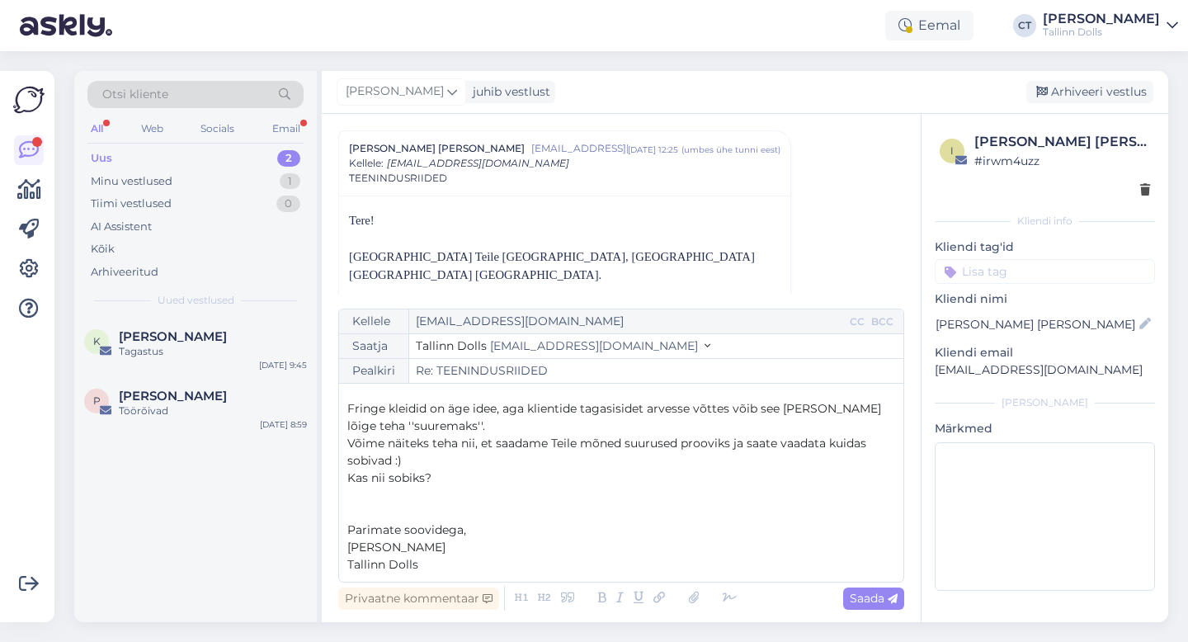
click at [559, 460] on p "Võime näiteks teha nii, et saadame Teile mõned suurused prooviks ja saate vaada…" at bounding box center [621, 452] width 548 height 35
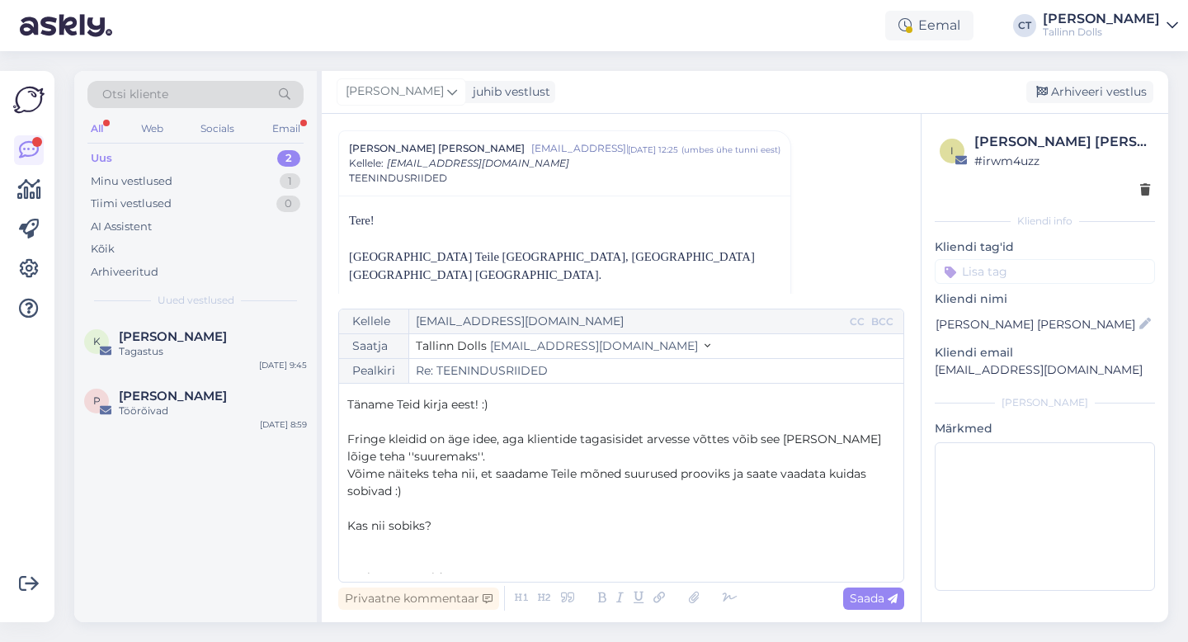
scroll to position [78, 0]
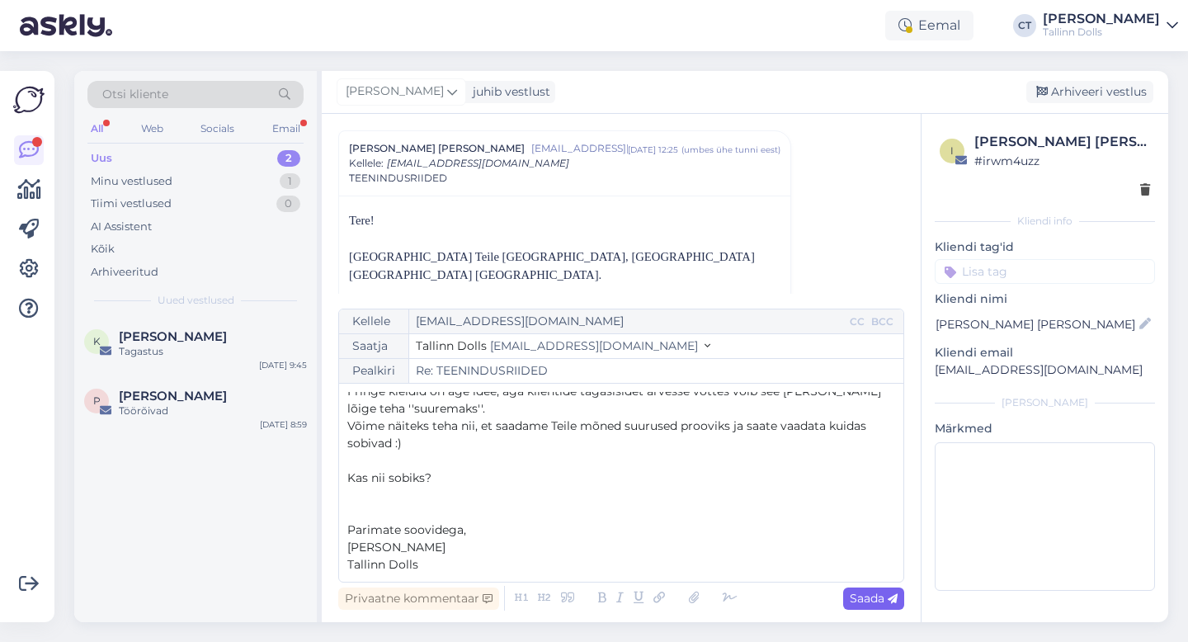
click at [867, 600] on span "Saada" at bounding box center [873, 597] width 48 height 15
type input "Re: TEENINDUSRIIDED"
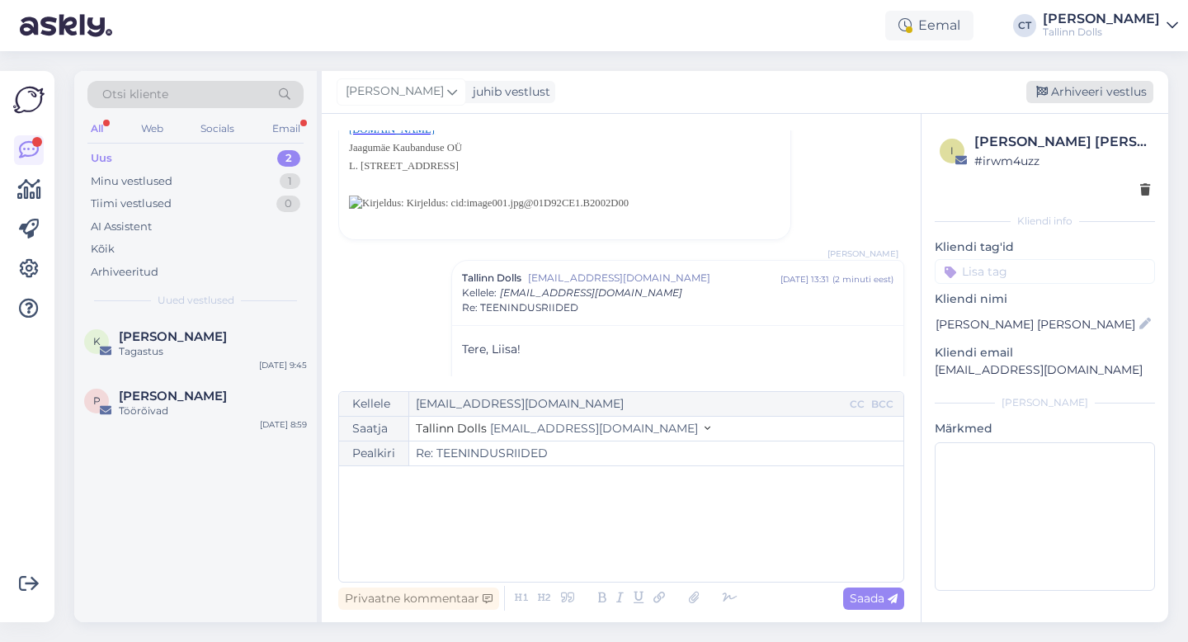
click at [1099, 91] on div "Arhiveeri vestlus" at bounding box center [1089, 92] width 127 height 22
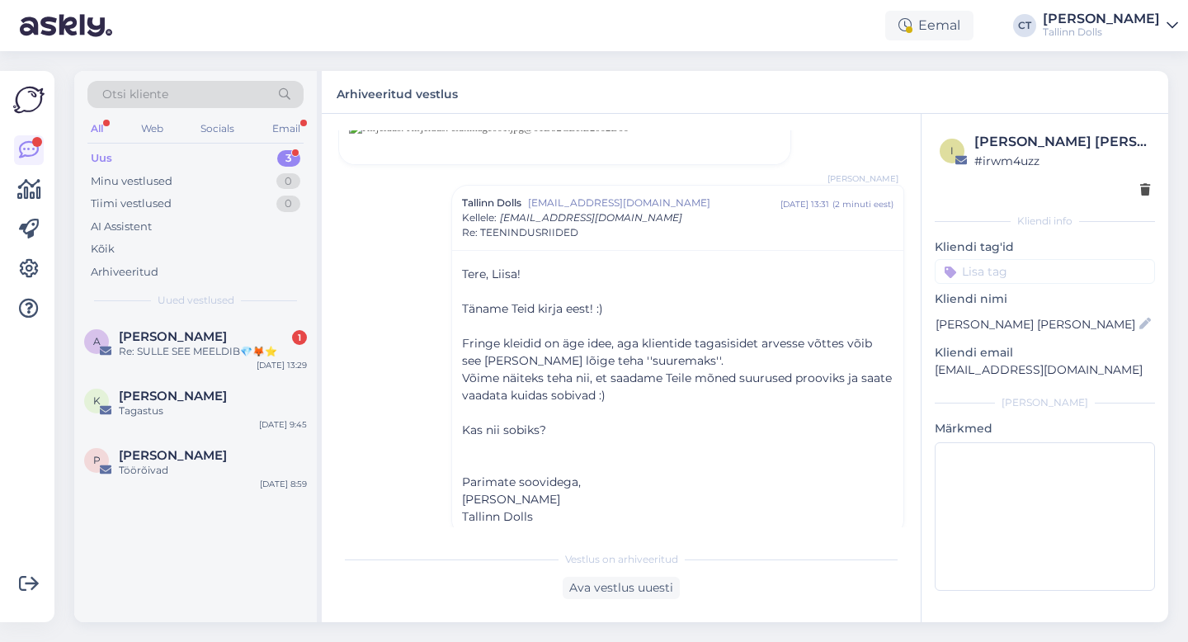
scroll to position [538, 0]
click at [198, 339] on div "[PERSON_NAME] 1" at bounding box center [213, 336] width 188 height 15
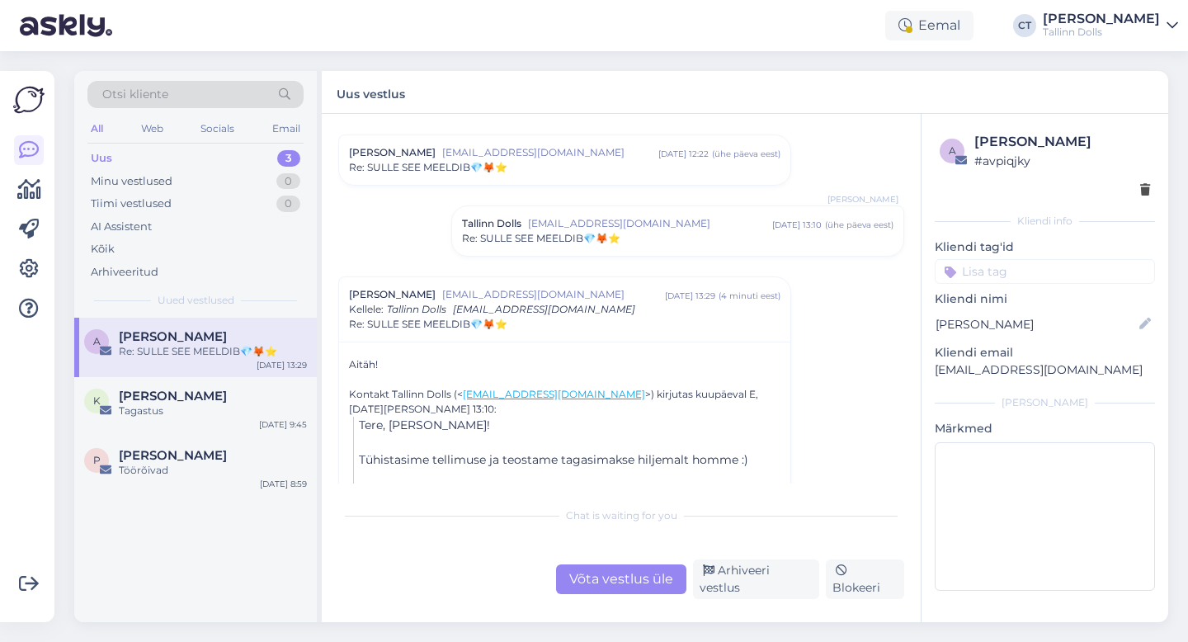
scroll to position [1639, 0]
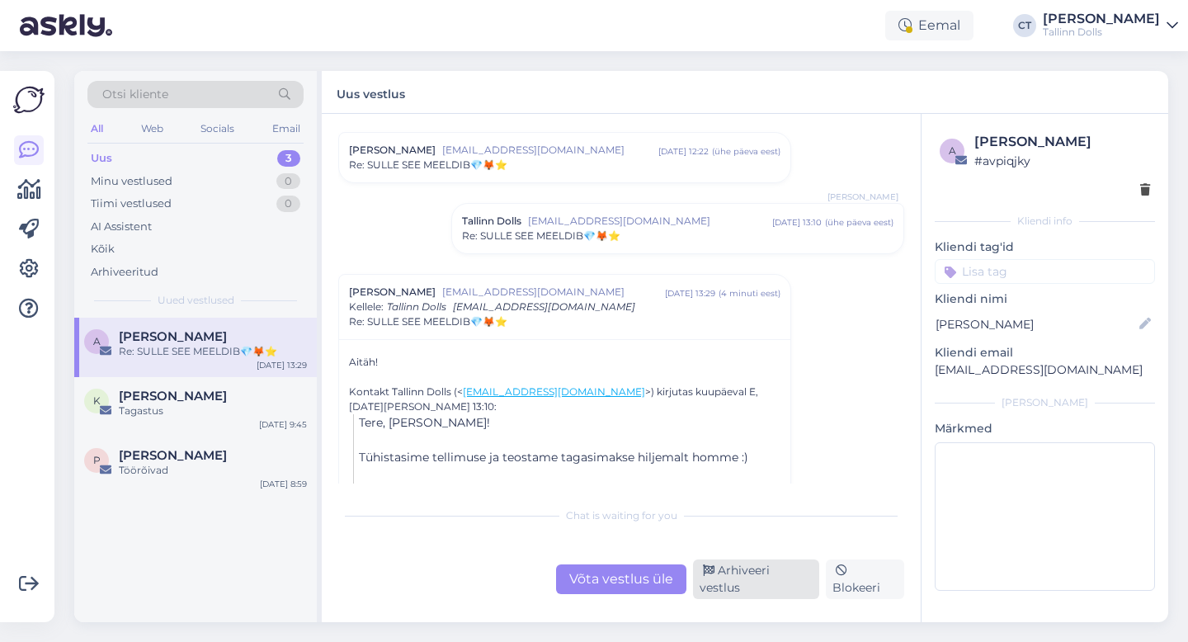
click at [764, 590] on div "Arhiveeri vestlus" at bounding box center [756, 579] width 126 height 40
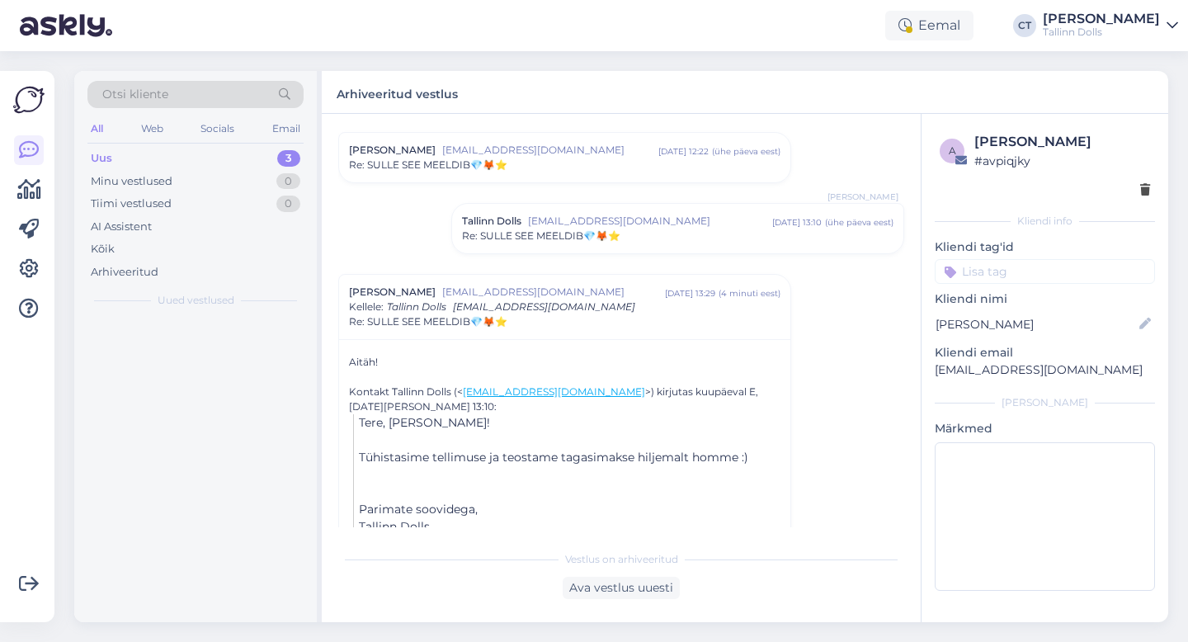
scroll to position [1668, 0]
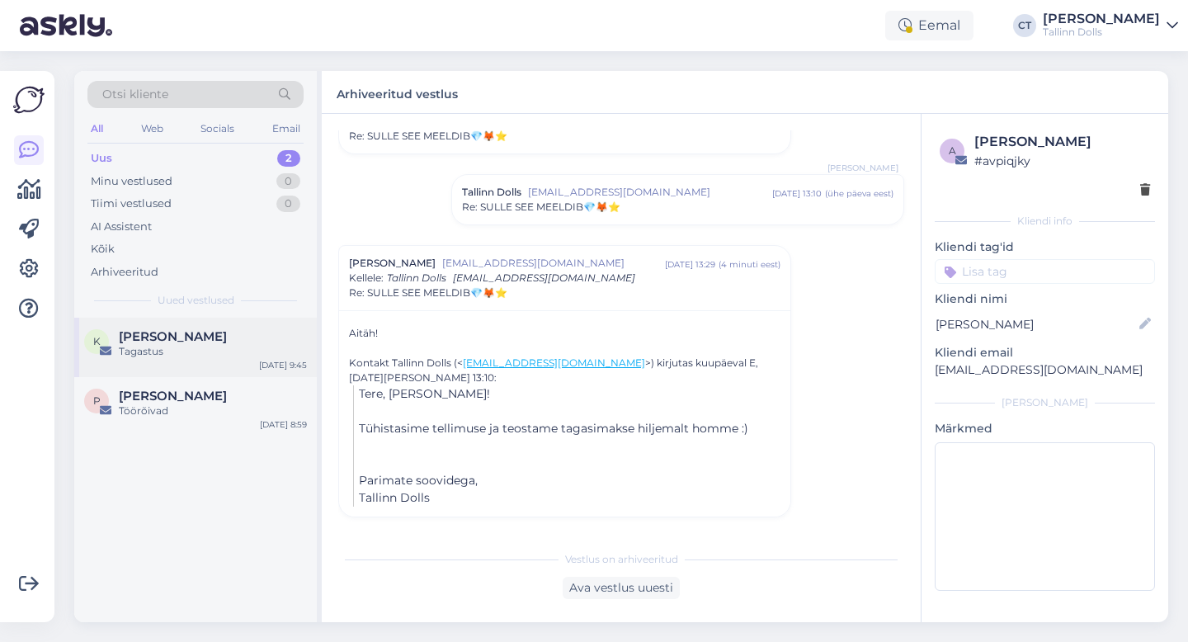
click at [231, 349] on div "Tagastus" at bounding box center [213, 351] width 188 height 15
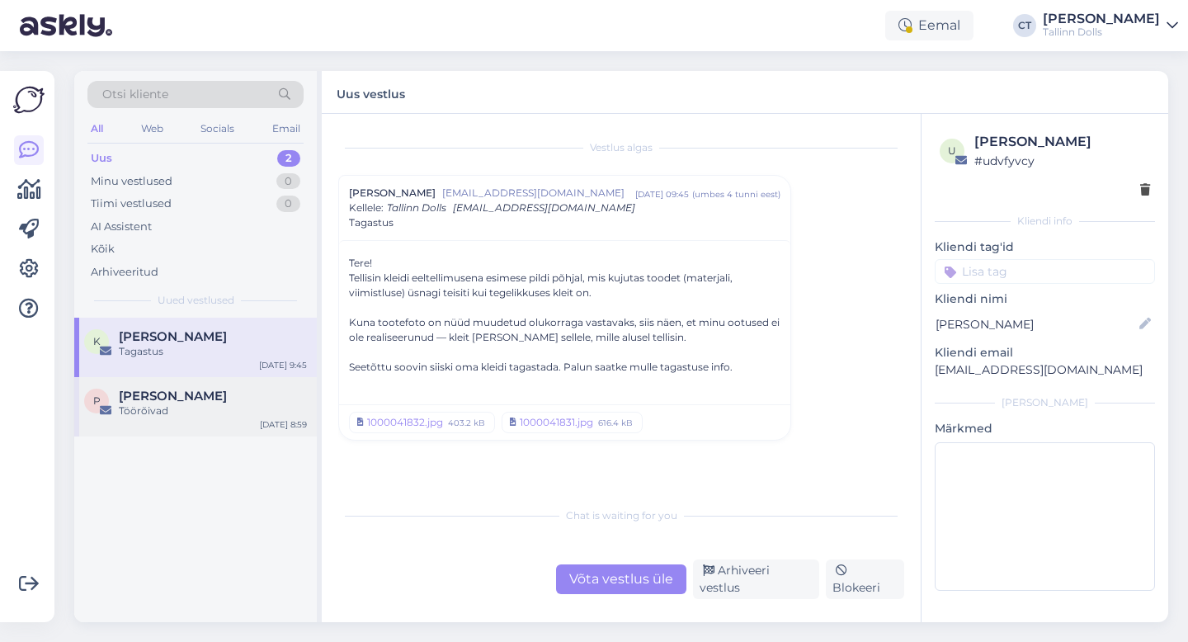
click at [199, 411] on div "Töörõivad" at bounding box center [213, 410] width 188 height 15
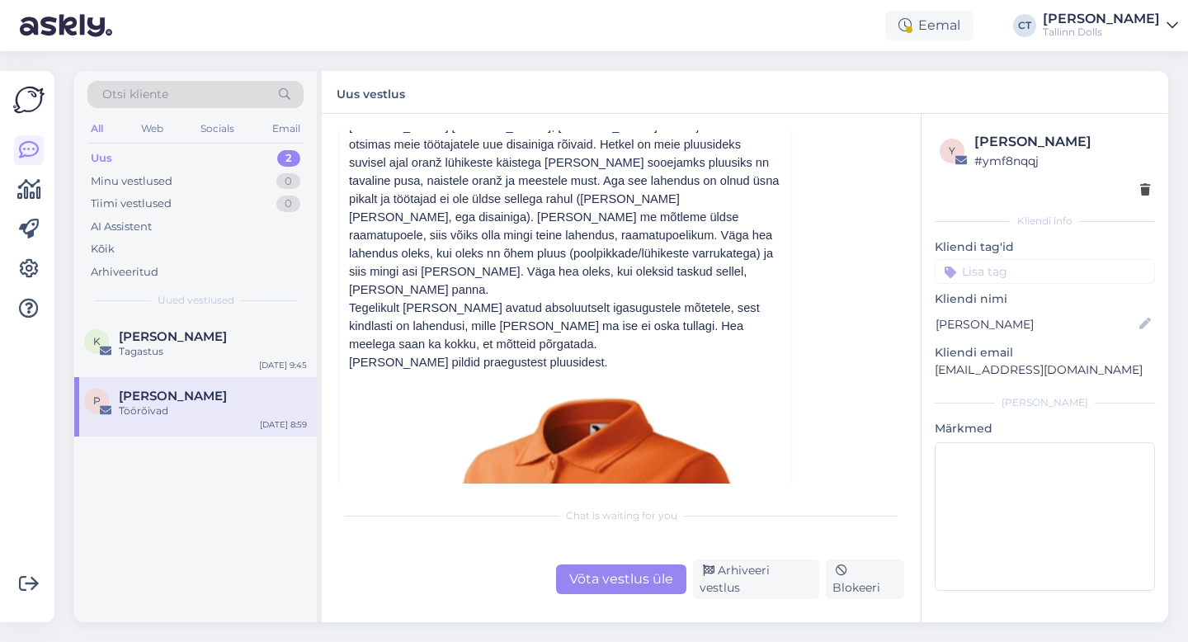
scroll to position [187, 0]
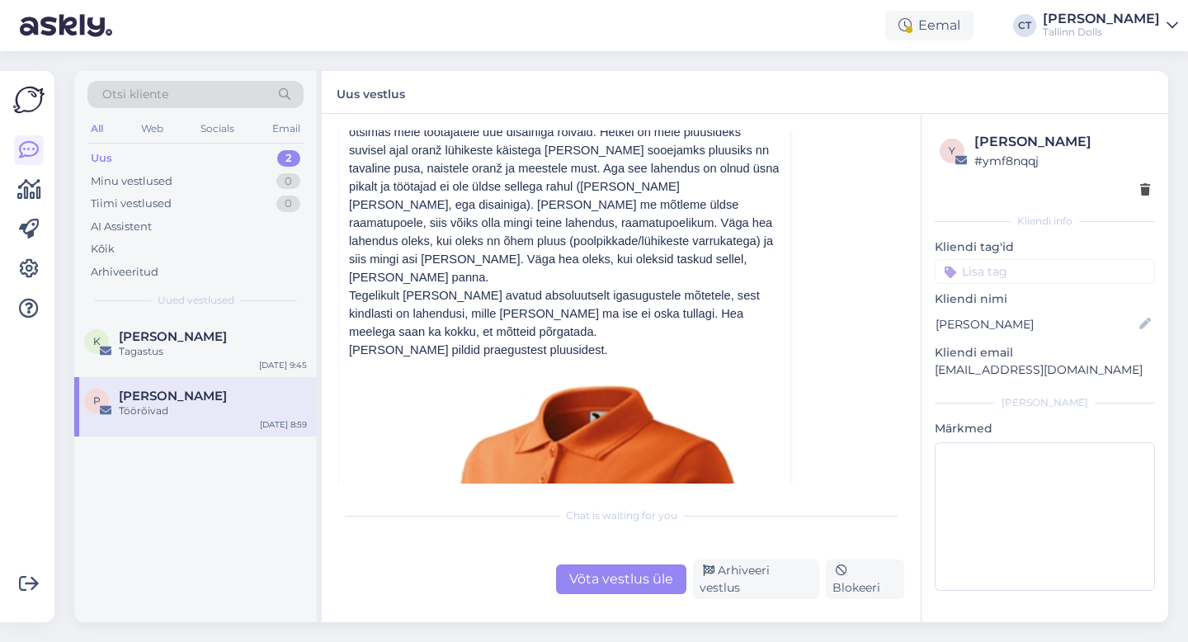
click at [113, 156] on div "Uus 2" at bounding box center [195, 158] width 216 height 23
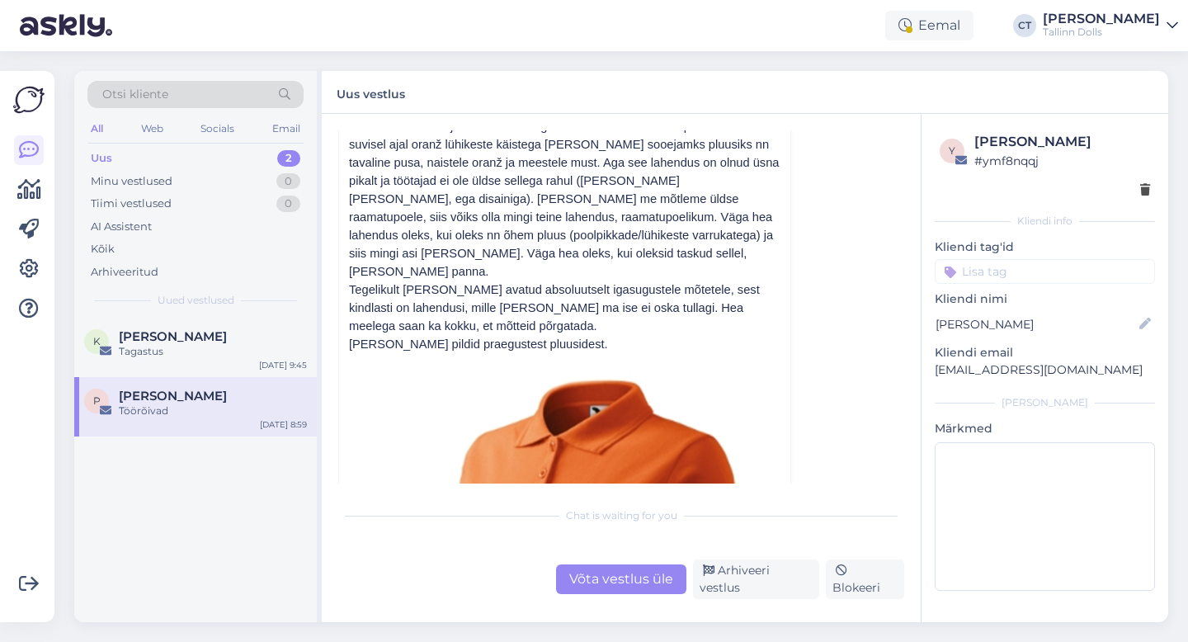
scroll to position [195, 0]
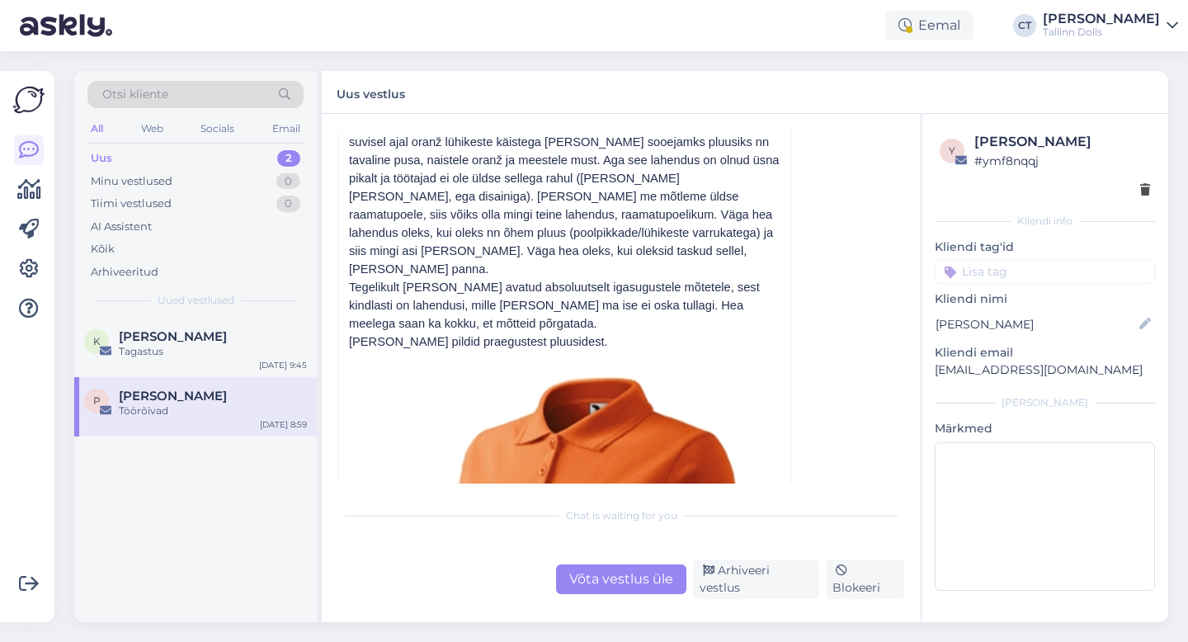
click at [191, 96] on div "Otsi kliente" at bounding box center [195, 94] width 216 height 27
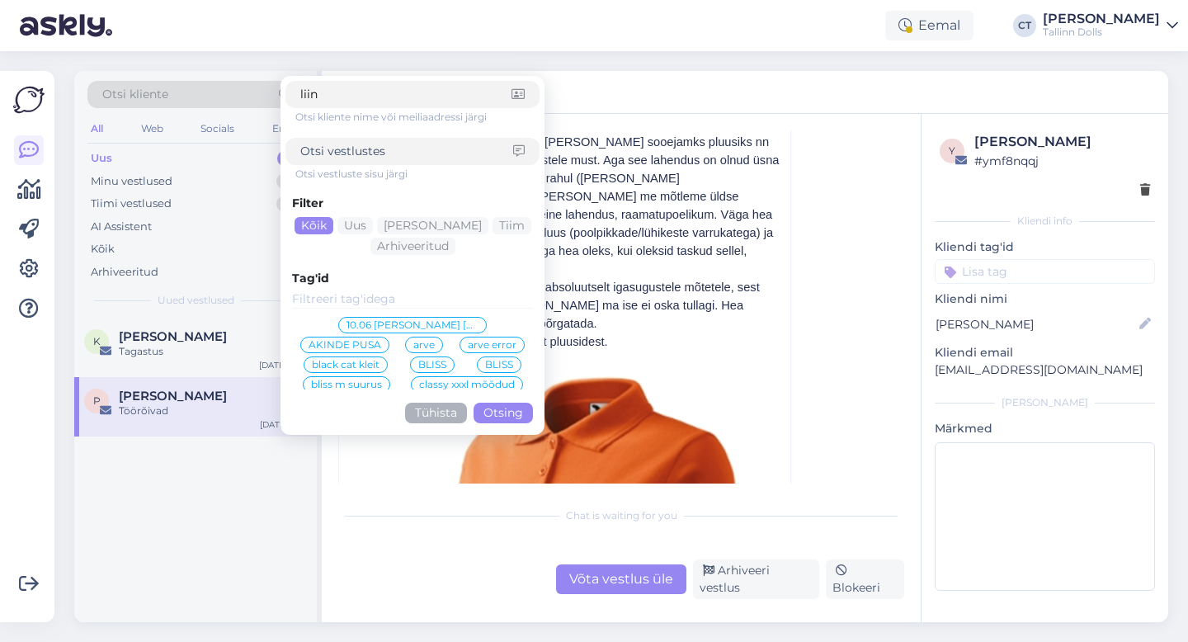
type input "liina"
click button "Otsing" at bounding box center [502, 412] width 59 height 21
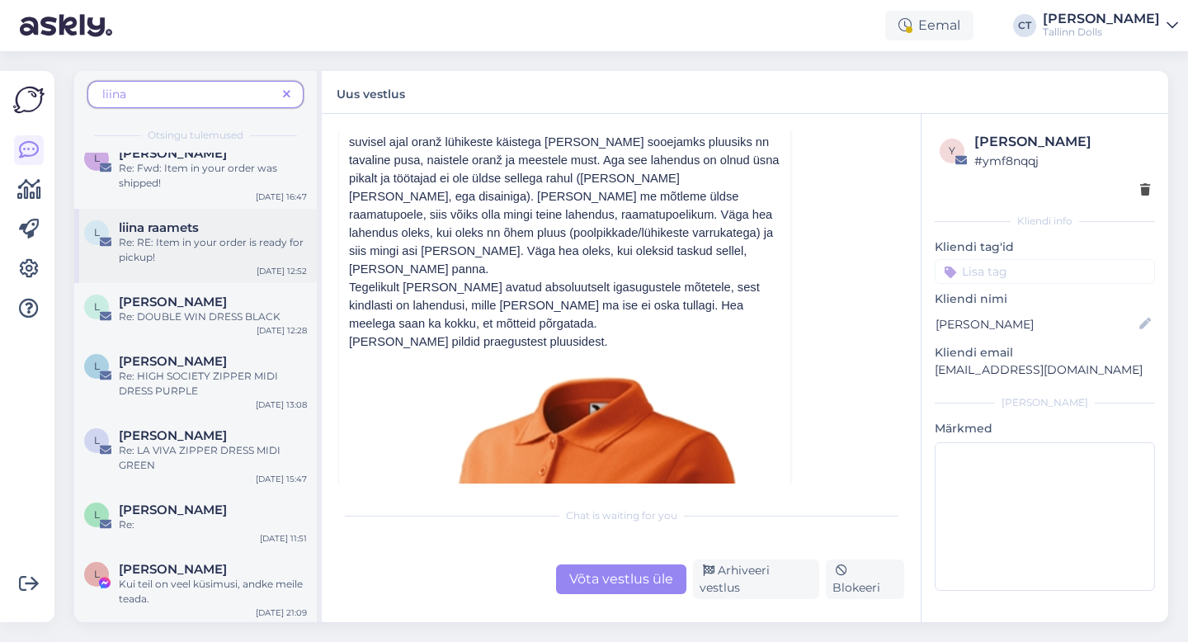
scroll to position [19, 0]
click at [181, 247] on div "Re: RE: Item in your order is ready for pickup!" at bounding box center [213, 249] width 188 height 30
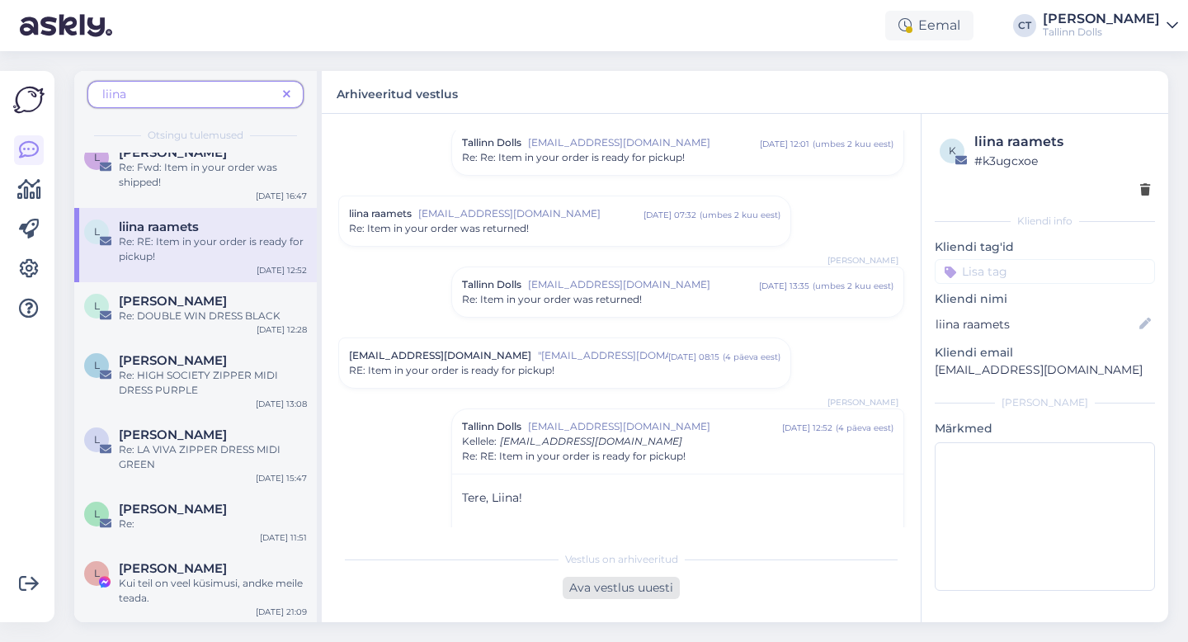
click at [628, 582] on div "Ava vestlus uuesti" at bounding box center [620, 587] width 117 height 22
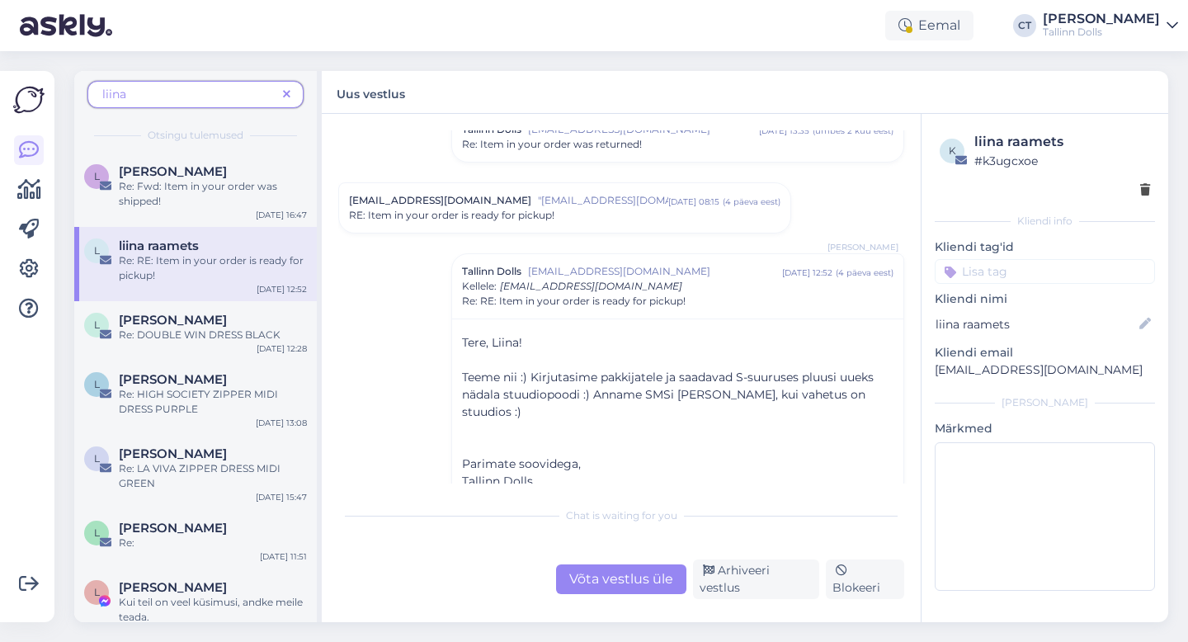
click at [626, 553] on div "Chat is waiting for you Võta vestlus üle Arhiveeri vestlus Blokeeri" at bounding box center [621, 548] width 566 height 101
click at [628, 581] on div "Võta vestlus üle" at bounding box center [621, 579] width 130 height 30
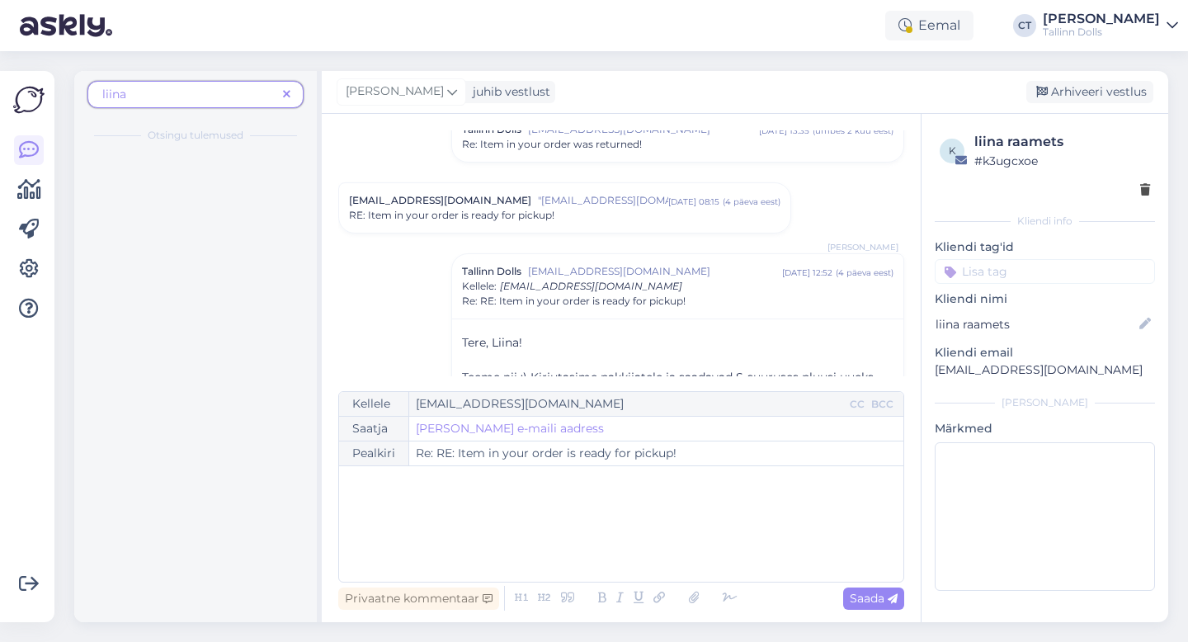
scroll to position [2025, 0]
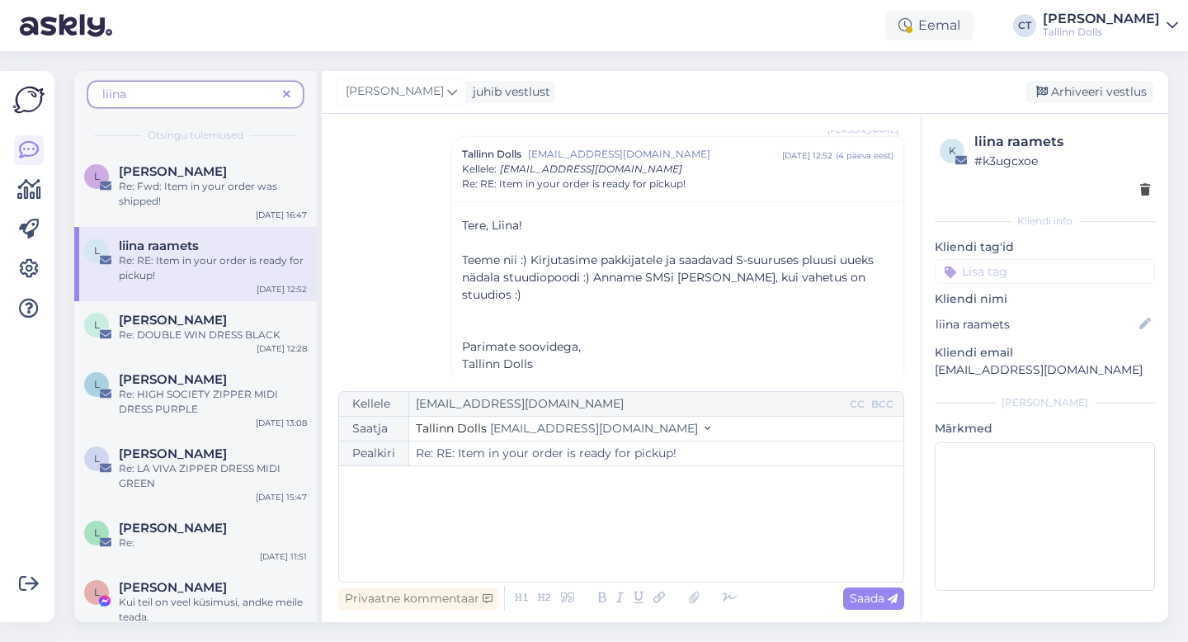
click at [628, 572] on div "﻿" at bounding box center [621, 523] width 548 height 99
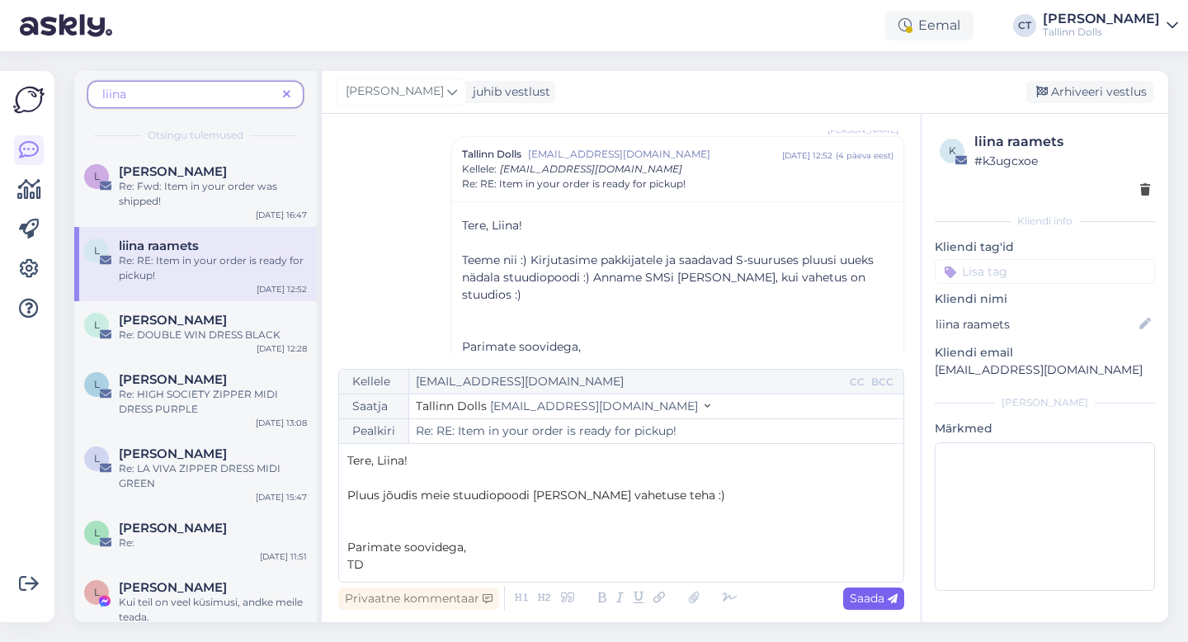
click at [877, 599] on span "Saada" at bounding box center [873, 597] width 48 height 15
type input "Re: Re: RE: Item in your order is ready for pickup!"
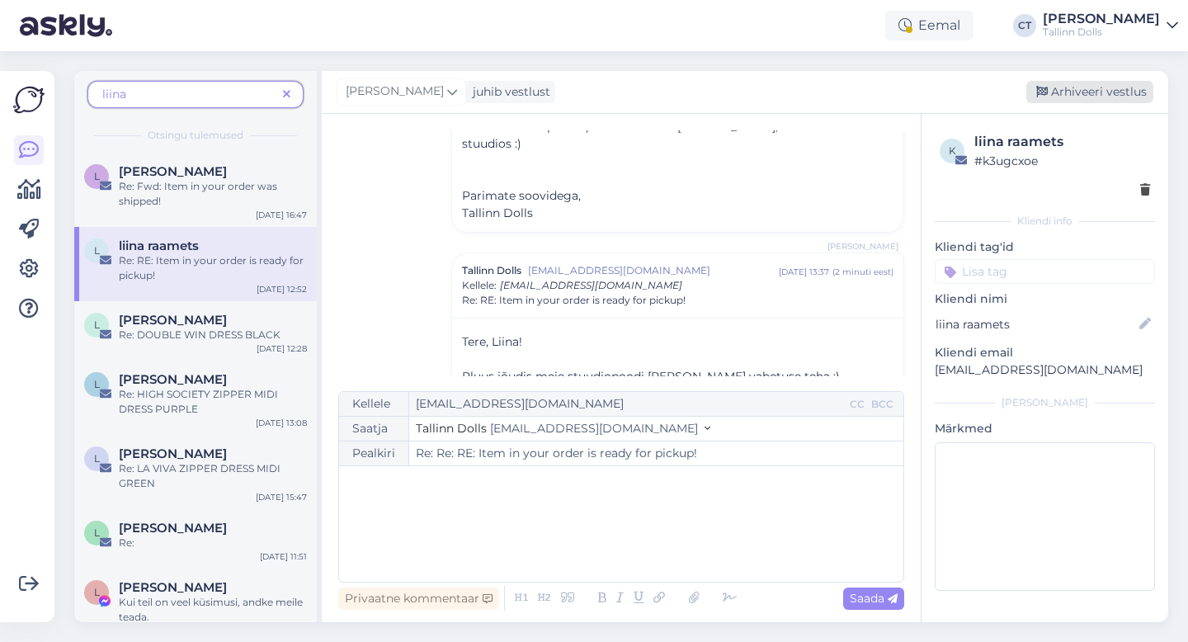
click at [1097, 96] on div "Arhiveeri vestlus" at bounding box center [1089, 92] width 127 height 22
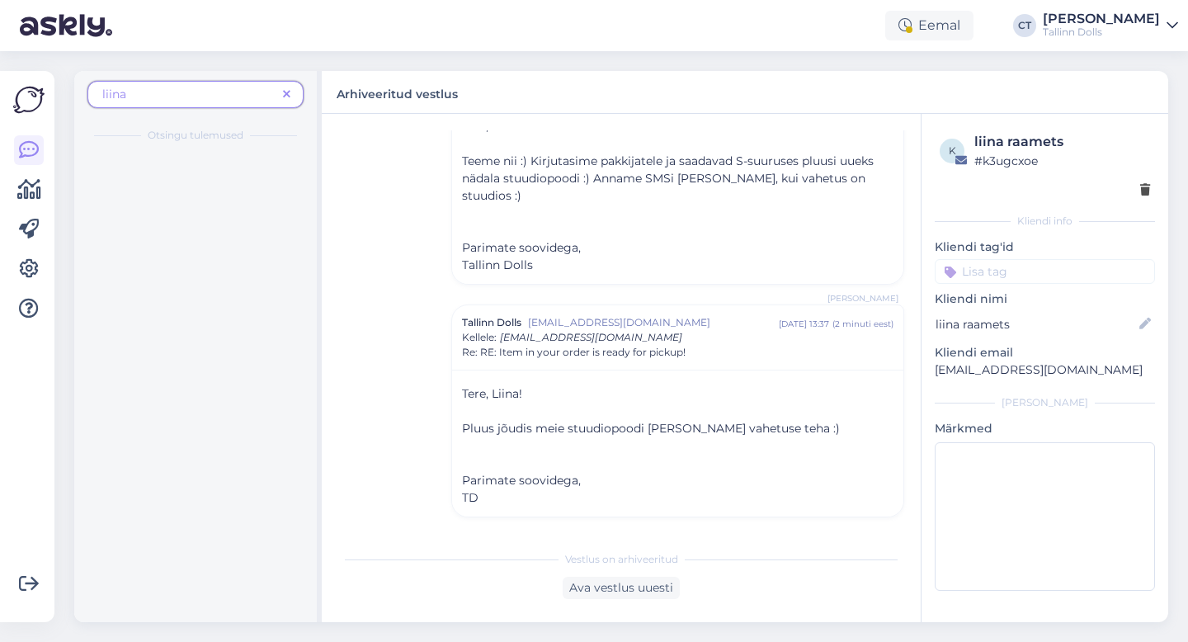
scroll to position [2106, 0]
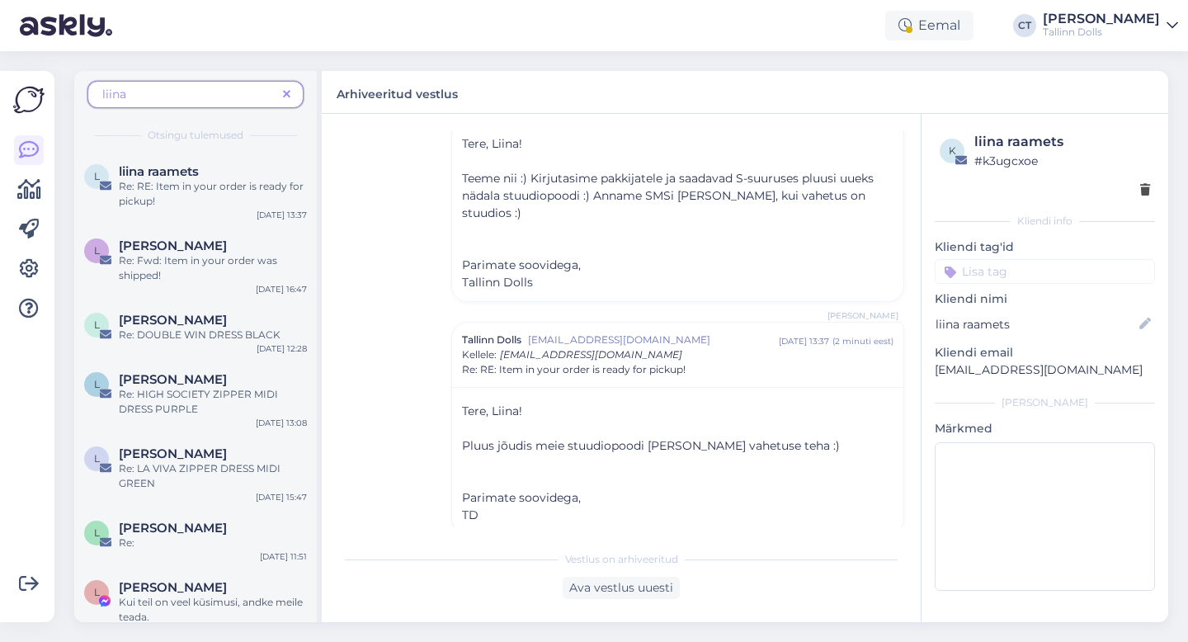
click at [238, 86] on span "liina" at bounding box center [189, 94] width 174 height 17
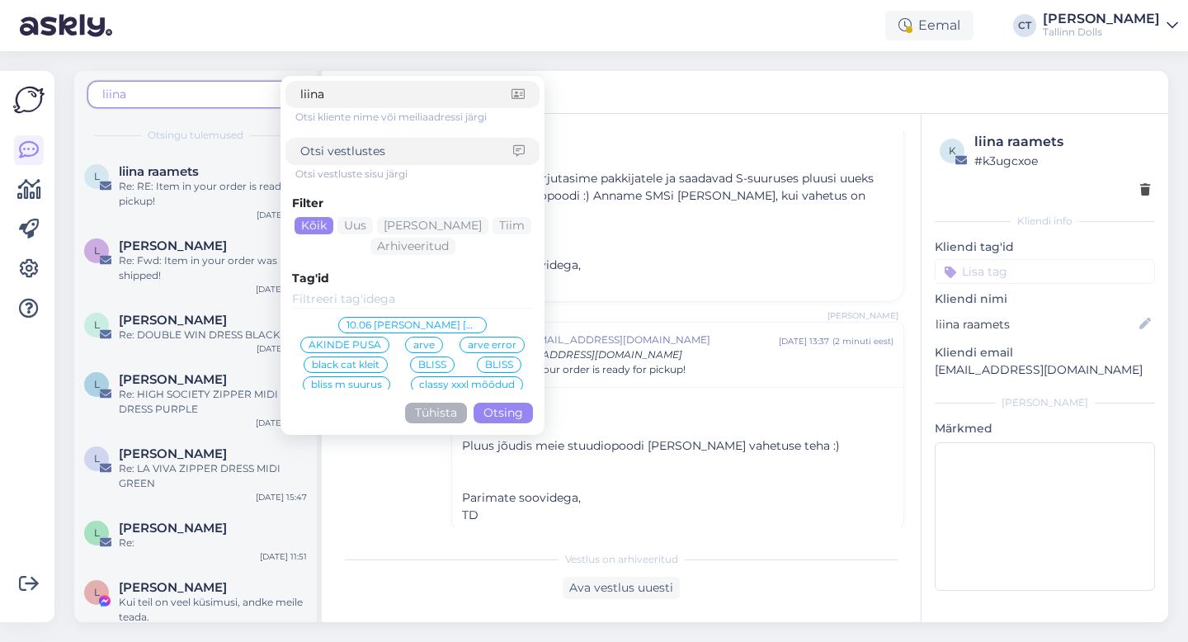
click at [351, 100] on input "liina" at bounding box center [405, 94] width 211 height 17
type input "m"
type input "meelika"
click button "Otsing" at bounding box center [502, 412] width 59 height 21
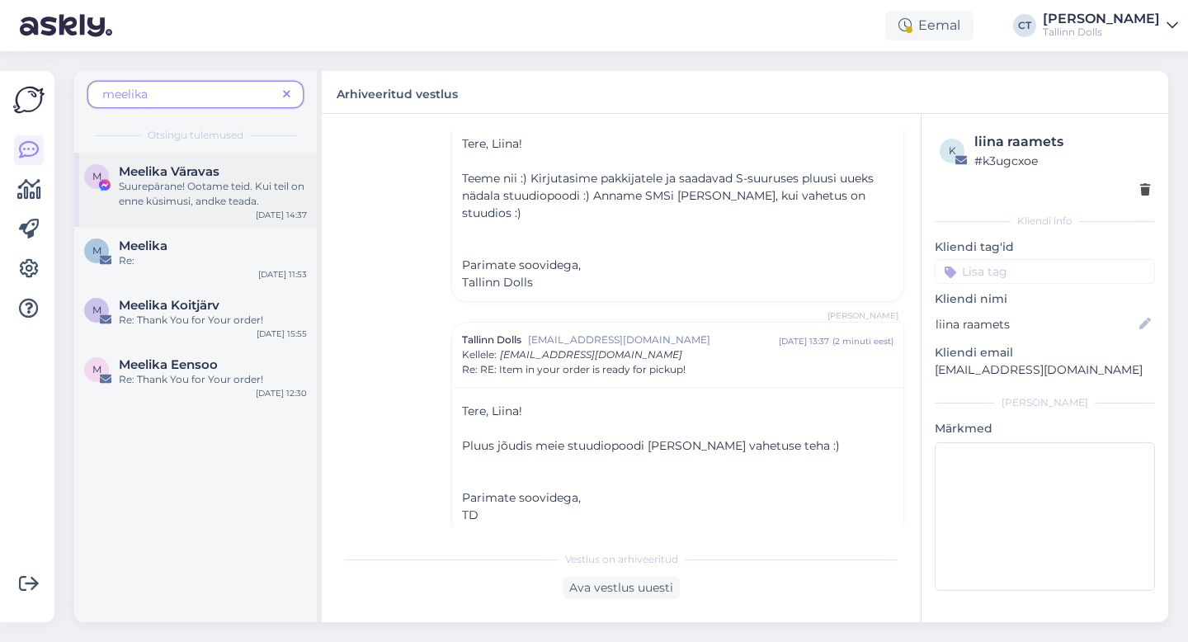
click at [176, 168] on span "Meelika Väravas" at bounding box center [169, 171] width 101 height 15
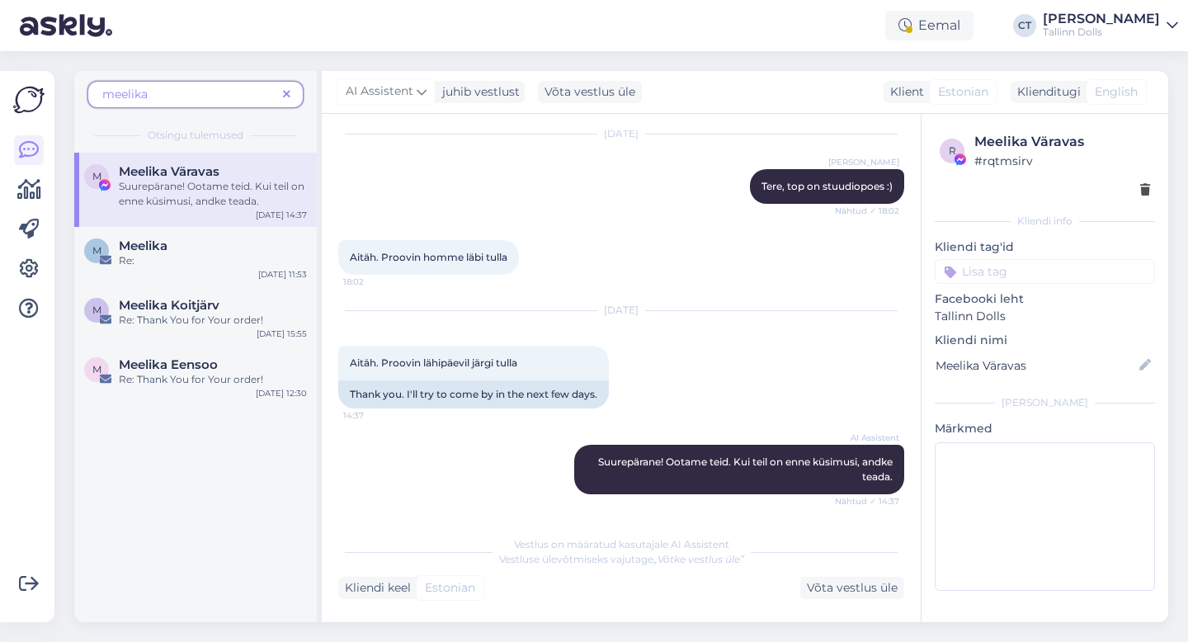
scroll to position [1596, 0]
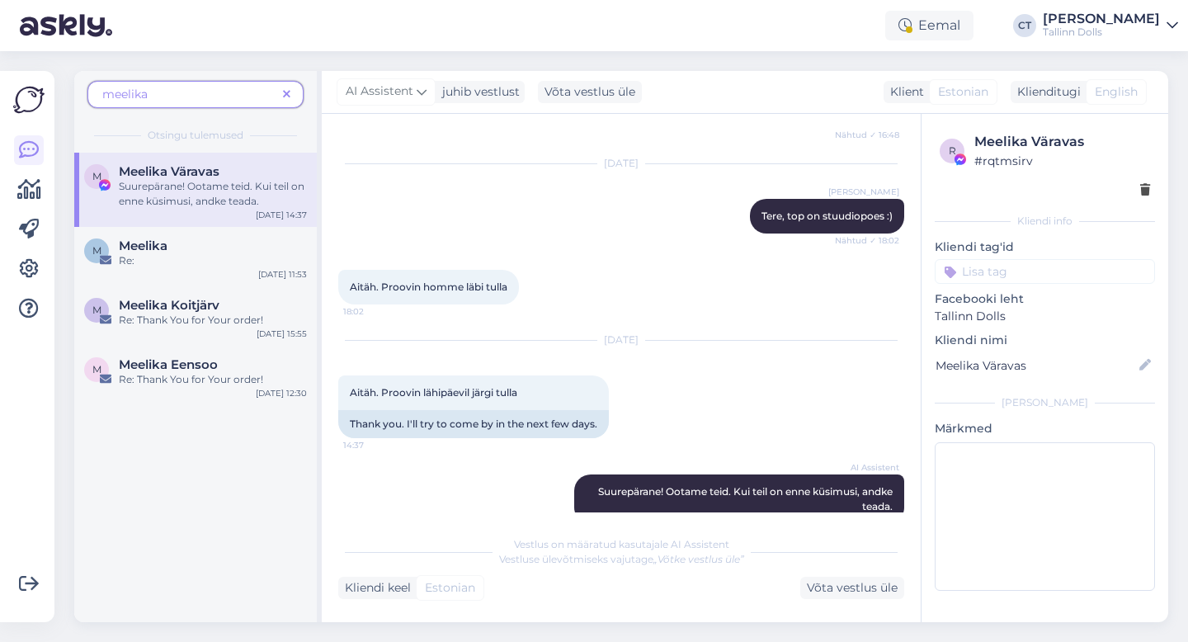
click at [876, 572] on div "Vestlus on määratud kasutajale AI Assistent Vestluse ülevõtmiseks vajutage „Võt…" at bounding box center [621, 563] width 566 height 72
click at [876, 584] on div "Võta vestlus üle" at bounding box center [852, 587] width 104 height 22
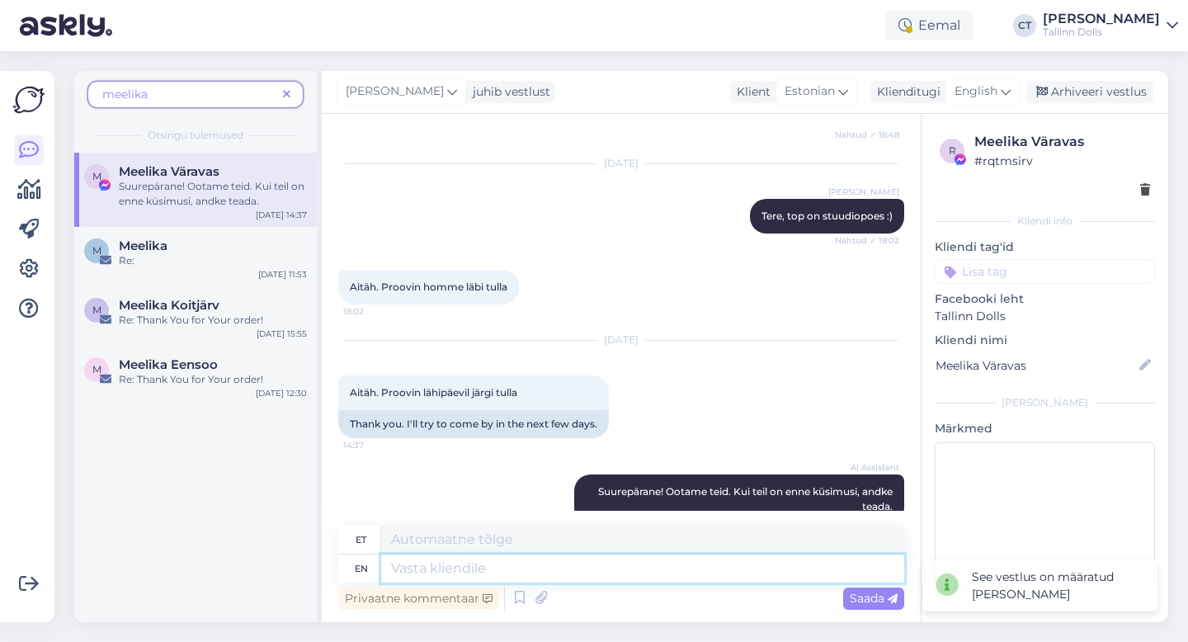
click at [661, 562] on textarea at bounding box center [642, 568] width 523 height 28
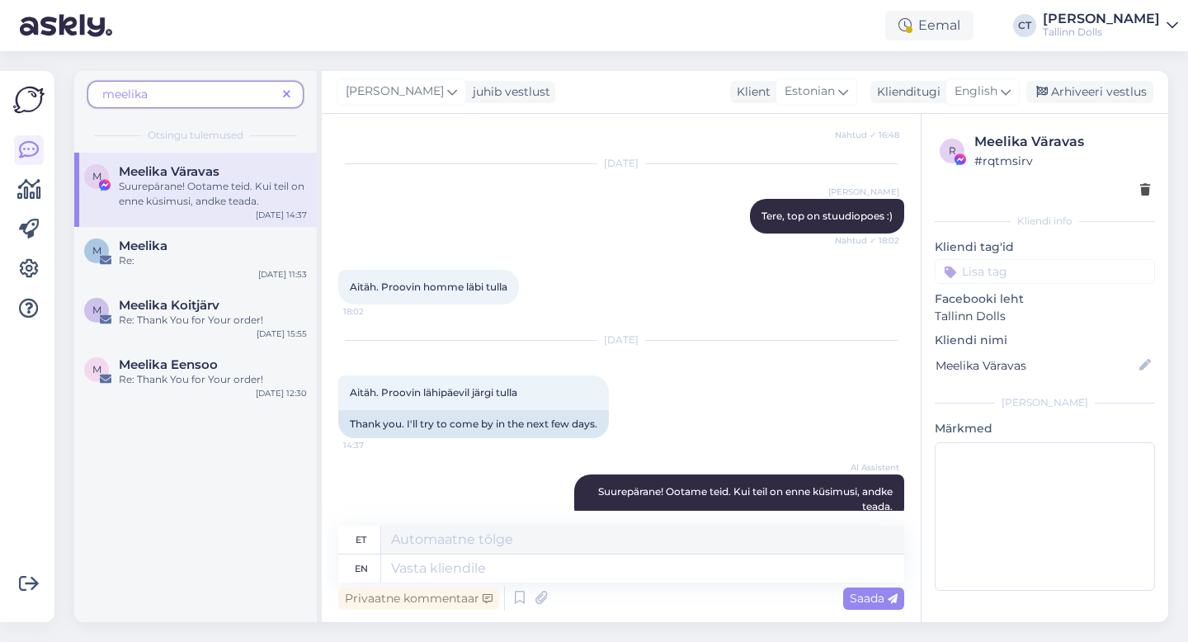
click at [286, 96] on icon at bounding box center [286, 95] width 7 height 12
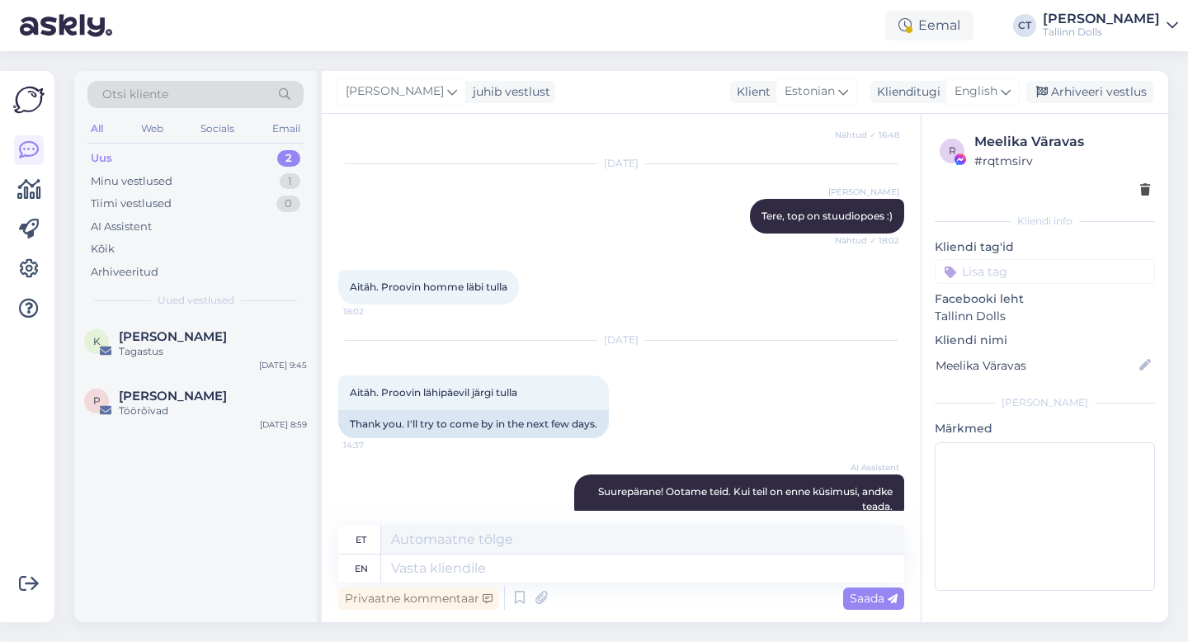
click at [179, 155] on div "Uus 2" at bounding box center [195, 158] width 216 height 23
click at [115, 161] on div "Uus 2" at bounding box center [195, 158] width 216 height 23
click at [1101, 84] on div "Arhiveeri vestlus" at bounding box center [1089, 92] width 127 height 22
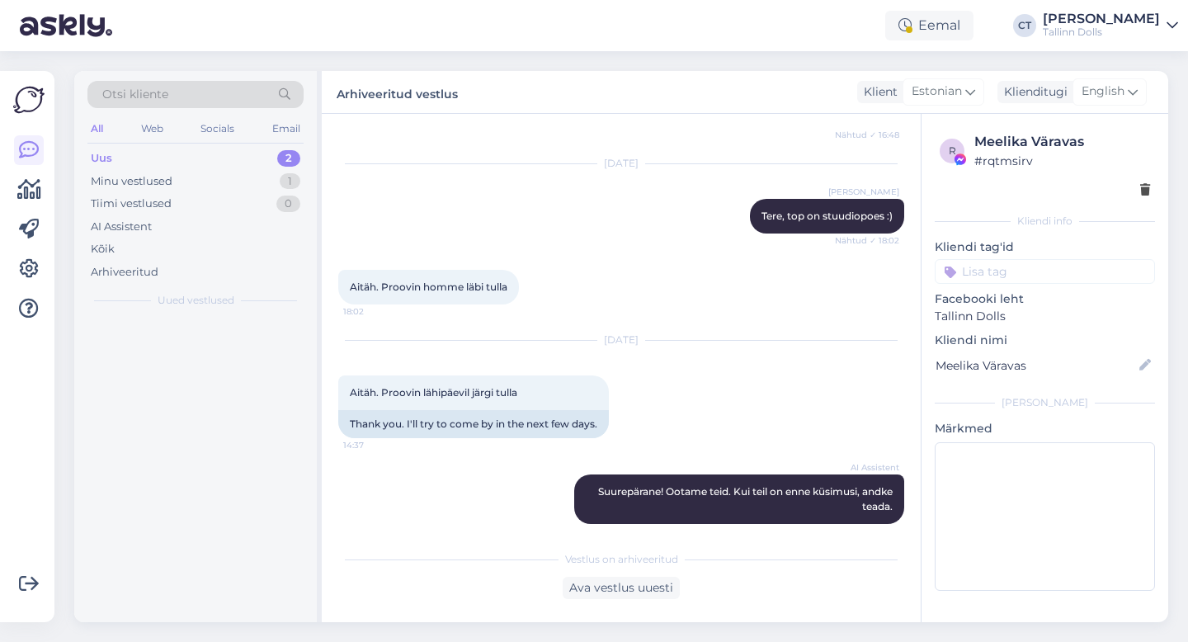
scroll to position [1581, 0]
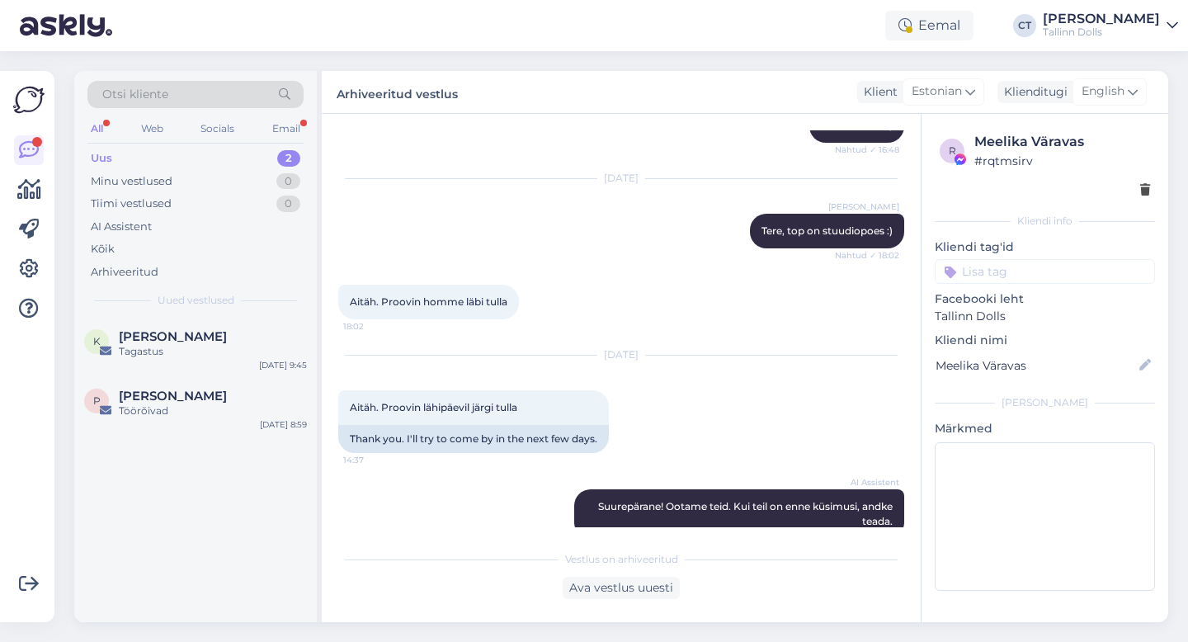
click at [97, 158] on div "Uus" at bounding box center [101, 158] width 21 height 16
click at [186, 348] on div "Re: Tere !" at bounding box center [213, 351] width 188 height 15
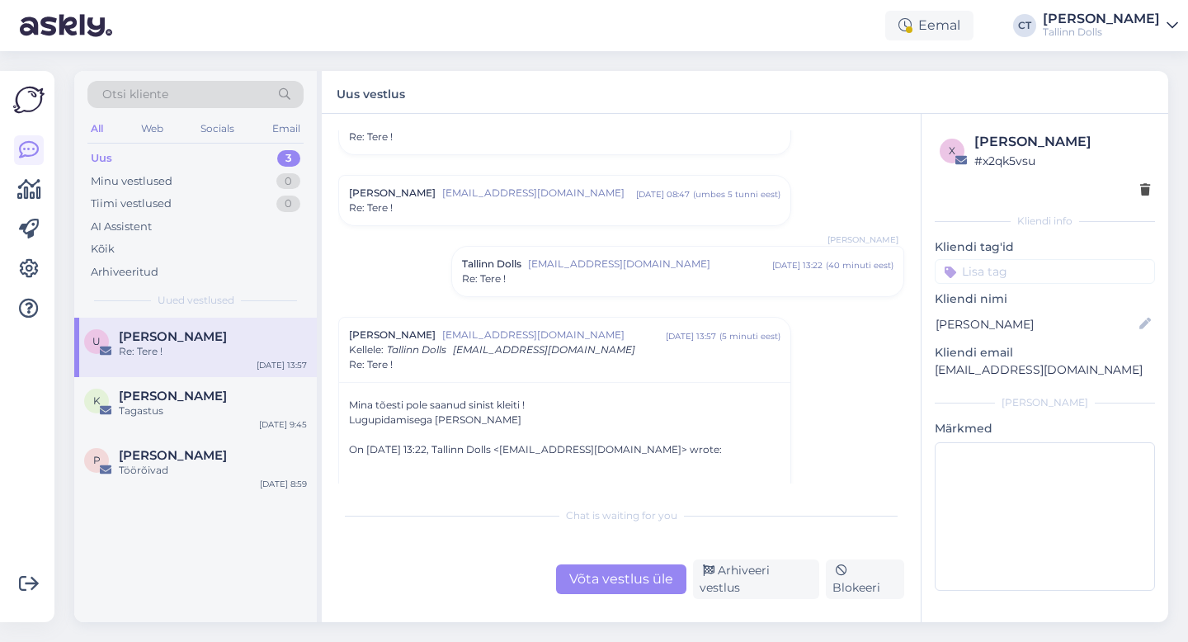
scroll to position [613, 0]
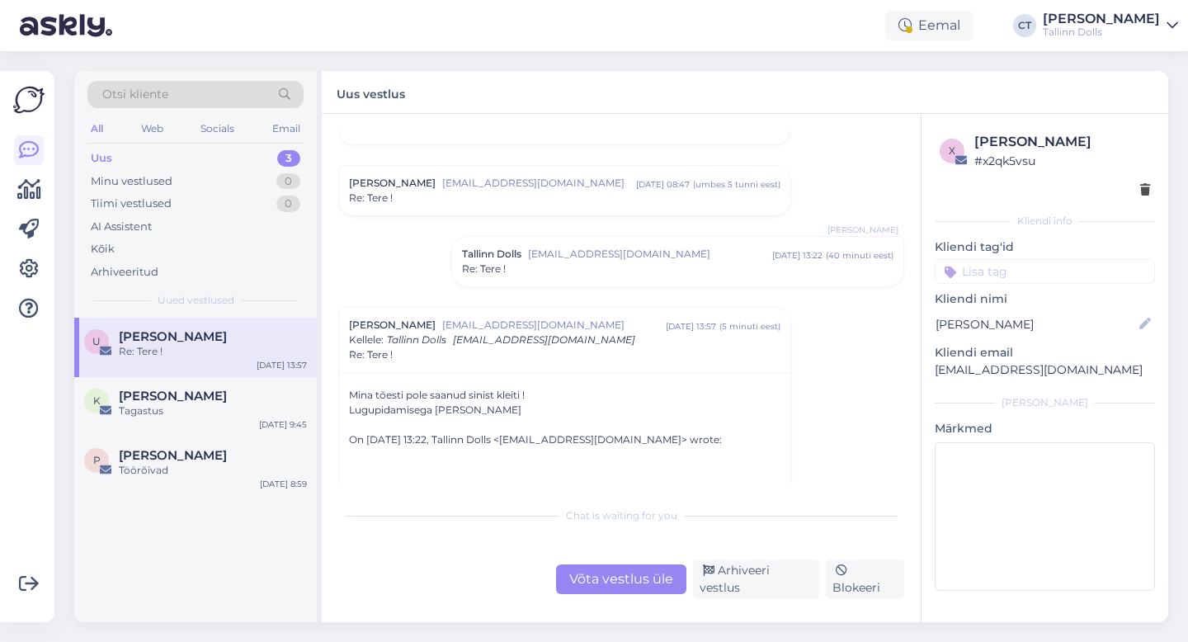
click at [602, 578] on div "Võta vestlus üle" at bounding box center [621, 579] width 130 height 30
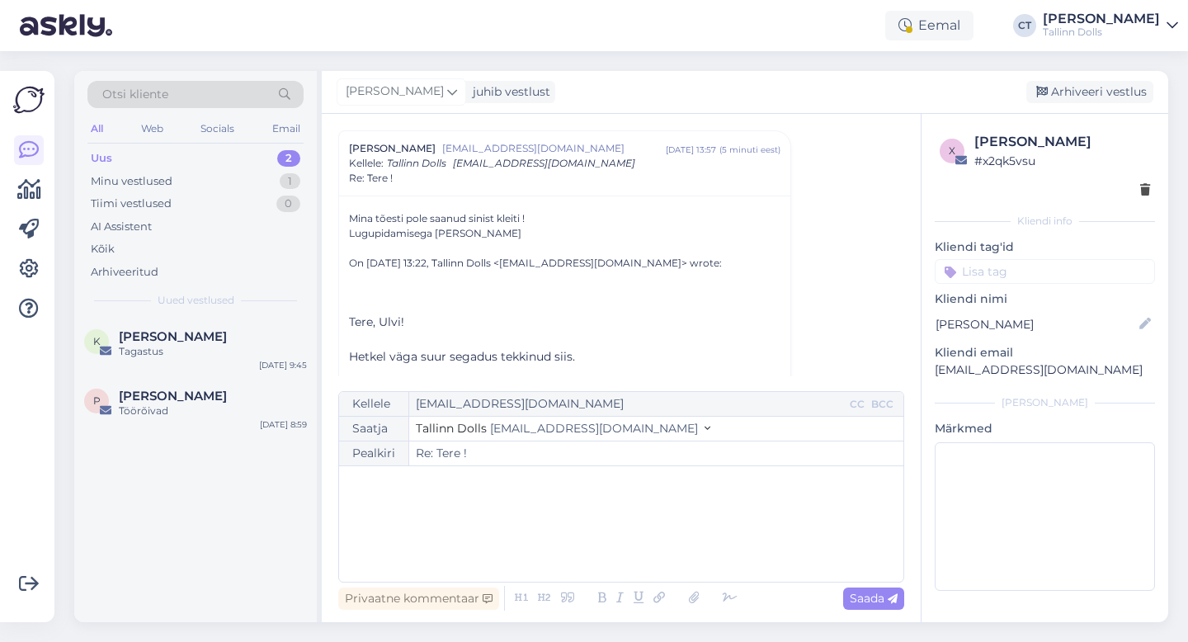
click at [590, 536] on div "﻿" at bounding box center [621, 523] width 548 height 99
click at [868, 593] on span "Saada" at bounding box center [873, 597] width 48 height 15
type input "Re: Re: Tere !"
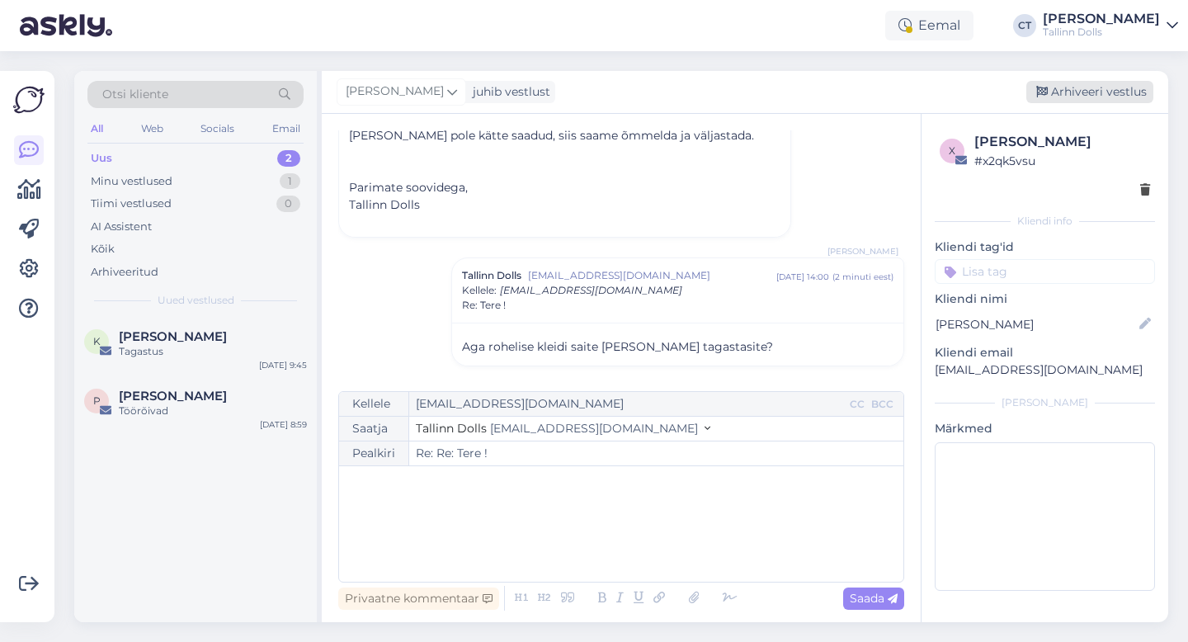
click at [1095, 95] on div "Arhiveeri vestlus" at bounding box center [1089, 92] width 127 height 22
